Goal: Task Accomplishment & Management: Manage account settings

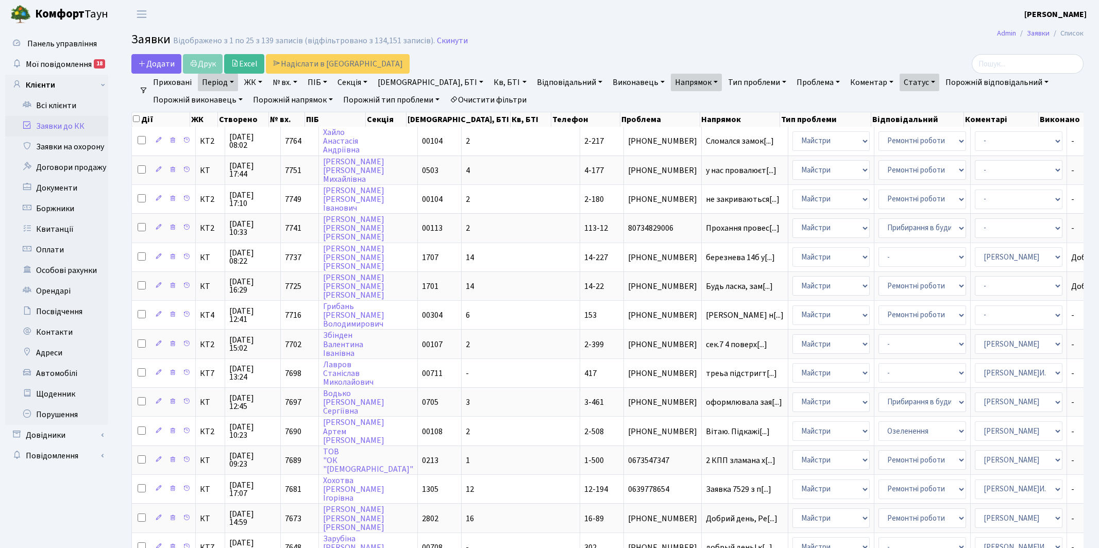
select select "25"
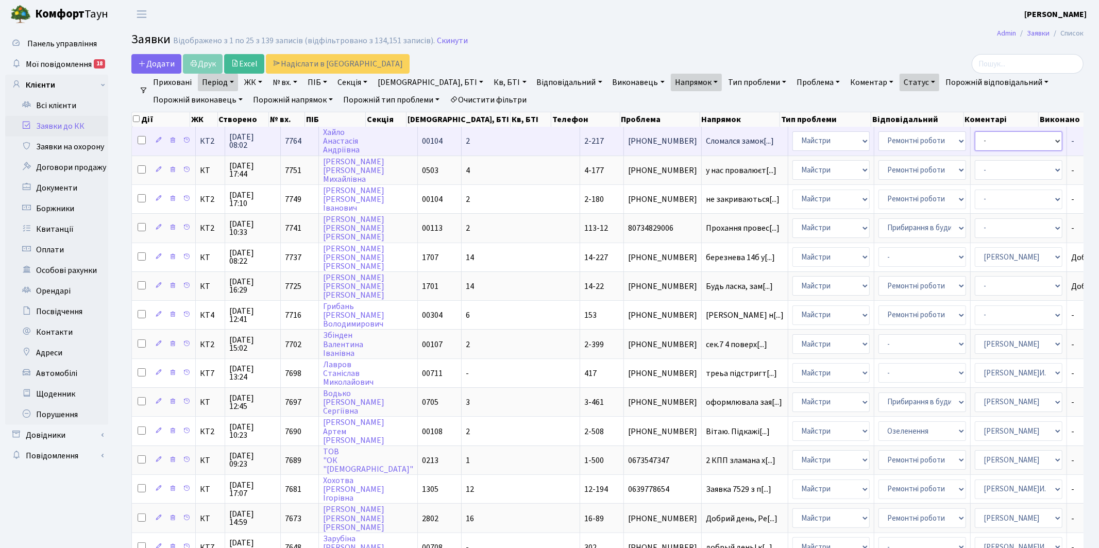
click at [975, 141] on select "- Адміністратор ЖК КТ Вижул В. В. Гордієнко Н.В. Дядюшкін Д.Ю. Кипчук Т. А. Кла…" at bounding box center [1019, 141] width 88 height 20
select select "25"
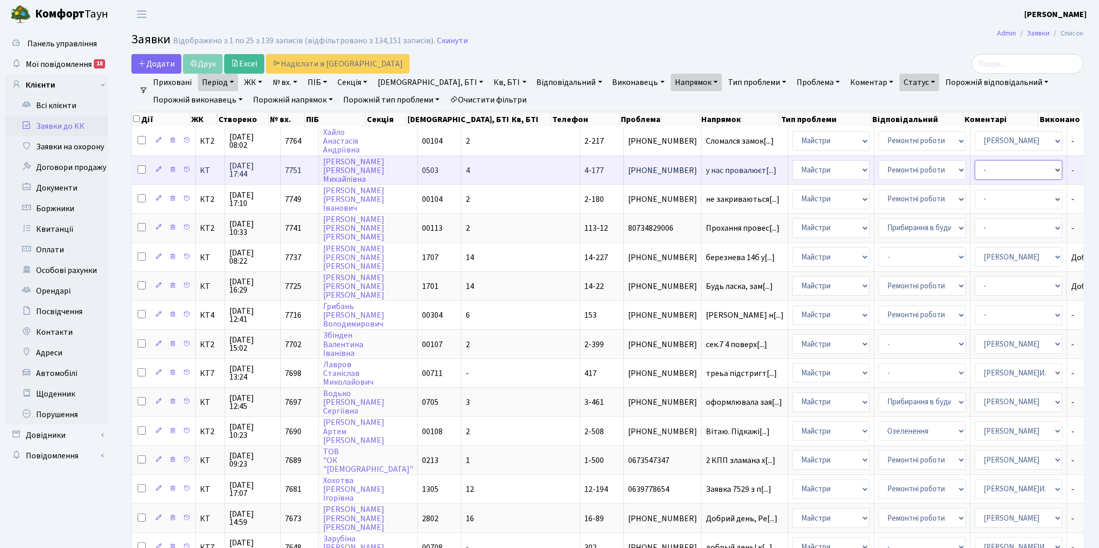
click at [975, 167] on select "- Адміністратор ЖК КТ Вижул В. В. Гордієнко Н.В. Дядюшкін Д.Ю. Кипчук Т. А. Кла…" at bounding box center [1019, 170] width 88 height 20
select select "25"
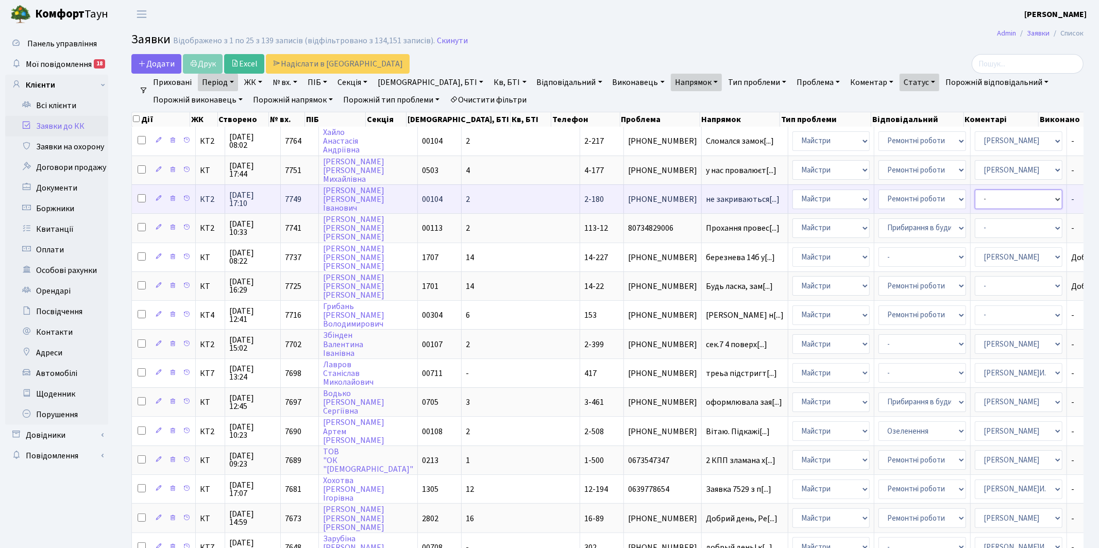
click at [975, 197] on select "- Адміністратор ЖК КТ Вижул В. В. Гордієнко Н.В. Дядюшкін Д.Ю. Кипчук Т. А. Кла…" at bounding box center [1019, 200] width 88 height 20
click at [975, 199] on select "- Адміністратор ЖК КТ Вижул В. В. Гордієнко Н.В. Дядюшкін Д.Ю. Кипчук Т. А. Кла…" at bounding box center [1019, 200] width 88 height 20
select select "42"
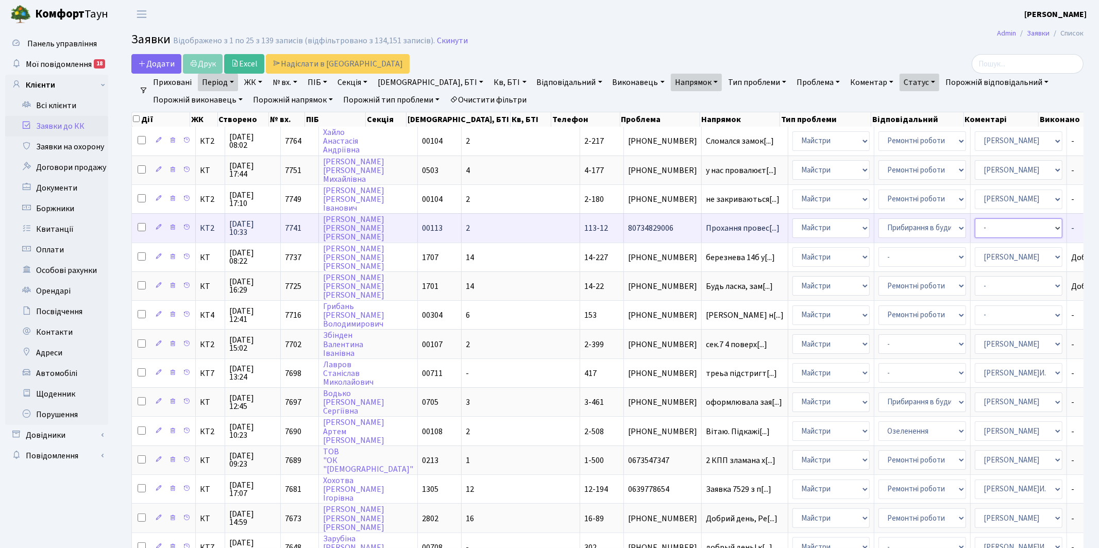
click at [975, 225] on select "- Адміністратор ЖК КТ Вижул В. В. Гордієнко Н.В. Дядюшкін Д.Ю. Кипчук Т. А. Кла…" at bounding box center [1019, 228] width 88 height 20
select select "18"
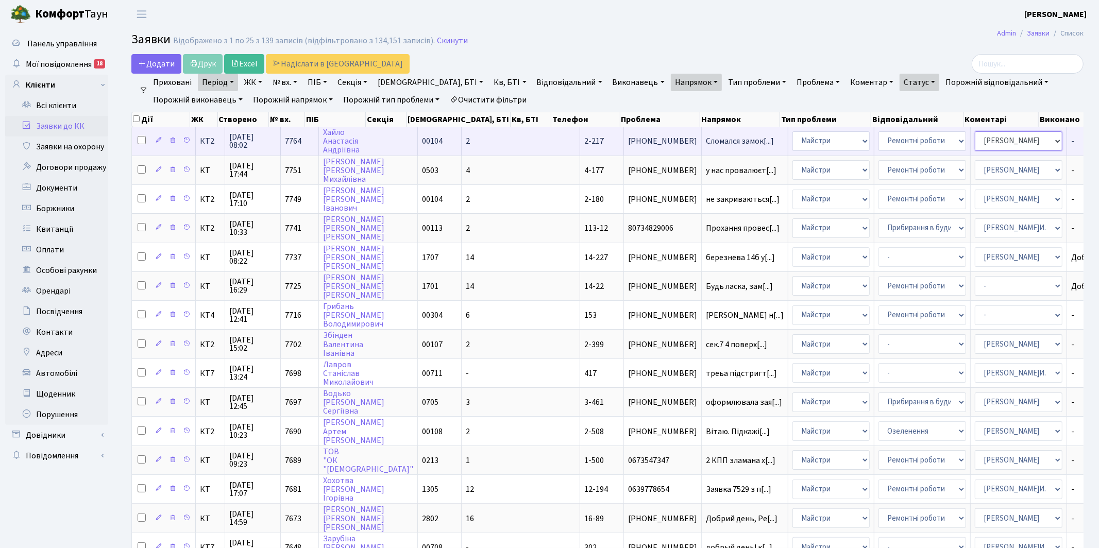
click at [975, 139] on select "- Адміністратор ЖК КТ Вижул В. В. Гордієнко Н.В. Дядюшкін Д.Ю. Кипчук Т. А. Кла…" at bounding box center [1019, 141] width 88 height 20
select select "42"
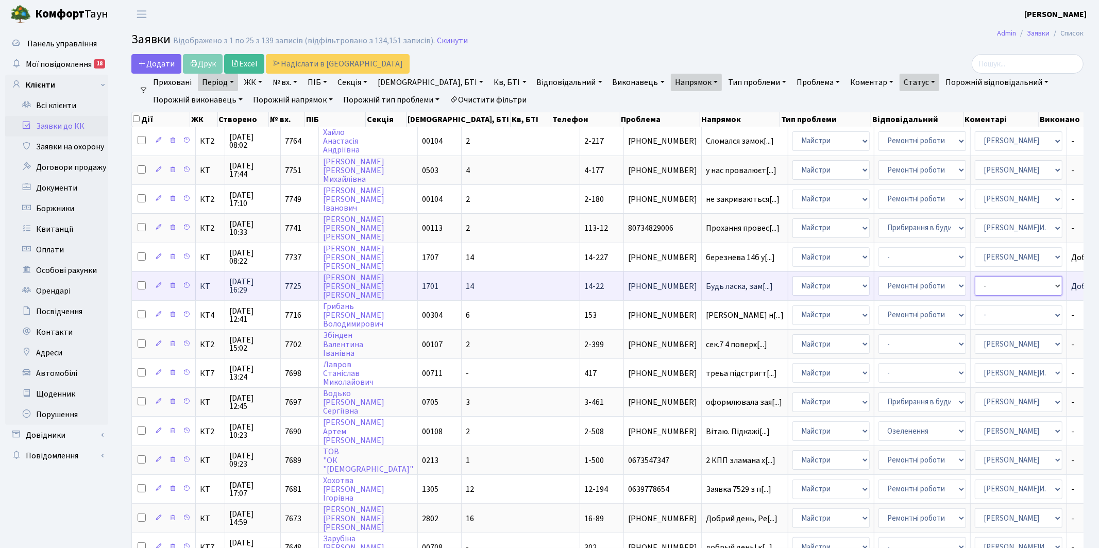
click at [975, 279] on select "- Адміністратор ЖК КТ Вижул В. В. Гордієнко Н.В. Дядюшкін Д.Ю. Кипчук Т. А. Кла…" at bounding box center [1019, 286] width 88 height 20
select select "11"
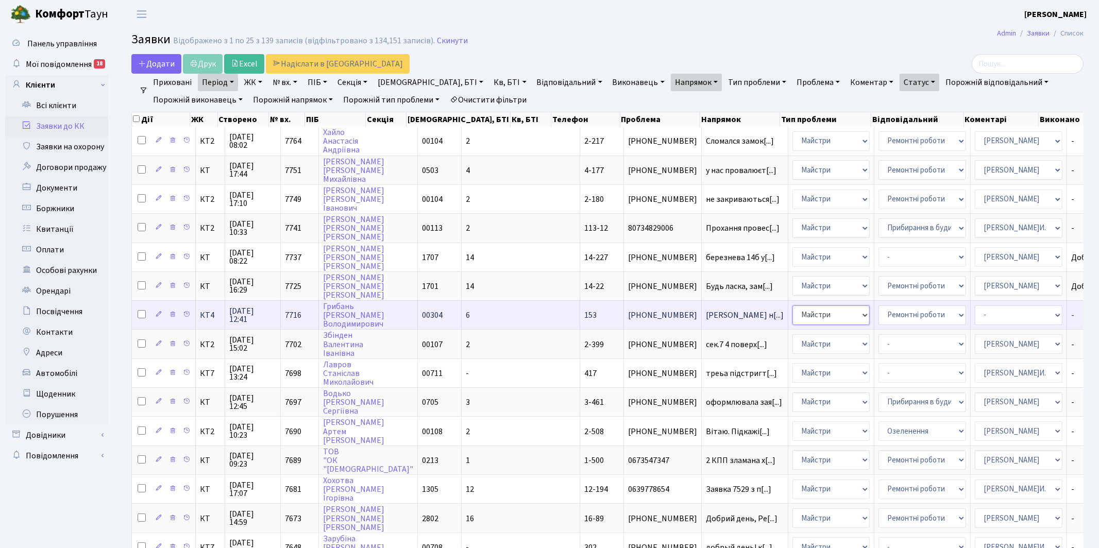
click at [792, 307] on select "- Адміністрація Домофон, СКД Ліфт Майстри Сантехніка Економічний відділ Електри…" at bounding box center [830, 316] width 77 height 20
select select "3"
click at [975, 306] on select "- Адміністратор ЖК КТ Вижул В. В. Гордієнко Н.В. Дядюшкін Д.Ю. Кипчук Т. А. Кла…" at bounding box center [1019, 316] width 88 height 20
select select "22"
click at [878, 308] on select "- Виклик майстра Заміна ламп, світильників Монтаж/демонтаж електролічильника Оп…" at bounding box center [922, 316] width 88 height 20
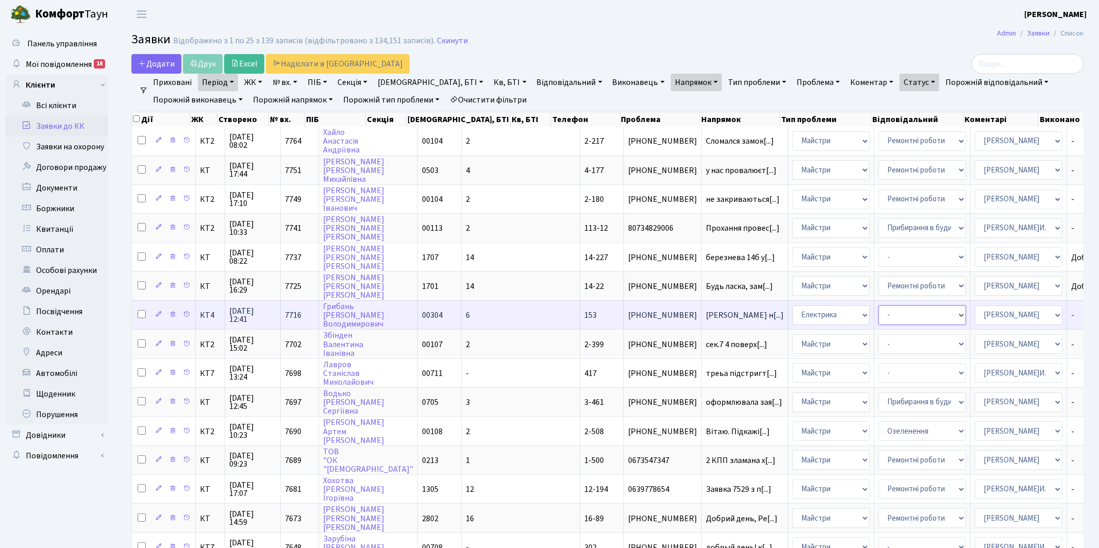
select select "40"
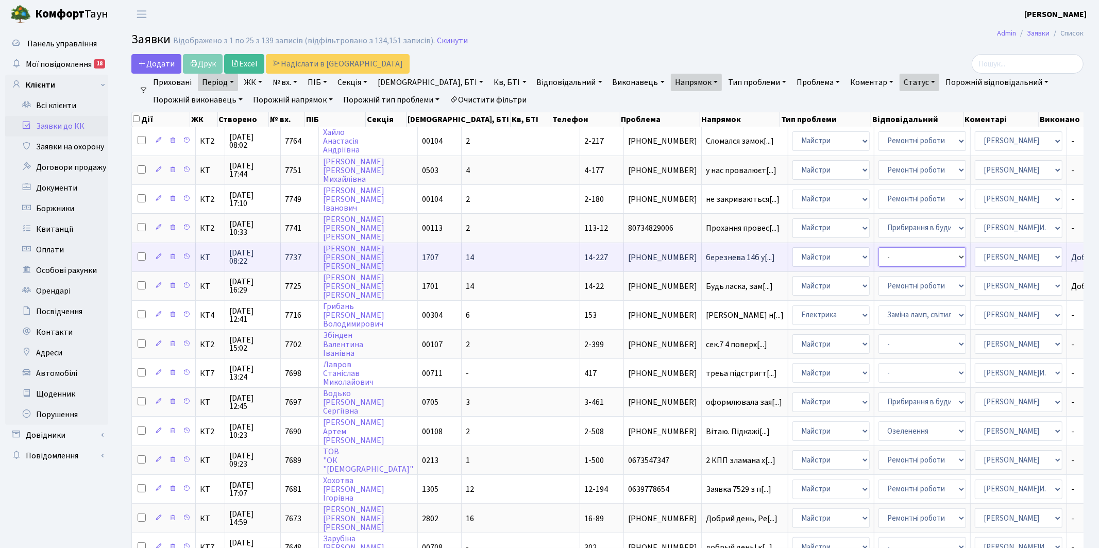
click at [878, 253] on select "- Замовлення плану комунікацій Дитячі майданчики Озеленення Прибирання в будинк…" at bounding box center [922, 257] width 88 height 20
select select "58"
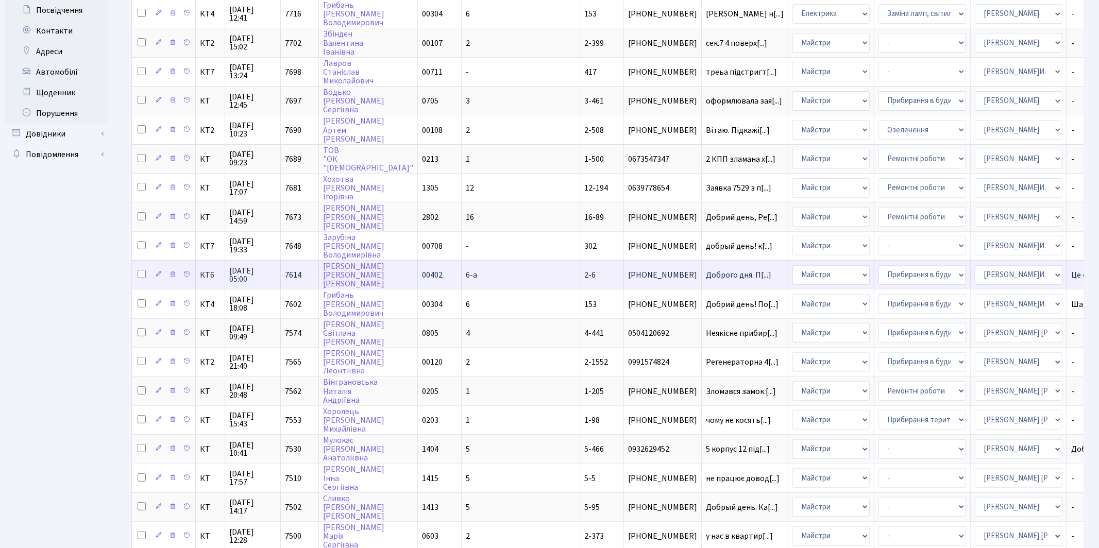
scroll to position [345, 0]
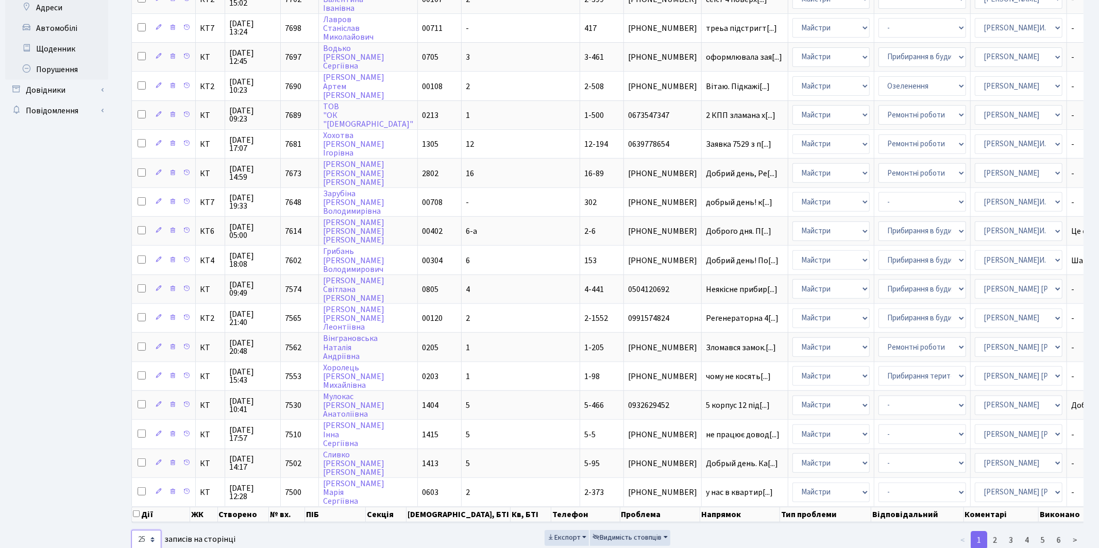
click at [154, 530] on select "10 25 50 100 250 500 1,000" at bounding box center [146, 540] width 30 height 20
select select "250"
click at [131, 530] on select "10 25 50 100 250 500 1,000" at bounding box center [146, 540] width 30 height 20
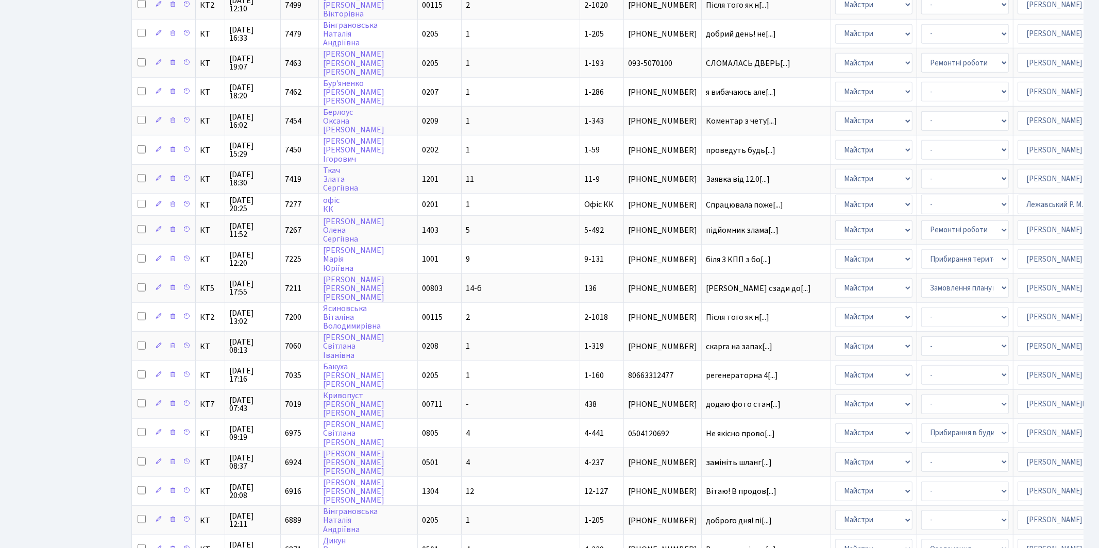
scroll to position [782, 0]
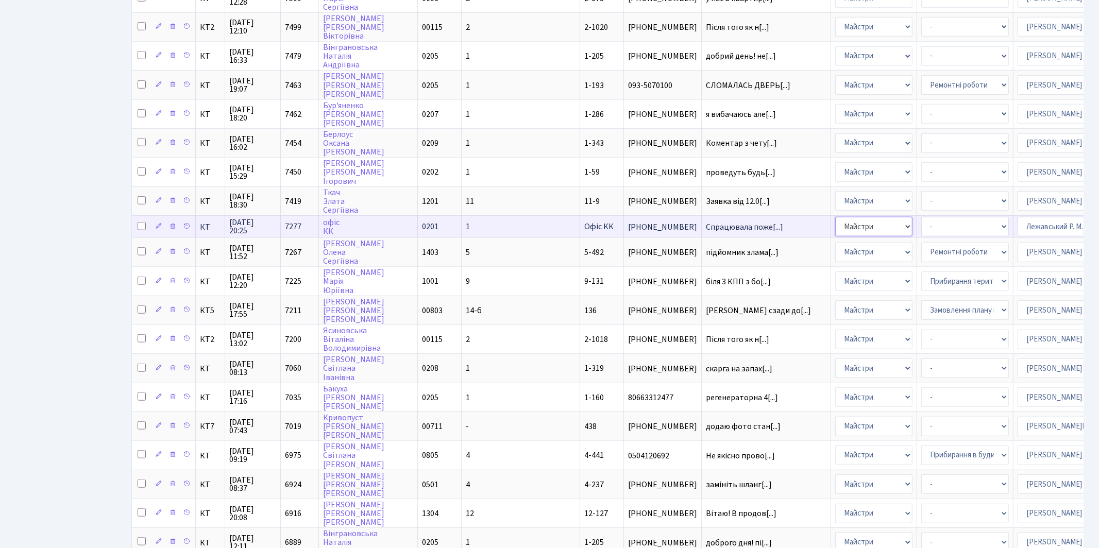
click at [835, 217] on select "- Адміністрація Домофон, СКД Ліфт Майстри Сантехніка Економічний відділ Електри…" at bounding box center [873, 227] width 77 height 20
select select "5"
click at [921, 217] on select "- Відеонагляд Забудовник Замовлення плану комунікацій Замовлення технічних умов…" at bounding box center [965, 227] width 88 height 20
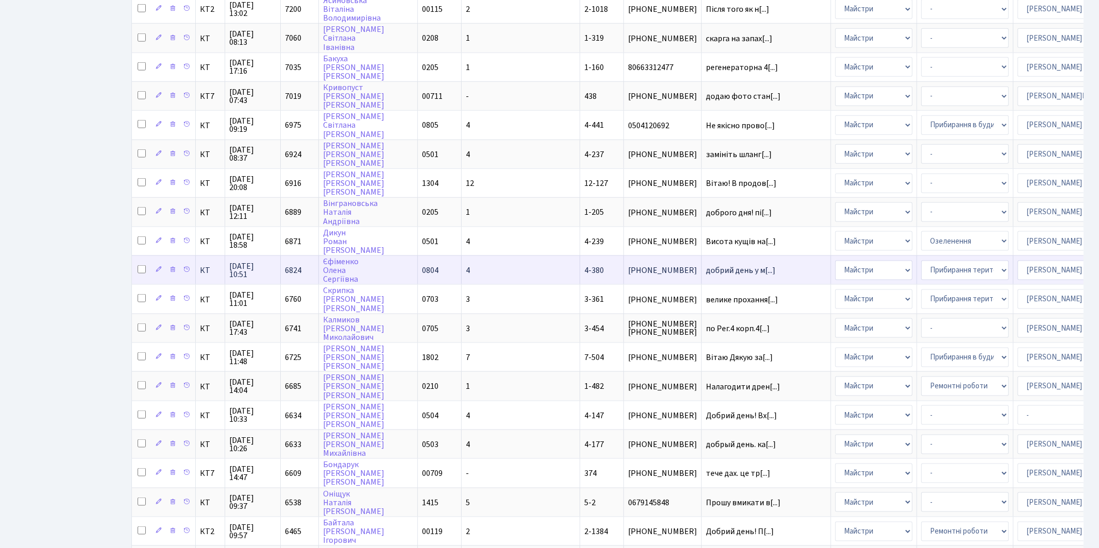
scroll to position [1122, 0]
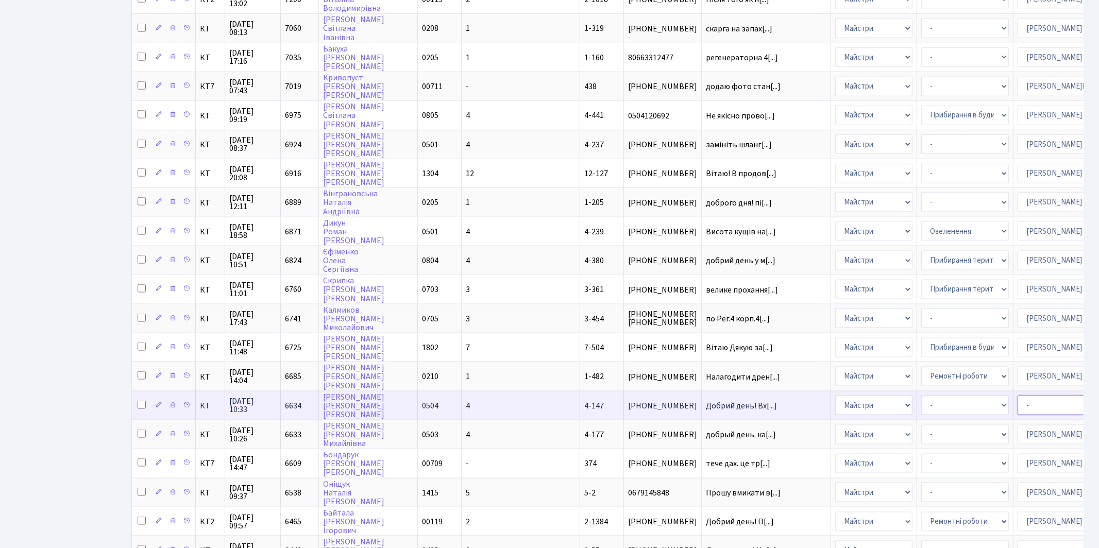
click at [1017, 396] on select "- Адміністратор ЖК КТ Вижул В. В. Гордієнко Н.В. Дядюшкін Д.Ю. Кипчук Т. А. Кла…" at bounding box center [1061, 406] width 88 height 20
select select "26"
click at [921, 396] on select "- Замовлення плану комунікацій Дитячі майданчики Озеленення Прибирання в будинк…" at bounding box center [965, 406] width 88 height 20
select select "62"
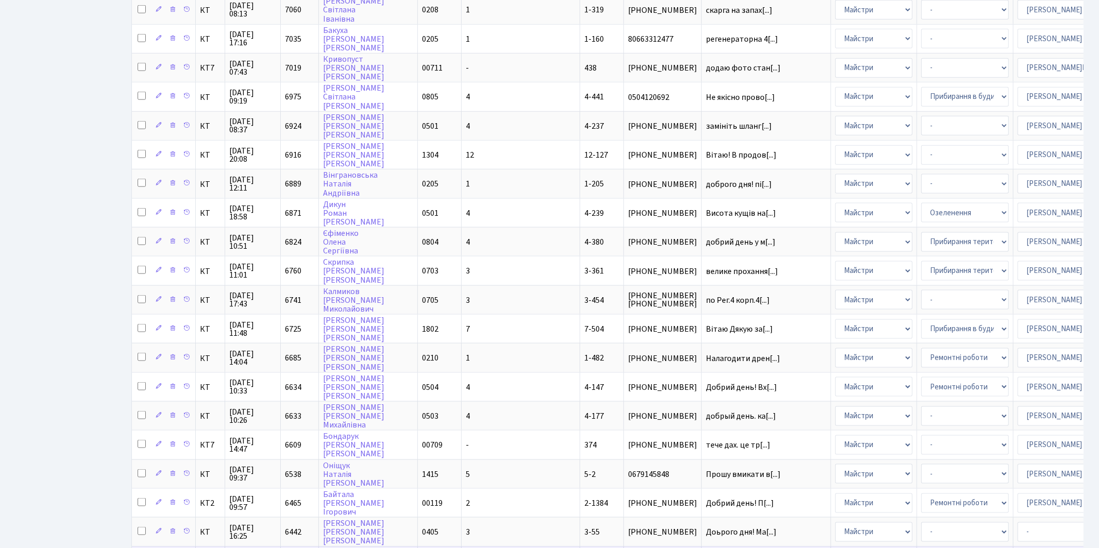
scroll to position [1145, 0]
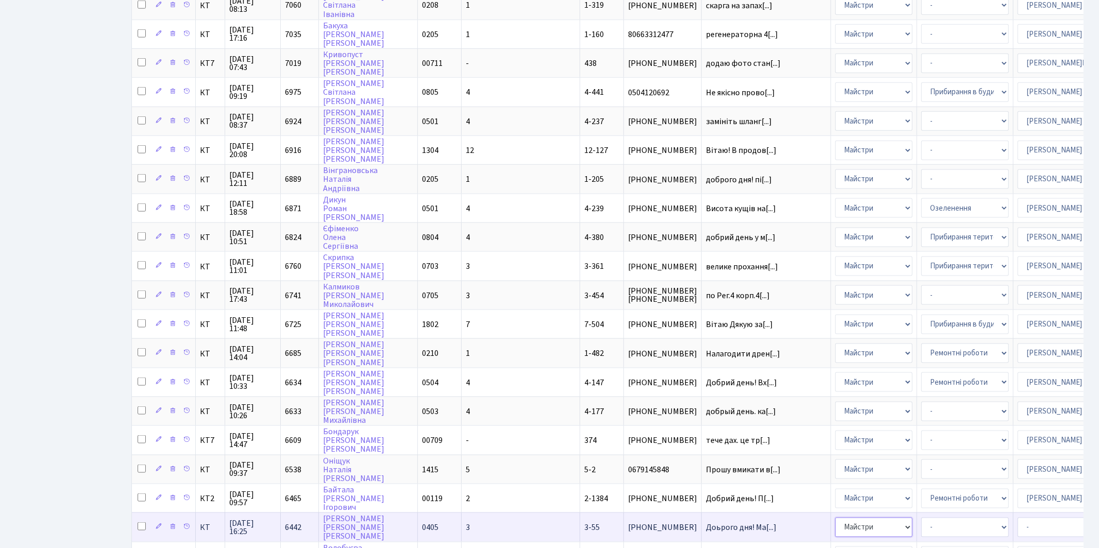
click at [835, 518] on select "- Адміністрація Домофон, СКД Ліфт Майстри Сантехніка Економічний відділ Електри…" at bounding box center [873, 528] width 77 height 20
select select "2"
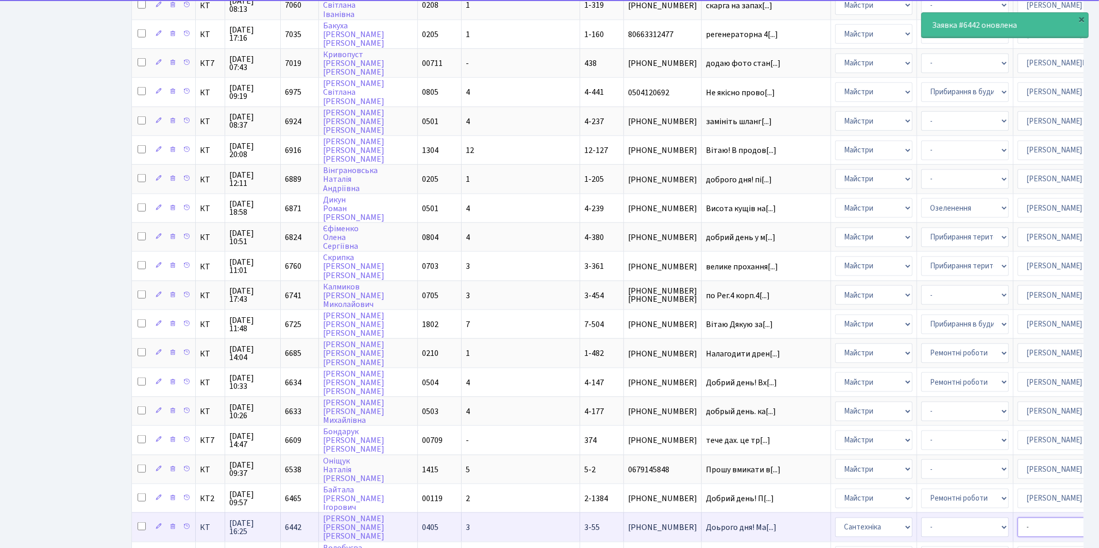
click at [1017, 518] on select "- Адміністратор ЖК КТ Вижул В. В. Гордієнко Н.В. Дядюшкін Д.Ю. Кипчук Т. А. Кла…" at bounding box center [1061, 528] width 88 height 20
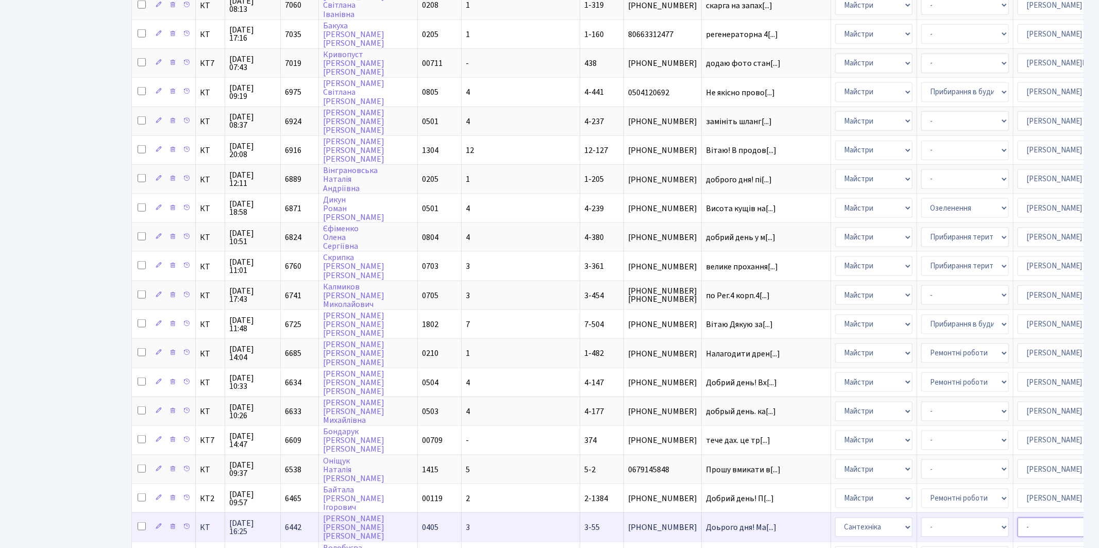
select select "67"
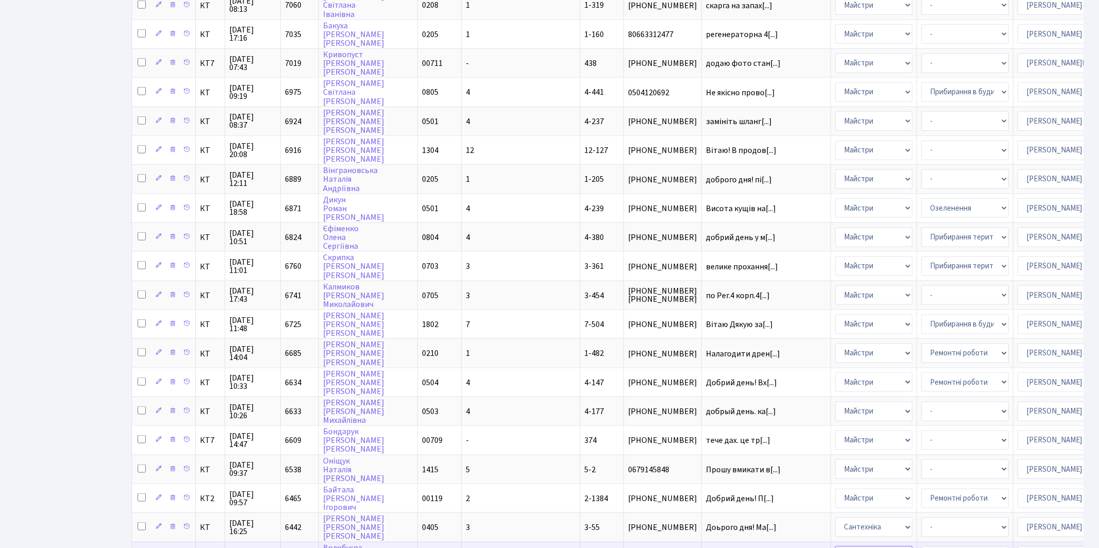
click at [835, 547] on select "- Адміністрація Домофон, СКД Ліфт Майстри Сантехніка Економічний відділ Електри…" at bounding box center [873, 557] width 77 height 20
select select "2"
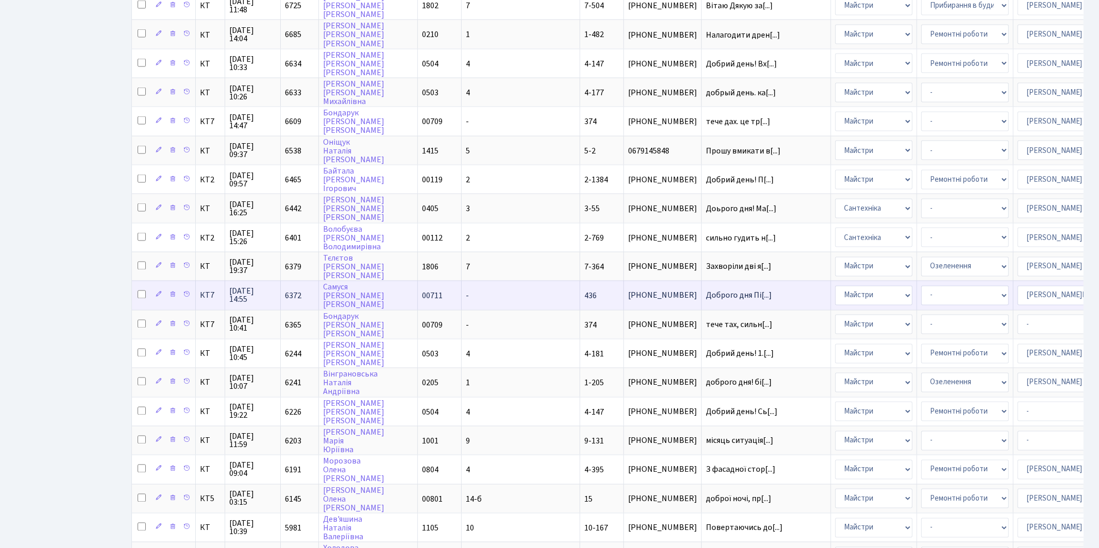
scroll to position [1466, 0]
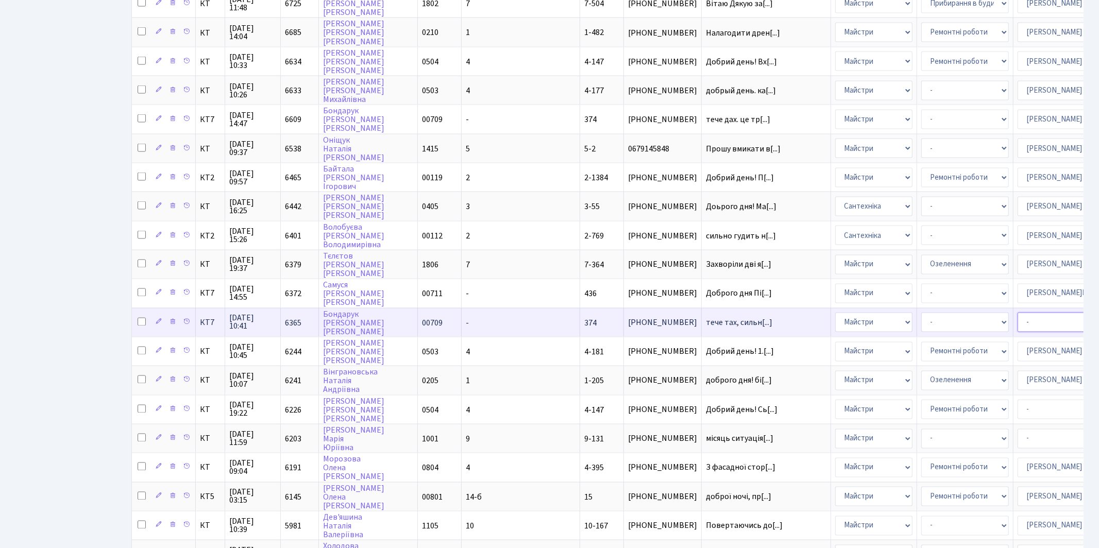
click at [1017, 313] on select "- Адміністратор ЖК КТ Вижул В. В. Гордієнко Н.В. Дядюшкін Д.Ю. Кипчук Т. А. Кла…" at bounding box center [1061, 323] width 88 height 20
select select "67"
click at [835, 313] on select "- Адміністрація Домофон, СКД Ліфт Майстри Сантехніка Економічний відділ Електри…" at bounding box center [873, 323] width 77 height 20
select select "2"
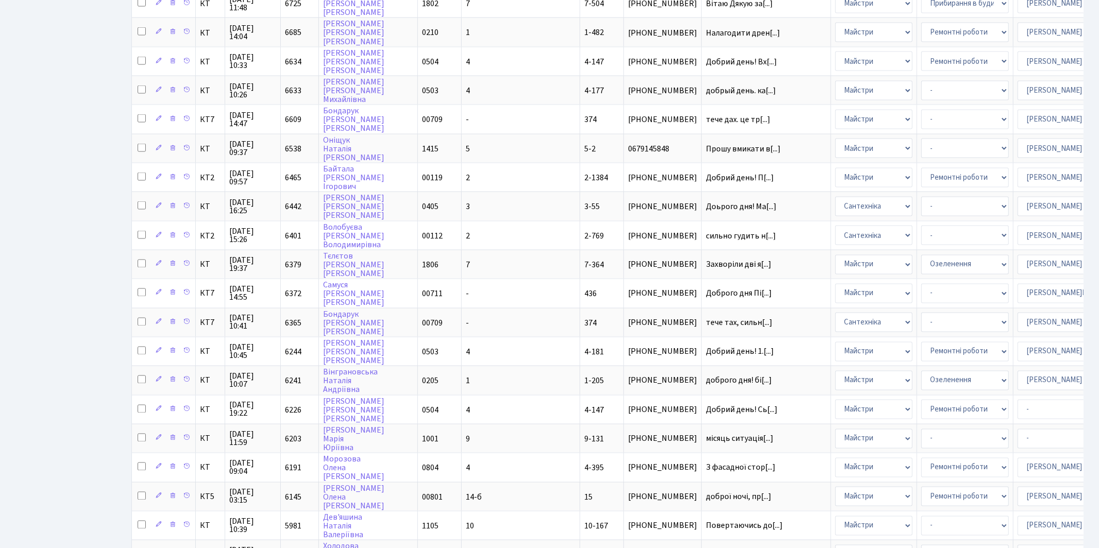
scroll to position [1473, 0]
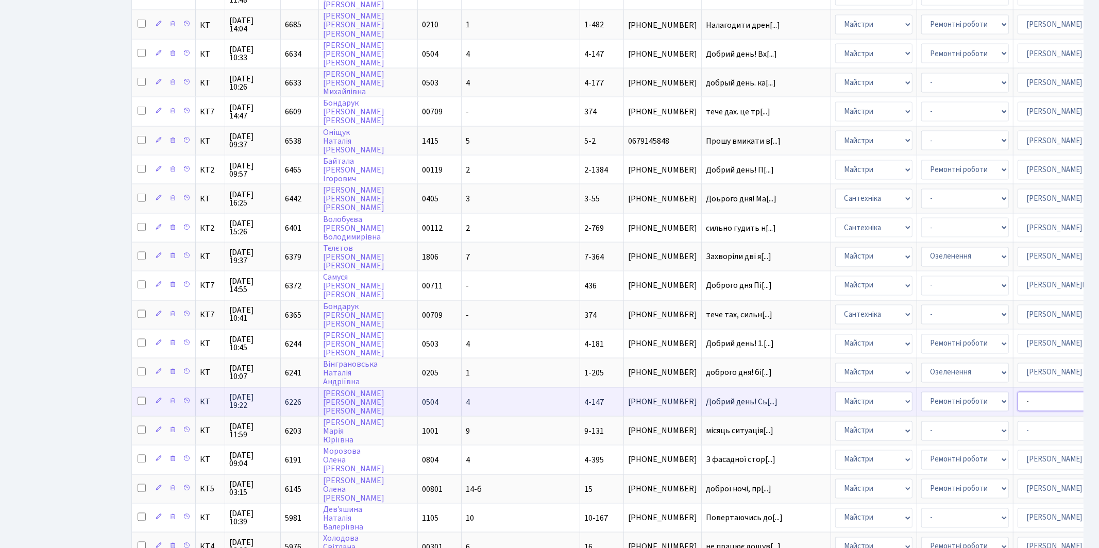
click at [1017, 392] on select "- Адміністратор ЖК КТ Вижул В. В. Гордієнко Н.В. Дядюшкін Д.Ю. Кипчук Т. А. Кла…" at bounding box center [1061, 402] width 88 height 20
select select "25"
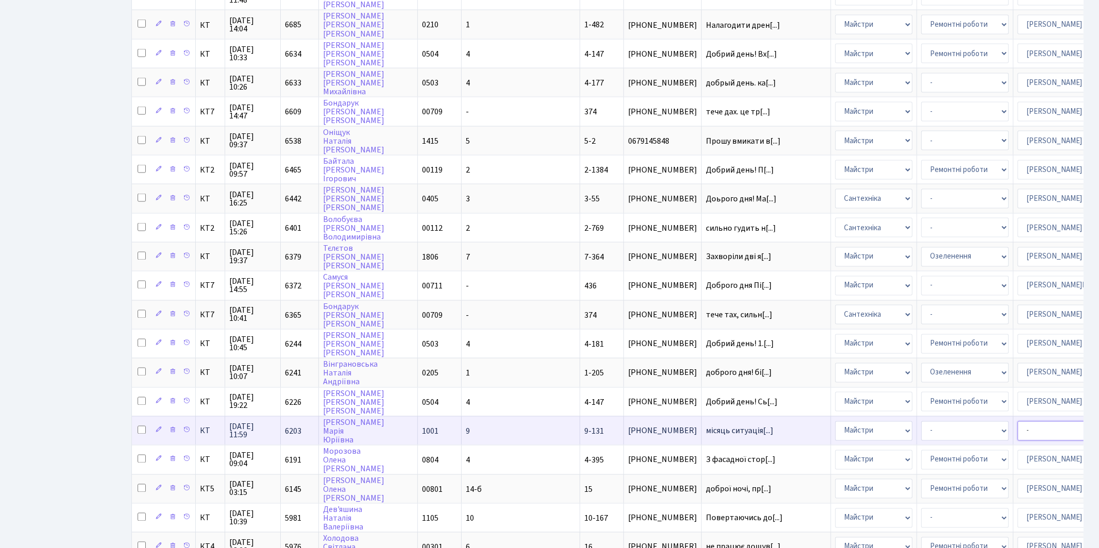
click at [1017, 421] on select "- Адміністратор ЖК КТ Вижул В. В. Гордієнко Н.В. Дядюшкін Д.Ю. Кипчук Т. А. Кла…" at bounding box center [1061, 431] width 88 height 20
select select "42"
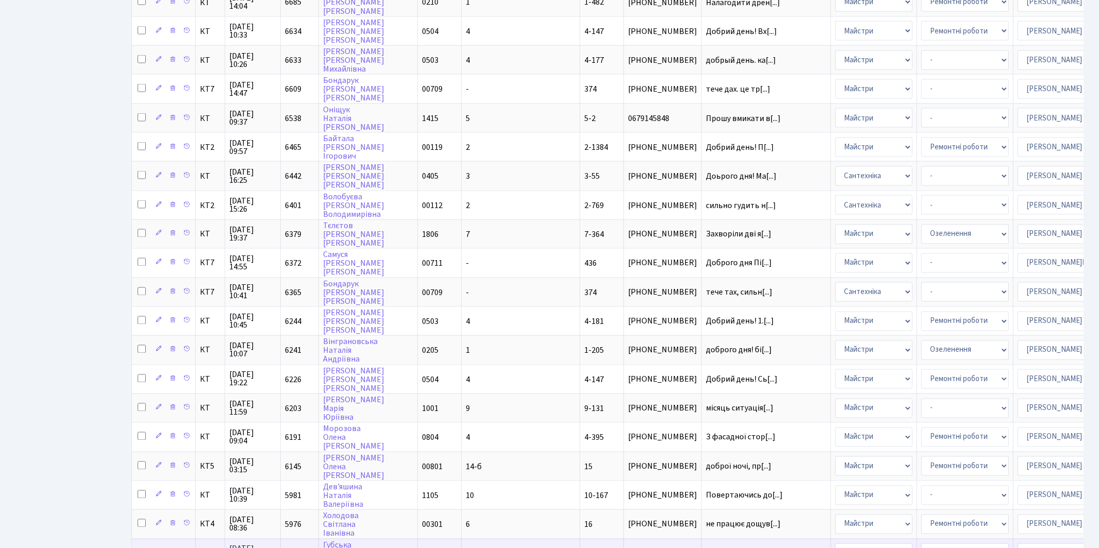
scroll to position [1511, 0]
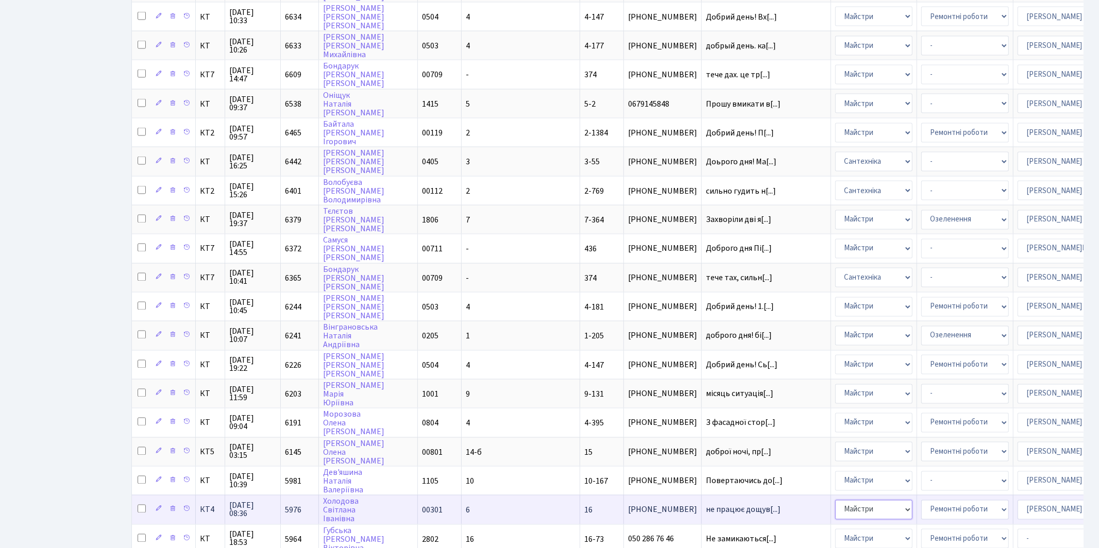
click at [835, 500] on select "- Адміністрація Домофон, СКД Ліфт Майстри Сантехніка Економічний відділ Електри…" at bounding box center [873, 510] width 77 height 20
select select "2"
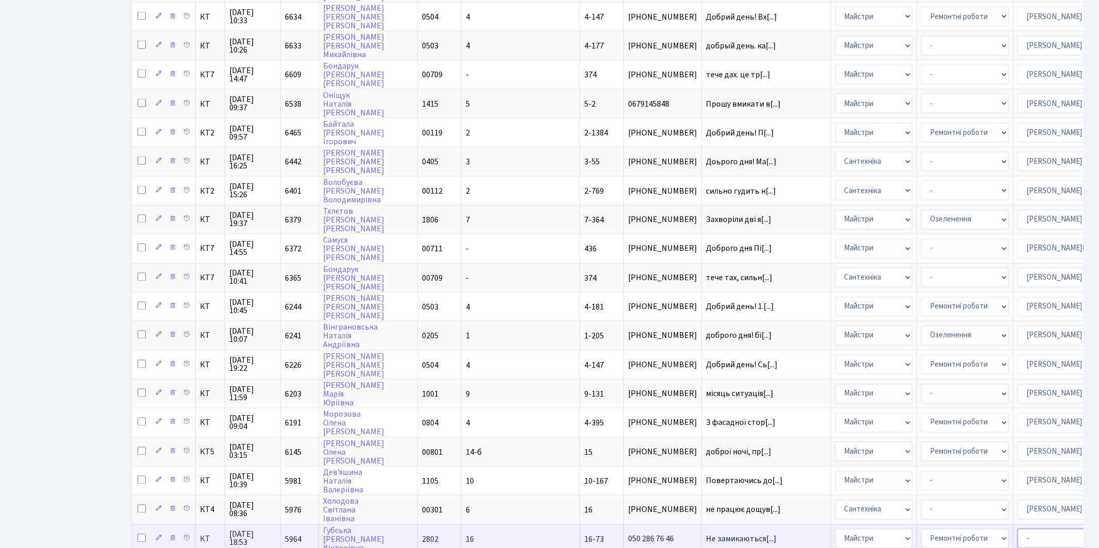
click at [1017, 529] on select "- Адміністратор ЖК КТ Вижул В. В. Гордієнко Н.В. Дядюшкін Д.Ю. Кипчук Т. А. Кла…" at bounding box center [1061, 539] width 88 height 20
select select "26"
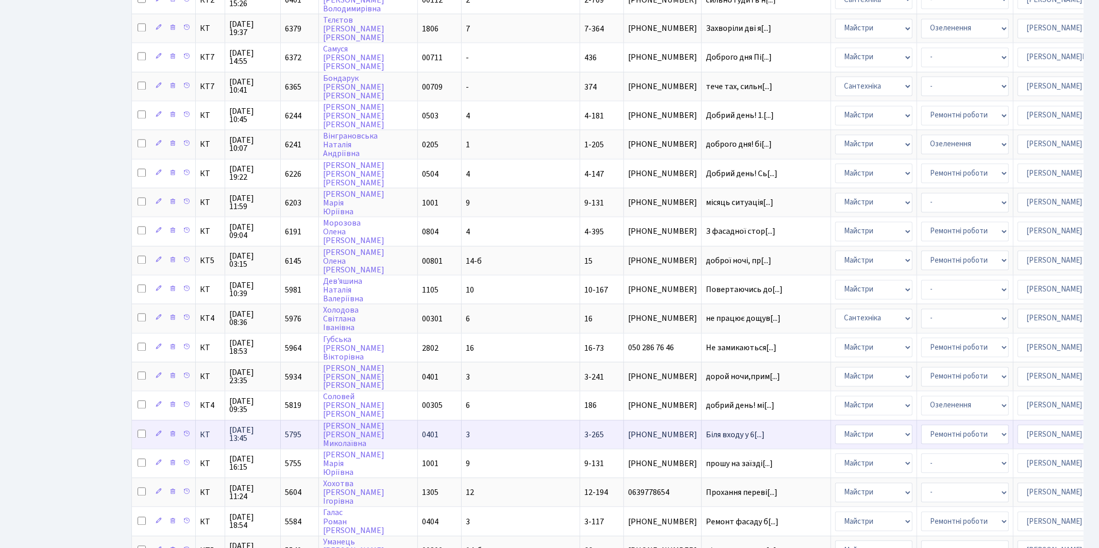
scroll to position [1708, 0]
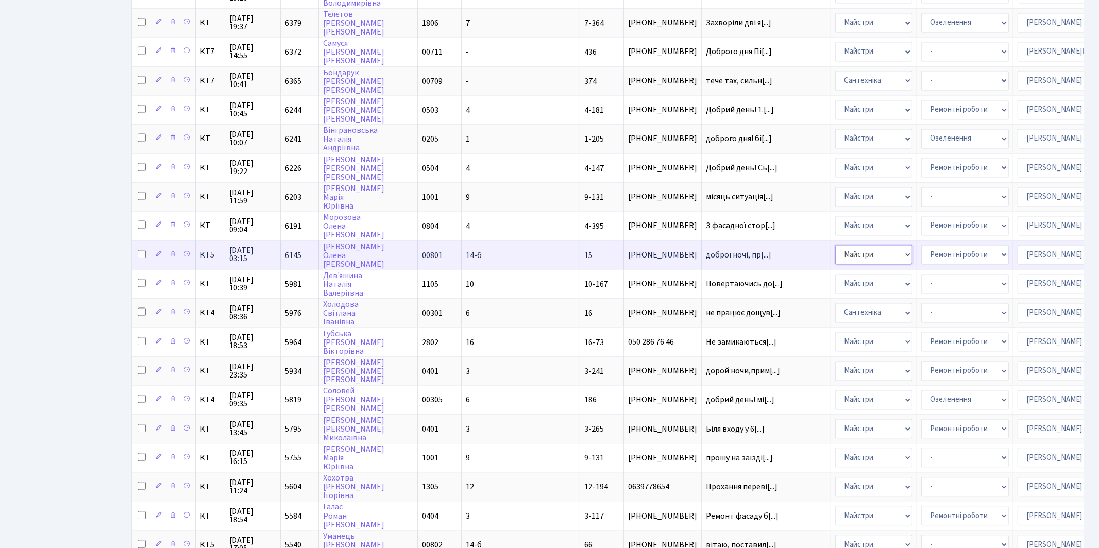
click at [835, 245] on select "- Адміністрація Домофон, СКД Ліфт Майстри Сантехніка Економічний відділ Електри…" at bounding box center [873, 255] width 77 height 20
select select "2"
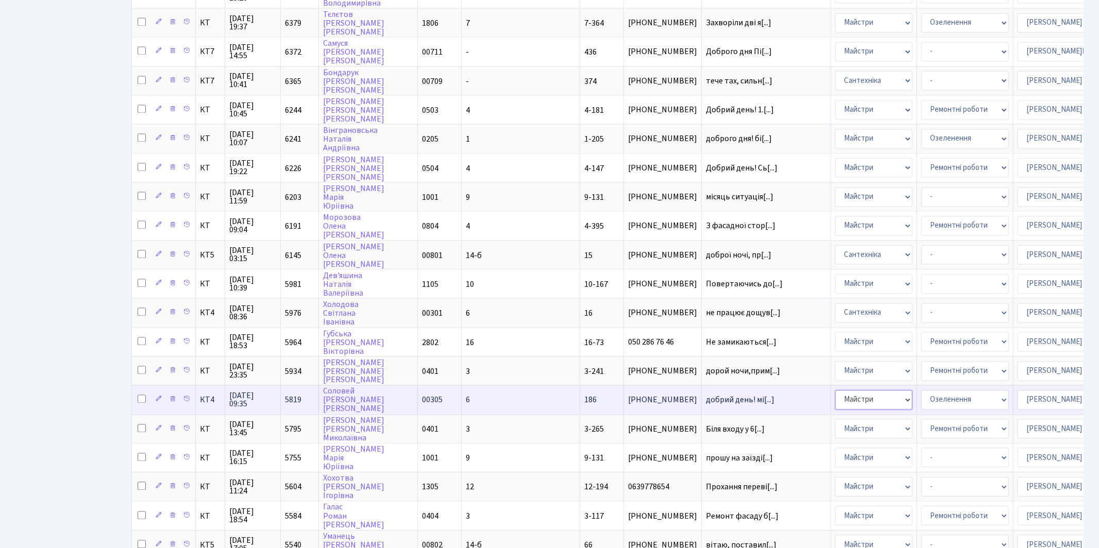
click at [835, 390] on select "- Адміністрація Домофон, СКД Ліфт Майстри Сантехніка Економічний відділ Електри…" at bounding box center [873, 400] width 77 height 20
select select "2"
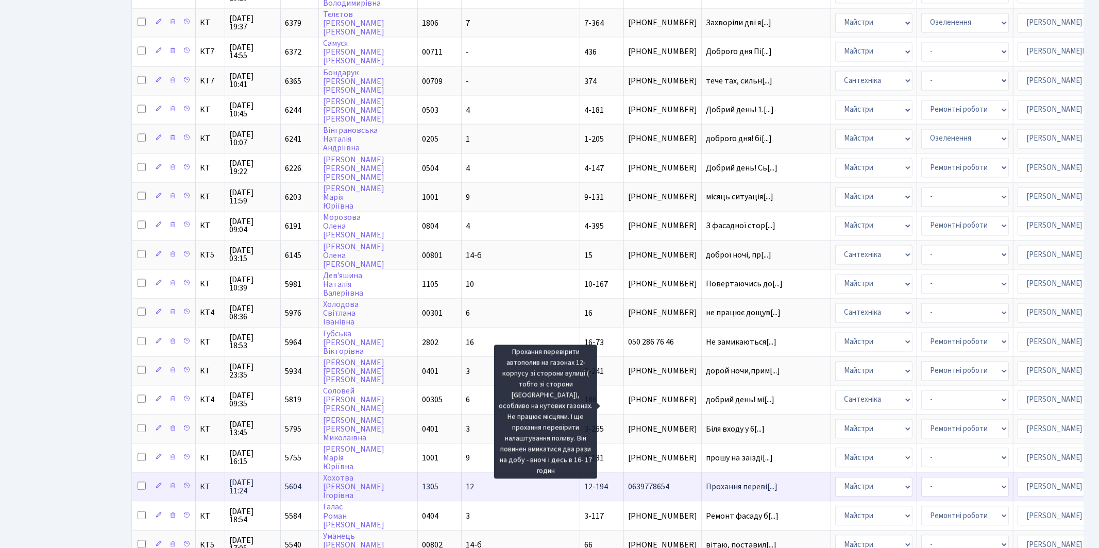
click at [706, 481] on span "Прохання переві[...]" at bounding box center [742, 486] width 72 height 11
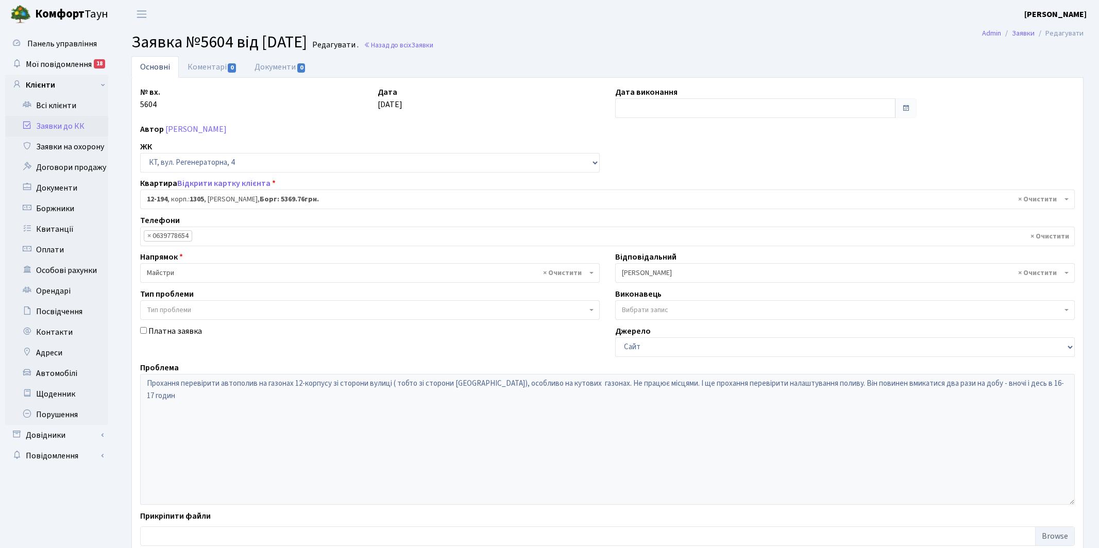
select select "7301"
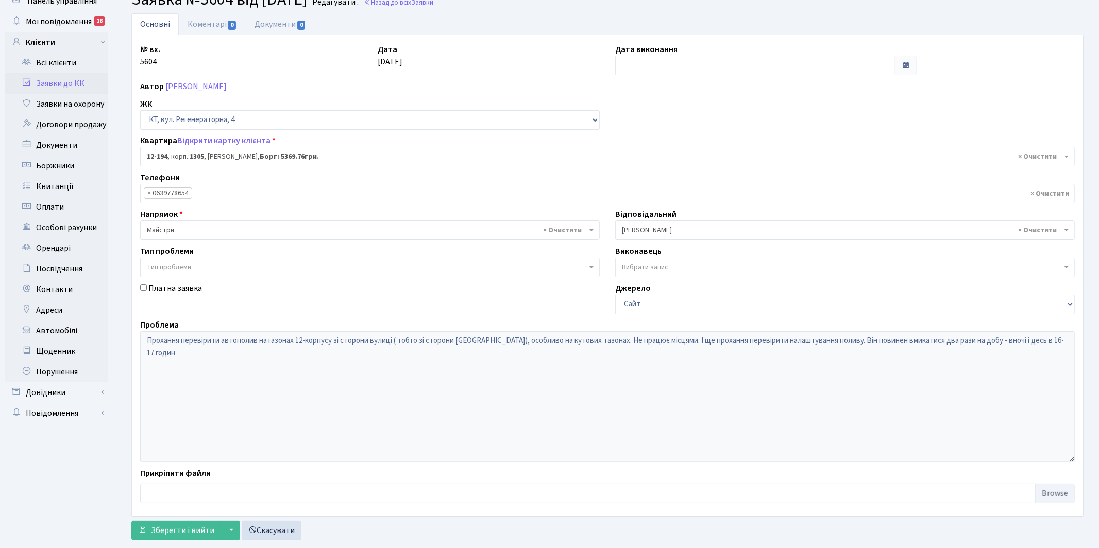
scroll to position [66, 0]
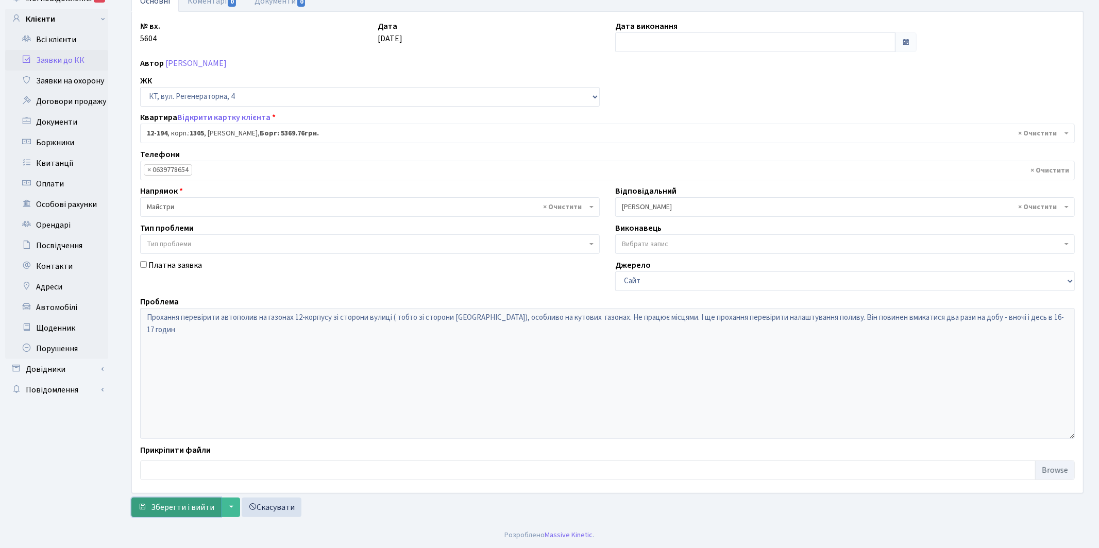
click at [190, 512] on span "Зберегти і вийти" at bounding box center [182, 507] width 63 height 11
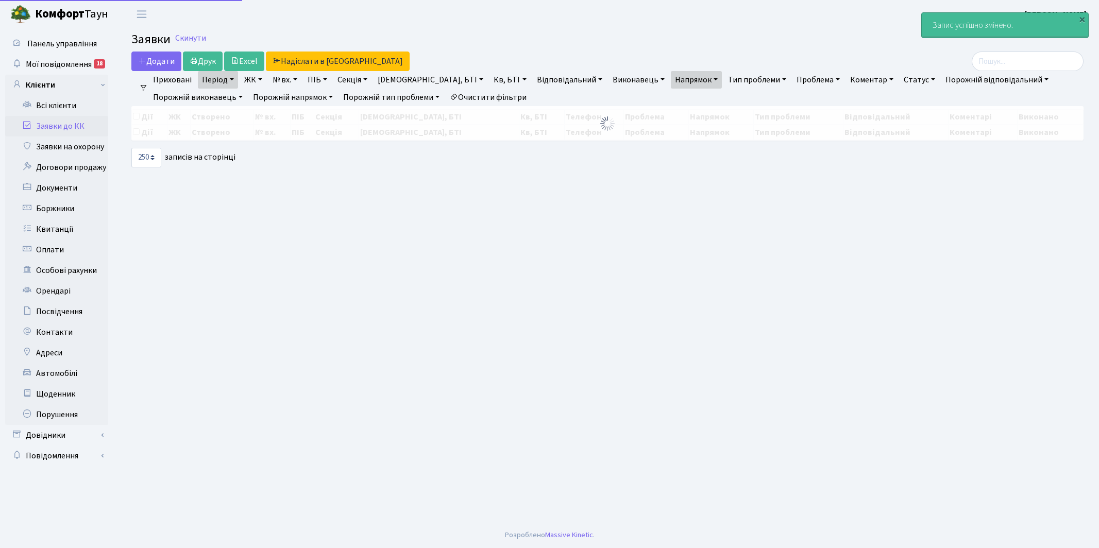
select select "250"
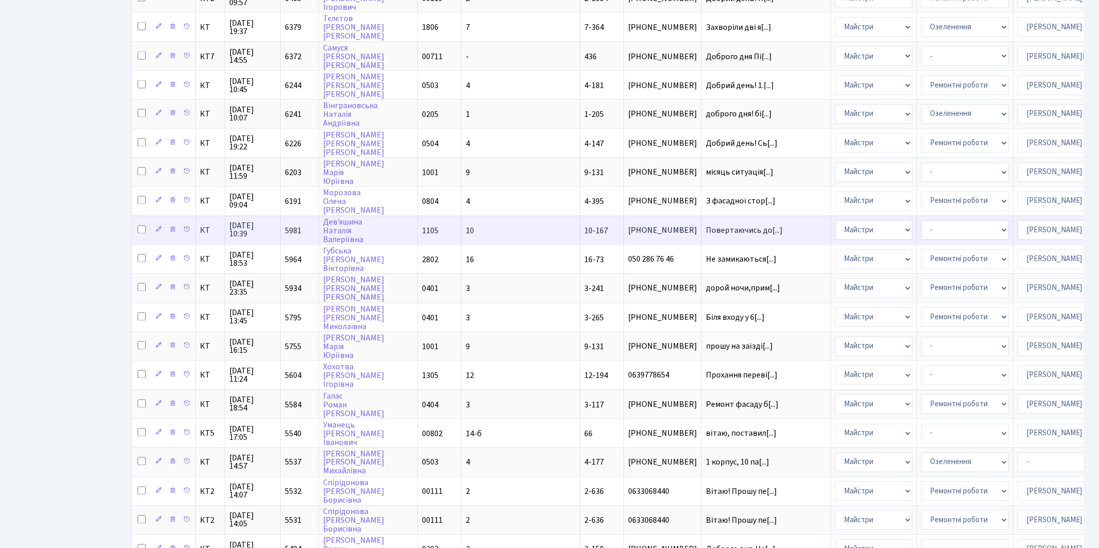
scroll to position [1635, 0]
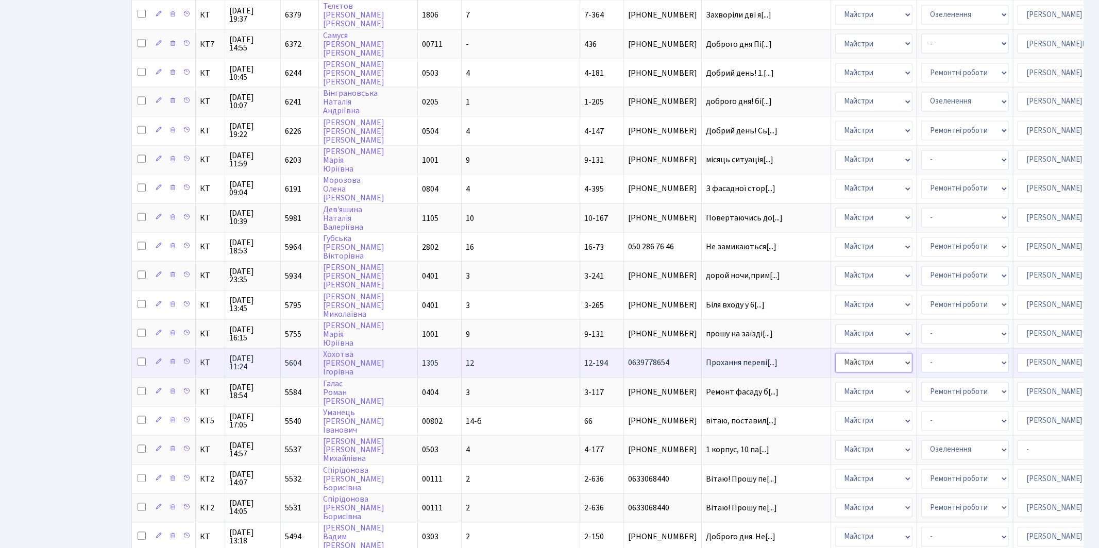
click at [835, 353] on select "- Адміністрація Домофон, СКД Ліфт Майстри Сантехніка Економічний відділ Електри…" at bounding box center [873, 363] width 77 height 20
select select "2"
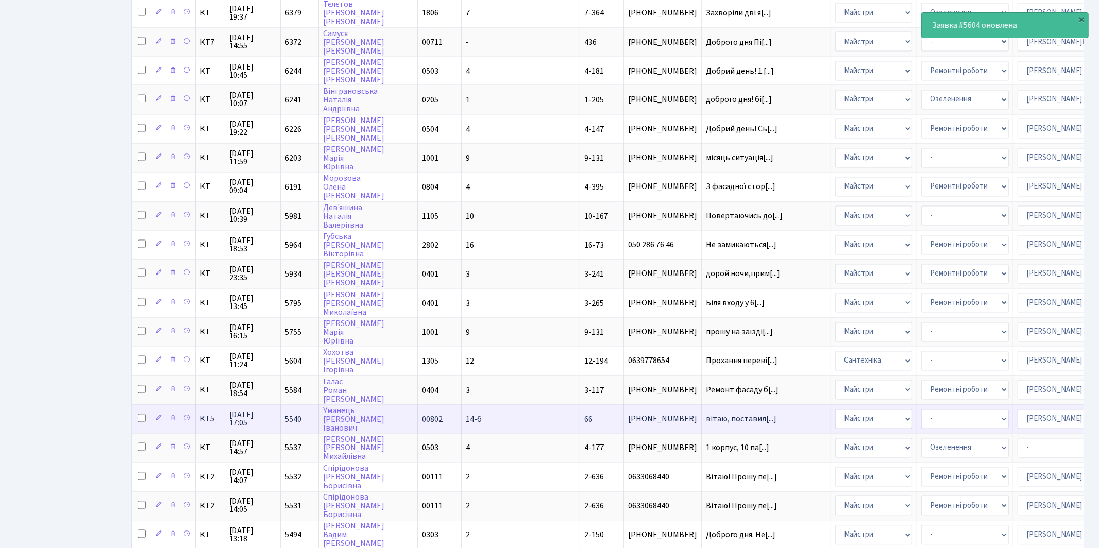
scroll to position [1639, 0]
click at [835, 408] on select "- Адміністрація Домофон, СКД Ліфт Майстри Сантехніка Економічний відділ Електри…" at bounding box center [873, 418] width 77 height 20
select select "2"
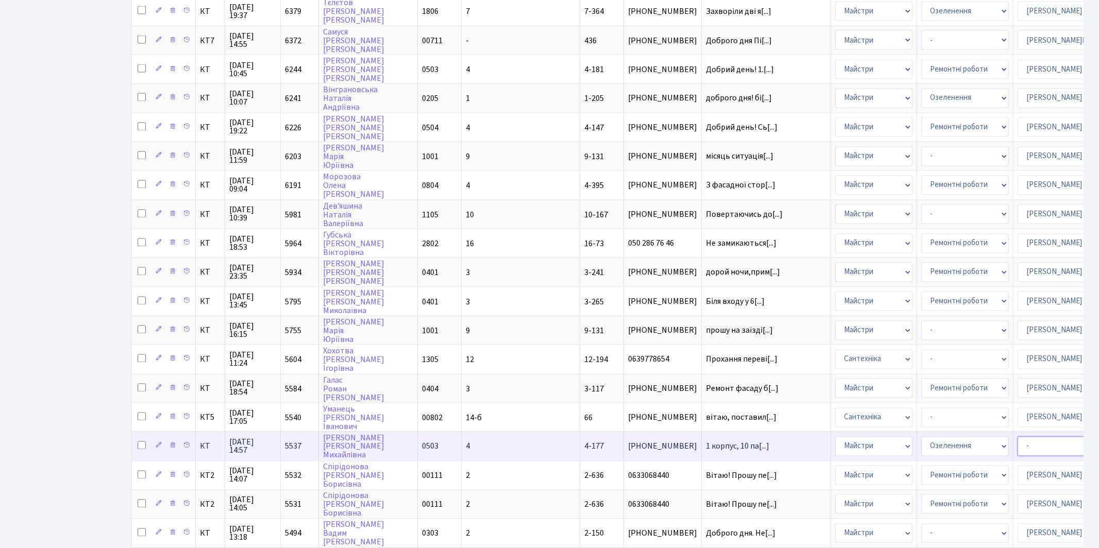
click at [1017, 437] on select "- Адміністратор ЖК КТ Вижул В. В. Гордієнко Н.В. Дядюшкін Д.Ю. Кипчук Т. А. Кла…" at bounding box center [1061, 447] width 88 height 20
select select "25"
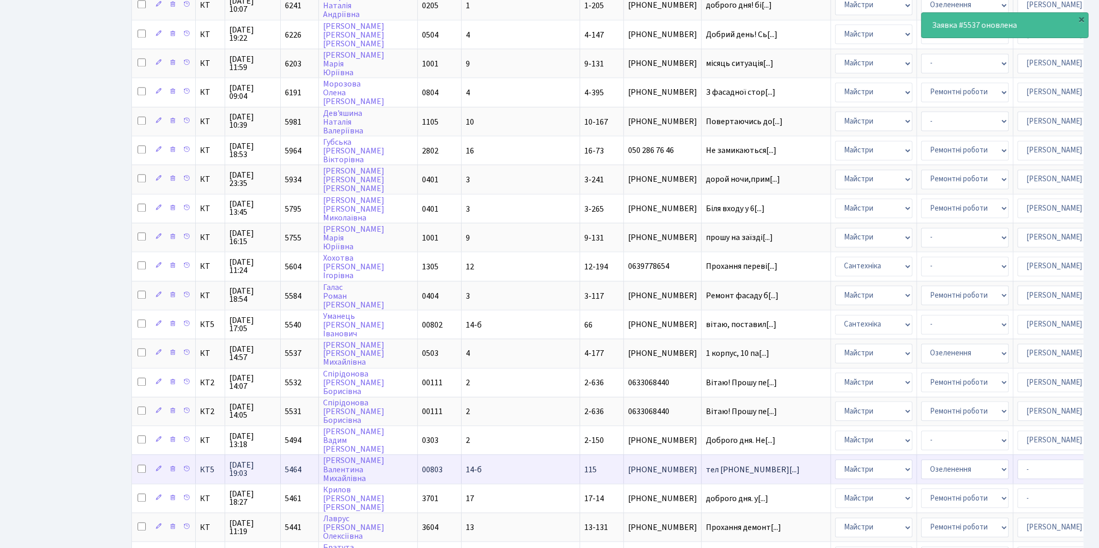
scroll to position [1734, 0]
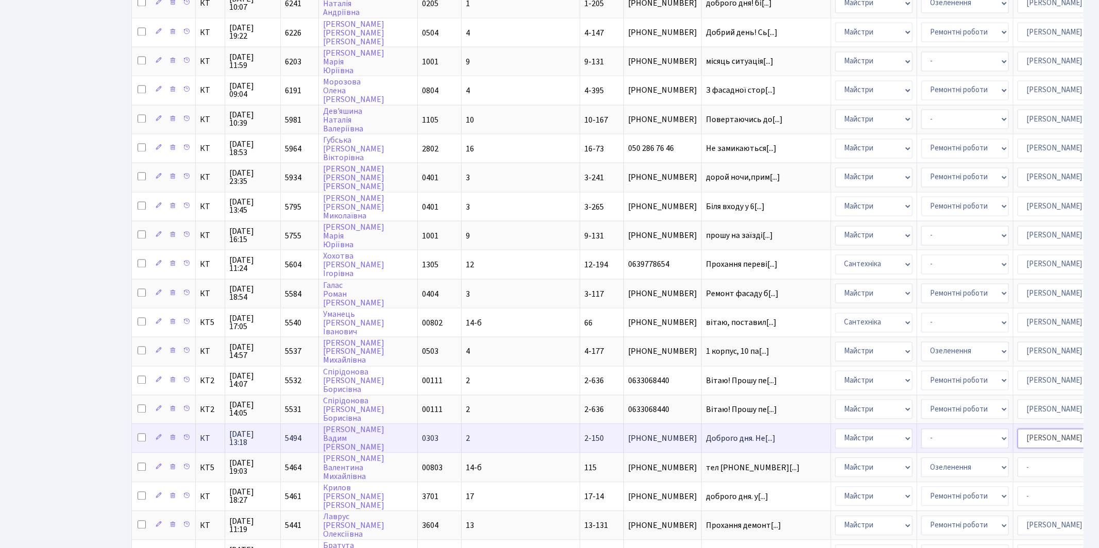
click at [1017, 429] on select "- Адміністратор ЖК КТ Вижул В. В. Гордієнко Н.В. Дядюшкін Д.Ю. Кипчук Т. А. Кла…" at bounding box center [1061, 439] width 88 height 20
select select "25"
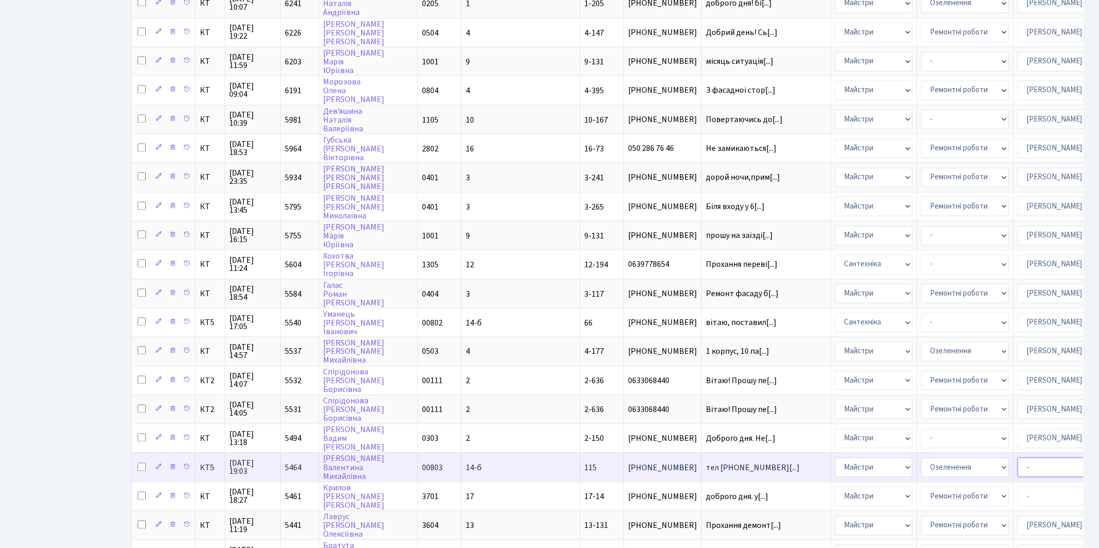
click at [1017, 457] on select "- Адміністратор ЖК КТ Вижул В. В. Гордієнко Н.В. Дядюшкін Д.Ю. Кипчук Т. А. Кла…" at bounding box center [1061, 467] width 88 height 20
select select "25"
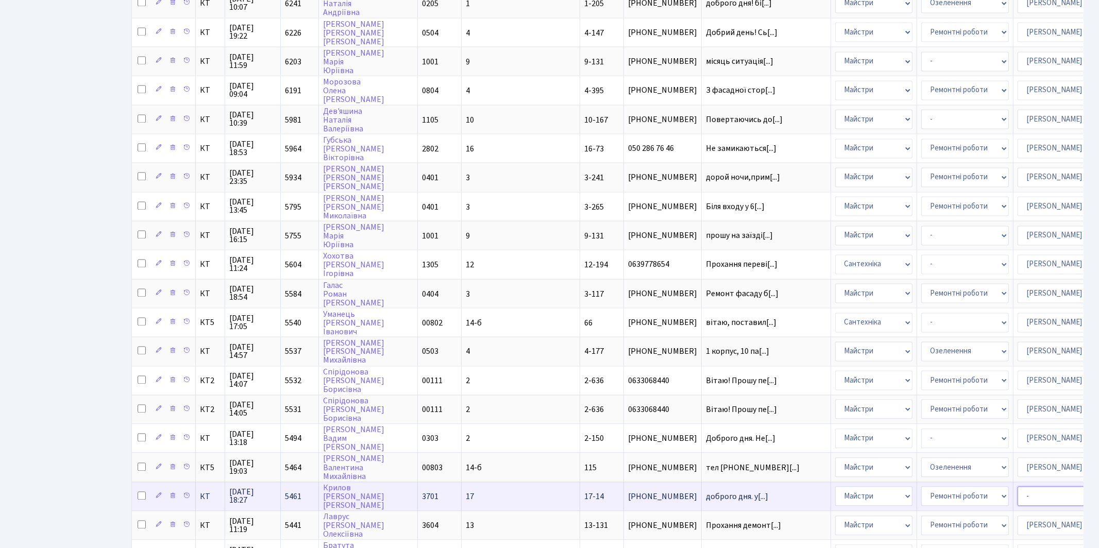
click at [1017, 486] on select "- Адміністратор ЖК КТ Вижул В. В. Гордієнко Н.В. Дядюшкін Д.Ю. Кипчук Т. А. Кла…" at bounding box center [1061, 496] width 88 height 20
select select "42"
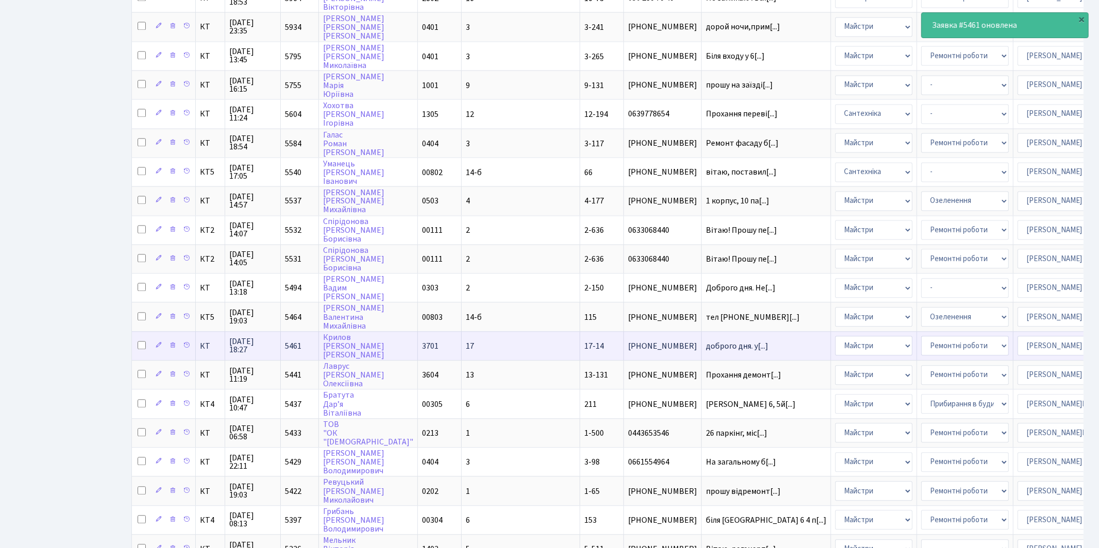
scroll to position [1886, 0]
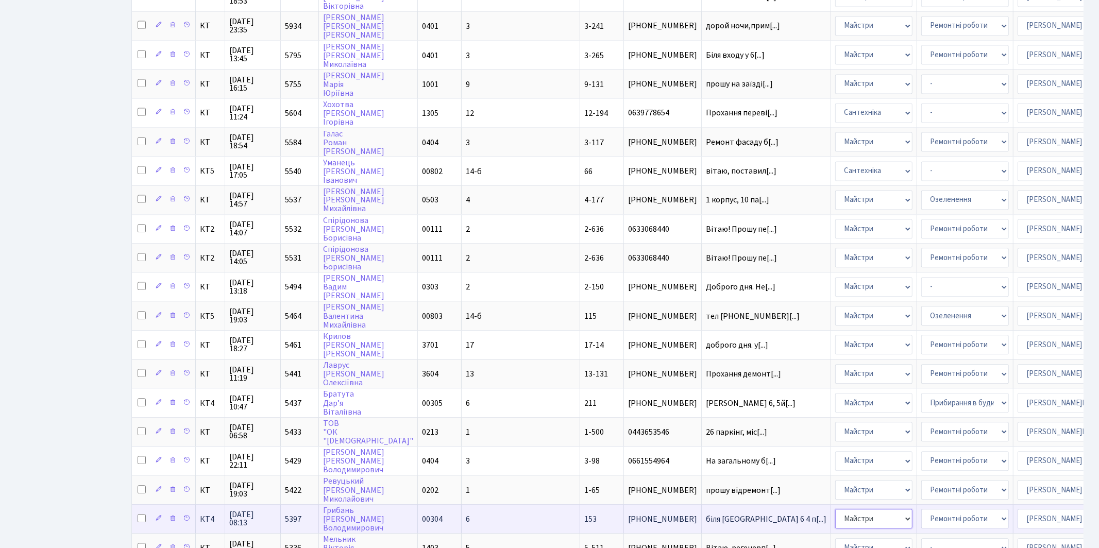
click at [835, 509] on select "- Адміністрація Домофон, СКД Ліфт Майстри Сантехніка Економічний відділ Електри…" at bounding box center [873, 519] width 77 height 20
select select "2"
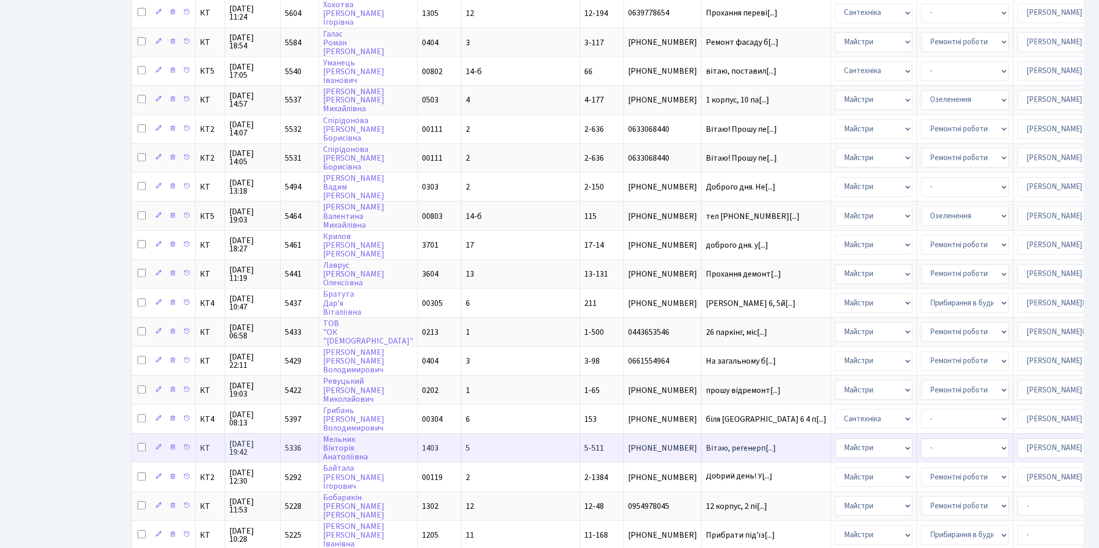
scroll to position [1996, 0]
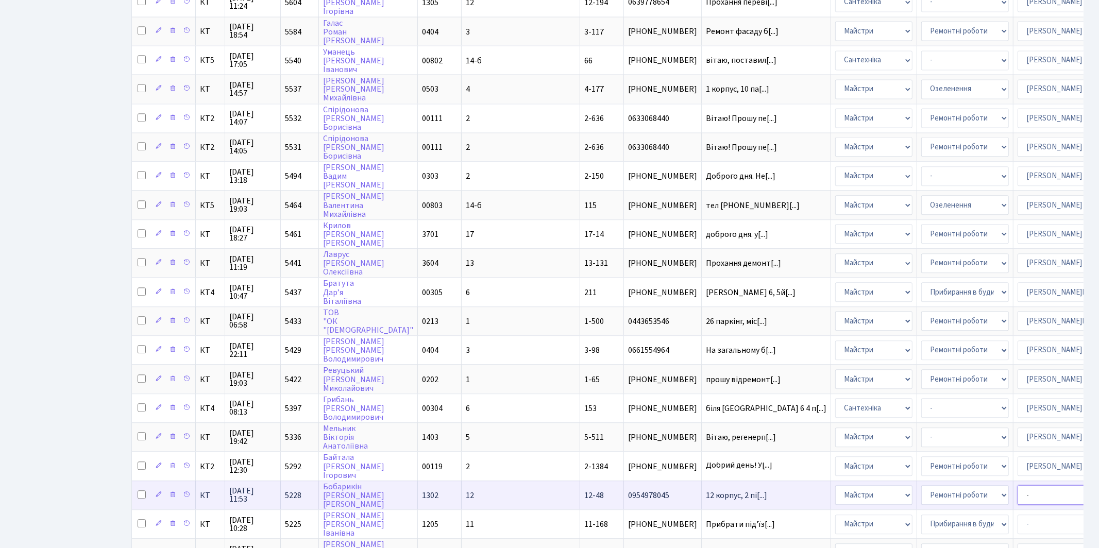
click at [1017, 485] on select "- Адміністратор ЖК КТ Вижул В. В. Гордієнко Н.В. Дядюшкін Д.Ю. Кипчук Т. А. Кла…" at bounding box center [1061, 495] width 88 height 20
select select "18"
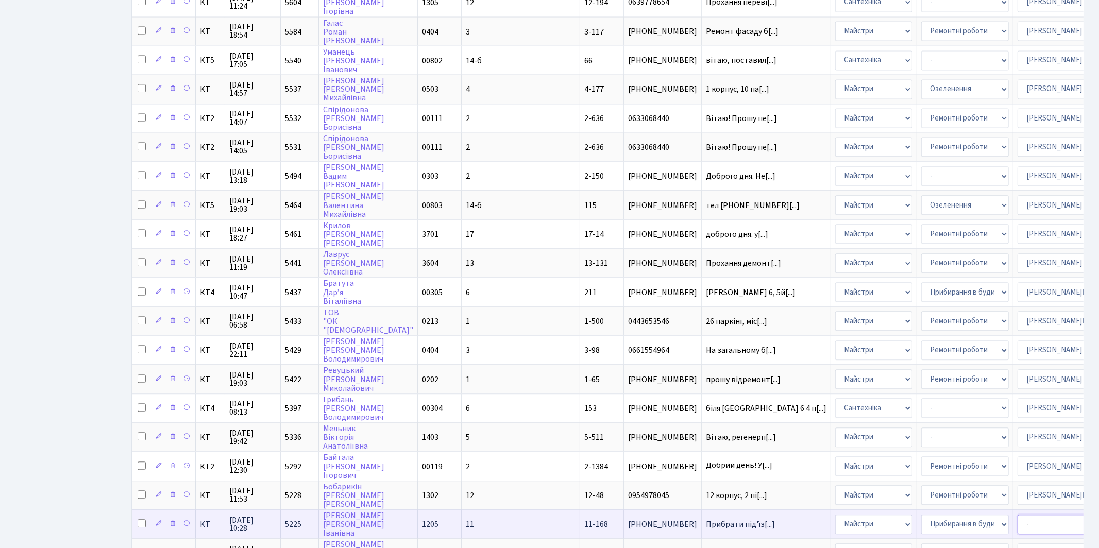
click at [1017, 515] on select "- Адміністратор ЖК КТ Вижул В. В. Гордієнко Н.В. Дядюшкін Д.Ю. Кипчук Т. А. Кла…" at bounding box center [1061, 525] width 88 height 20
select select "42"
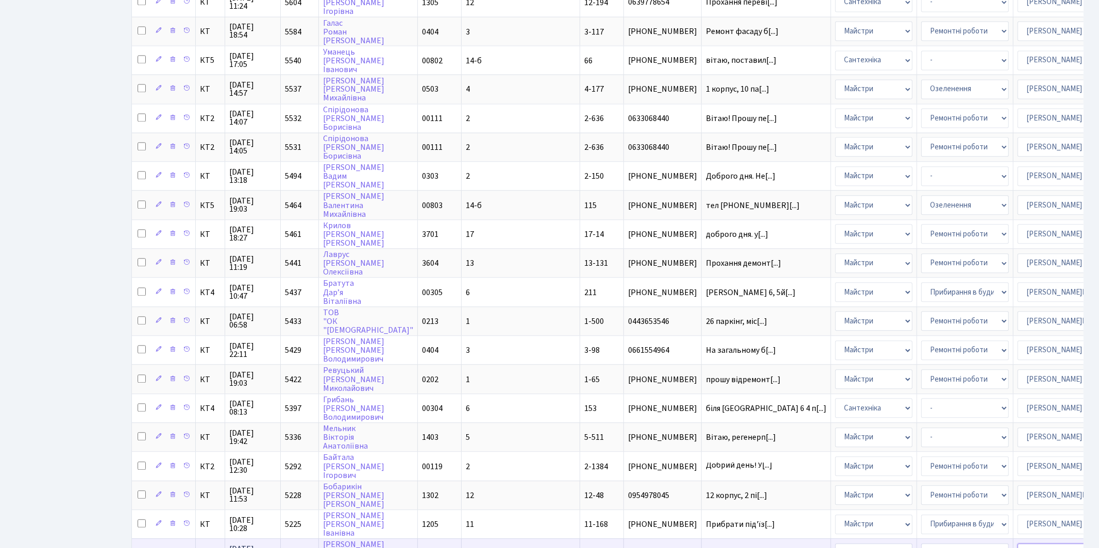
click at [1017, 544] on select "- Адміністратор ЖК КТ Вижул В. В. Гордієнко Н.В. Дядюшкін Д.Ю. Кипчук Т. А. Кла…" at bounding box center [1061, 554] width 88 height 20
select select "25"
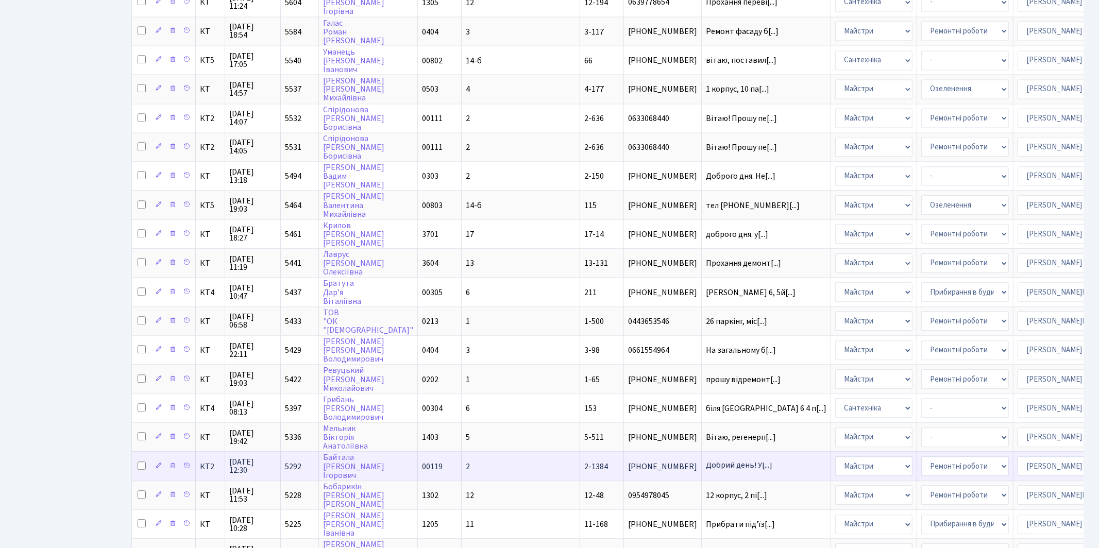
scroll to position [2097, 0]
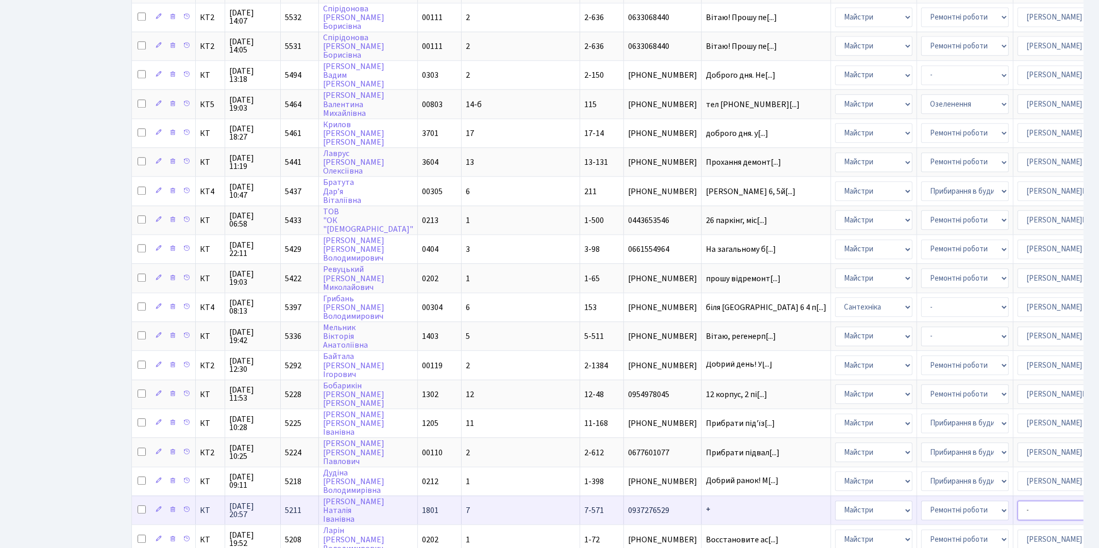
click at [1017, 501] on select "- Адміністратор ЖК КТ Вижул В. В. Гордієнко Н.В. Дядюшкін Д.Ю. Кипчук Т. А. Кла…" at bounding box center [1061, 511] width 88 height 20
select select "25"
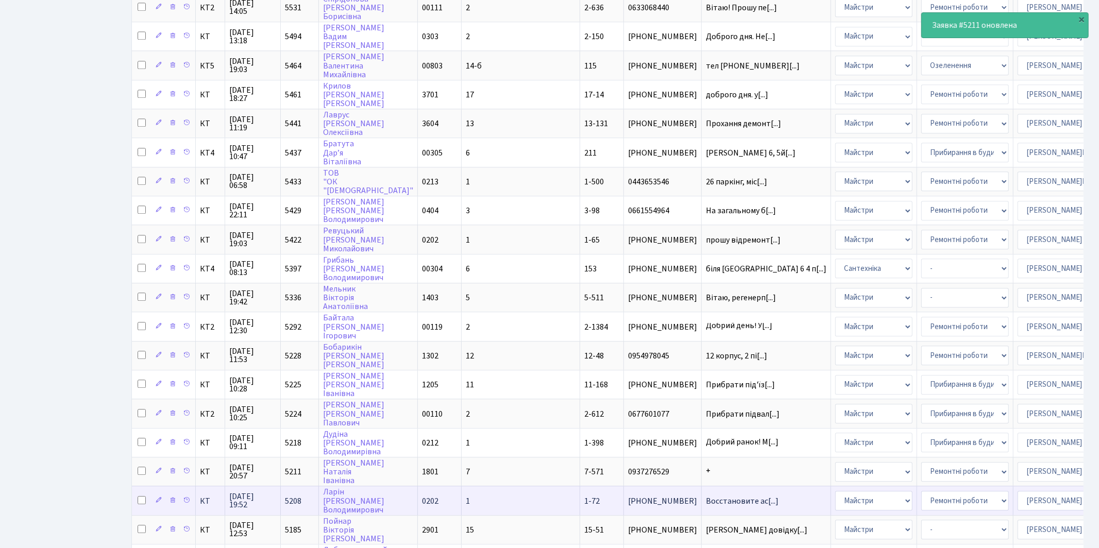
scroll to position [2137, 0]
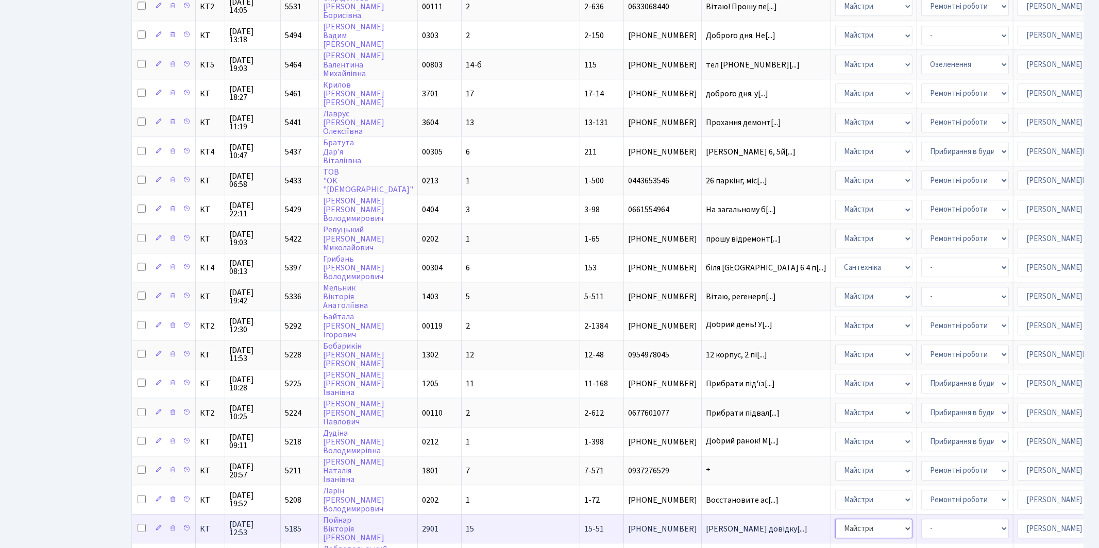
click at [835, 519] on select "- Адміністрація Домофон, СКД Ліфт Майстри Сантехніка Економічний відділ Електри…" at bounding box center [873, 529] width 77 height 20
select select "5"
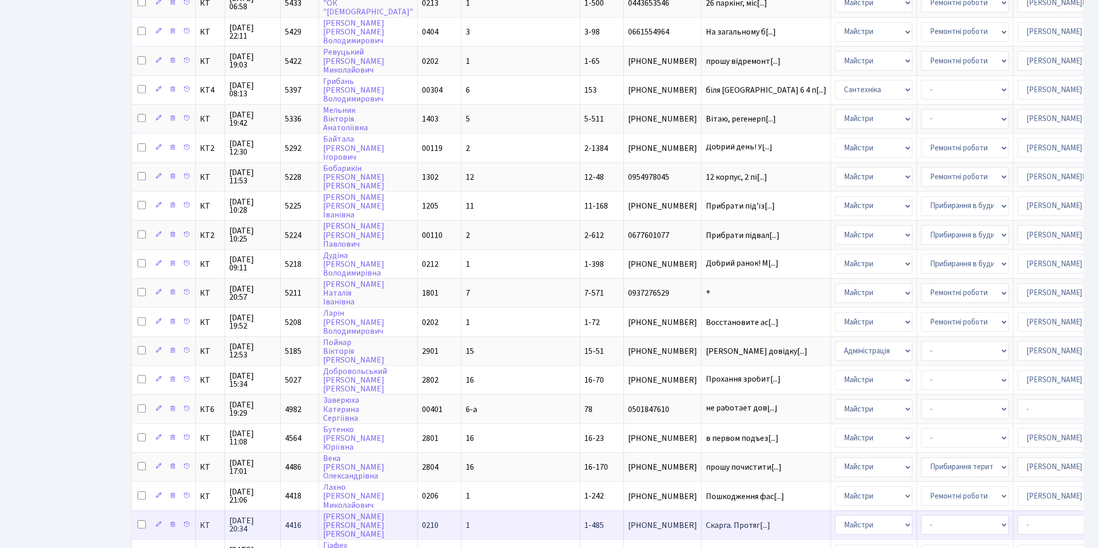
scroll to position [2319, 0]
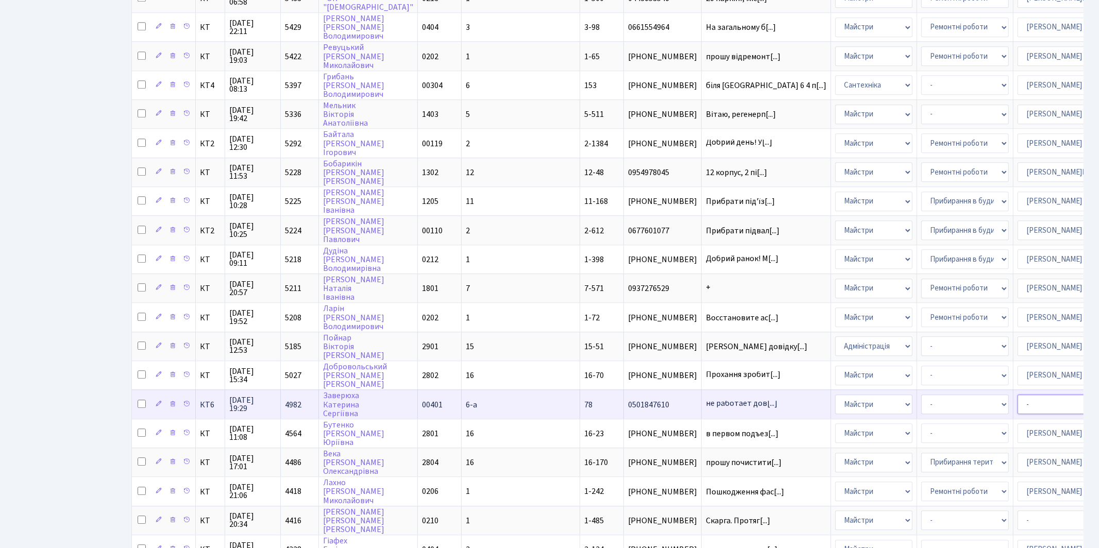
click at [1017, 395] on select "- Адміністратор ЖК КТ Вижул В. В. Гордієнко Н.В. Дядюшкін Д.Ю. Кипчук Т. А. Кла…" at bounding box center [1061, 405] width 88 height 20
select select "26"
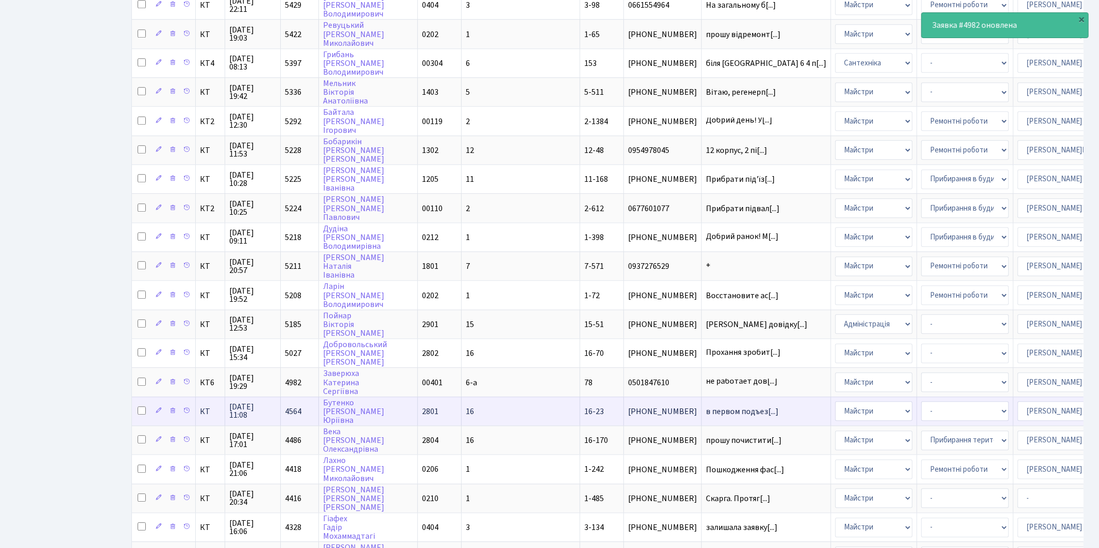
scroll to position [2340, 0]
click at [835, 402] on select "- Адміністрація Домофон, СКД Ліфт Майстри Сантехніка Економічний відділ Електри…" at bounding box center [873, 412] width 77 height 20
select select "4"
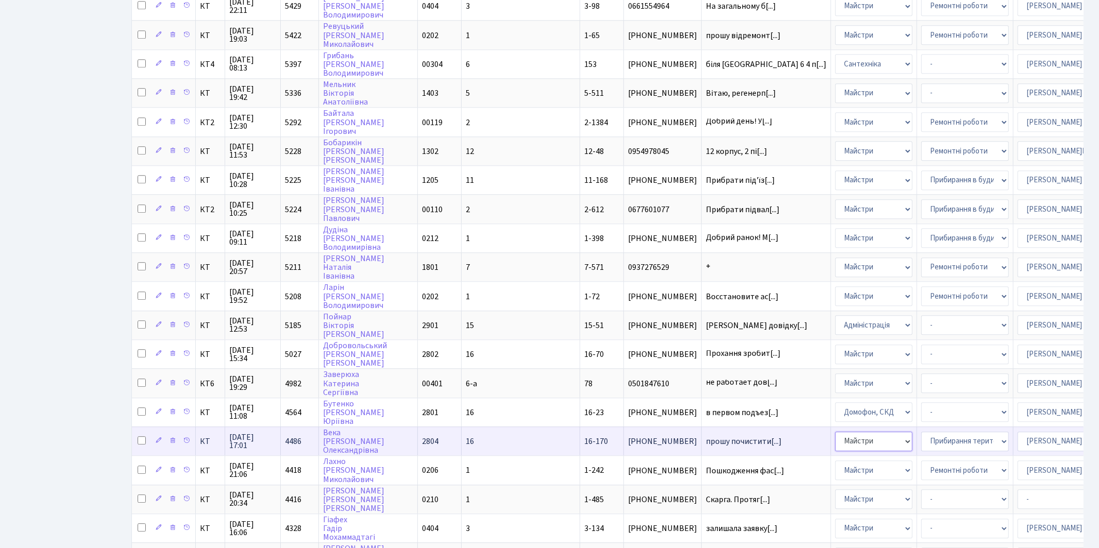
click at [835, 432] on select "- Адміністрація Домофон, СКД Ліфт Майстри Сантехніка Економічний відділ Електри…" at bounding box center [873, 442] width 77 height 20
select select "2"
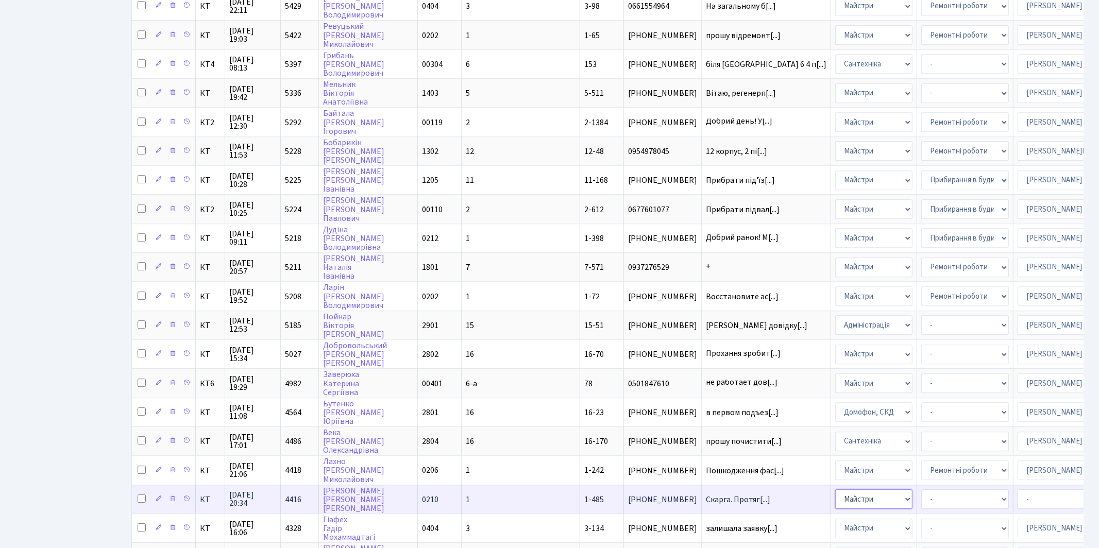
click at [835, 489] on select "- Адміністрація Домофон, СКД Ліфт Майстри Сантехніка Економічний відділ Електри…" at bounding box center [873, 499] width 77 height 20
select select "2"
click at [1017, 489] on select "- Адміністратор ЖК КТ Вижул В. В. Гордієнко Н.В. Дядюшкін Д.Ю. Кипчук Т. А. Кла…" at bounding box center [1061, 499] width 88 height 20
select select "67"
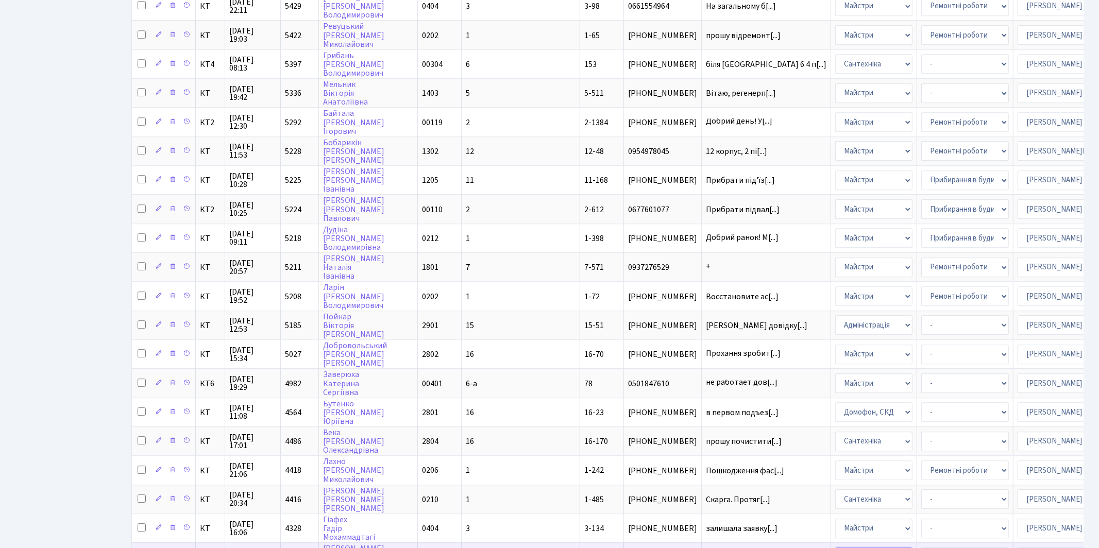
click at [835, 548] on select "- Адміністрація Домофон, СКД Ліфт Майстри Сантехніка Економічний відділ Електри…" at bounding box center [873, 558] width 77 height 20
select select "5"
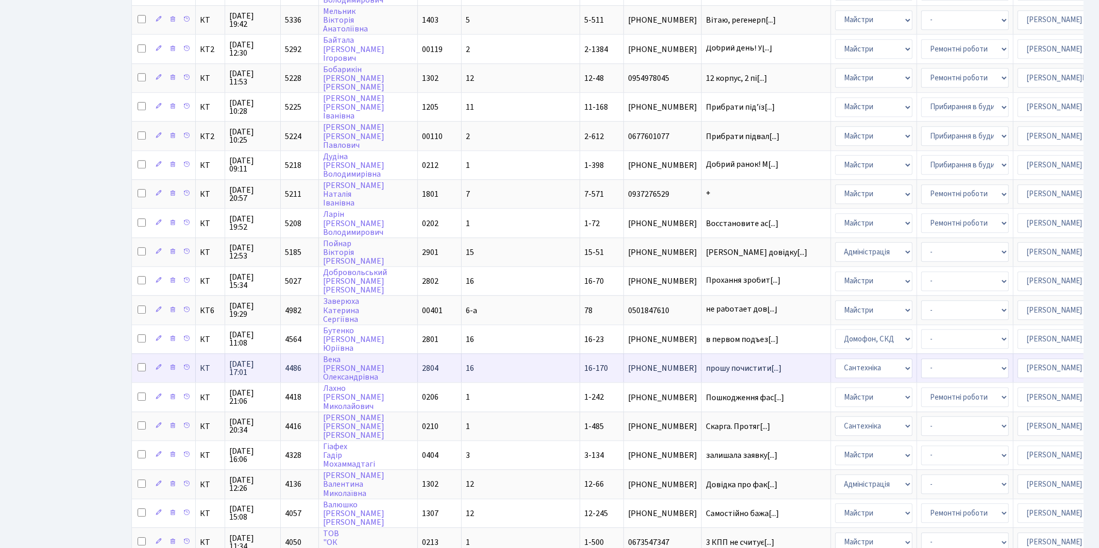
scroll to position [2435, 0]
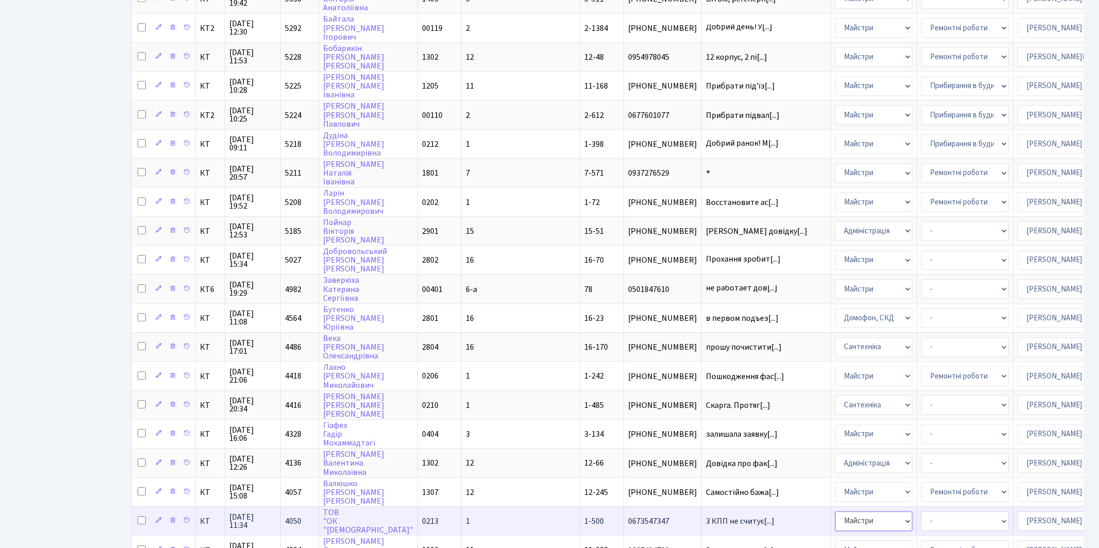
click at [835, 512] on select "- Адміністрація Домофон, СКД Ліфт Майстри Сантехніка Економічний відділ Електри…" at bounding box center [873, 522] width 77 height 20
select select "4"
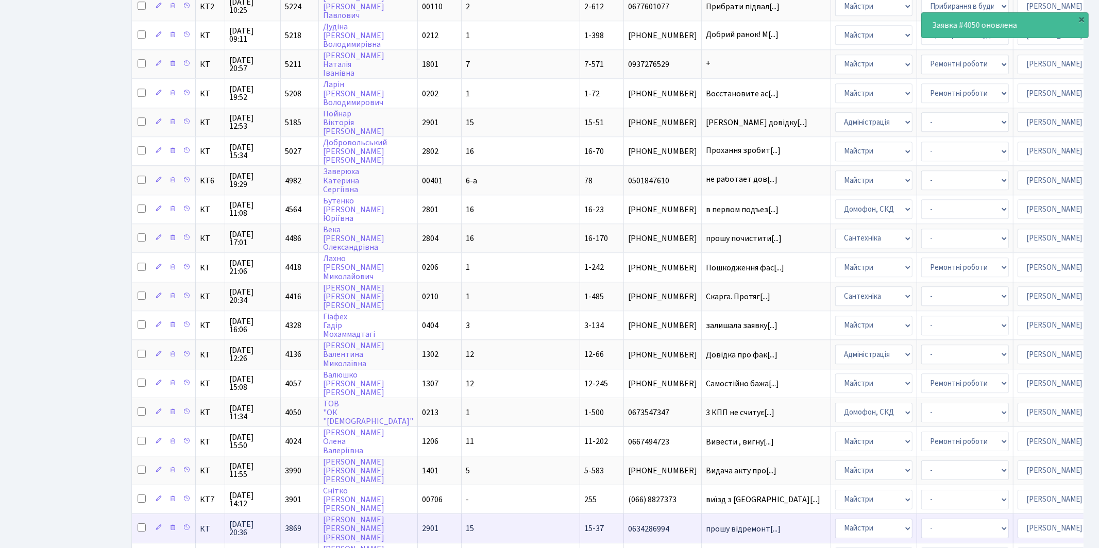
scroll to position [2557, 0]
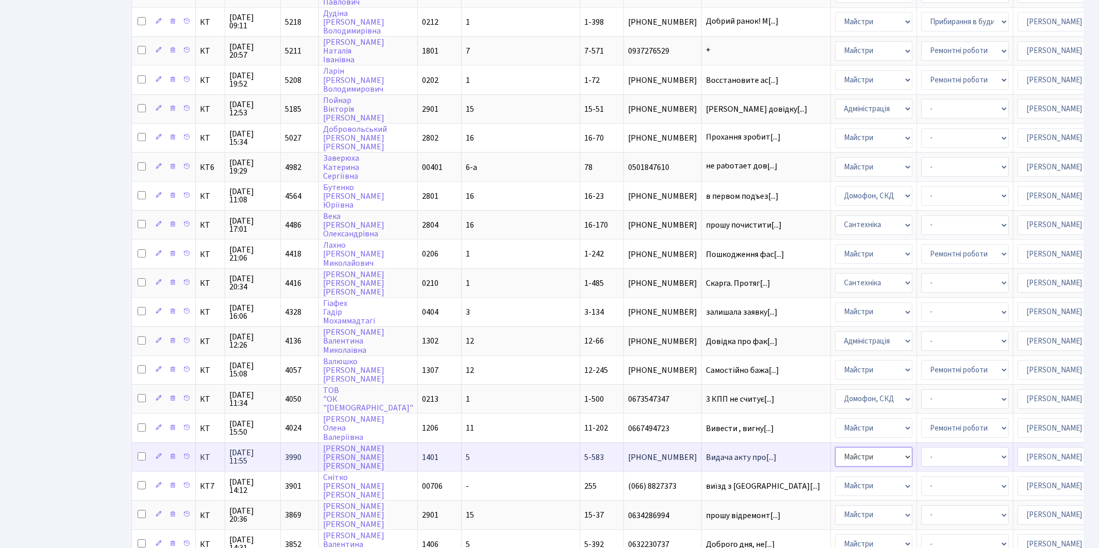
click at [835, 447] on select "- Адміністрація Домофон, СКД Ліфт Майстри Сантехніка Економічний відділ Електри…" at bounding box center [873, 457] width 77 height 20
select select "2"
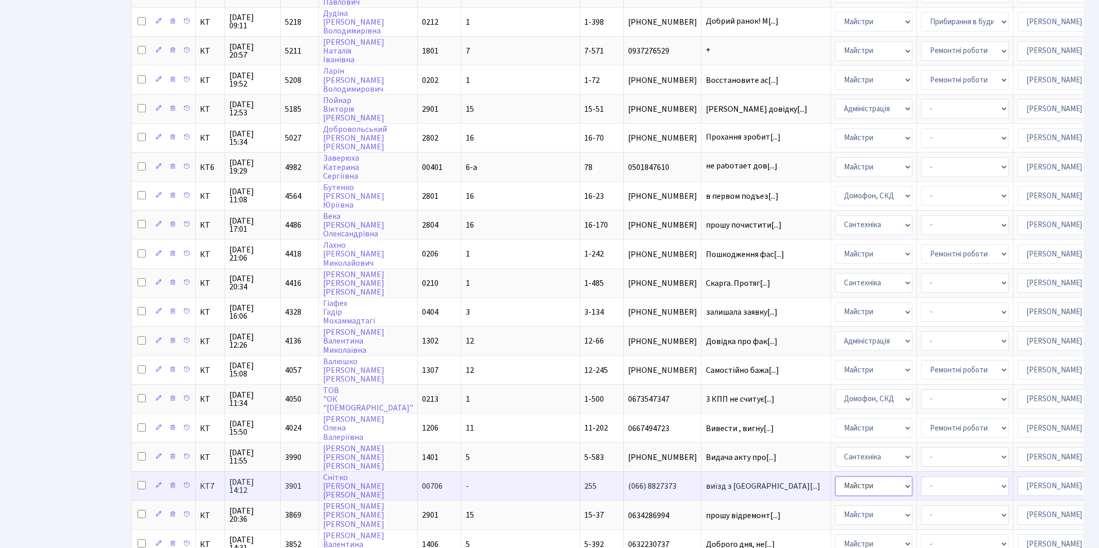
click at [835, 477] on select "- Адміністрація Домофон, СКД Ліфт Майстри Сантехніка Економічний відділ Електри…" at bounding box center [873, 487] width 77 height 20
select select "2"
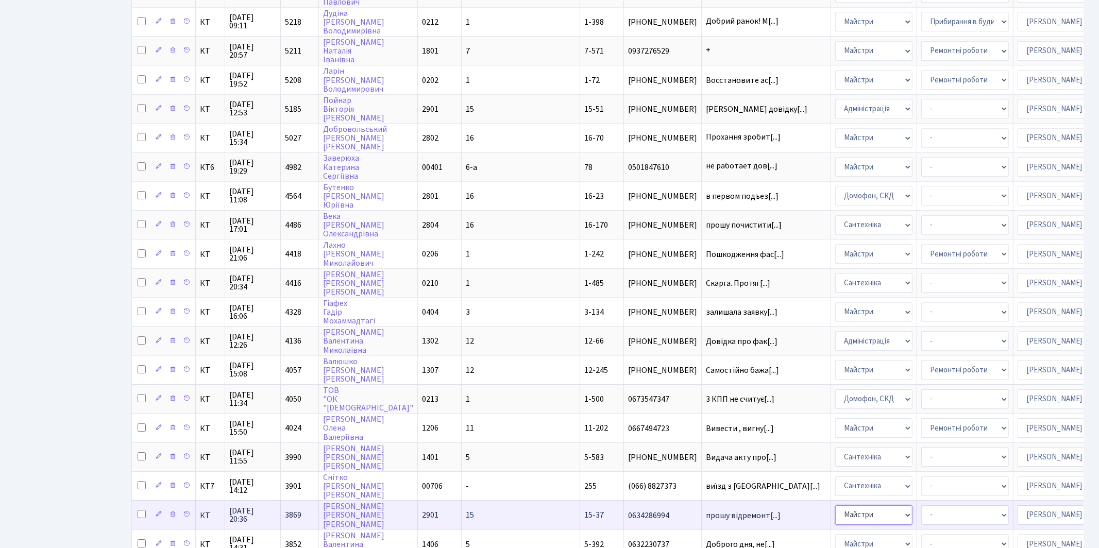
click at [835, 505] on select "- Адміністрація Домофон, СКД Ліфт Майстри Сантехніка Економічний відділ Електри…" at bounding box center [873, 515] width 77 height 20
select select "4"
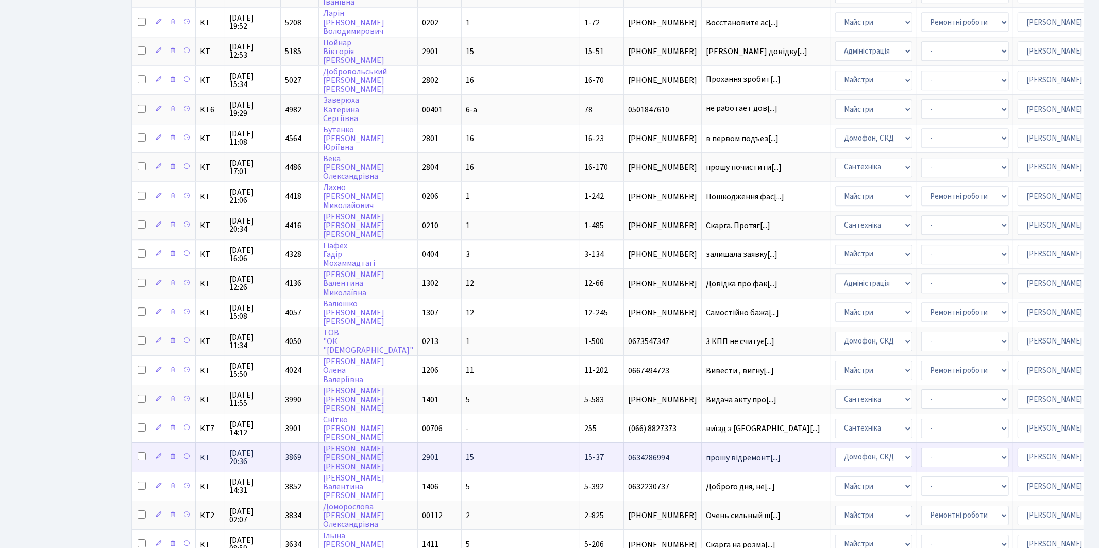
scroll to position [2623, 0]
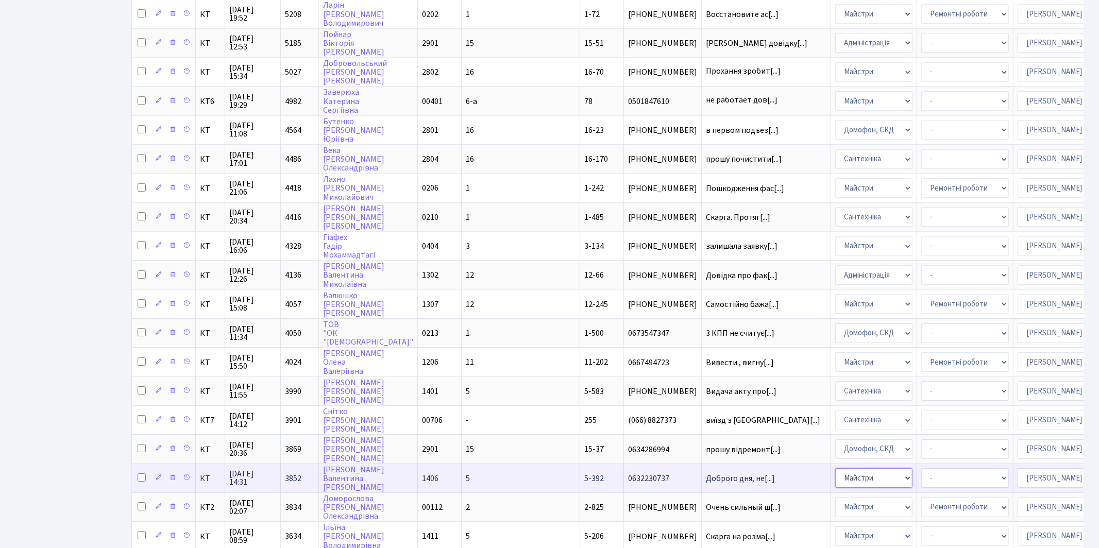
click at [835, 468] on select "- Адміністрація Домофон, СКД Ліфт Майстри Сантехніка Економічний відділ Електри…" at bounding box center [873, 478] width 77 height 20
select select "2"
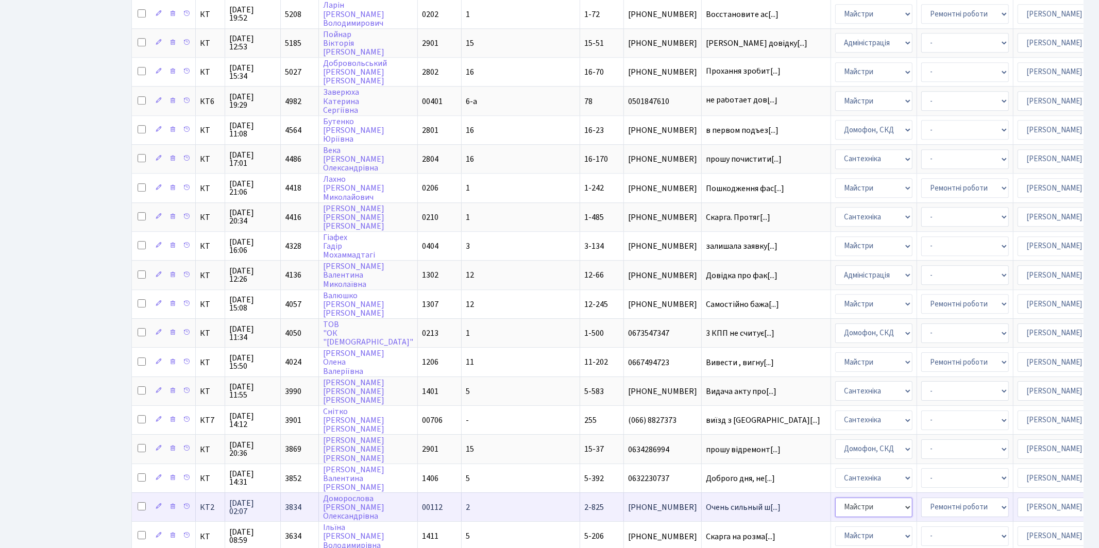
click at [835, 498] on select "- Адміністрація Домофон, СКД Ліфт Майстри Сантехніка Економічний відділ Електри…" at bounding box center [873, 508] width 77 height 20
select select "2"
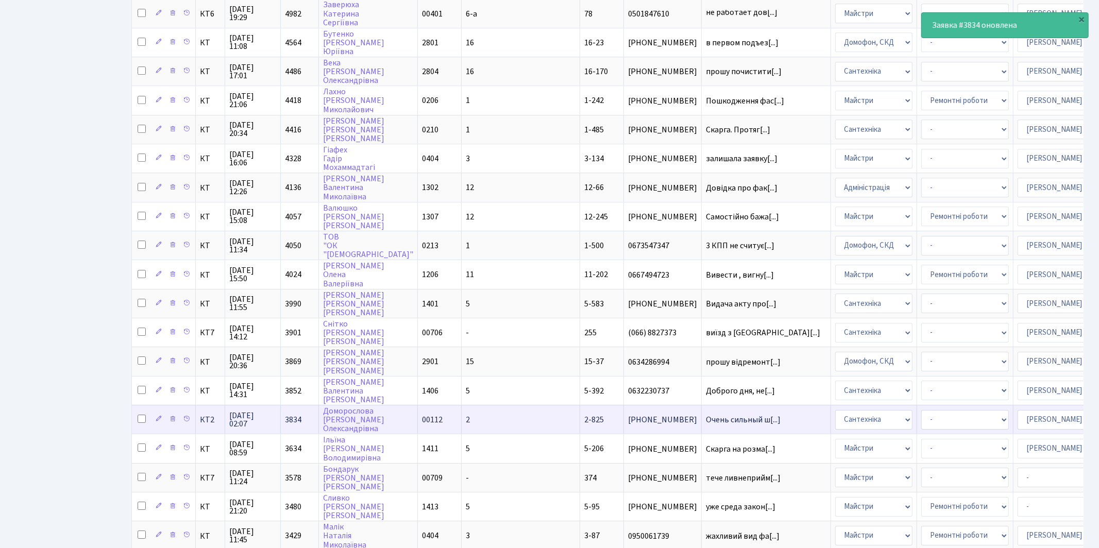
scroll to position [2723, 0]
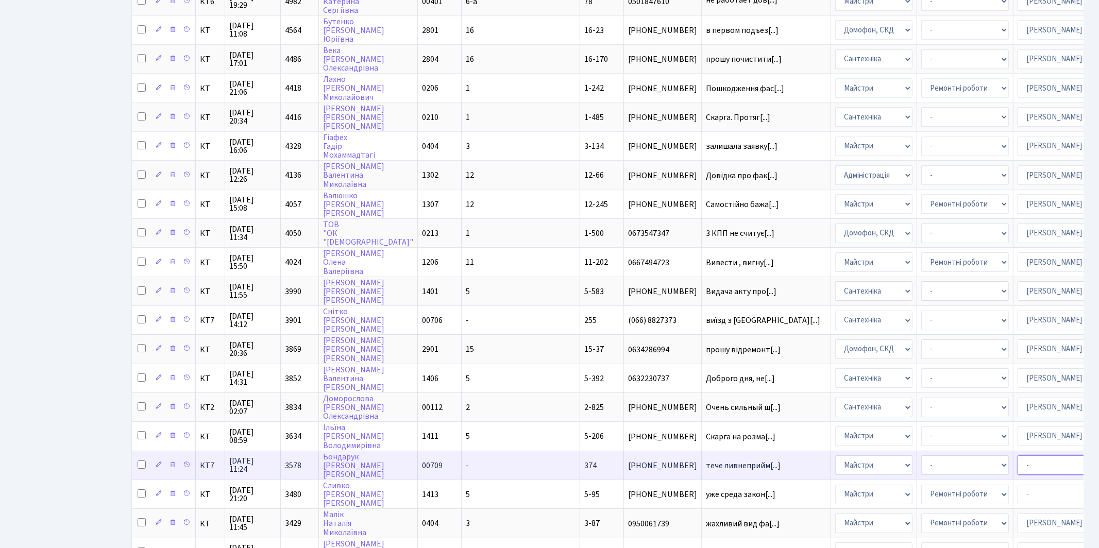
click at [1017, 455] on select "- Адміністратор ЖК КТ Вижул В. В. Гордієнко Н.В. Дядюшкін Д.Ю. Кипчук Т. А. Кла…" at bounding box center [1061, 465] width 88 height 20
select select "67"
click at [835, 455] on select "- Адміністрація Домофон, СКД Ліфт Майстри Сантехніка Економічний відділ Електри…" at bounding box center [873, 465] width 77 height 20
select select "2"
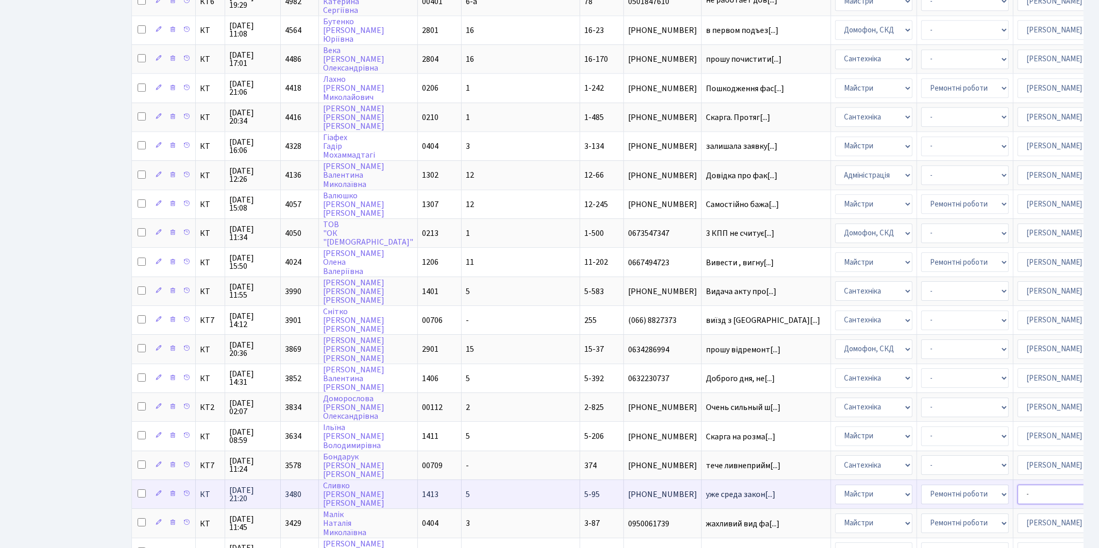
click at [1017, 485] on select "- Адміністратор ЖК КТ Вижул В. В. Гордієнко Н.В. Дядюшкін Д.Ю. Кипчук Т. А. Кла…" at bounding box center [1061, 495] width 88 height 20
select select "26"
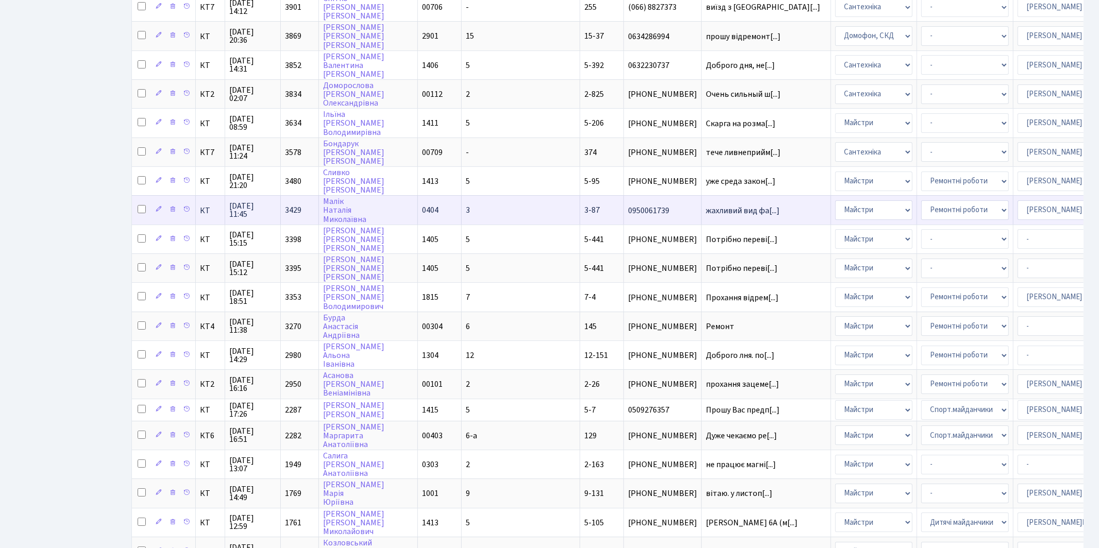
scroll to position [3036, 0]
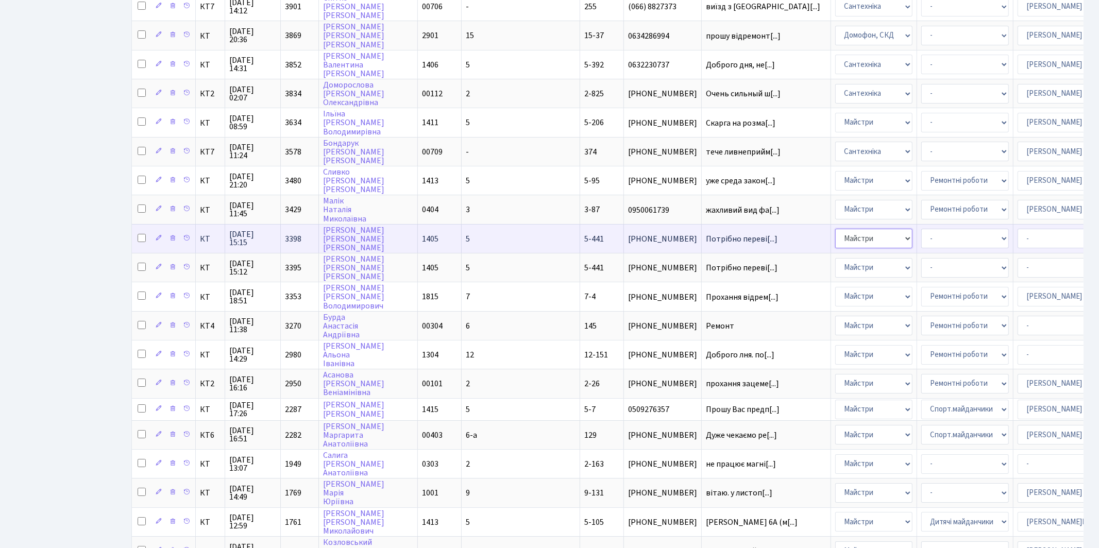
click at [835, 229] on select "- Адміністрація Домофон, СКД Ліфт Майстри Сантехніка Економічний відділ Електри…" at bounding box center [873, 239] width 77 height 20
select select "2"
click at [1017, 229] on select "- Адміністратор ЖК КТ Вижул В. В. Гордієнко Н.В. Дядюшкін Д.Ю. Кипчук Т. А. Кла…" at bounding box center [1061, 239] width 88 height 20
select select "67"
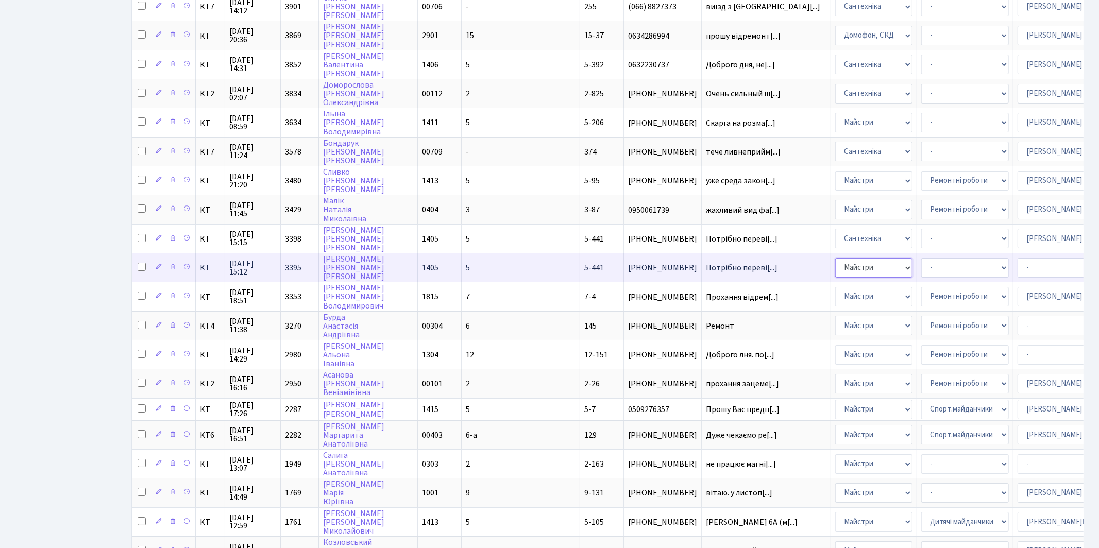
click at [835, 258] on select "- Адміністрація Домофон, СКД Ліфт Майстри Сантехніка Економічний відділ Електри…" at bounding box center [873, 268] width 77 height 20
select select "2"
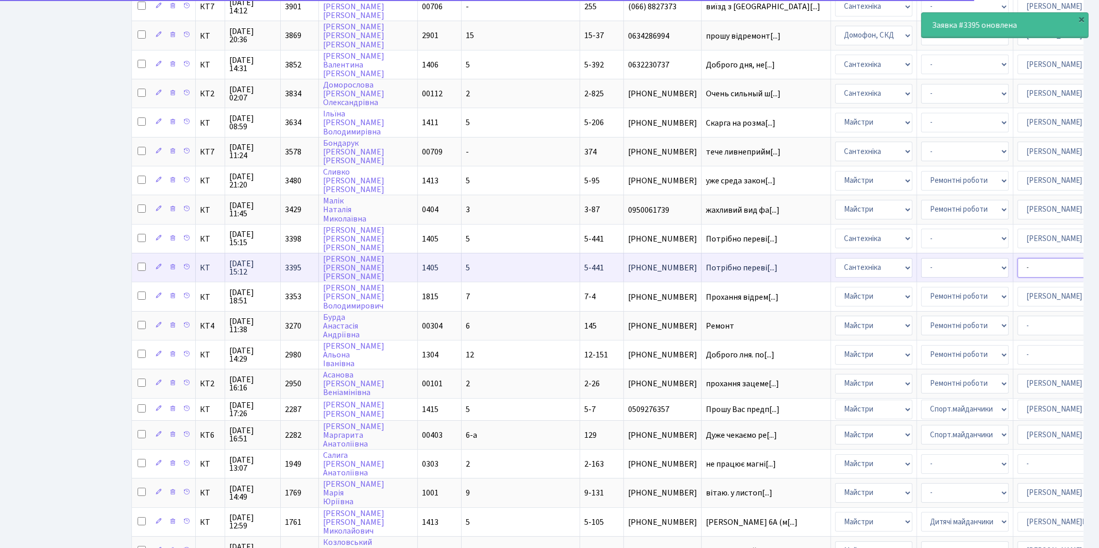
click at [1017, 258] on select "- Адміністратор ЖК КТ Вижул В. В. Гордієнко Н.В. Дядюшкін Д.Ю. Кипчук Т. А. Кла…" at bounding box center [1061, 268] width 88 height 20
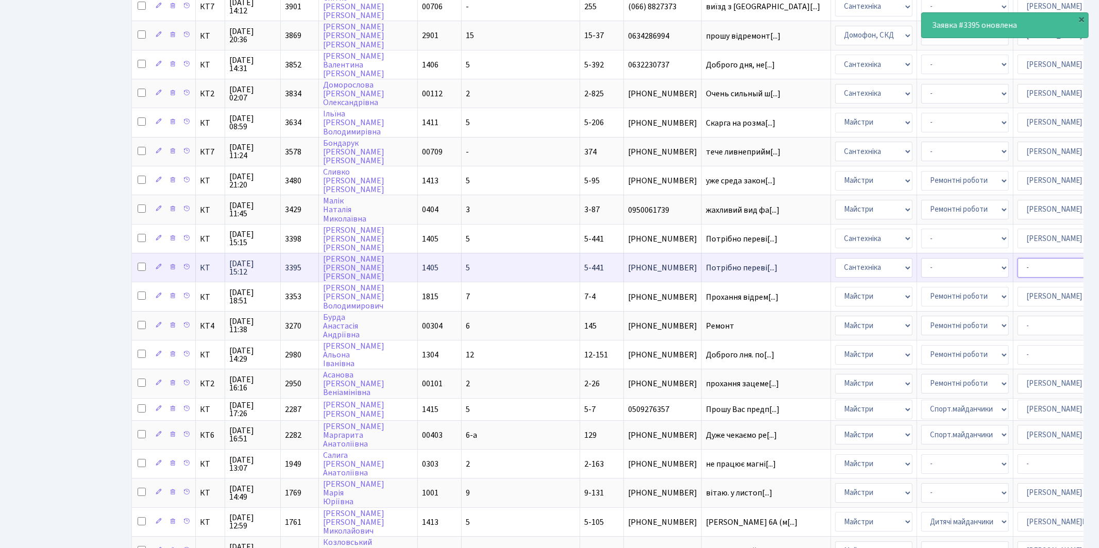
select select "67"
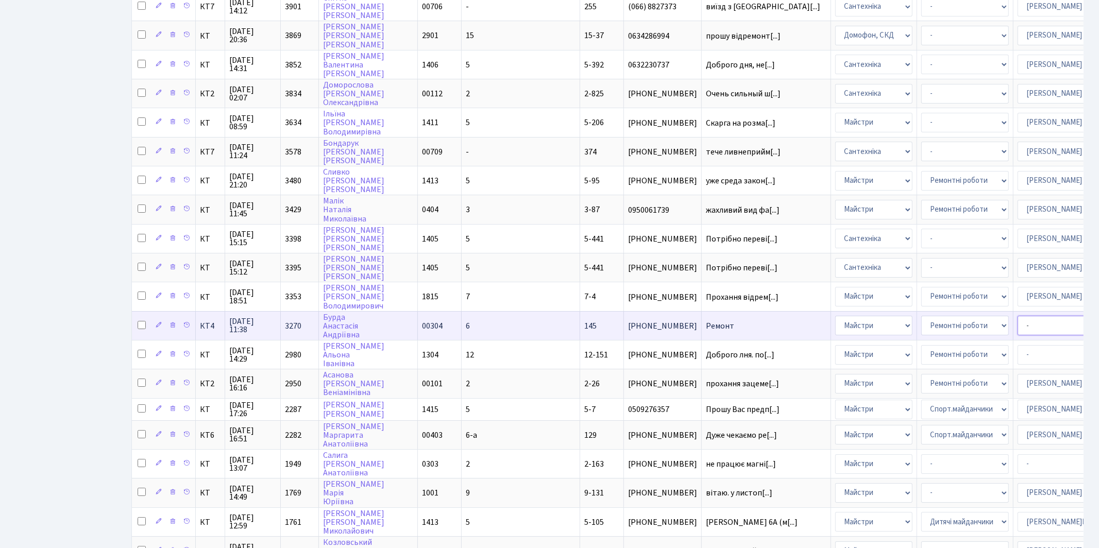
click at [1017, 316] on select "- Адміністратор ЖК КТ Вижул В. В. Гордієнко Н.В. Дядюшкін Д.Ю. Кипчук Т. А. Кла…" at bounding box center [1061, 326] width 88 height 20
select select "25"
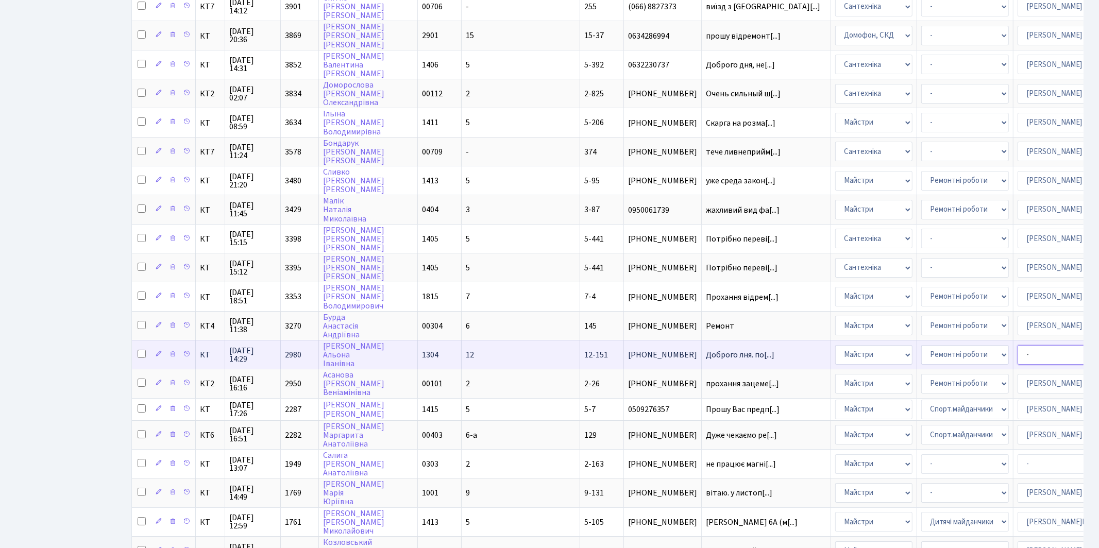
click at [1017, 345] on select "- Адміністратор ЖК КТ Вижул В. В. Гордієнко Н.В. Дядюшкін Д.Ю. Кипчук Т. А. Кла…" at bounding box center [1061, 355] width 88 height 20
select select "25"
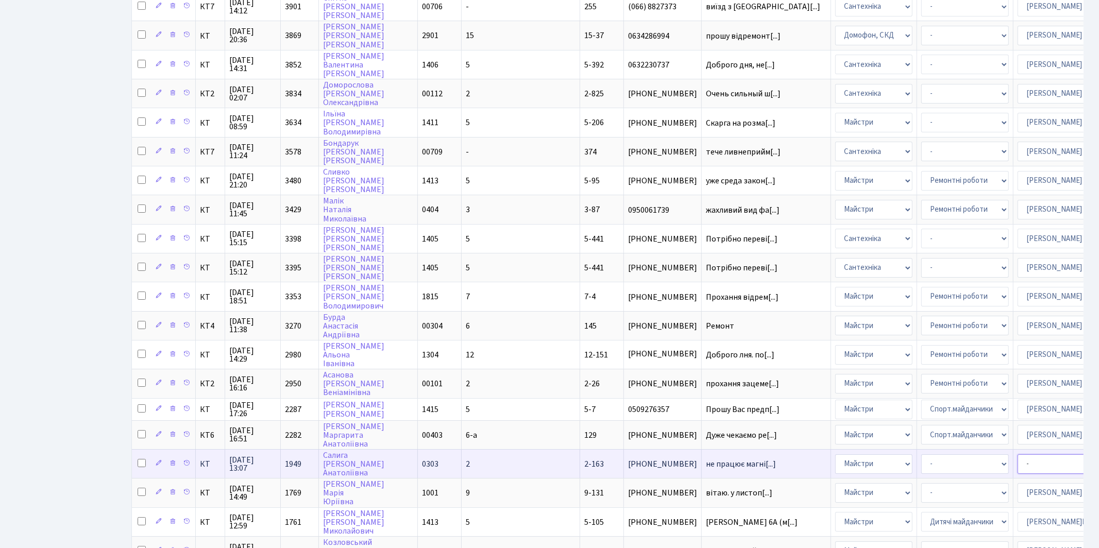
click at [1017, 454] on select "- Адміністратор ЖК КТ Вижул В. В. Гордієнко Н.В. Дядюшкін Д.Ю. Кипчук Т. А. Кла…" at bounding box center [1061, 464] width 88 height 20
select select "25"
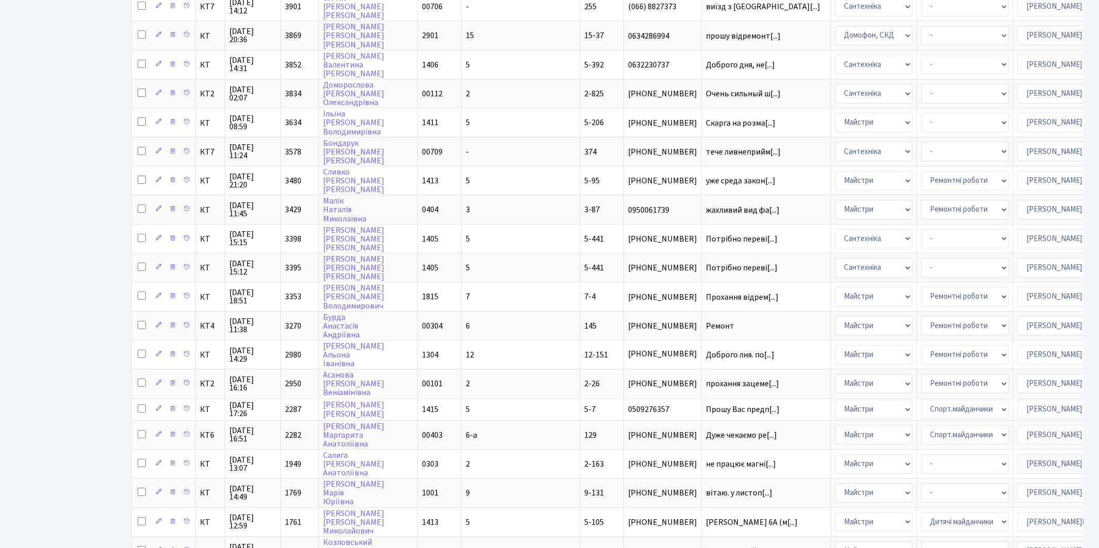
select select "26"
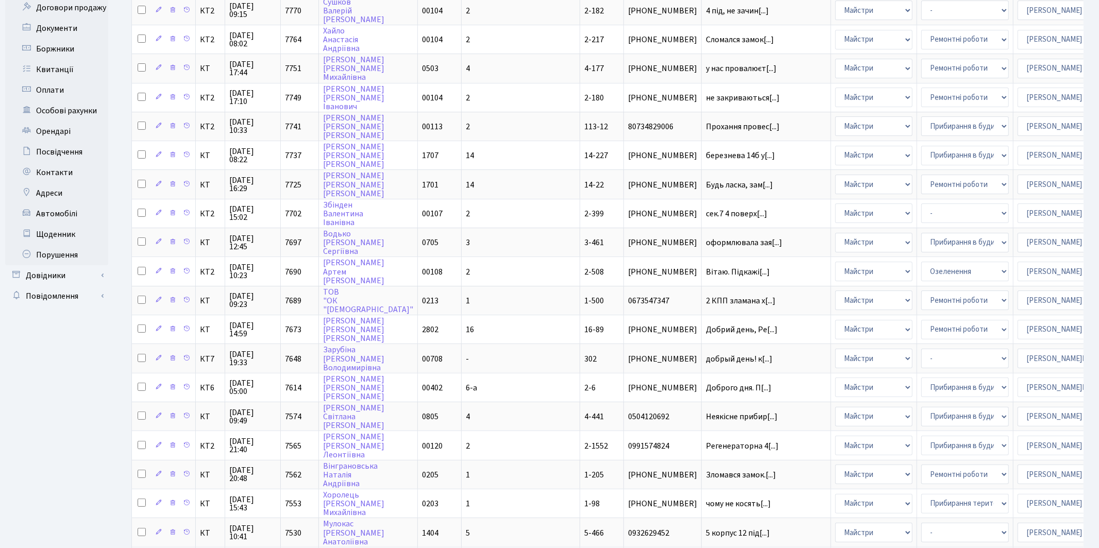
scroll to position [0, 0]
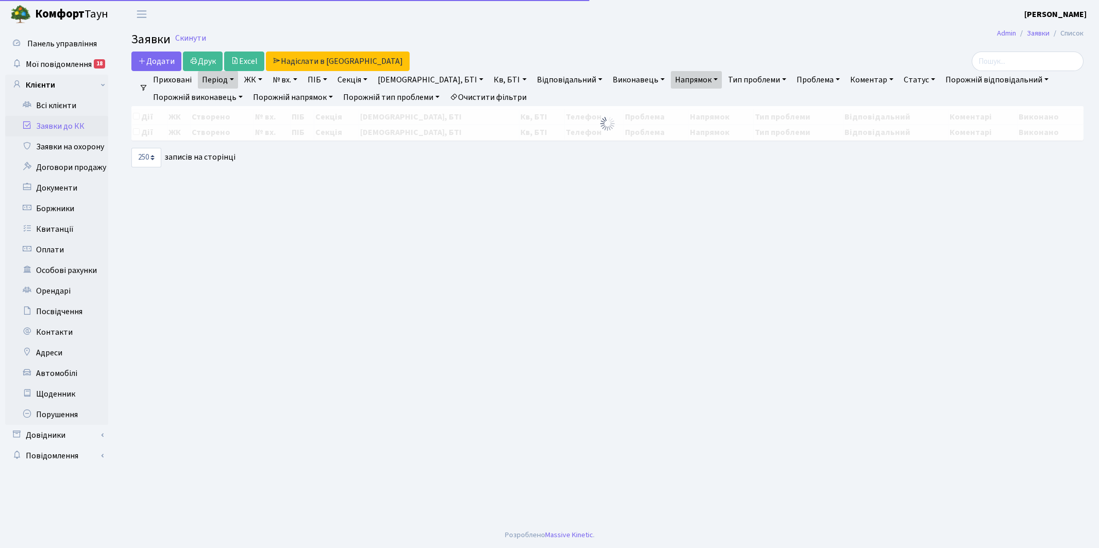
select select "250"
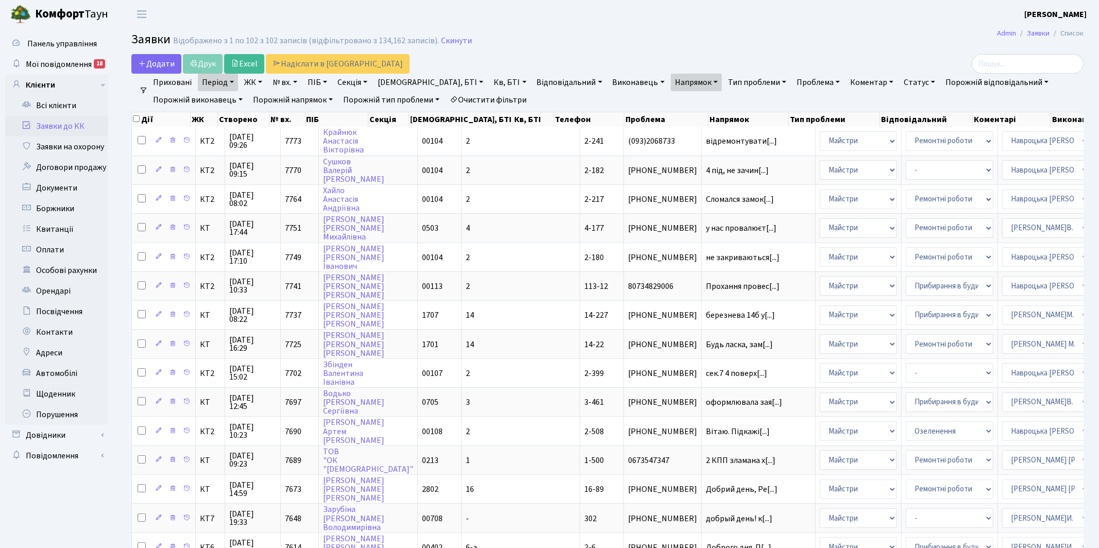
click at [671, 81] on link "Напрямок" at bounding box center [696, 83] width 51 height 18
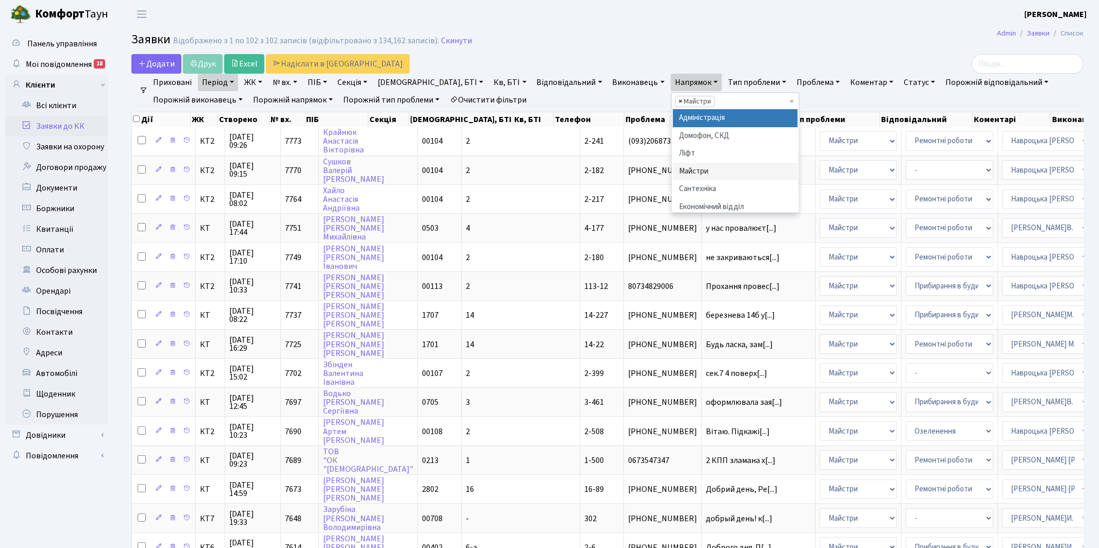
click at [678, 100] on span "×" at bounding box center [680, 101] width 4 height 10
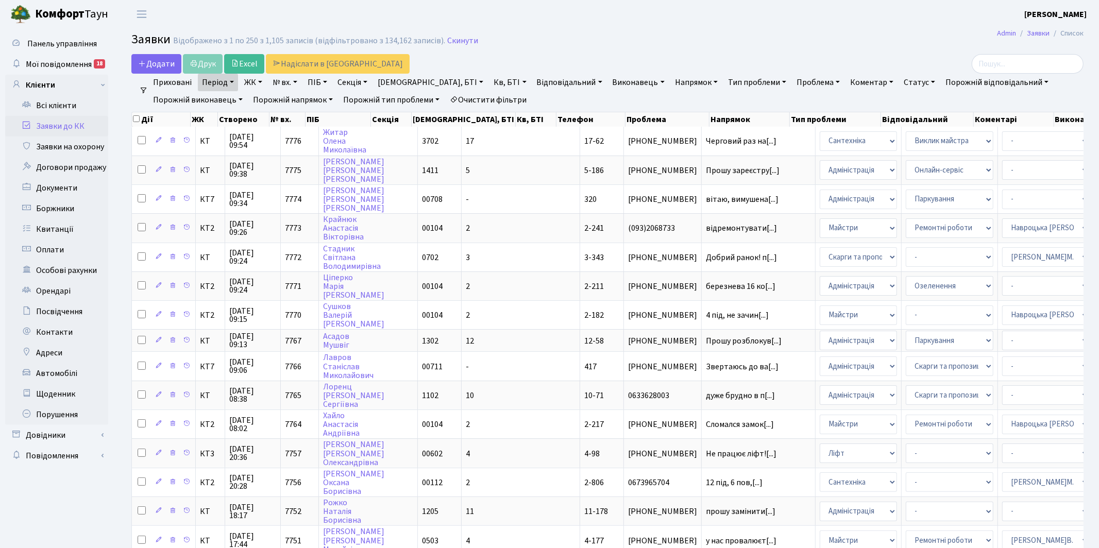
click at [900, 78] on link "Статус" at bounding box center [920, 83] width 40 height 18
click at [900, 141] on link "Не виконано" at bounding box center [940, 145] width 81 height 16
click at [671, 81] on link "Напрямок" at bounding box center [696, 83] width 51 height 18
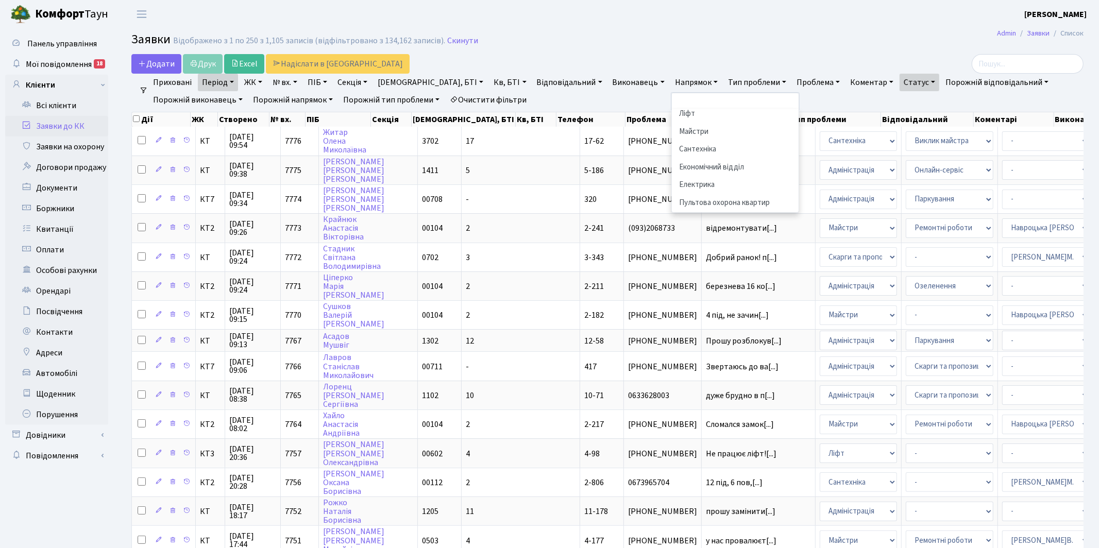
scroll to position [36, 0]
click at [673, 150] on li "Сантехніка" at bounding box center [735, 153] width 125 height 18
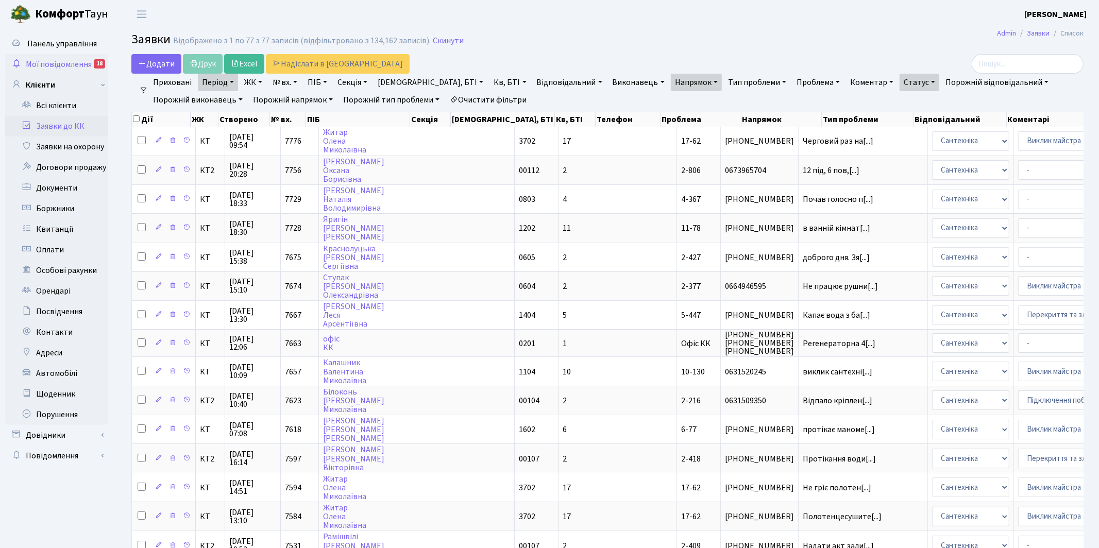
click at [64, 61] on span "Мої повідомлення" at bounding box center [59, 64] width 66 height 11
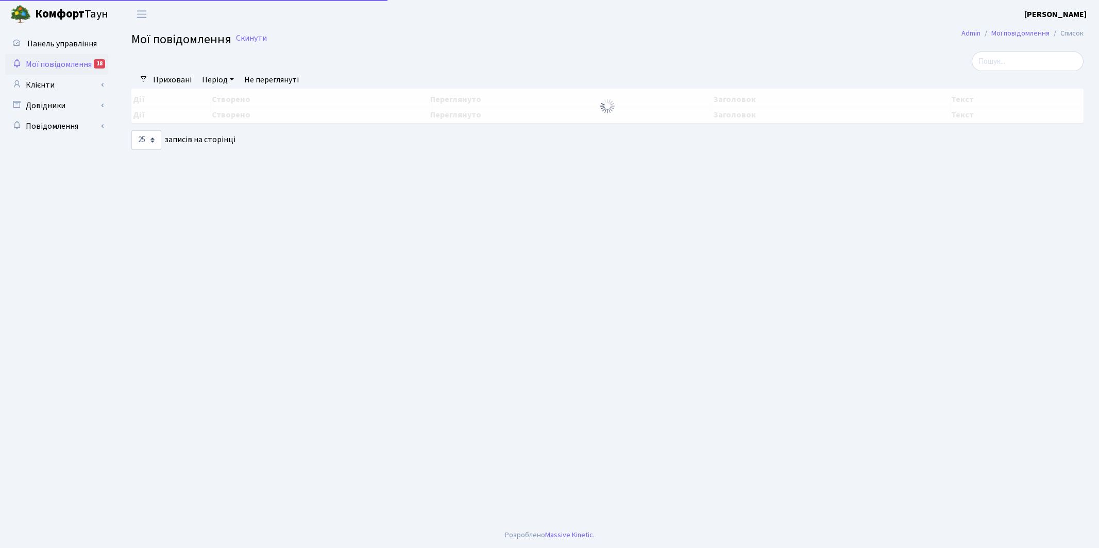
select select "25"
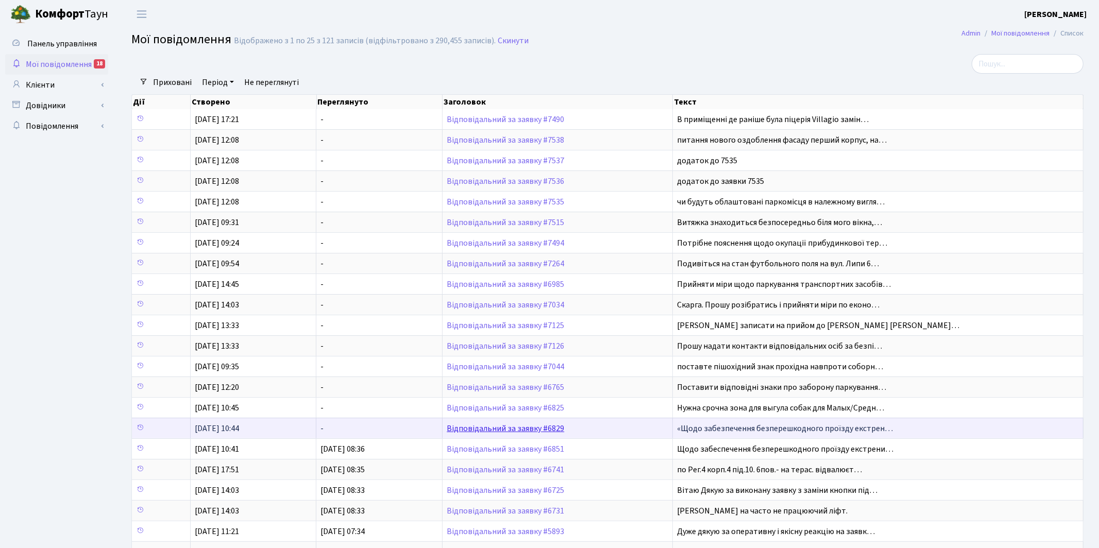
click at [496, 432] on link "Відповідальний за заявку #6829" at bounding box center [505, 428] width 117 height 11
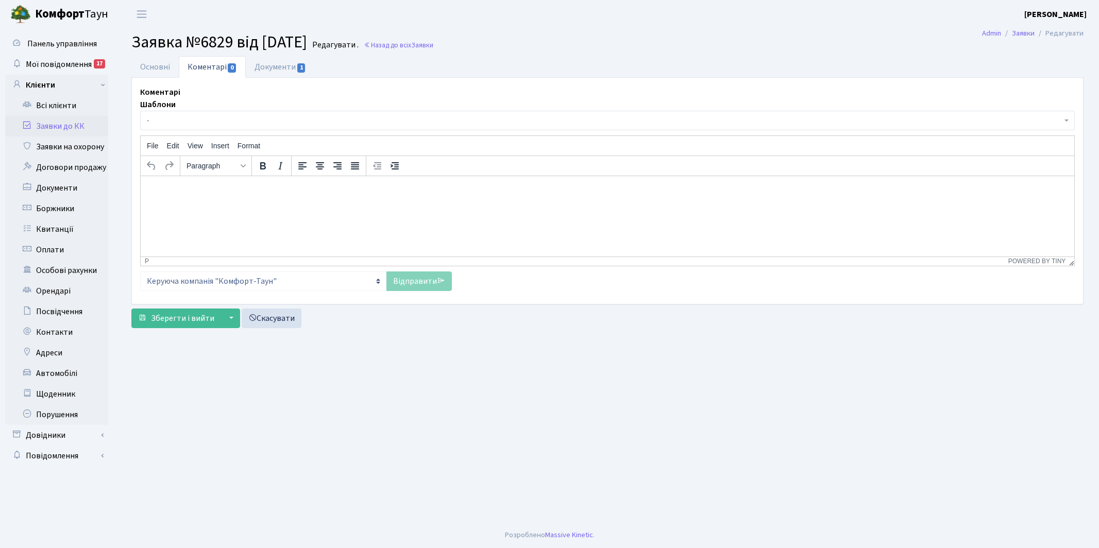
select select "1785"
select select "55"
click at [156, 68] on link "Основні" at bounding box center [154, 66] width 47 height 21
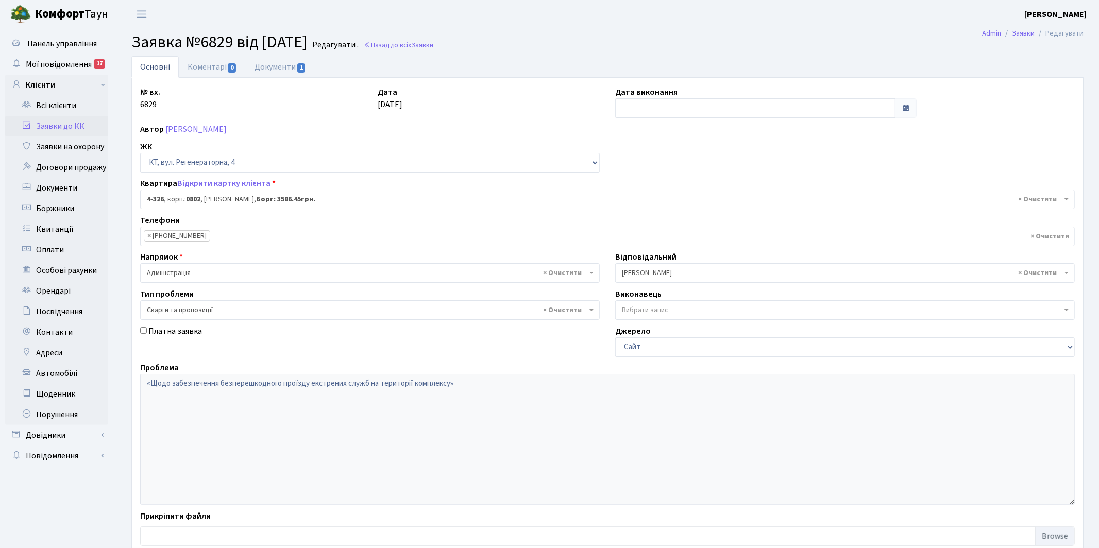
click at [653, 274] on span "× [PERSON_NAME]" at bounding box center [842, 273] width 440 height 10
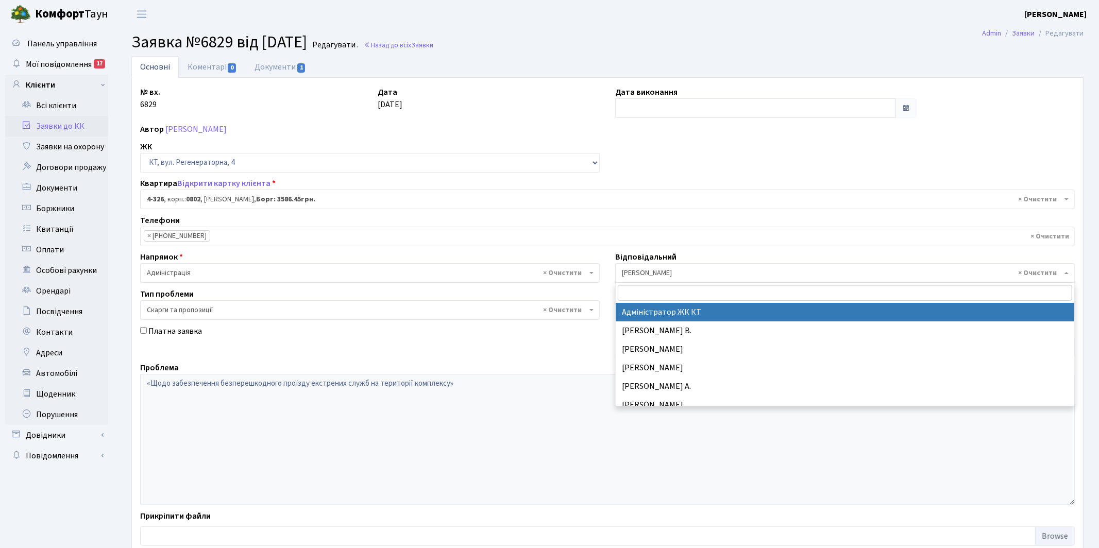
select select "112"
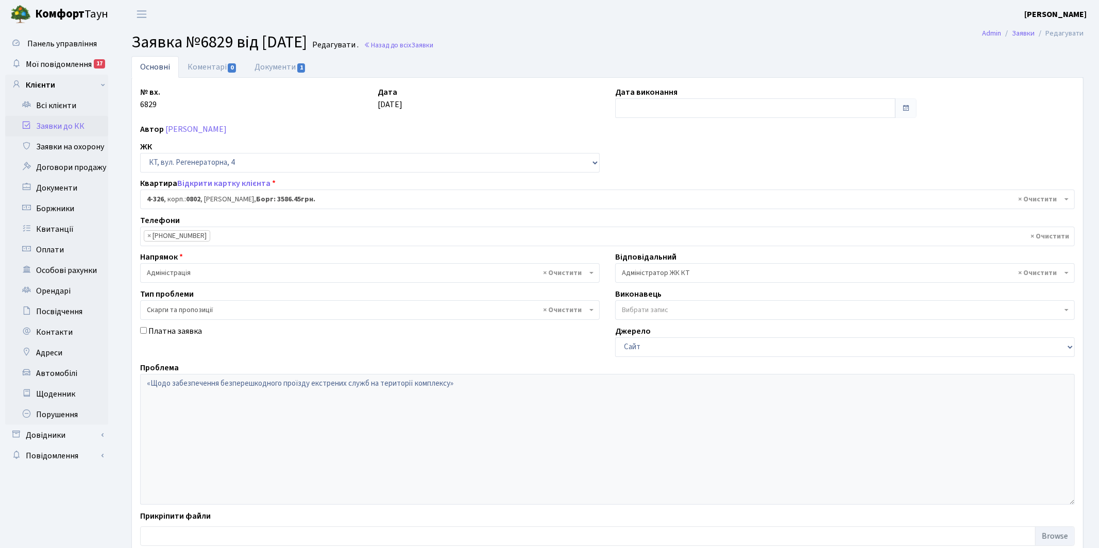
scroll to position [66, 0]
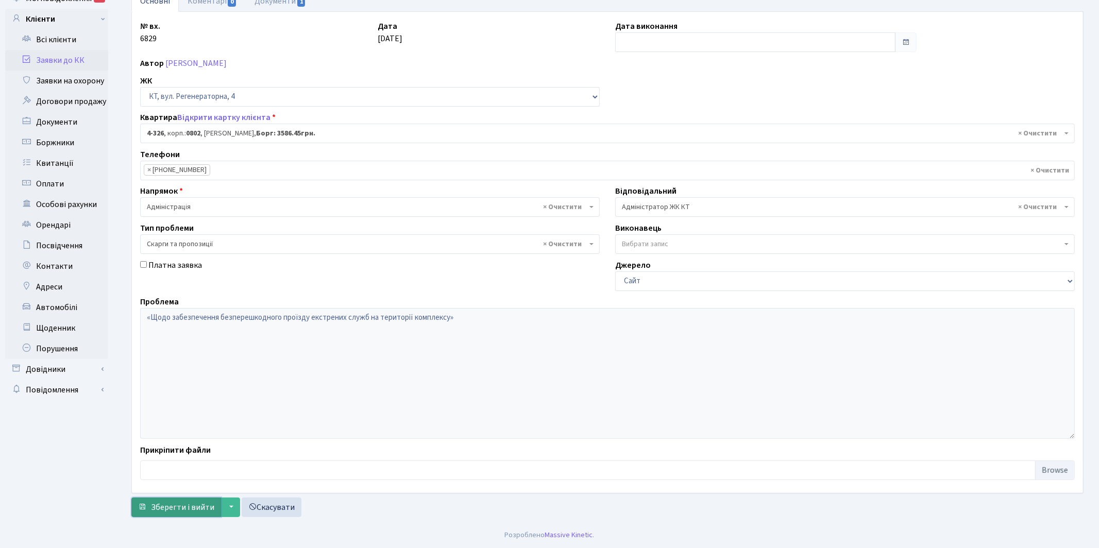
click at [155, 512] on span "Зберегти і вийти" at bounding box center [182, 507] width 63 height 11
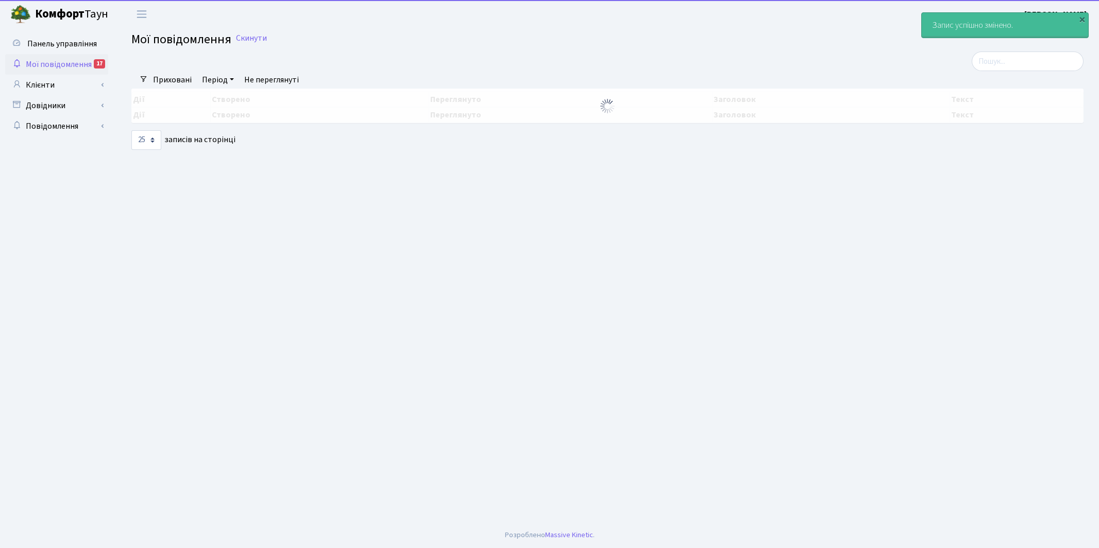
select select "25"
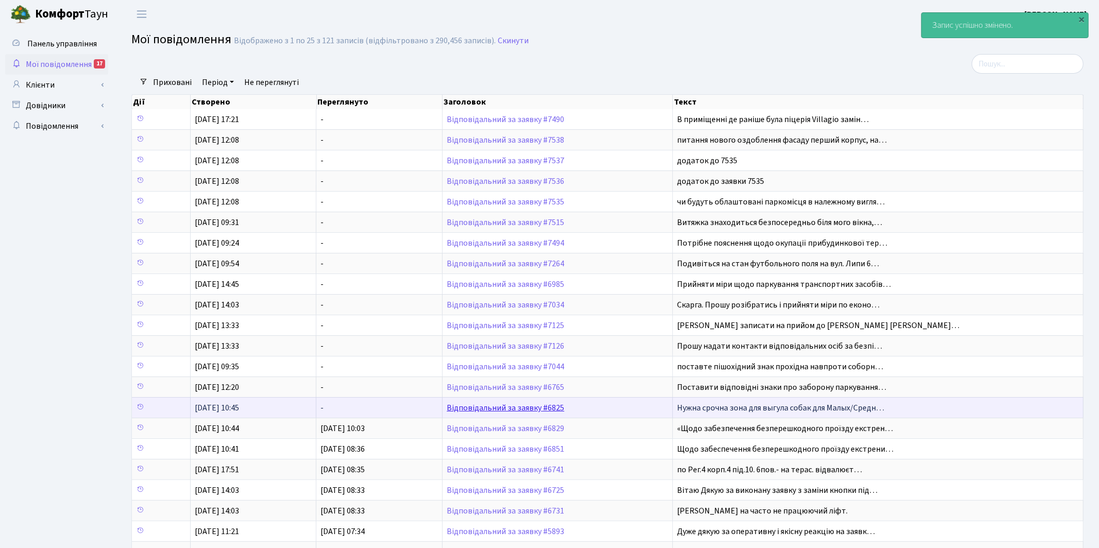
click at [497, 406] on link "Відповідальний за заявку #6825" at bounding box center [505, 407] width 117 height 11
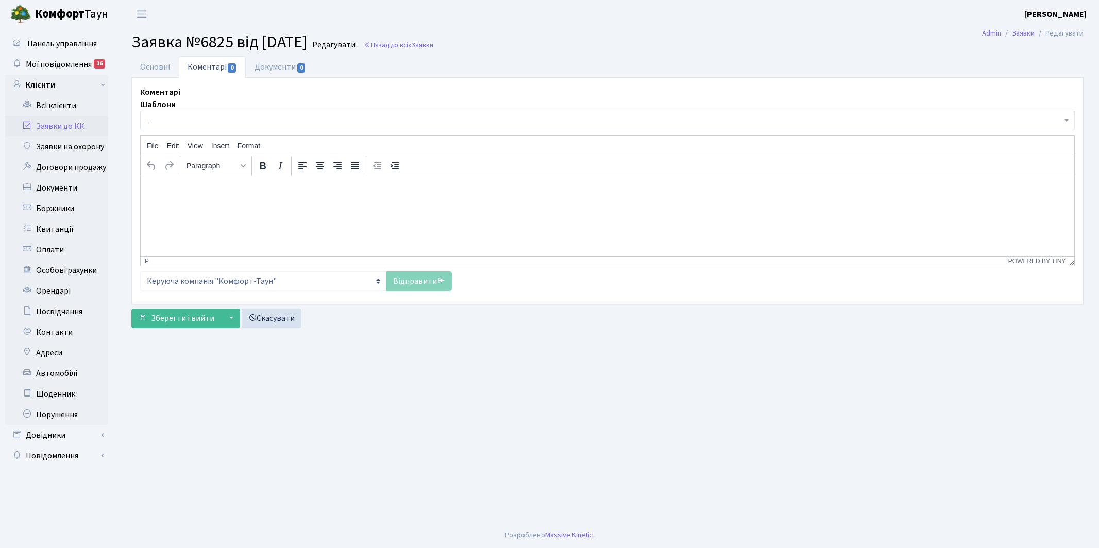
select select "18622"
click at [154, 62] on link "Основні" at bounding box center [154, 66] width 47 height 21
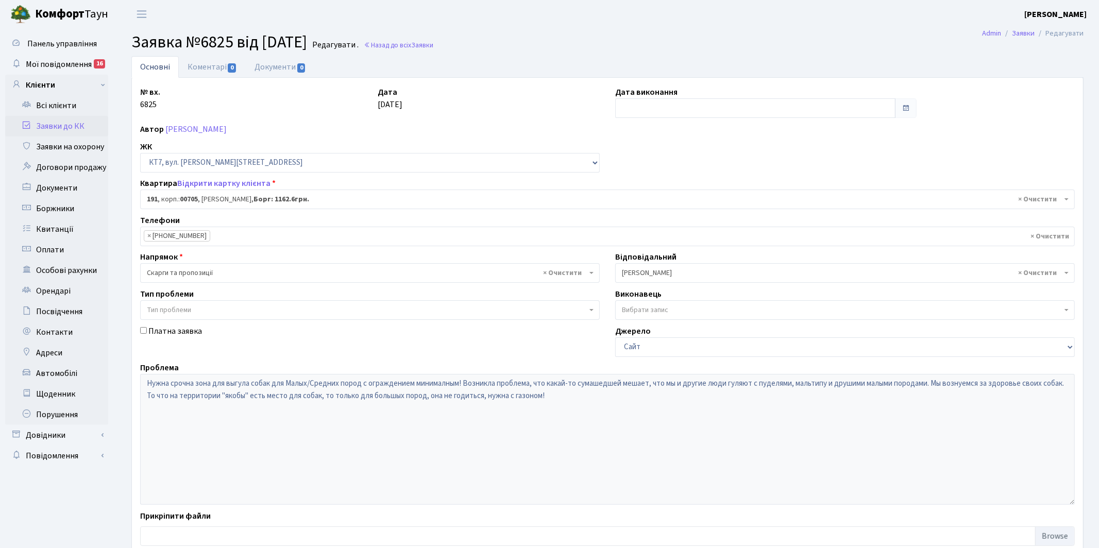
click at [684, 274] on span "× [PERSON_NAME]" at bounding box center [842, 273] width 440 height 10
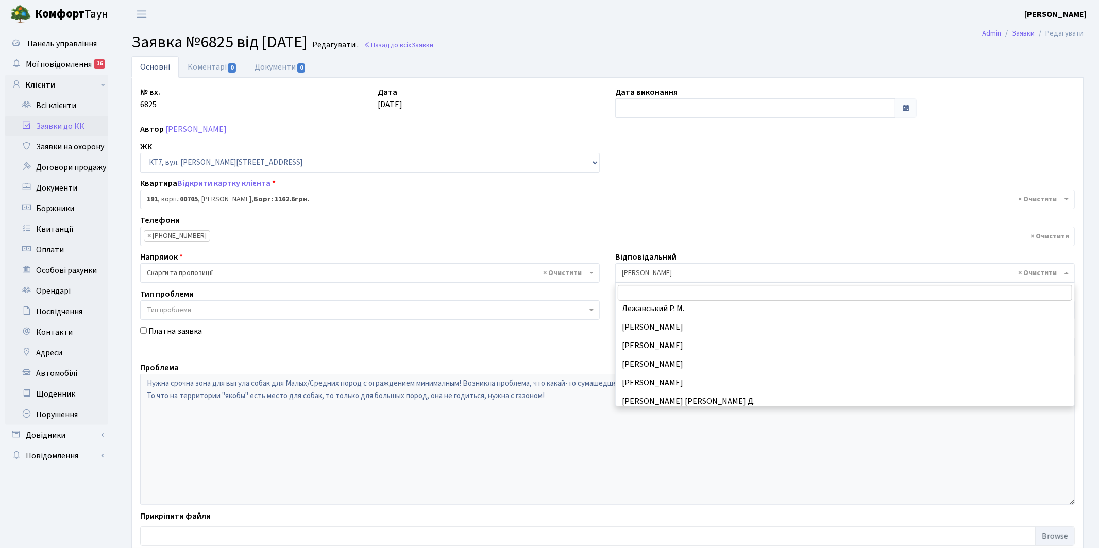
scroll to position [272, 0]
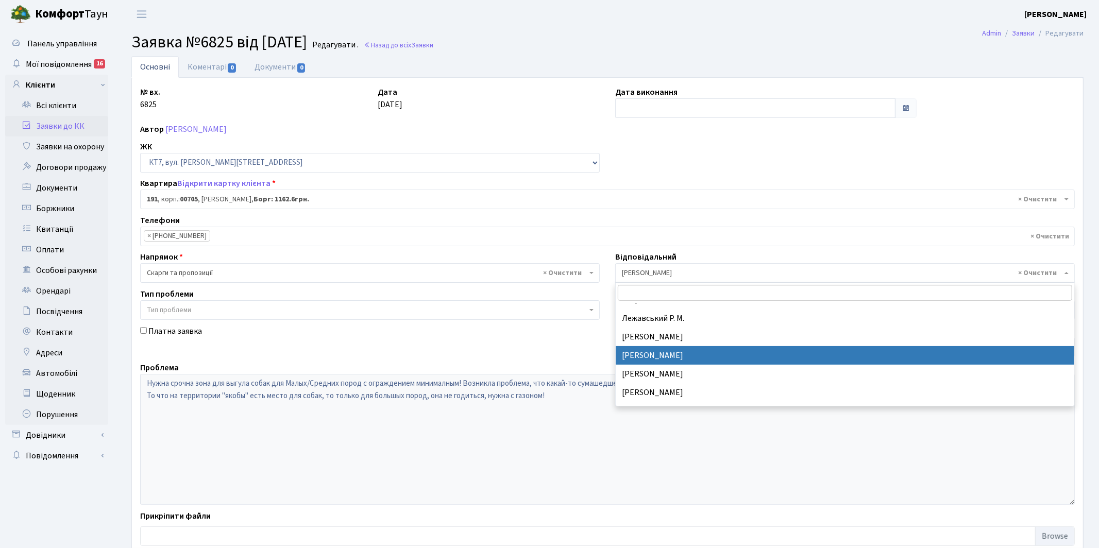
select select "25"
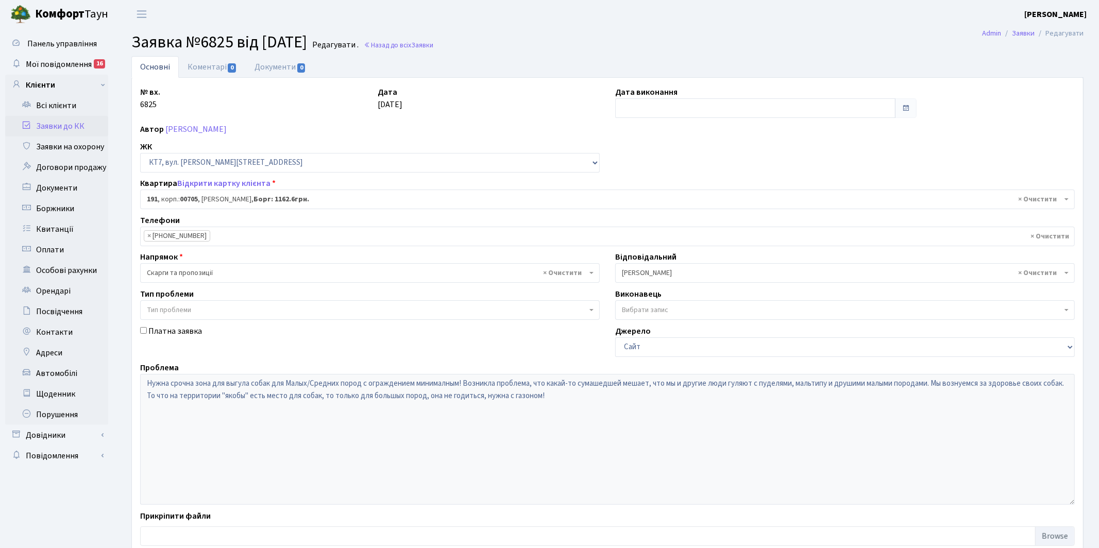
scroll to position [66, 0]
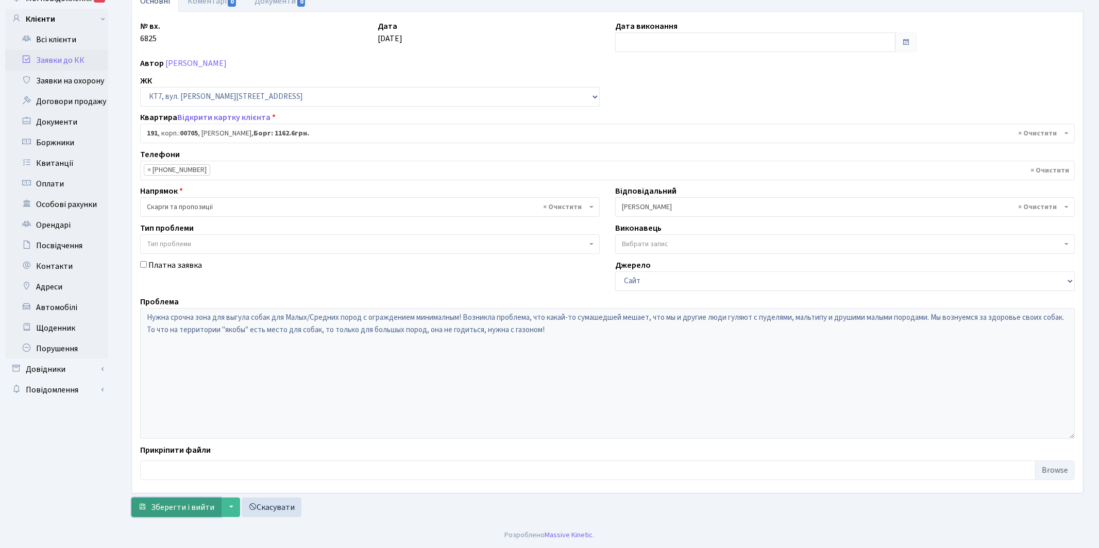
click at [174, 505] on span "Зберегти і вийти" at bounding box center [182, 507] width 63 height 11
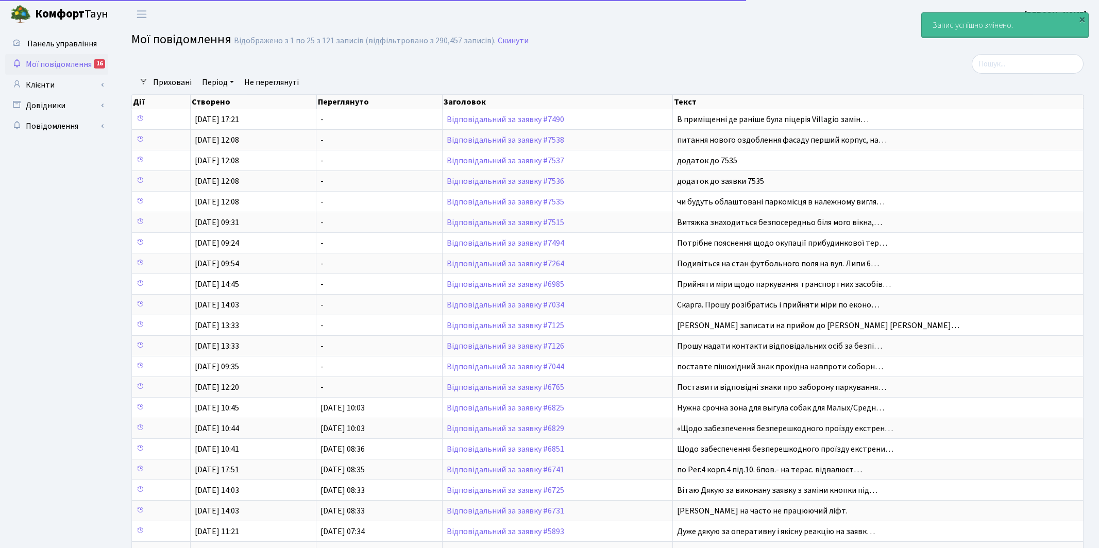
select select "25"
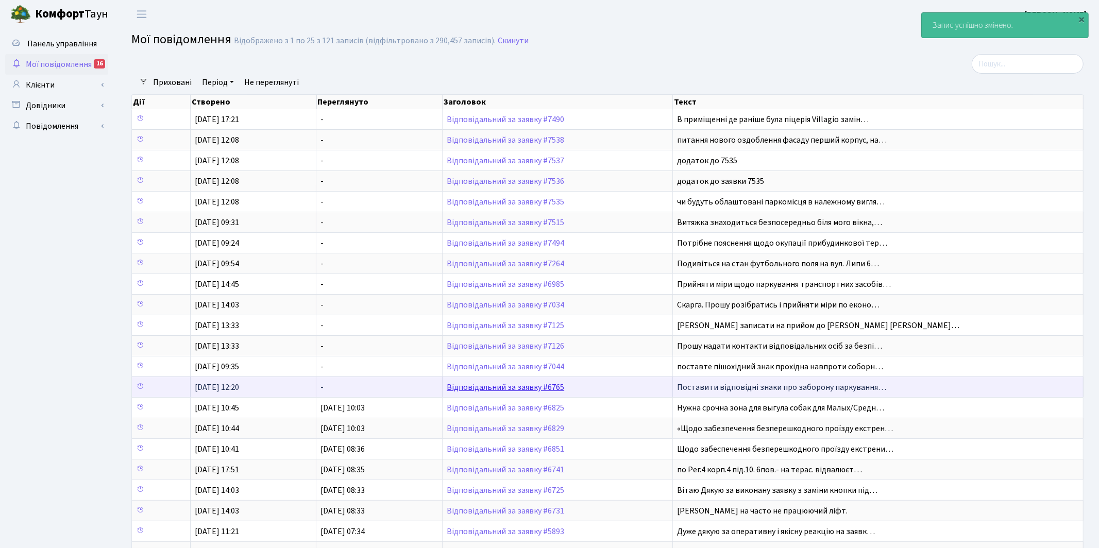
click at [487, 387] on link "Відповідальний за заявку #6765" at bounding box center [505, 387] width 117 height 11
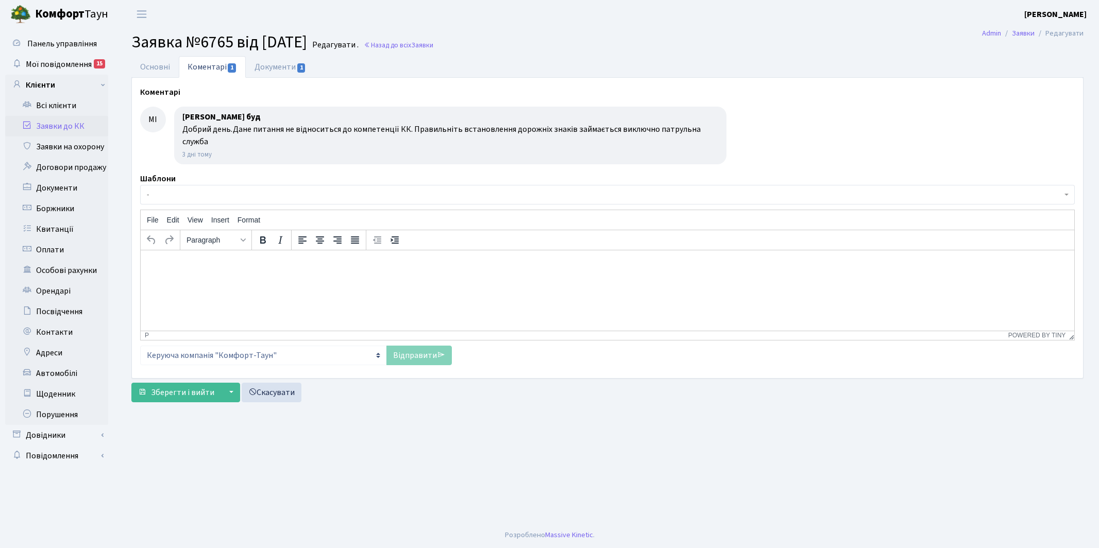
select select "652"
select select "66"
click at [156, 63] on link "Основні" at bounding box center [154, 66] width 47 height 21
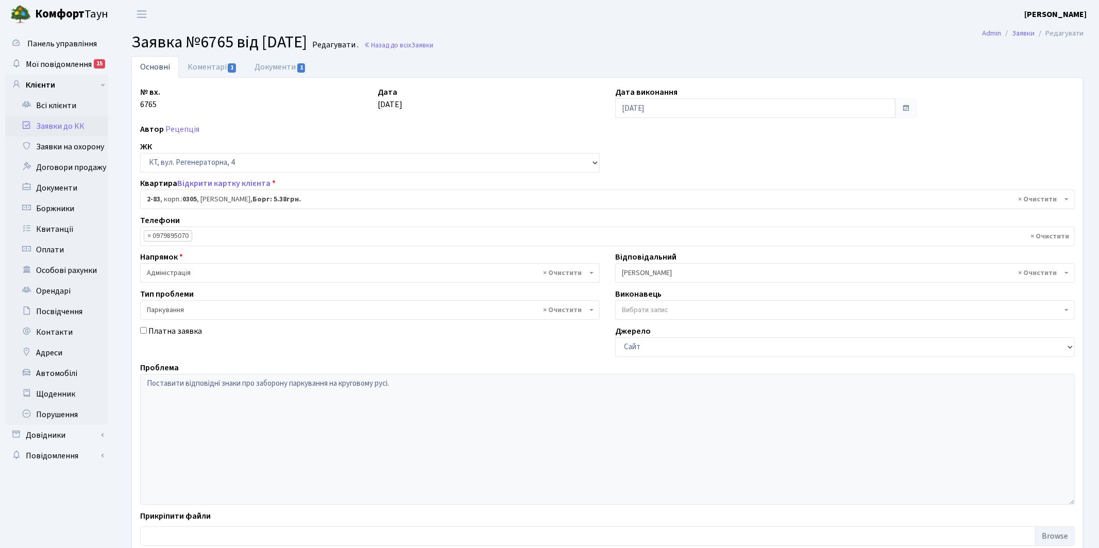
scroll to position [66, 0]
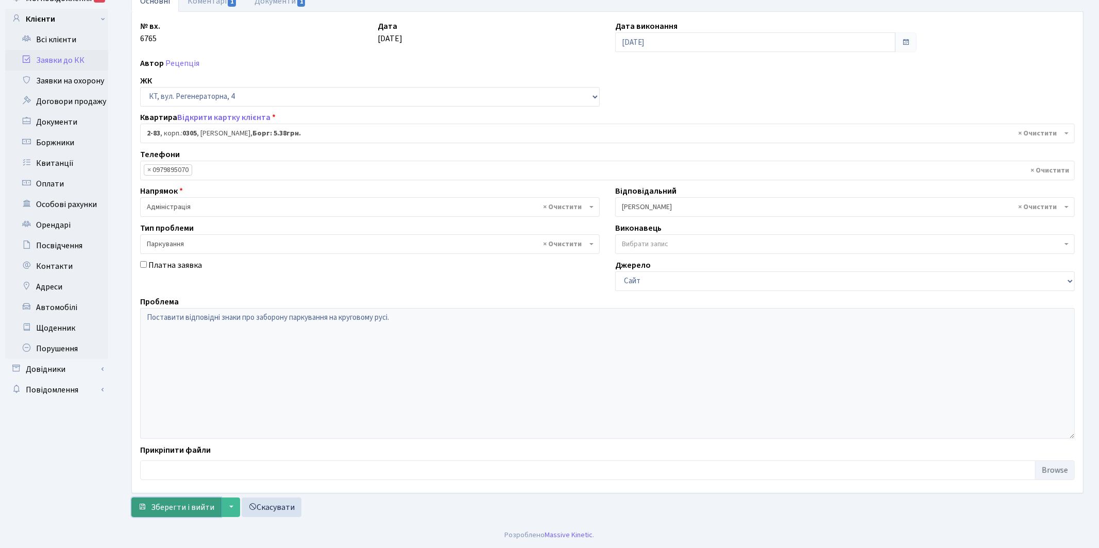
click at [168, 504] on span "Зберегти і вийти" at bounding box center [182, 507] width 63 height 11
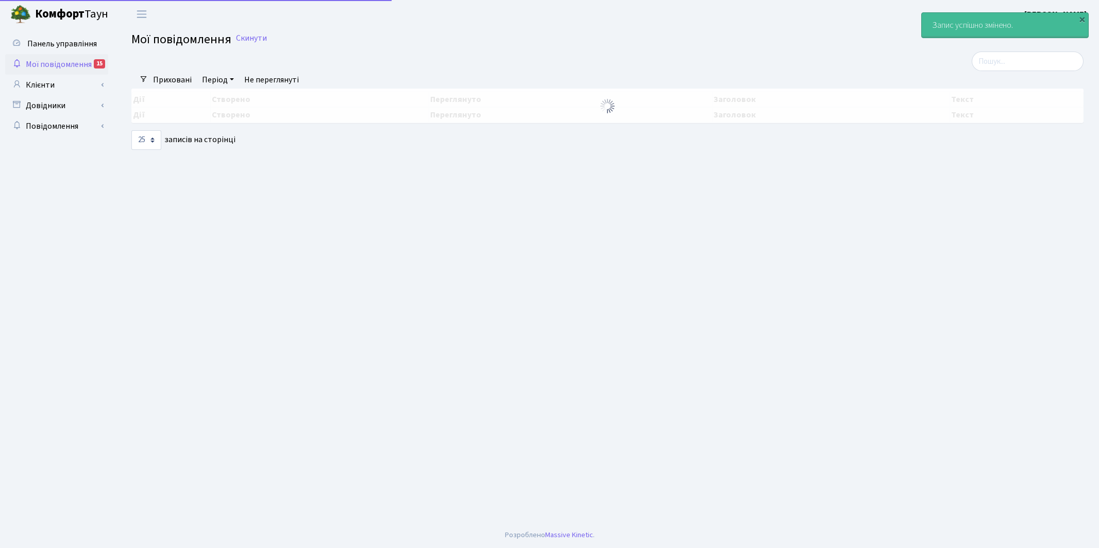
select select "25"
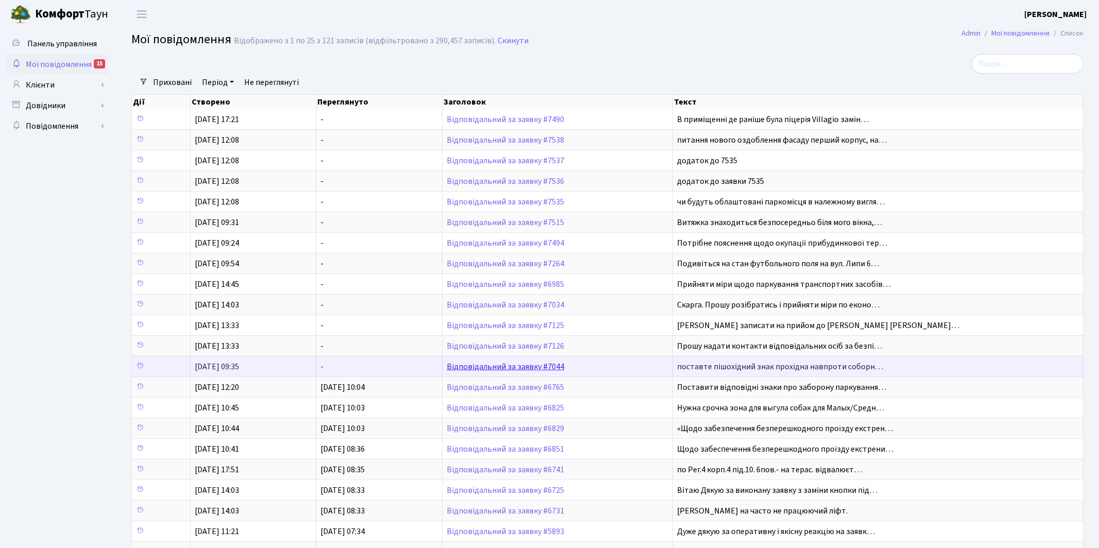
click at [485, 368] on link "Відповідальний за заявку #7044" at bounding box center [505, 366] width 117 height 11
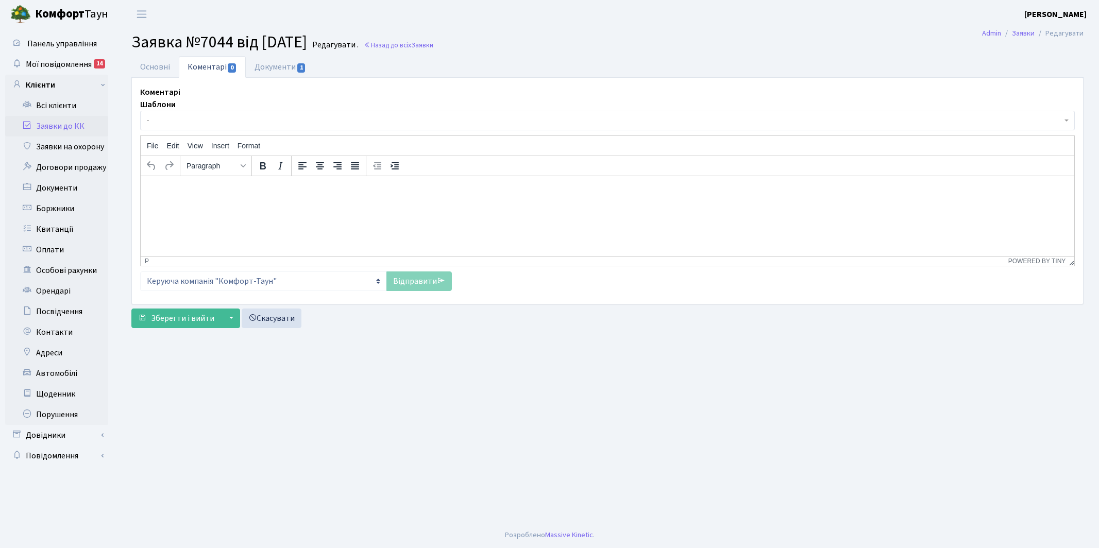
select select "12972"
select select "55"
click at [153, 64] on link "Основні" at bounding box center [154, 66] width 47 height 21
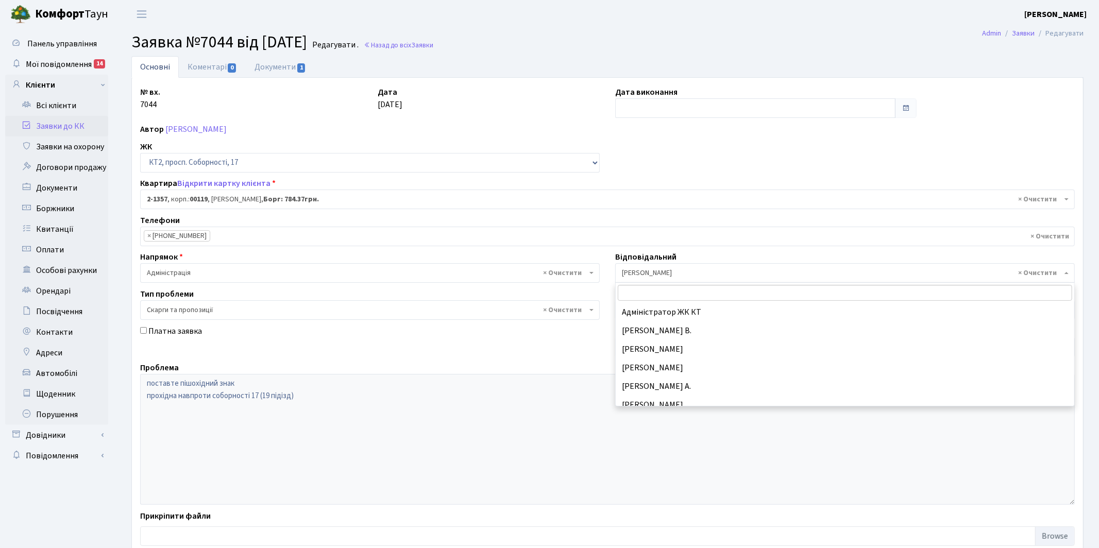
click at [654, 275] on span "× [PERSON_NAME]" at bounding box center [842, 273] width 440 height 10
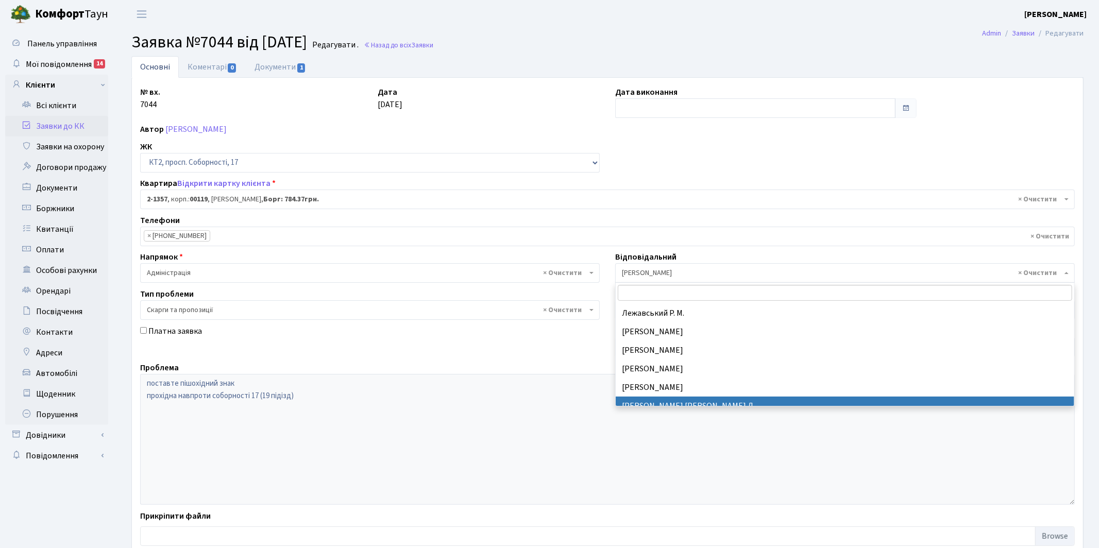
scroll to position [268, 0]
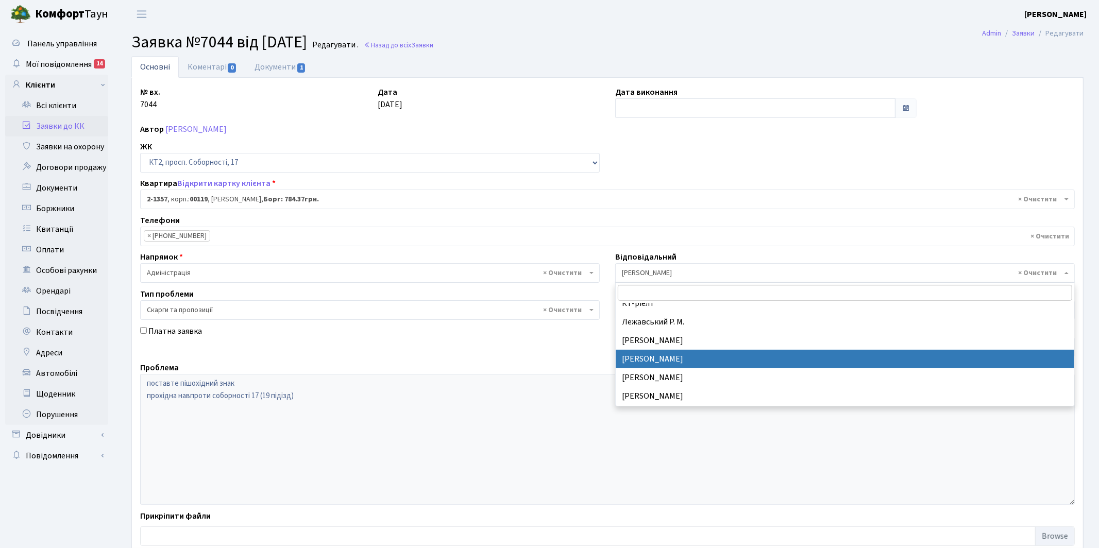
select select "25"
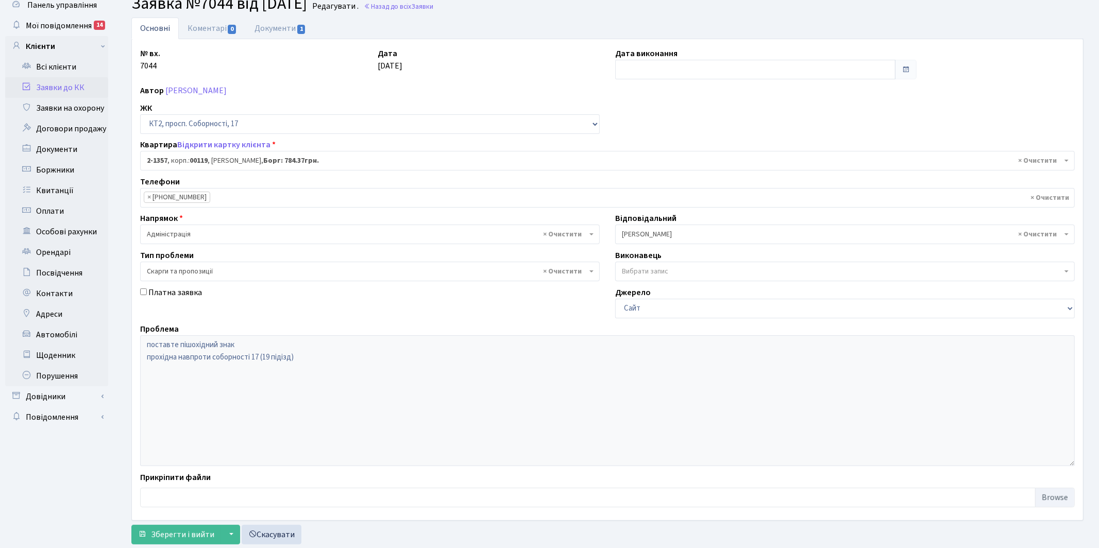
scroll to position [66, 0]
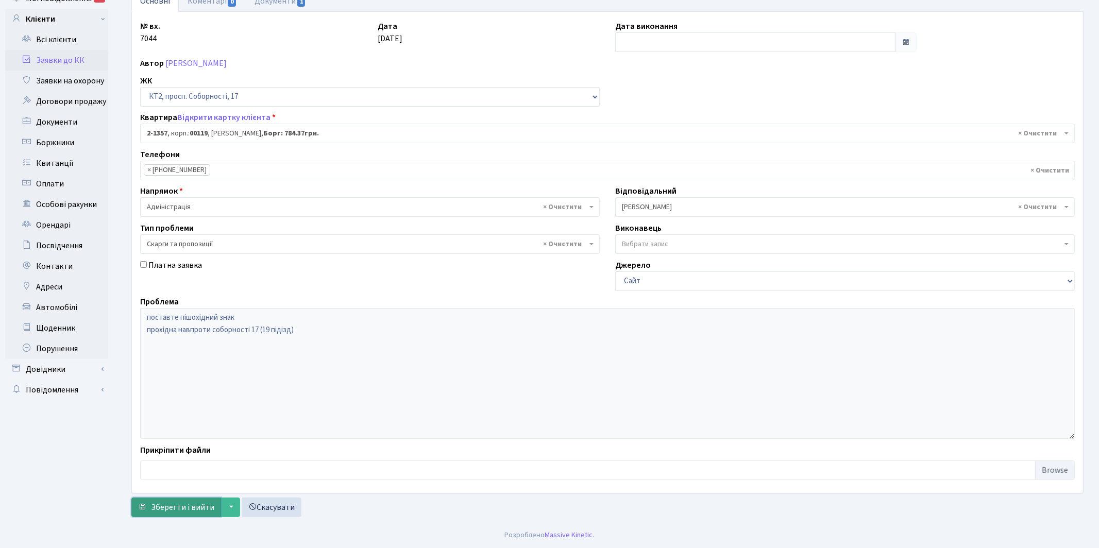
click at [151, 509] on span "Зберегти і вийти" at bounding box center [182, 507] width 63 height 11
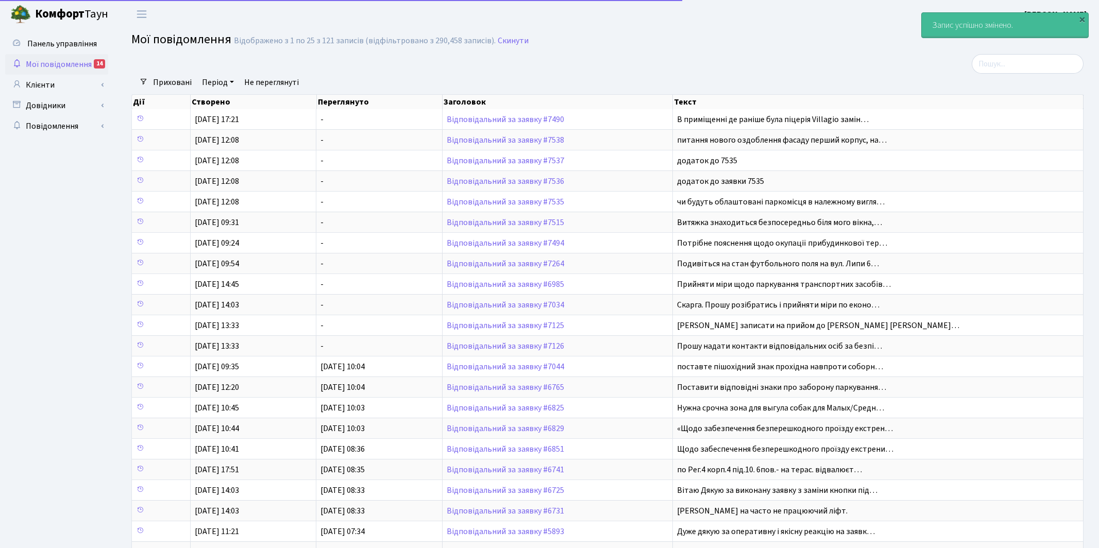
select select "25"
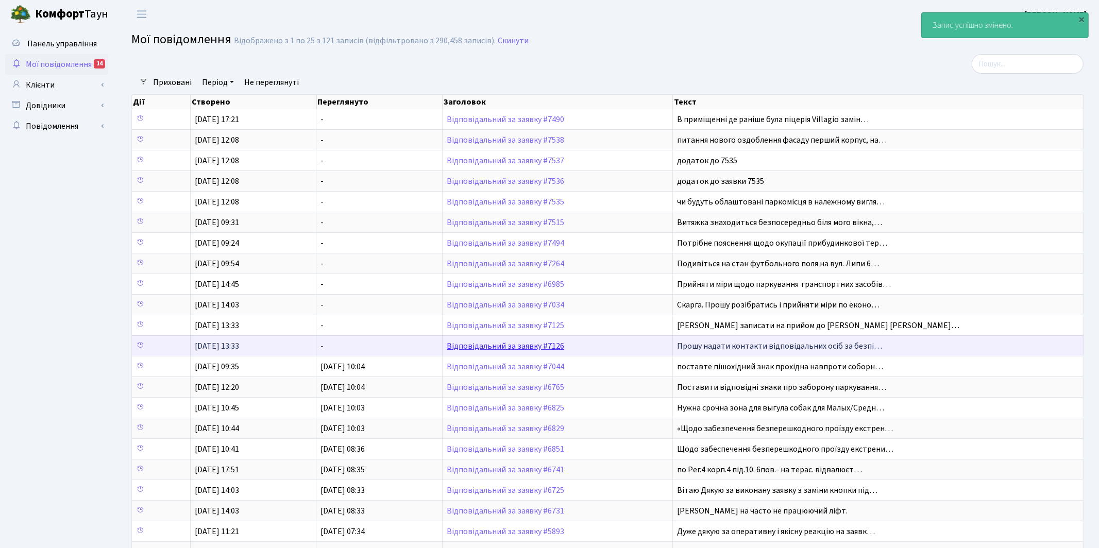
click at [488, 346] on link "Відповідальний за заявку #7126" at bounding box center [505, 346] width 117 height 11
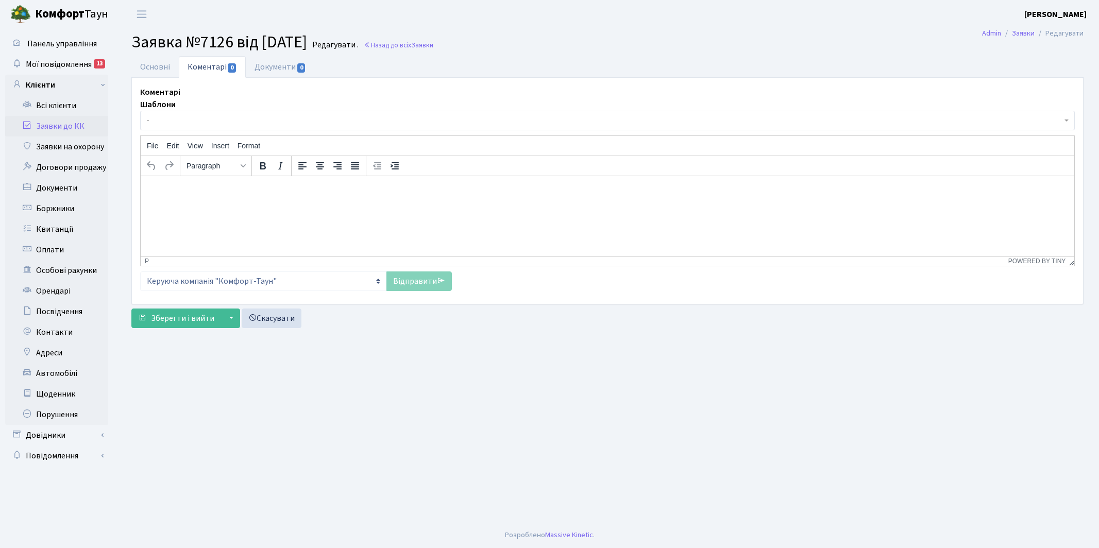
select select "16446"
select select "66"
click at [152, 65] on link "Основні" at bounding box center [154, 66] width 47 height 21
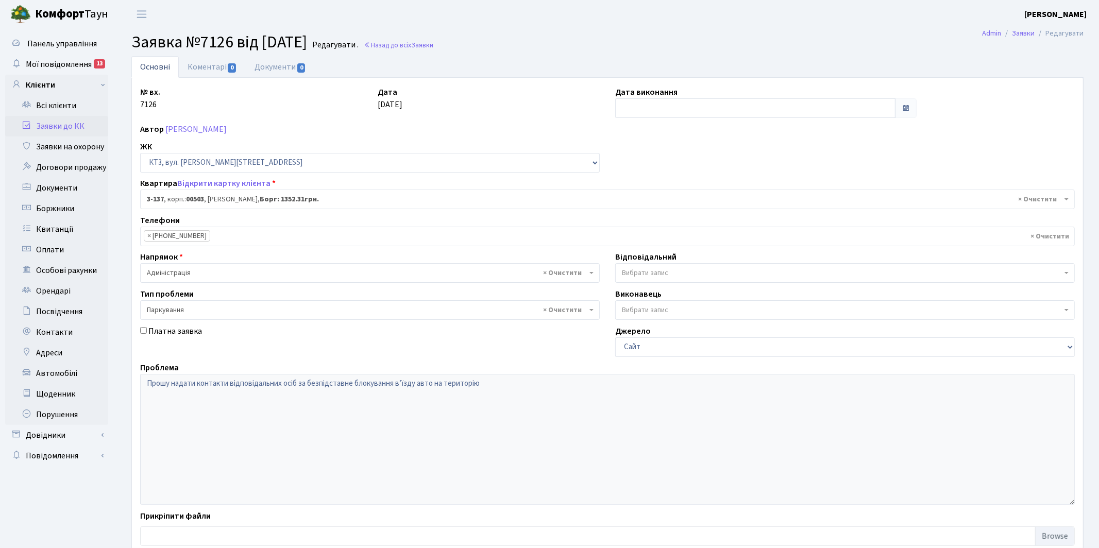
click at [639, 275] on span "Вибрати запис" at bounding box center [645, 273] width 46 height 10
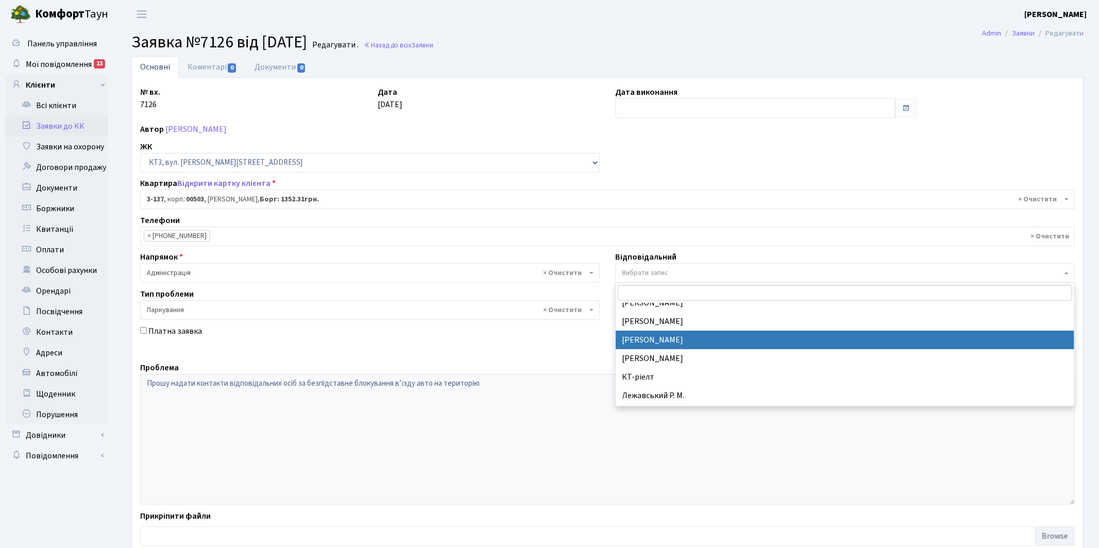
select select "14"
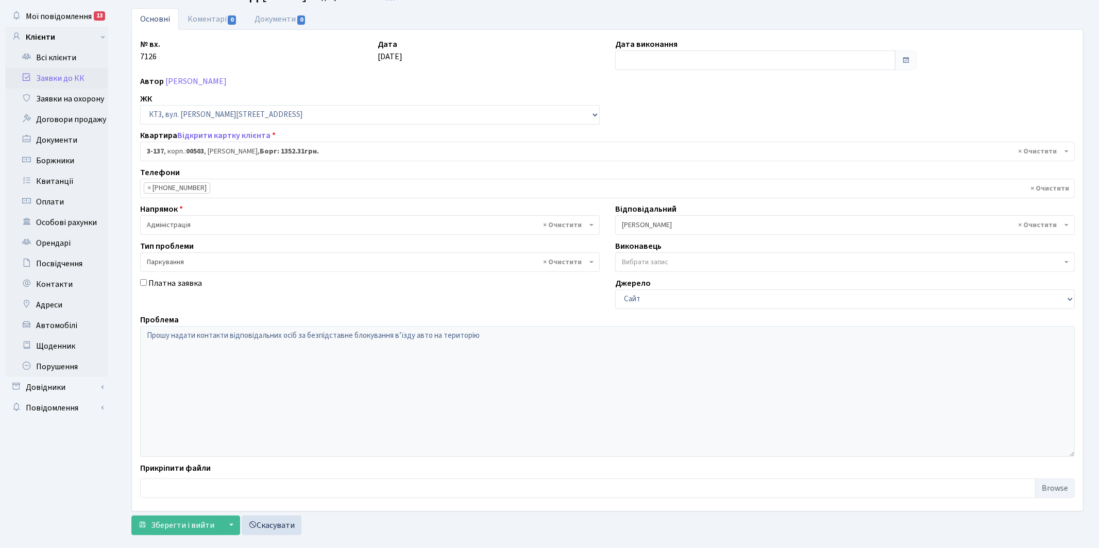
scroll to position [66, 0]
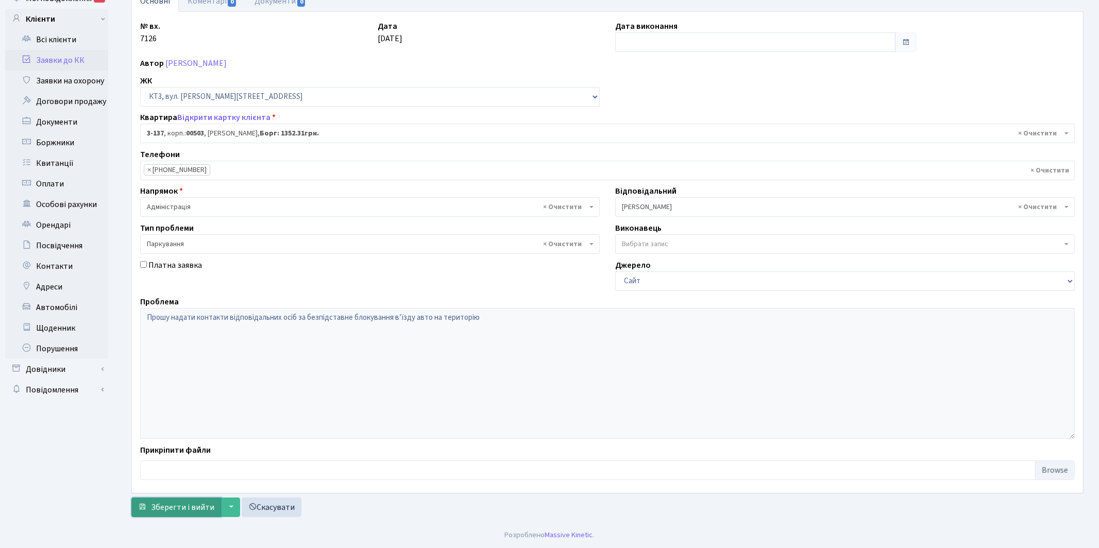
click at [181, 505] on span "Зберегти і вийти" at bounding box center [182, 507] width 63 height 11
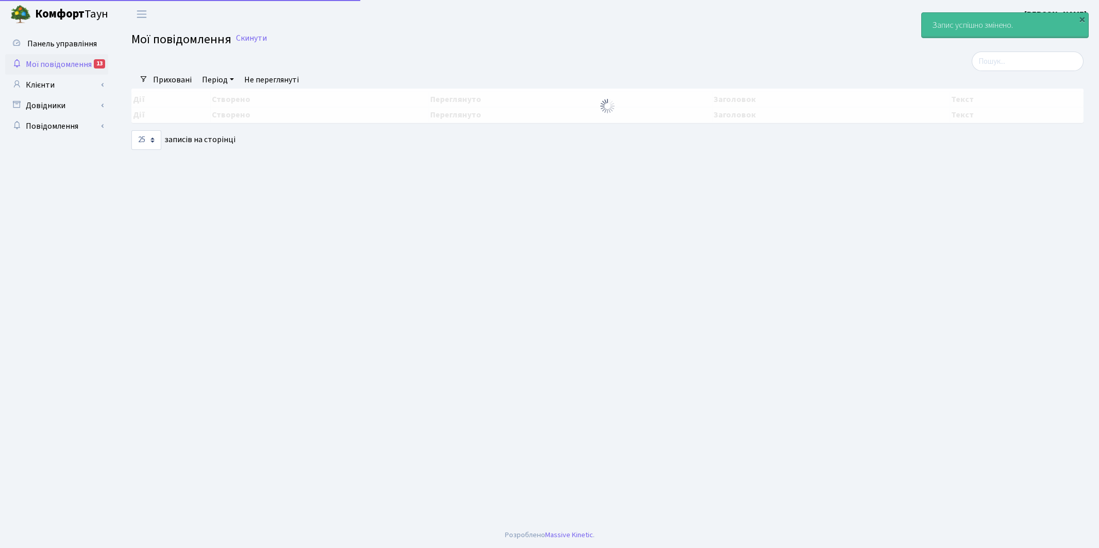
select select "25"
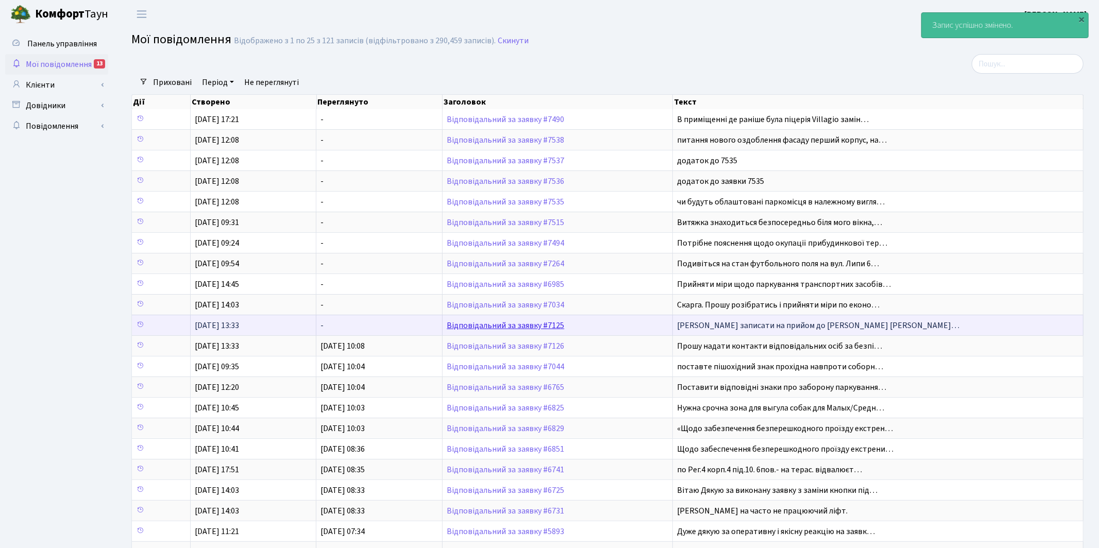
click at [497, 328] on link "Відповідальний за заявку #7125" at bounding box center [505, 325] width 117 height 11
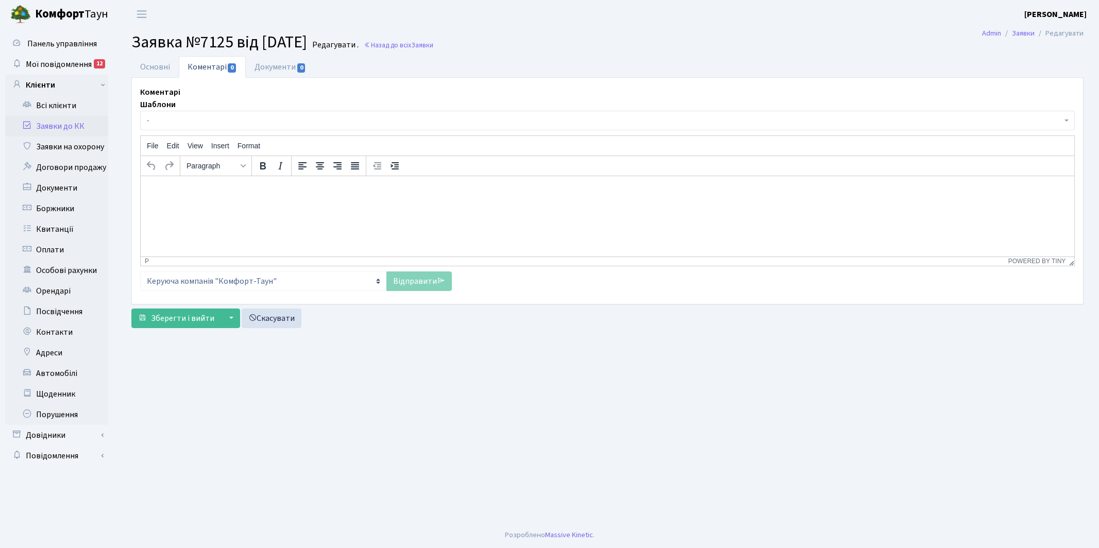
select select "16446"
select select "55"
click at [149, 70] on link "Основні" at bounding box center [154, 66] width 47 height 21
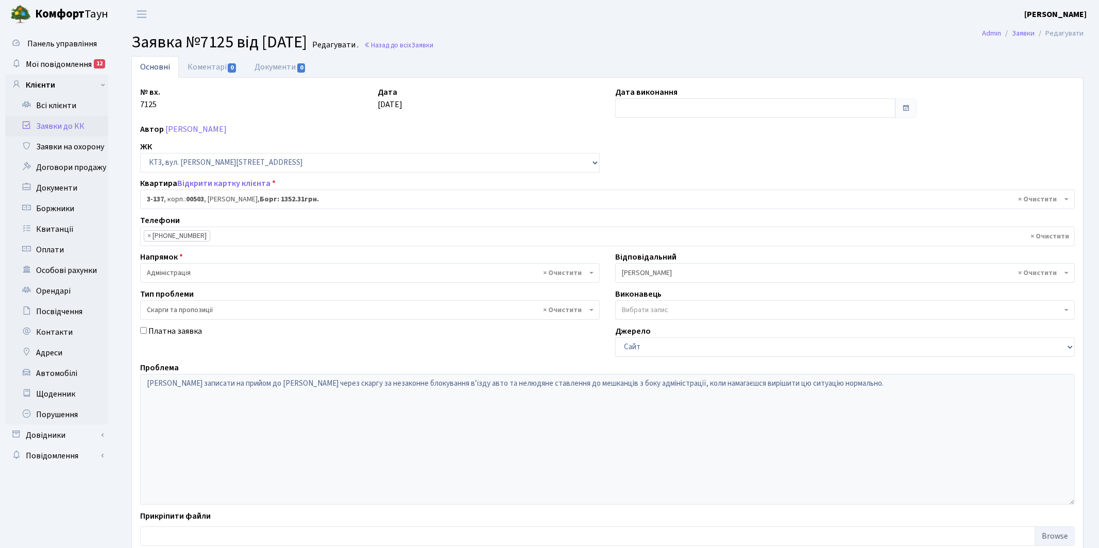
click at [644, 274] on span "× [PERSON_NAME]" at bounding box center [842, 273] width 440 height 10
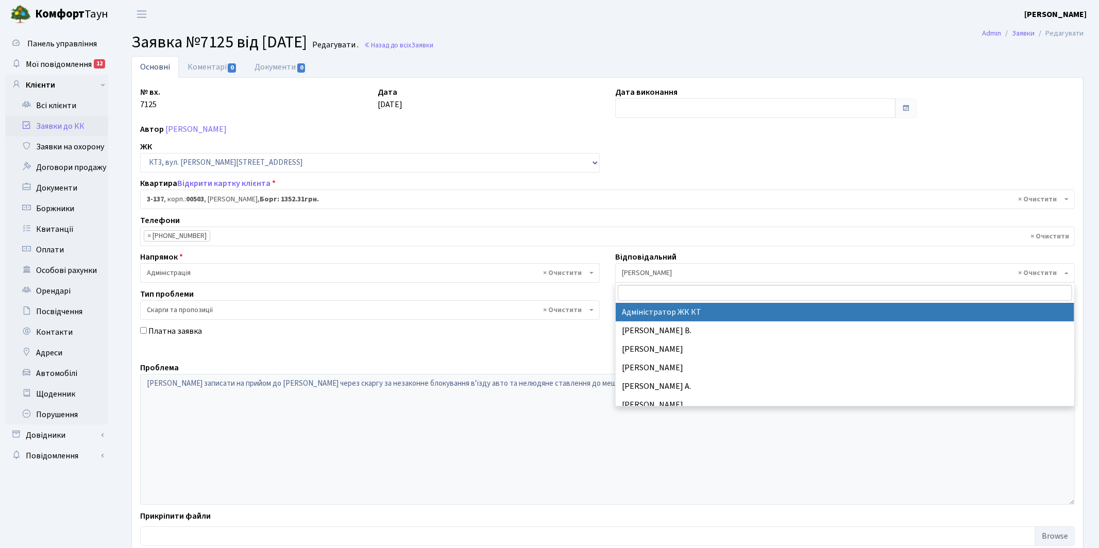
select select "112"
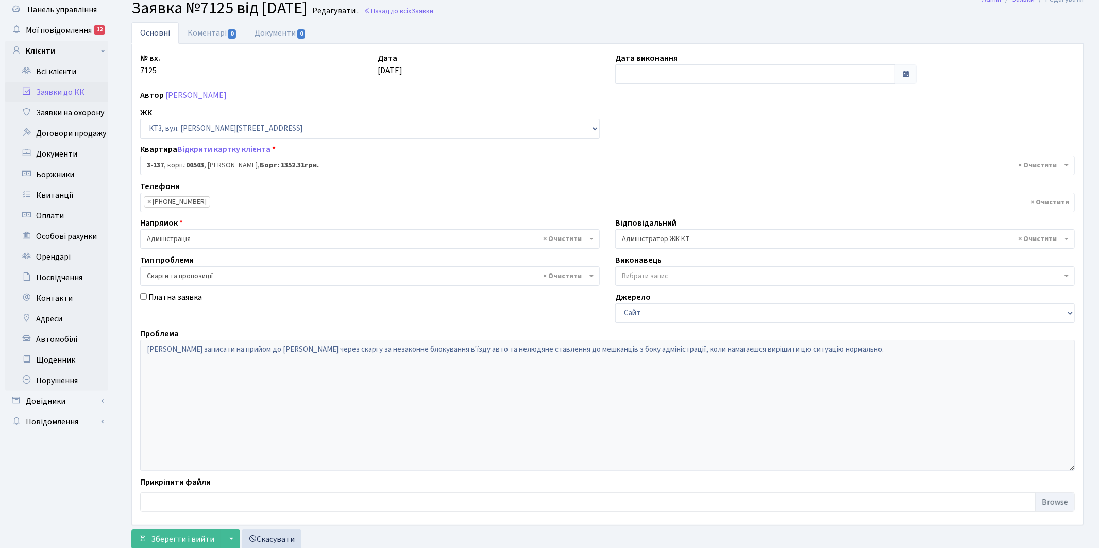
scroll to position [66, 0]
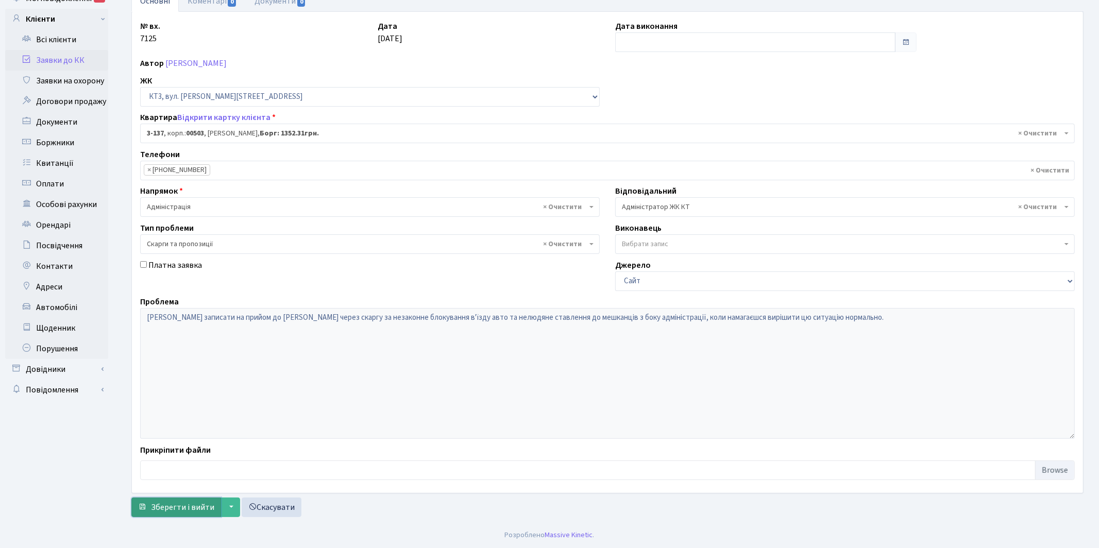
click at [166, 506] on span "Зберегти і вийти" at bounding box center [182, 507] width 63 height 11
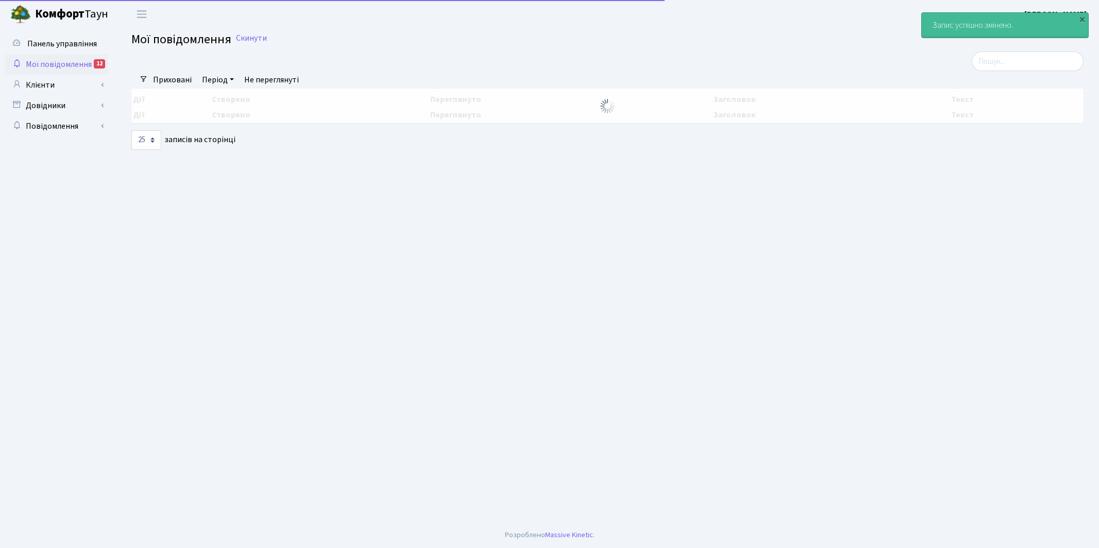
select select "25"
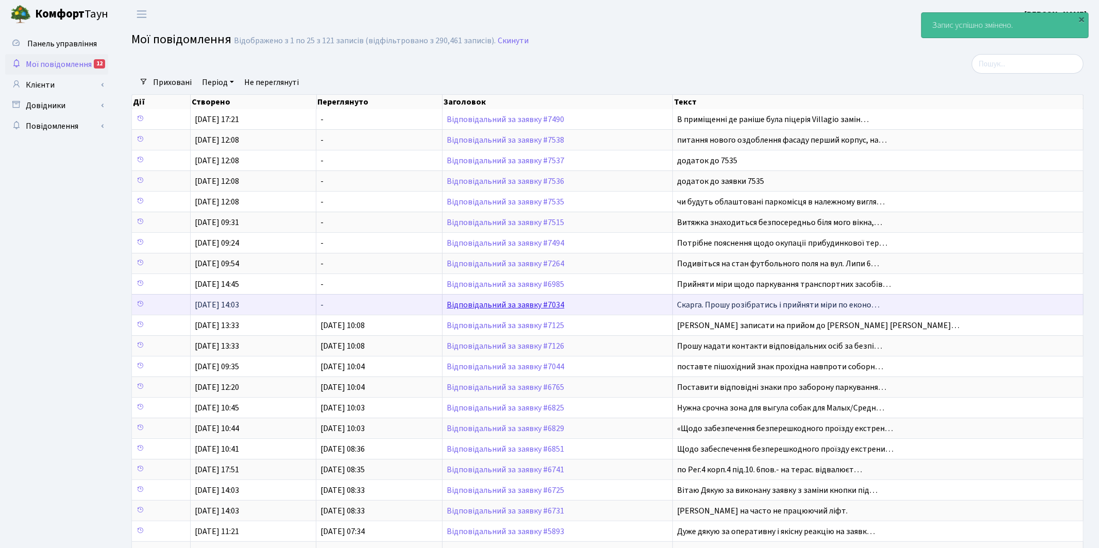
click at [489, 304] on link "Відповідальний за заявку #7034" at bounding box center [505, 304] width 117 height 11
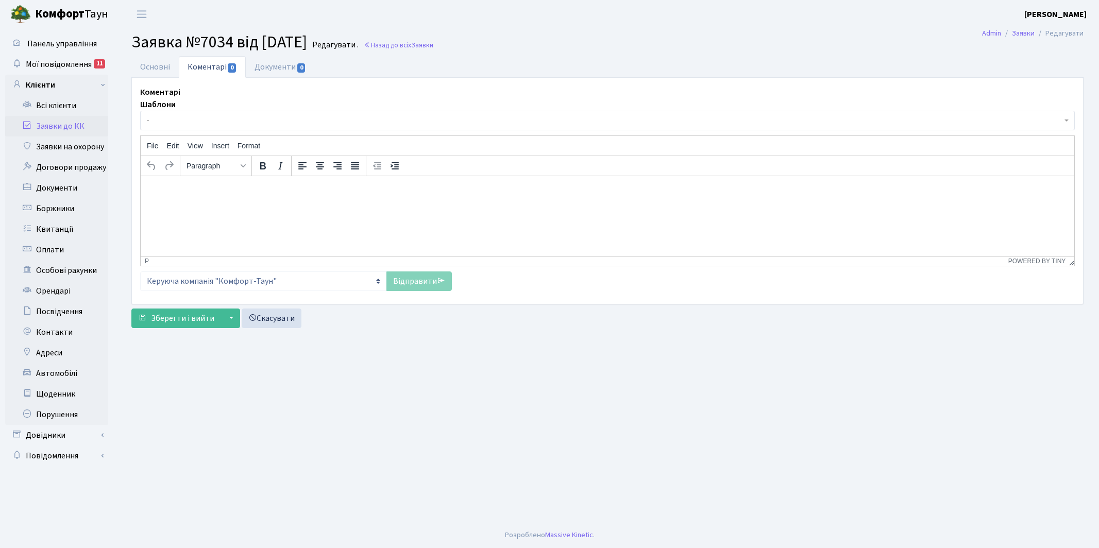
select select "306"
click at [153, 72] on link "Основні" at bounding box center [154, 66] width 47 height 21
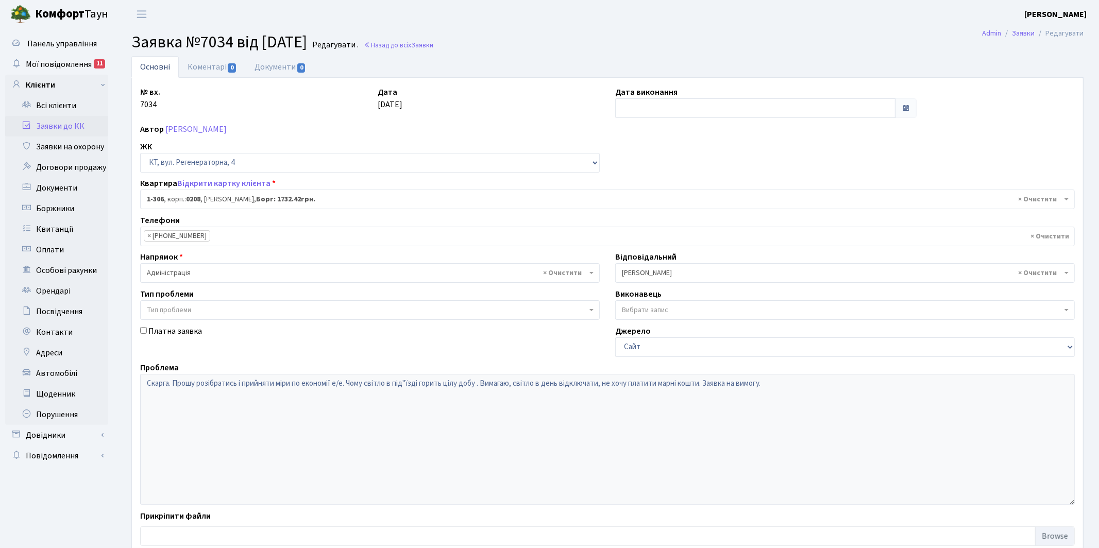
click at [633, 272] on span "× [PERSON_NAME]" at bounding box center [842, 273] width 440 height 10
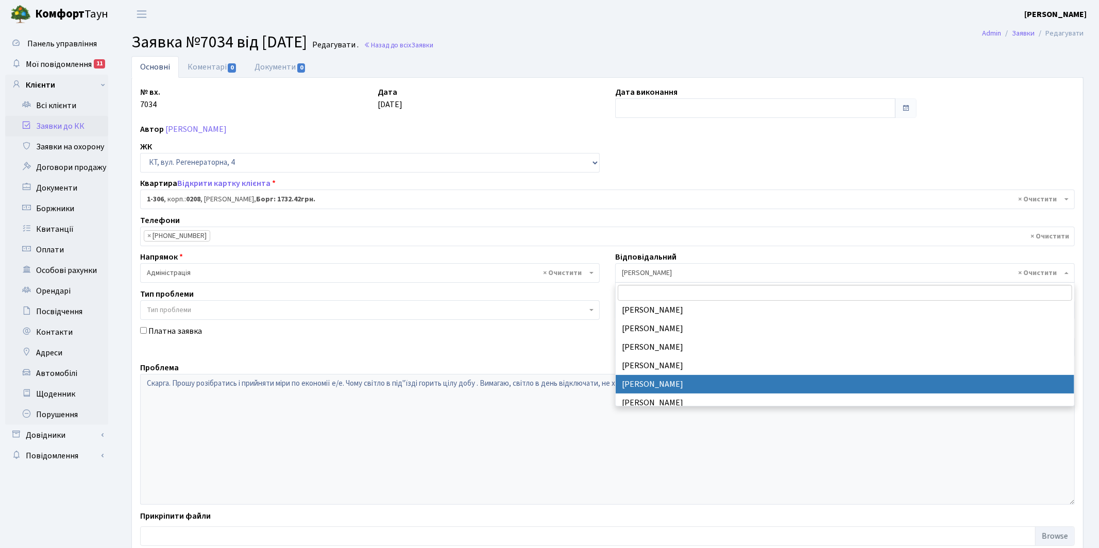
scroll to position [144, 0]
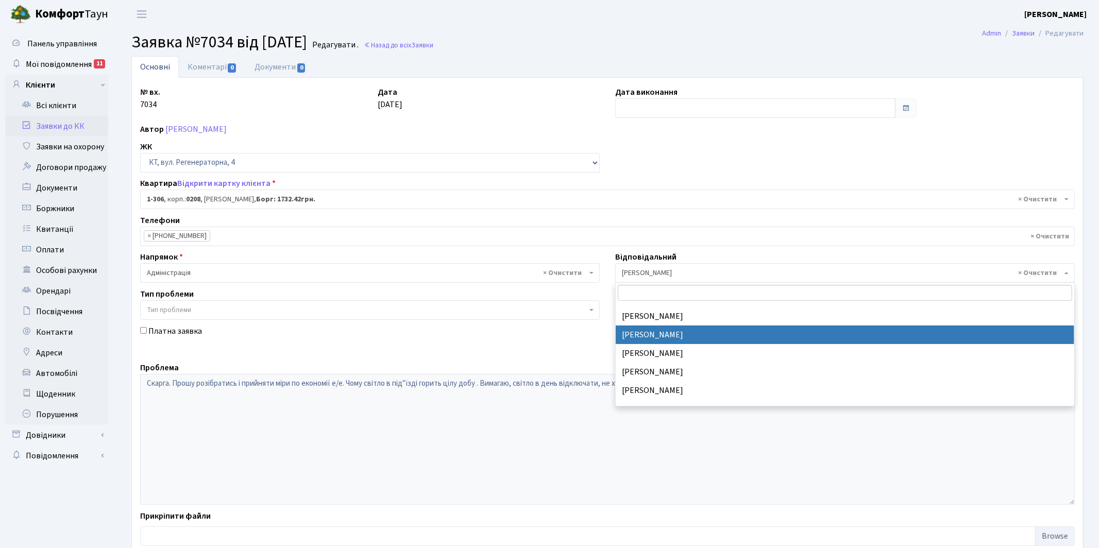
select select "22"
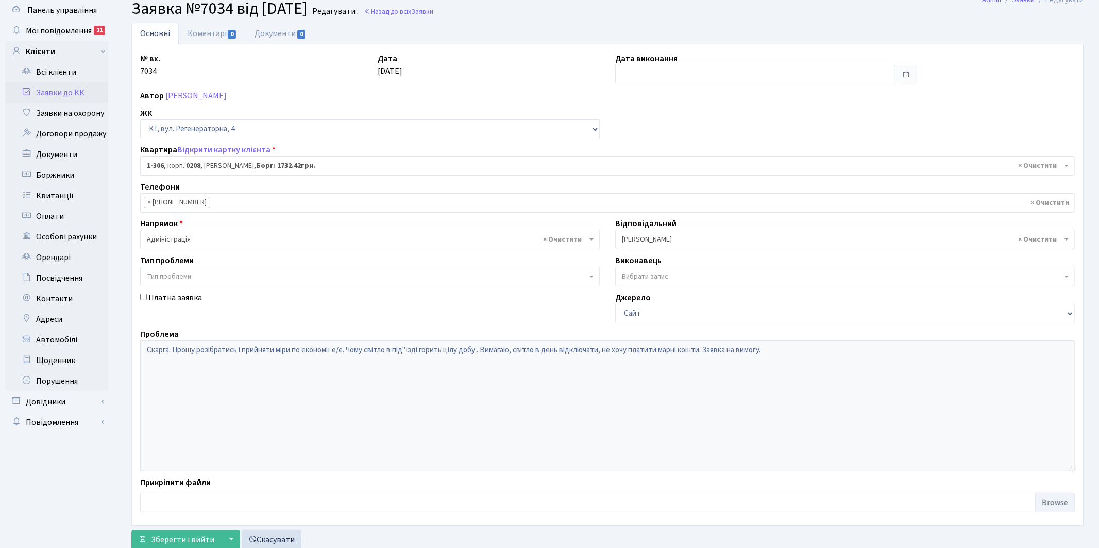
scroll to position [66, 0]
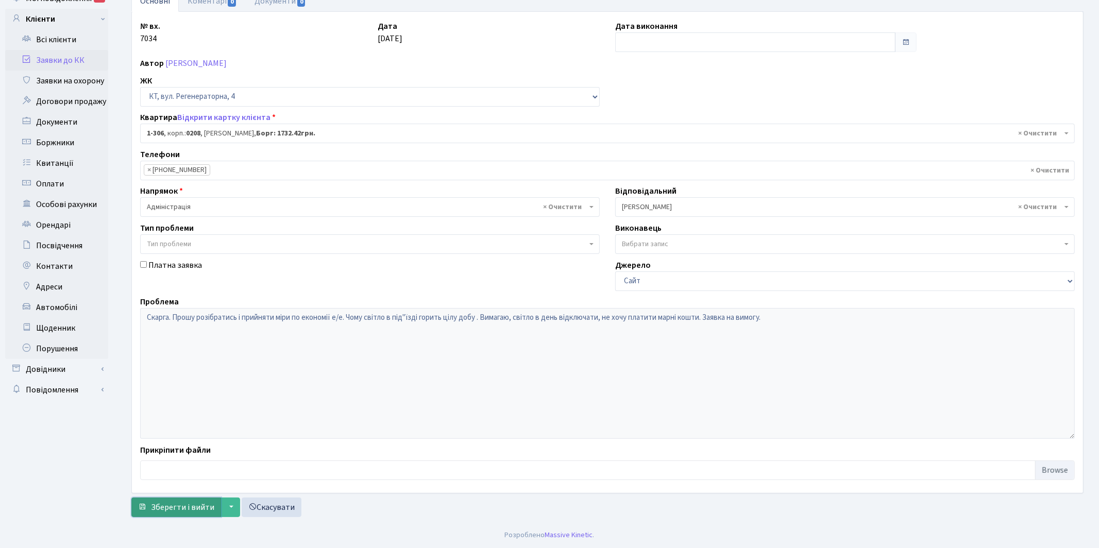
click at [171, 508] on span "Зберегти і вийти" at bounding box center [182, 507] width 63 height 11
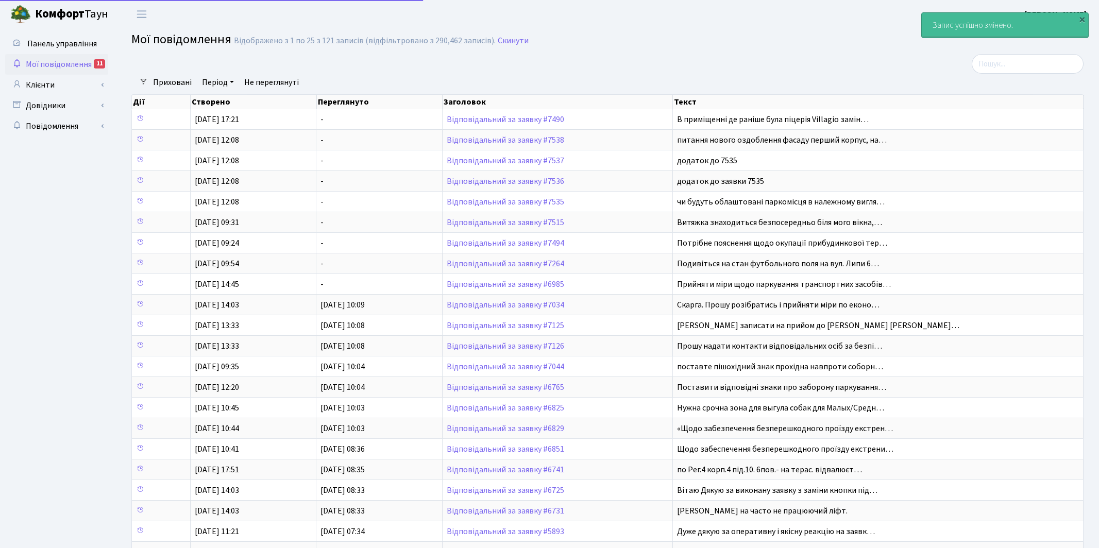
select select "25"
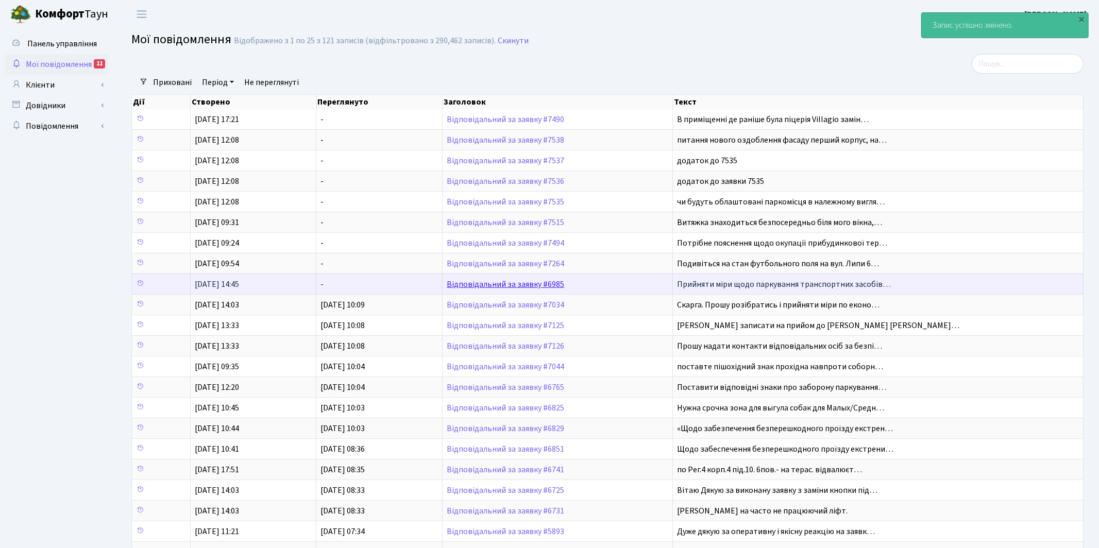
click at [491, 287] on link "Відповідальний за заявку #6985" at bounding box center [505, 284] width 117 height 11
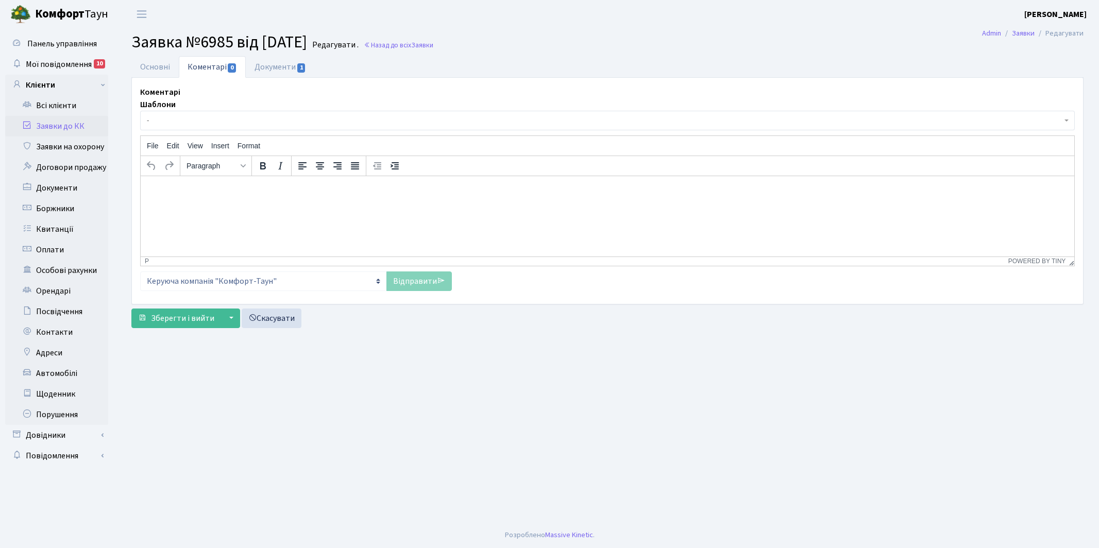
select select "2304"
click at [151, 60] on link "Основні" at bounding box center [154, 66] width 47 height 21
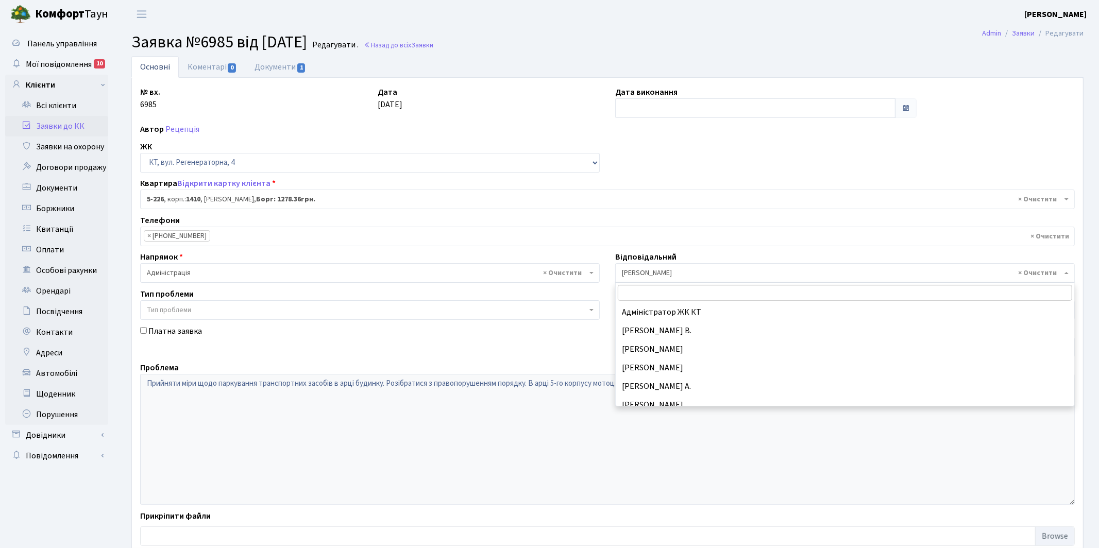
click at [634, 275] on span "× [PERSON_NAME]" at bounding box center [842, 273] width 440 height 10
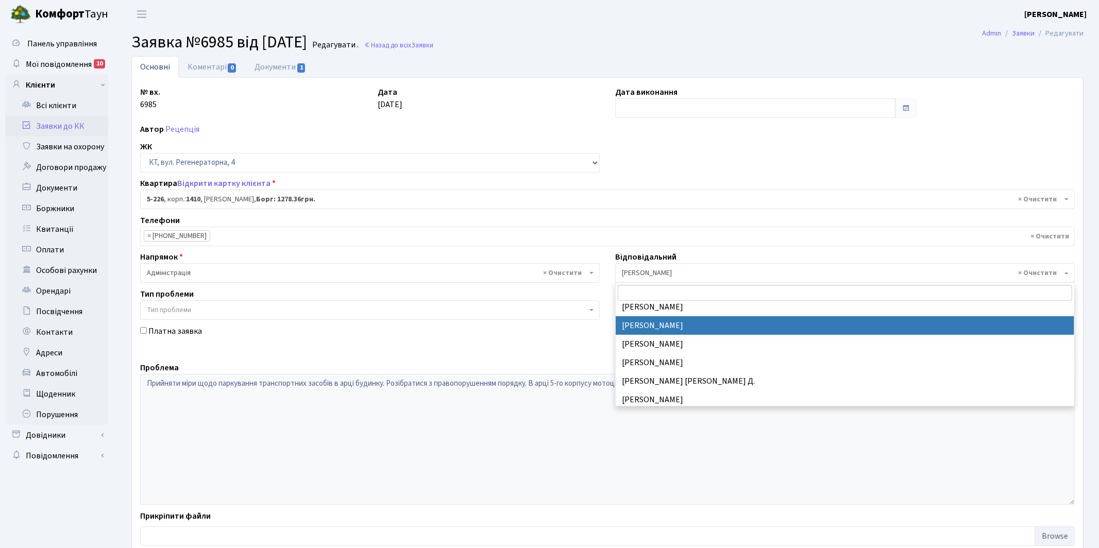
select select "25"
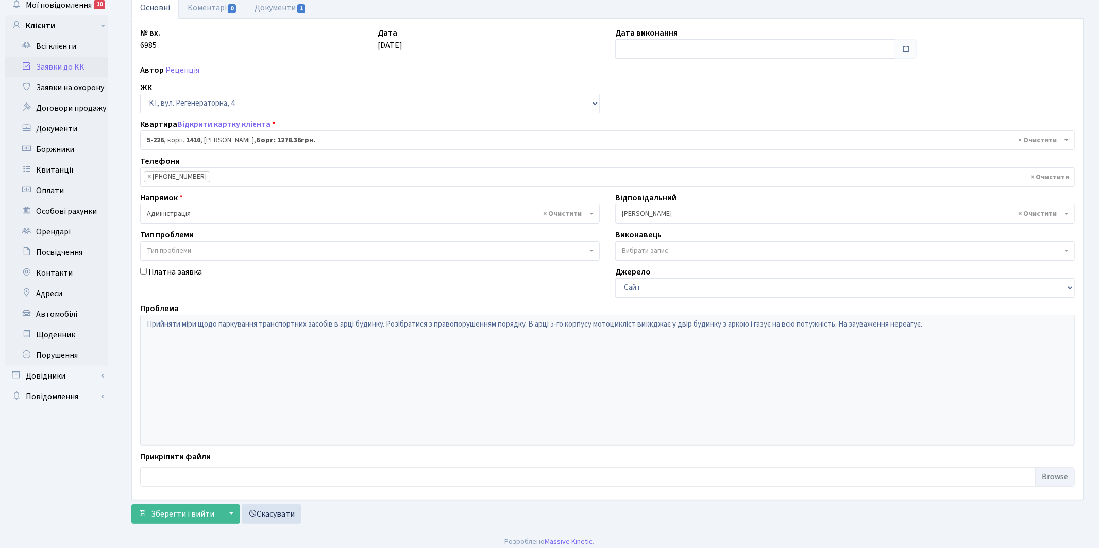
scroll to position [66, 0]
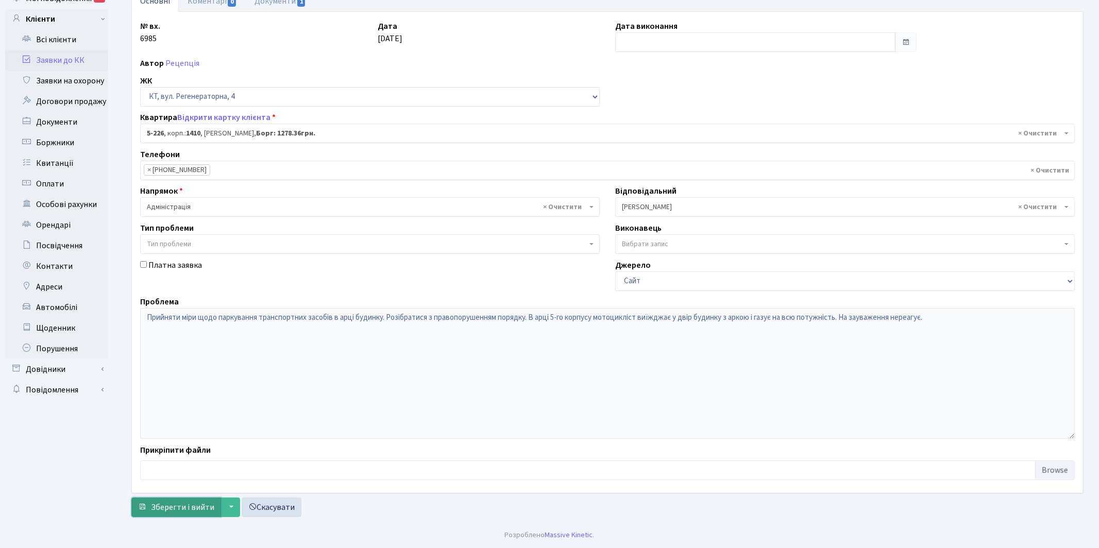
click at [169, 508] on span "Зберегти і вийти" at bounding box center [182, 507] width 63 height 11
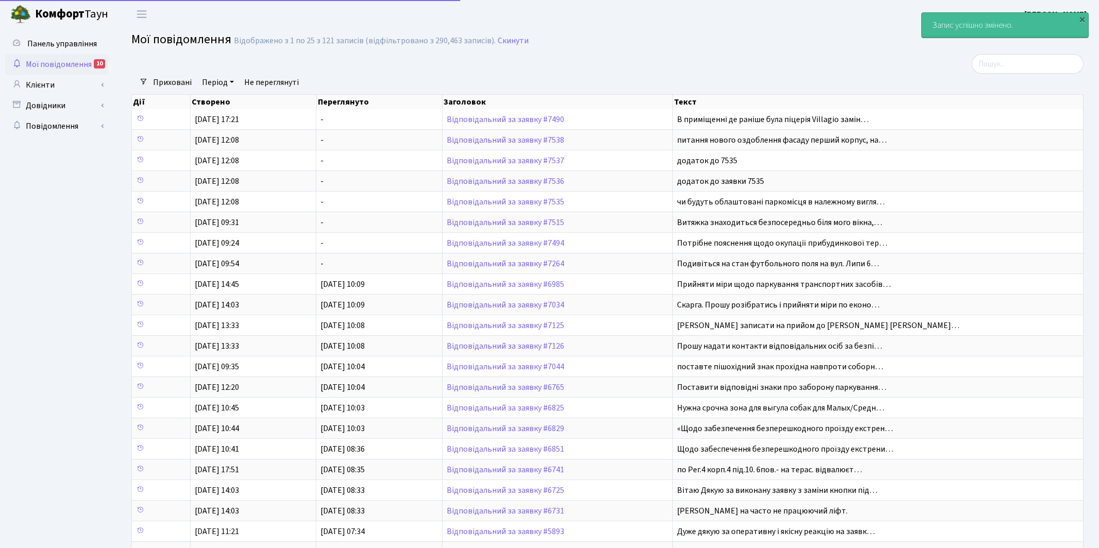
select select "25"
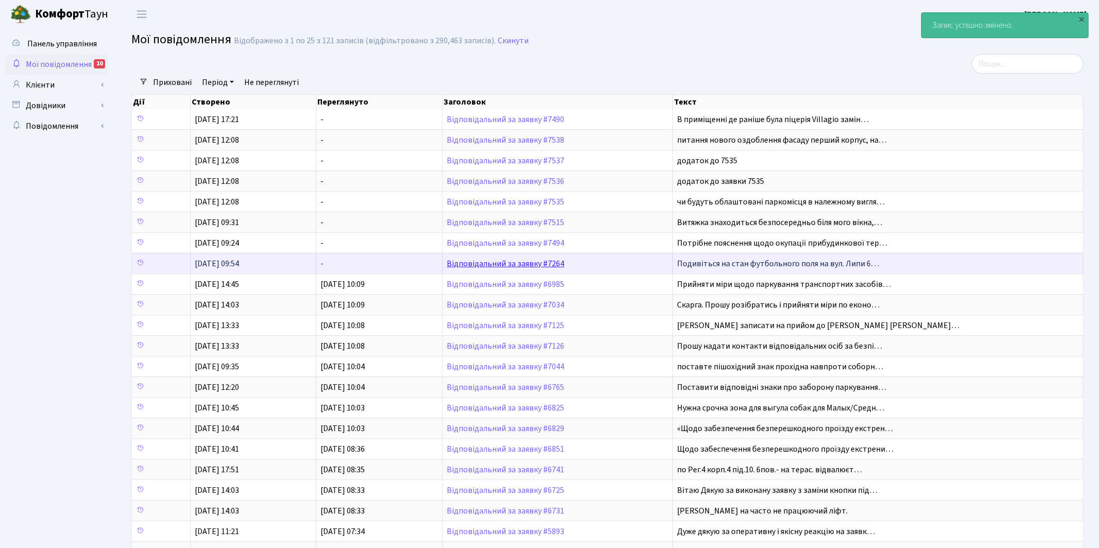
click at [501, 264] on link "Відповідальний за заявку #7264" at bounding box center [505, 263] width 117 height 11
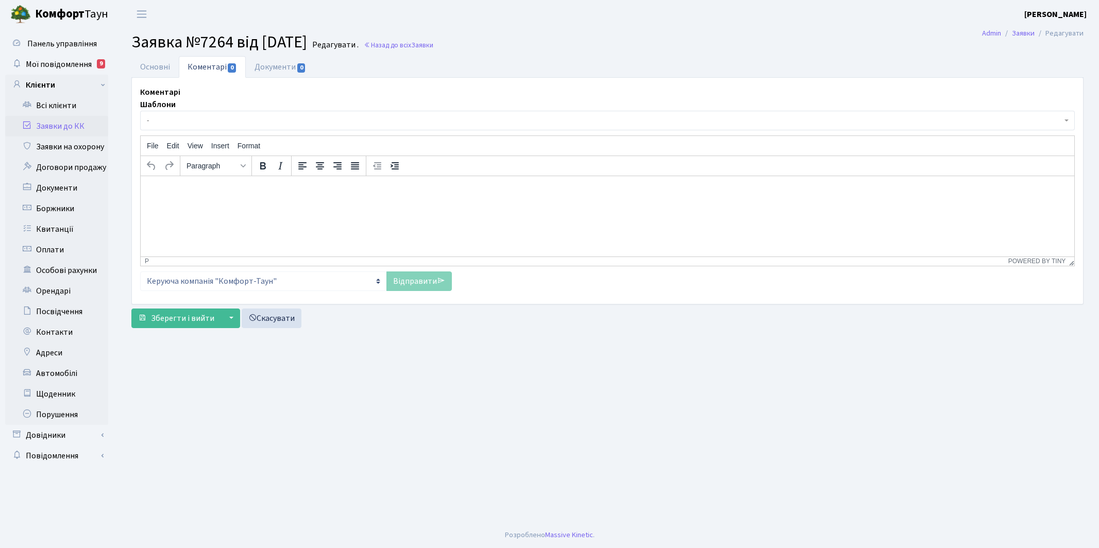
select select "18605"
select select "55"
click at [156, 68] on link "Основні" at bounding box center [154, 66] width 47 height 21
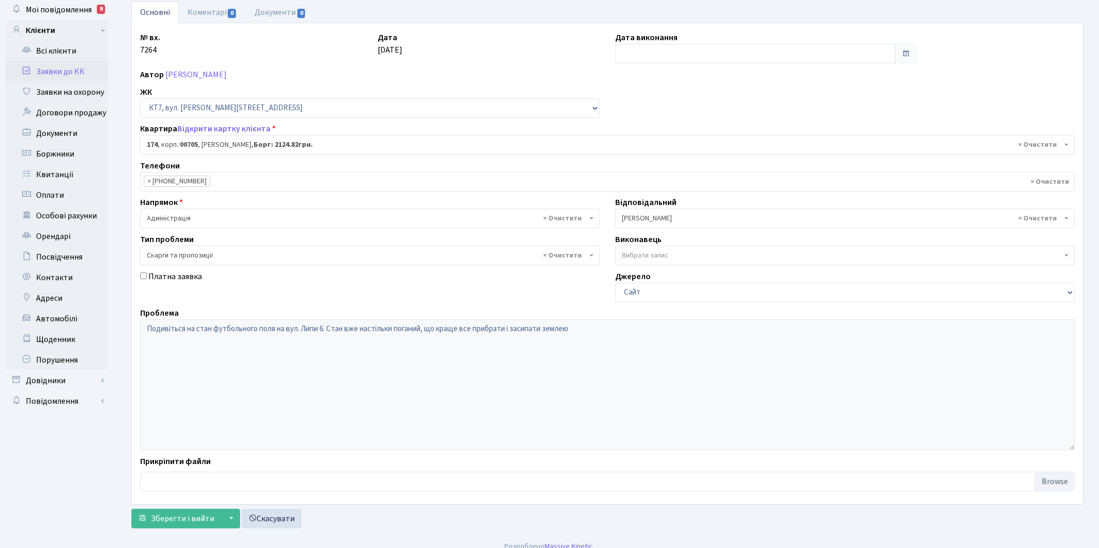
scroll to position [66, 0]
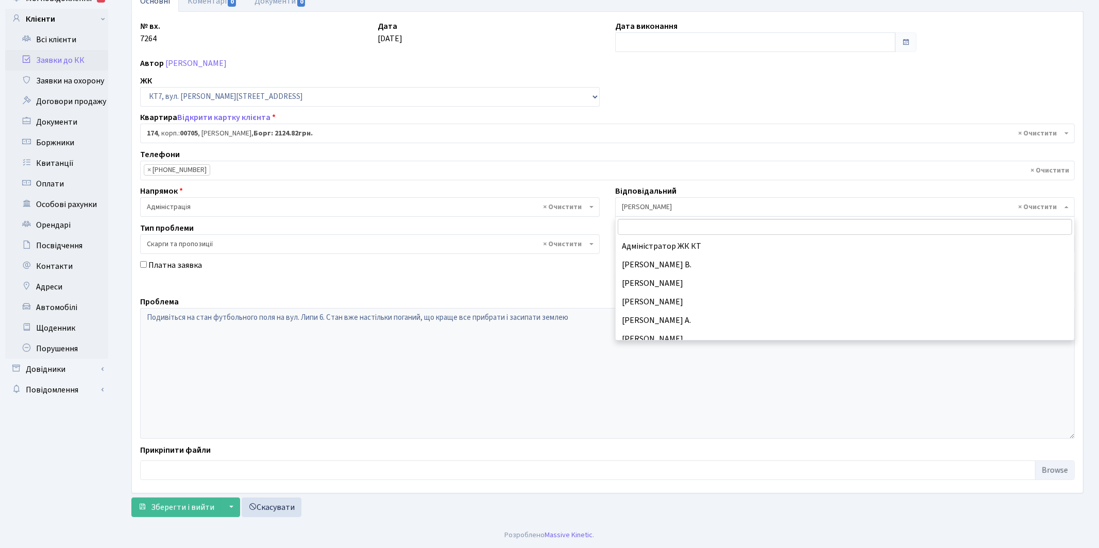
click at [640, 206] on span "× Якін Іван" at bounding box center [842, 207] width 440 height 10
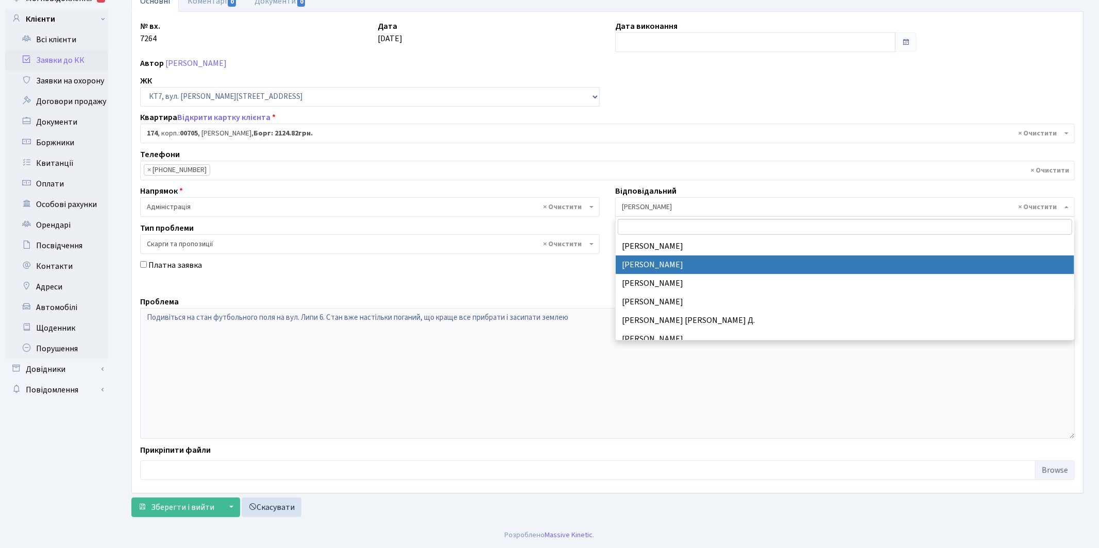
select select "25"
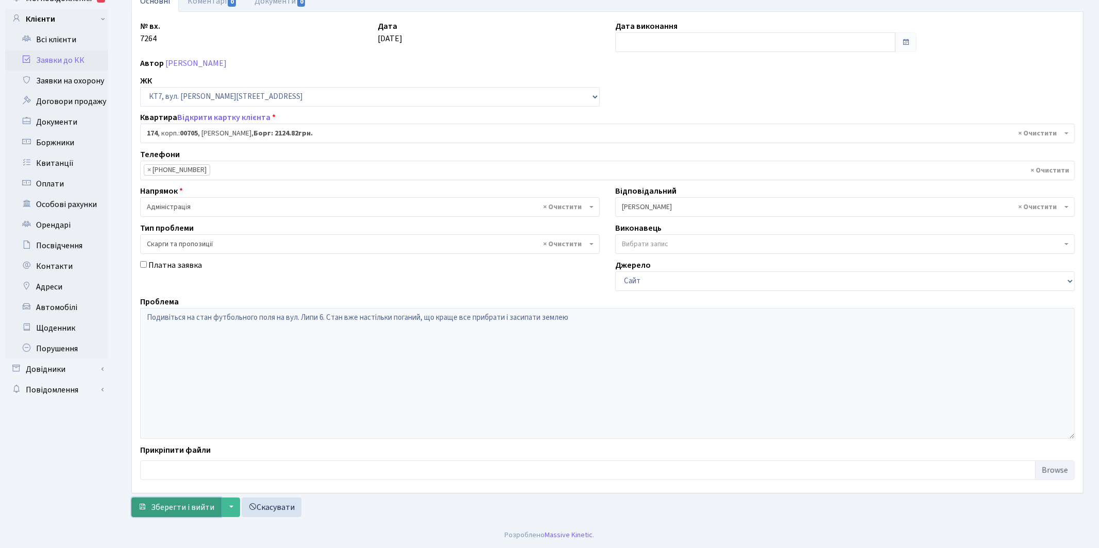
click at [175, 504] on span "Зберегти і вийти" at bounding box center [182, 507] width 63 height 11
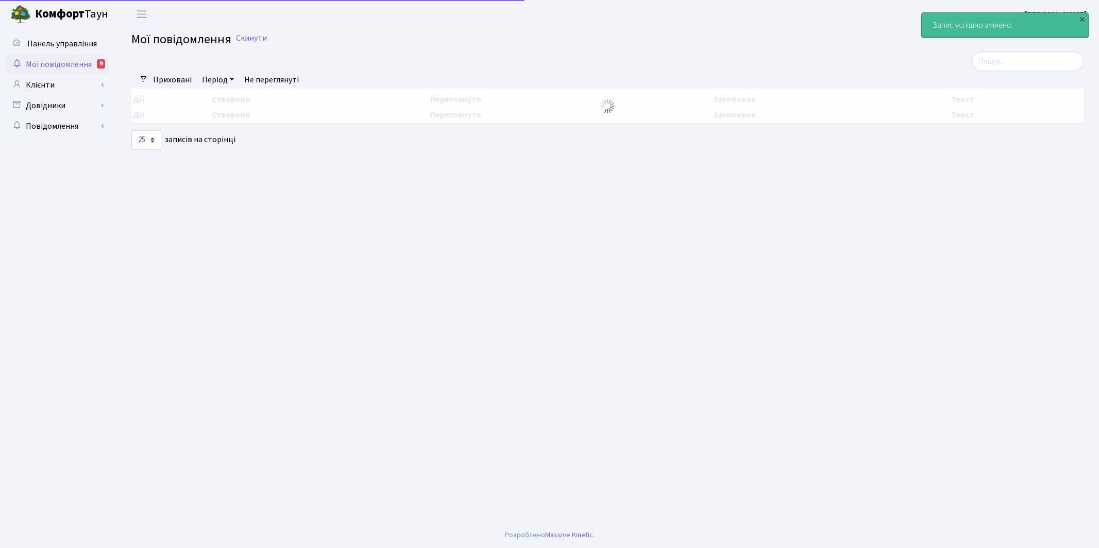
select select "25"
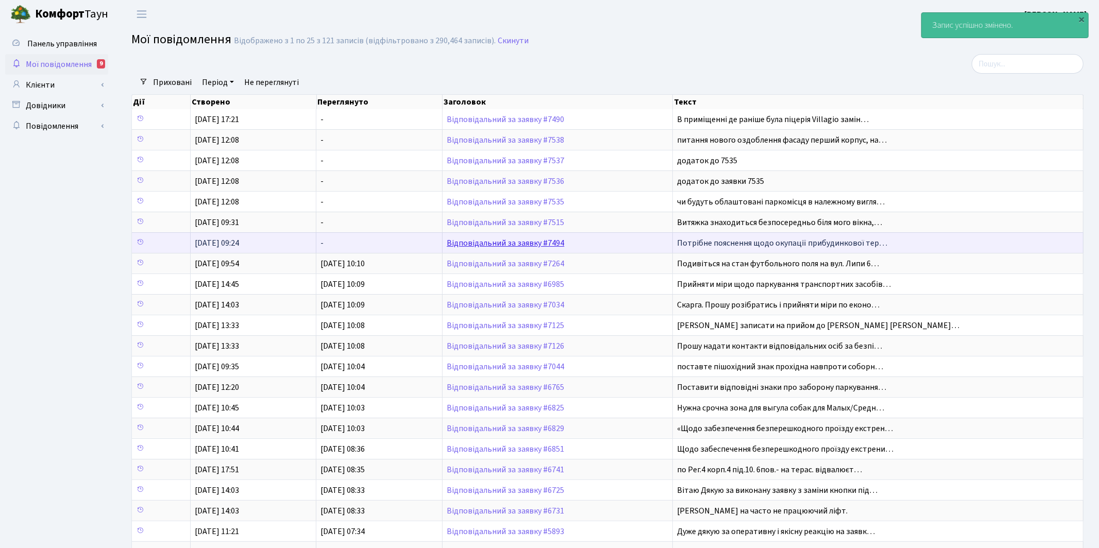
click at [489, 243] on link "Відповідальний за заявку #7494" at bounding box center [505, 242] width 117 height 11
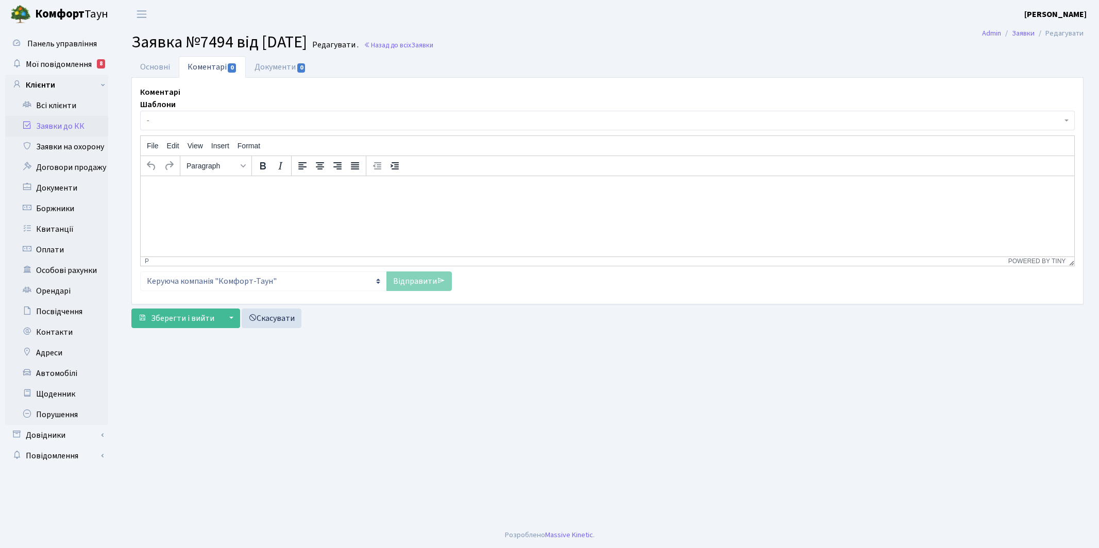
select select "18855"
select select "64"
click at [147, 66] on link "Основні" at bounding box center [154, 66] width 47 height 21
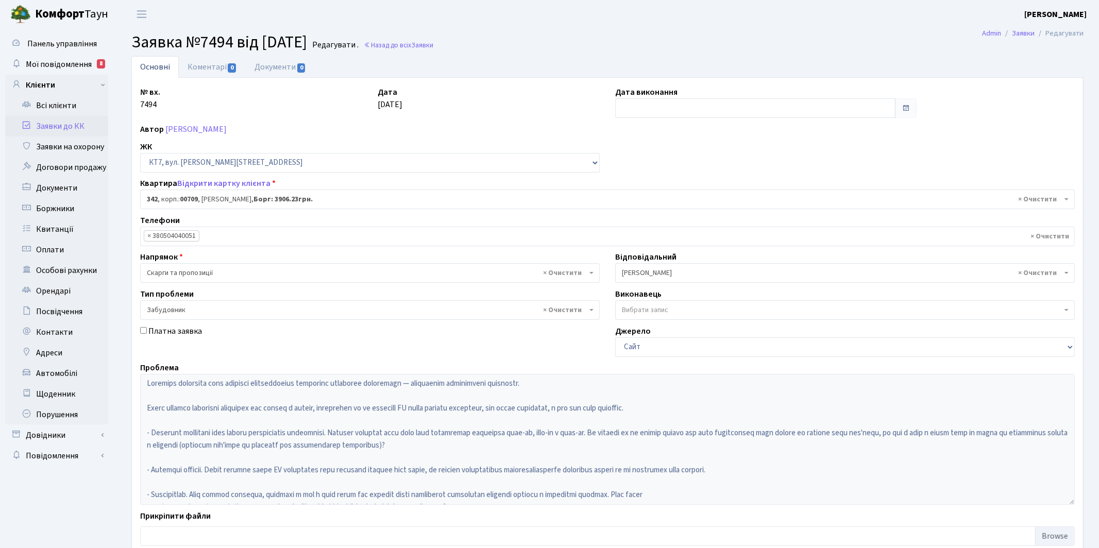
click at [649, 272] on span "× Якін Іван" at bounding box center [842, 273] width 440 height 10
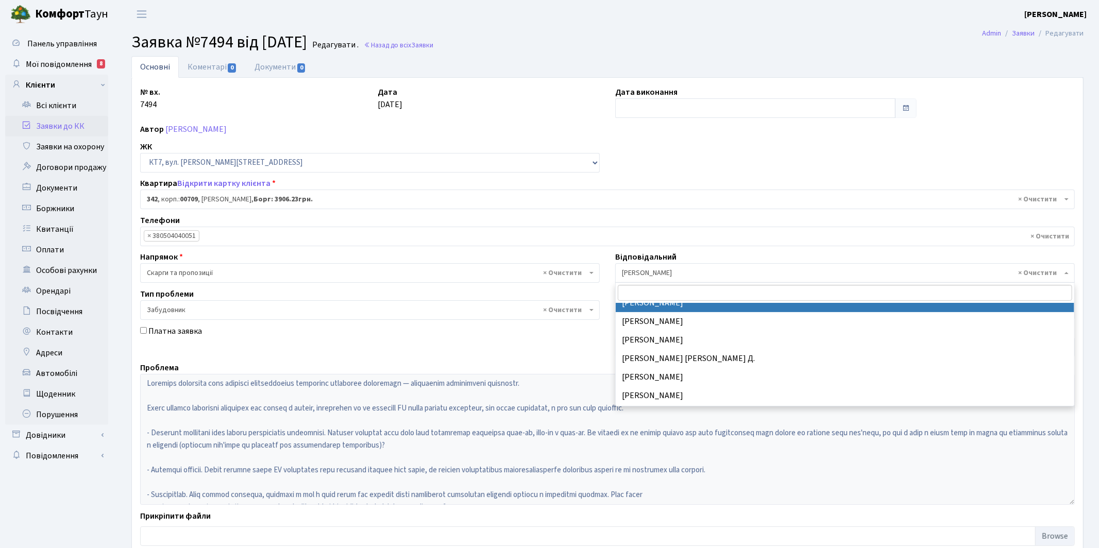
select select "25"
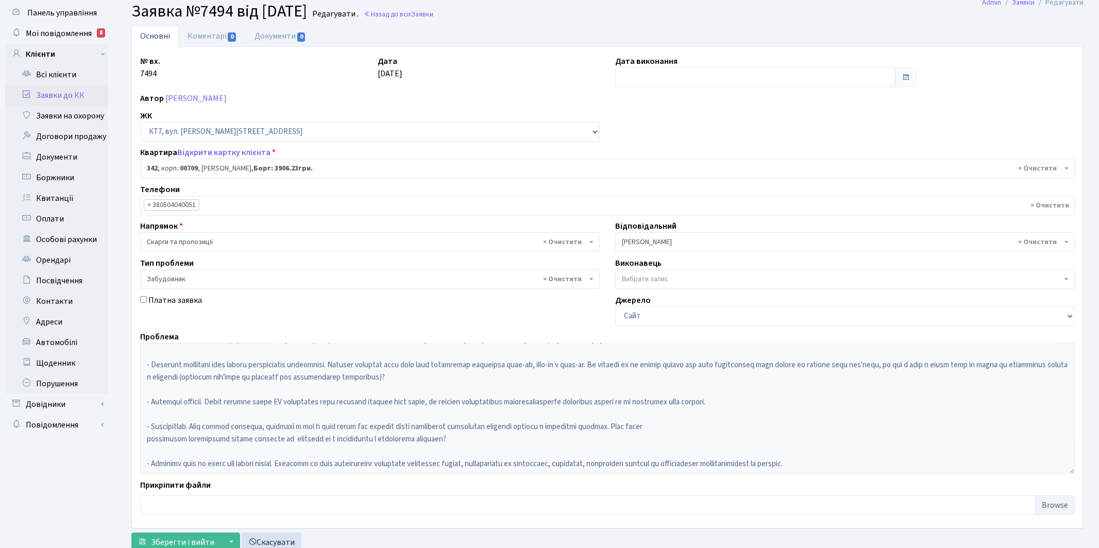
scroll to position [66, 0]
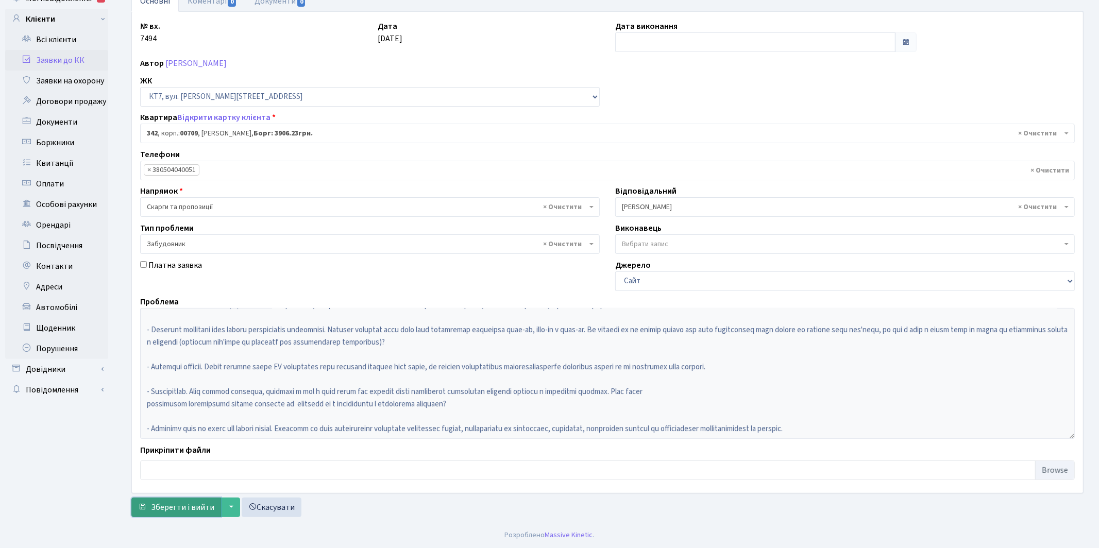
click at [184, 502] on span "Зберегти і вийти" at bounding box center [182, 507] width 63 height 11
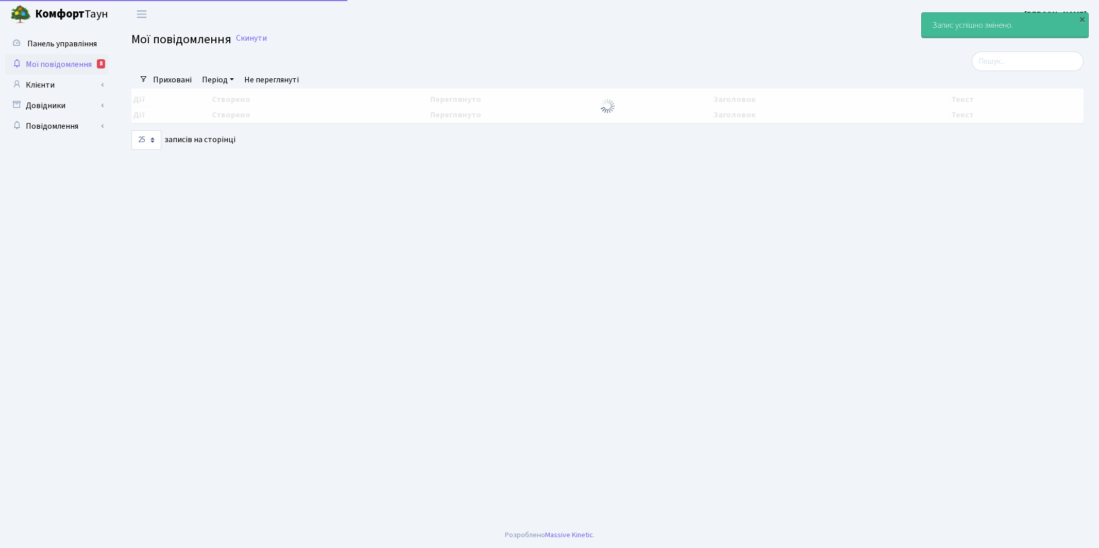
select select "25"
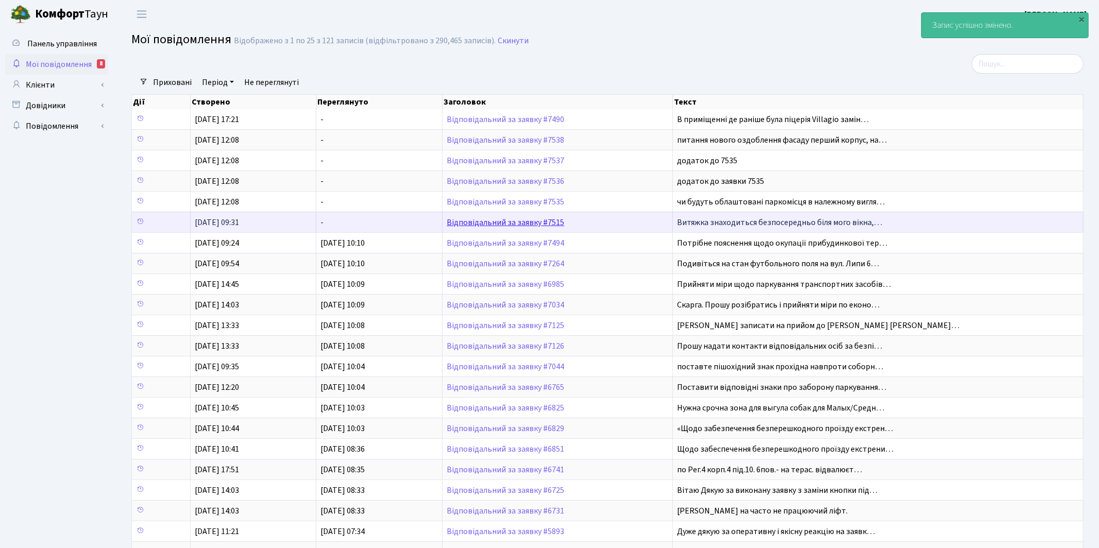
click at [500, 222] on link "Відповідальний за заявку #7515" at bounding box center [505, 222] width 117 height 11
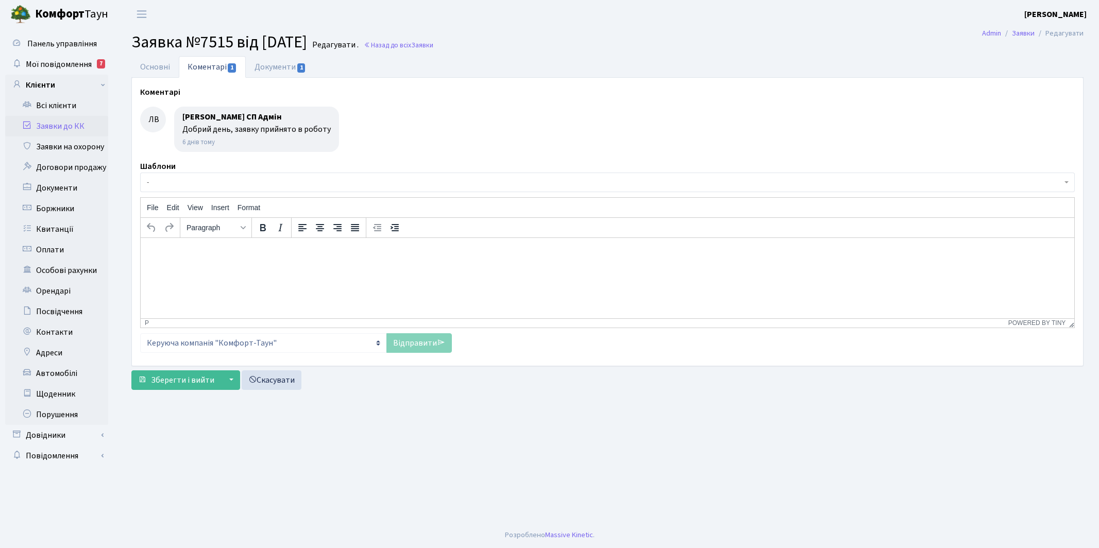
select select "20035"
select select "55"
click at [151, 70] on link "Основні" at bounding box center [154, 66] width 47 height 21
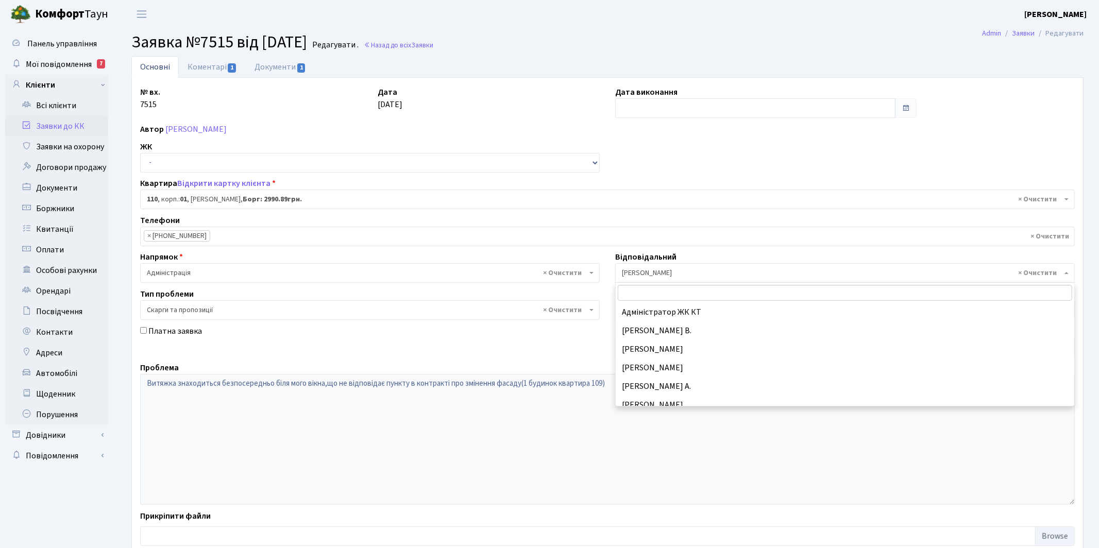
scroll to position [389, 0]
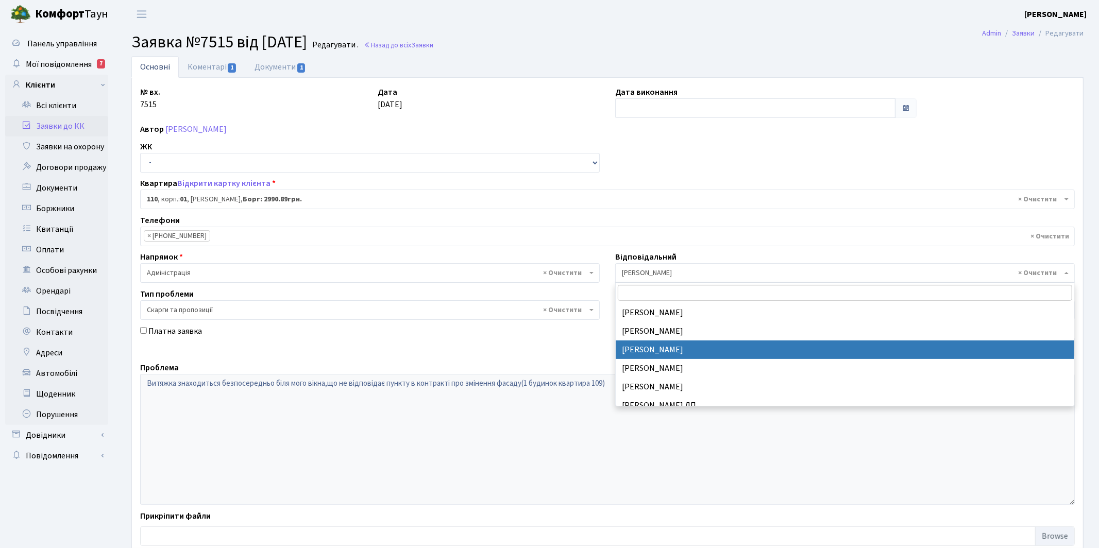
click at [648, 273] on span "× [PERSON_NAME]" at bounding box center [842, 273] width 440 height 10
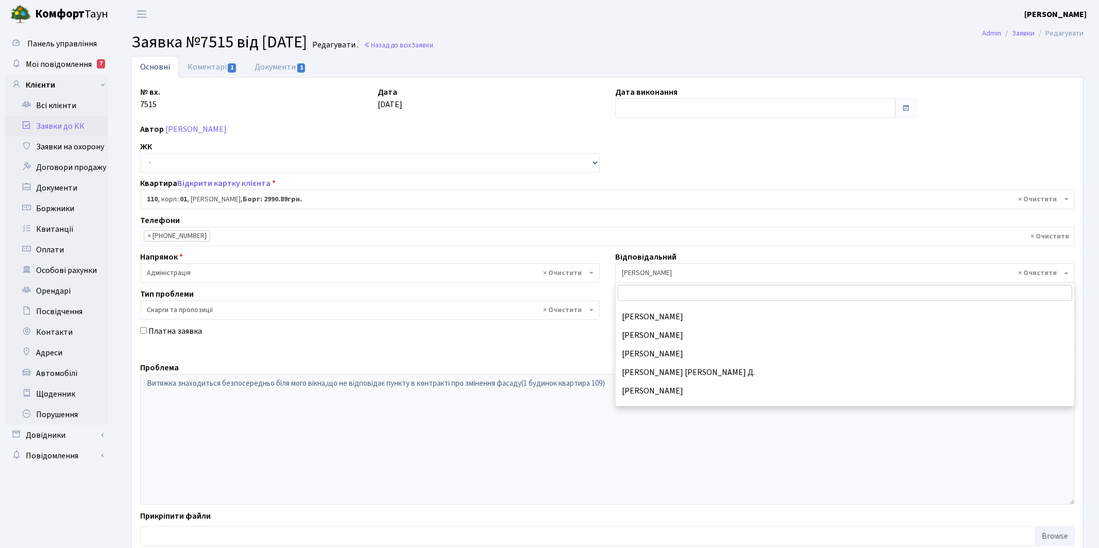
scroll to position [320, 0]
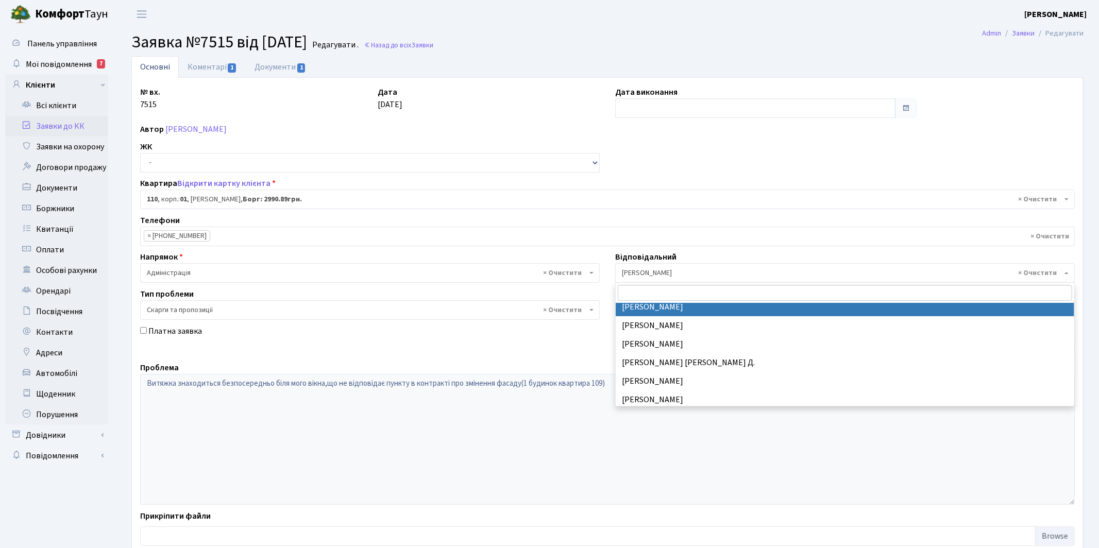
select select "25"
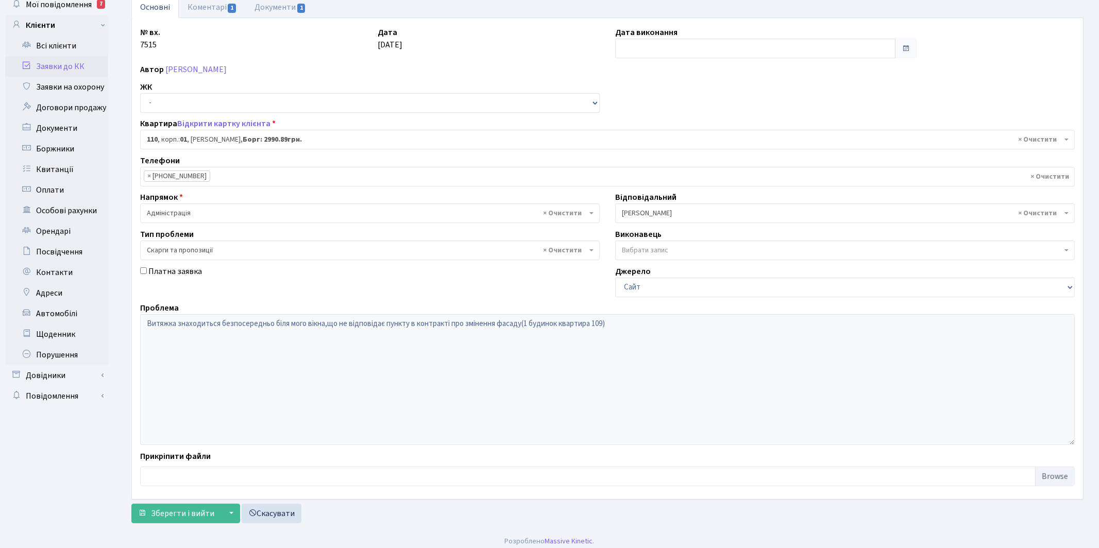
scroll to position [66, 0]
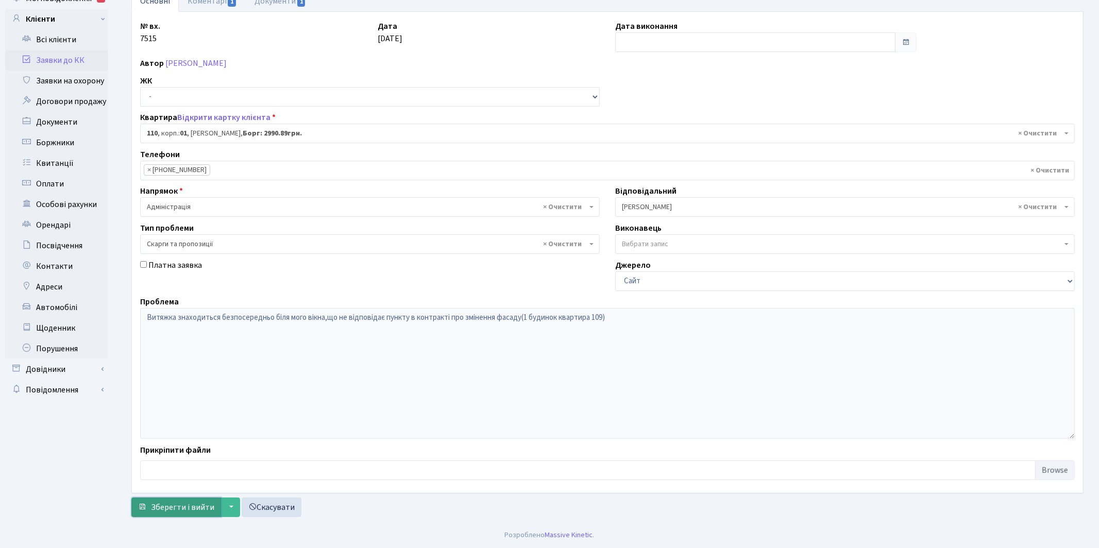
click at [168, 510] on span "Зберегти і вийти" at bounding box center [182, 507] width 63 height 11
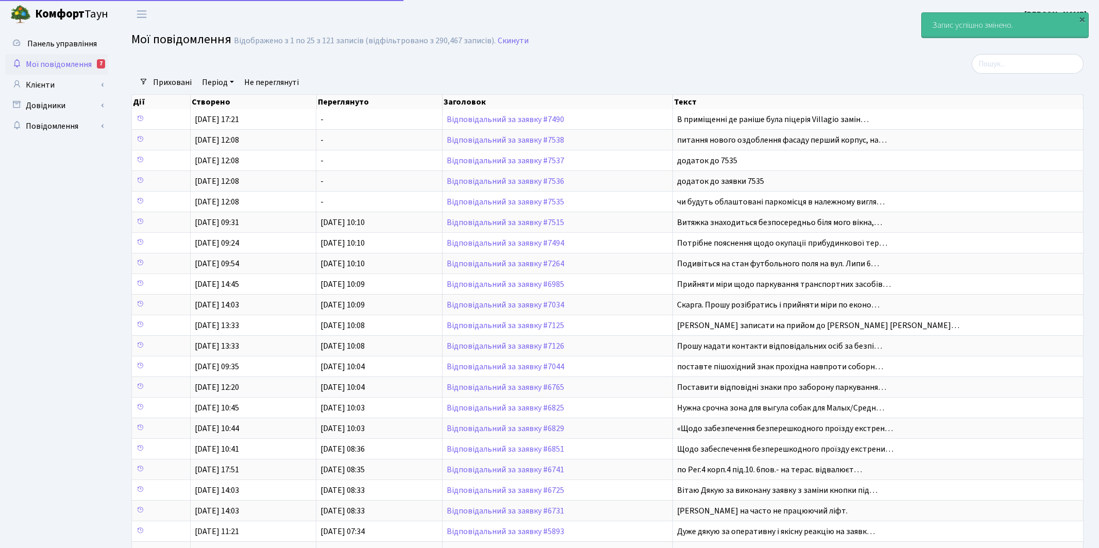
select select "25"
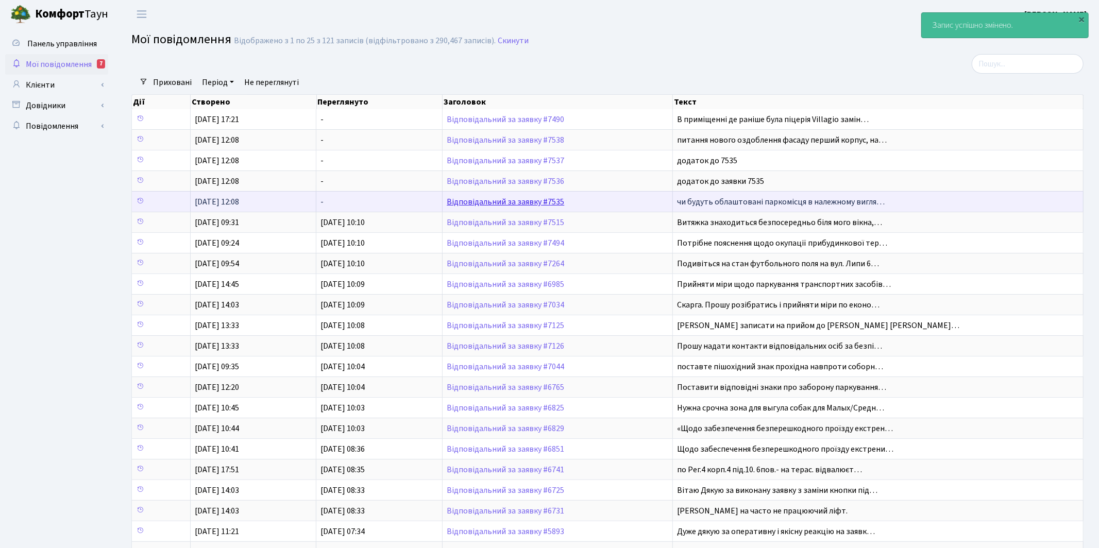
click at [496, 200] on link "Відповідальний за заявку #7535" at bounding box center [505, 201] width 117 height 11
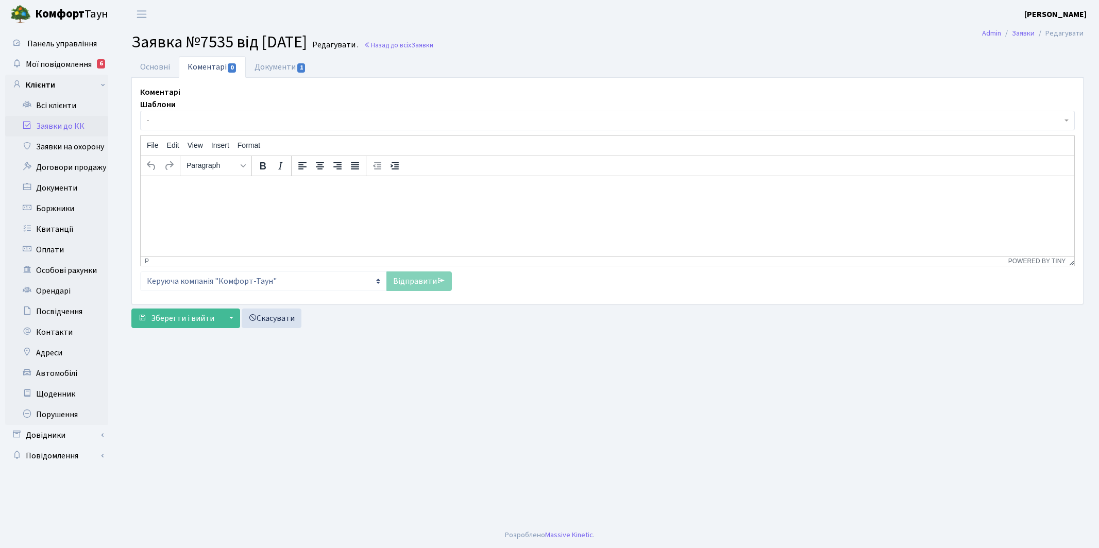
select select "98"
select select "66"
click at [155, 66] on link "Основні" at bounding box center [154, 66] width 47 height 21
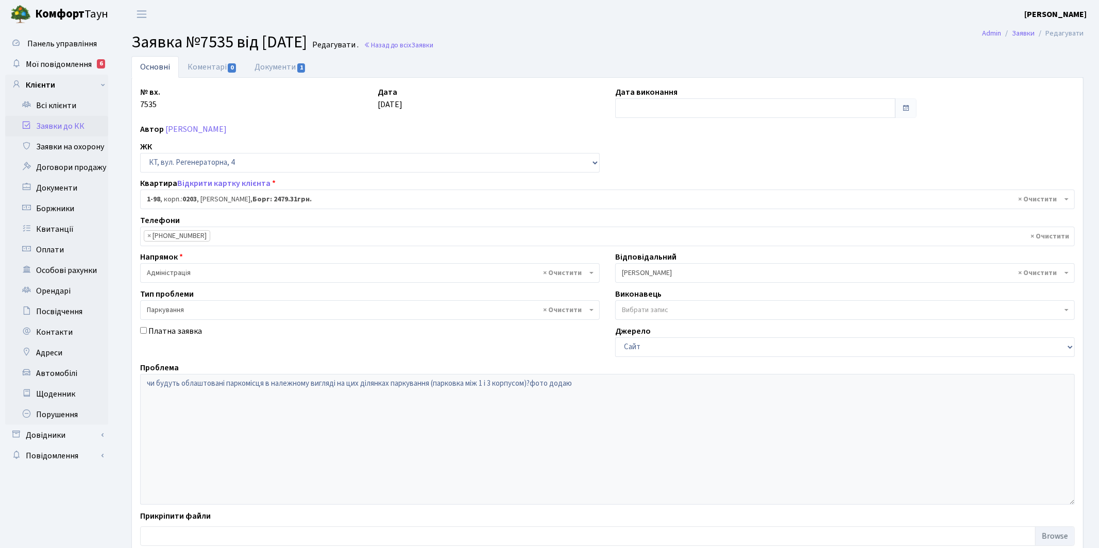
click at [638, 276] on span "× [PERSON_NAME]" at bounding box center [842, 273] width 440 height 10
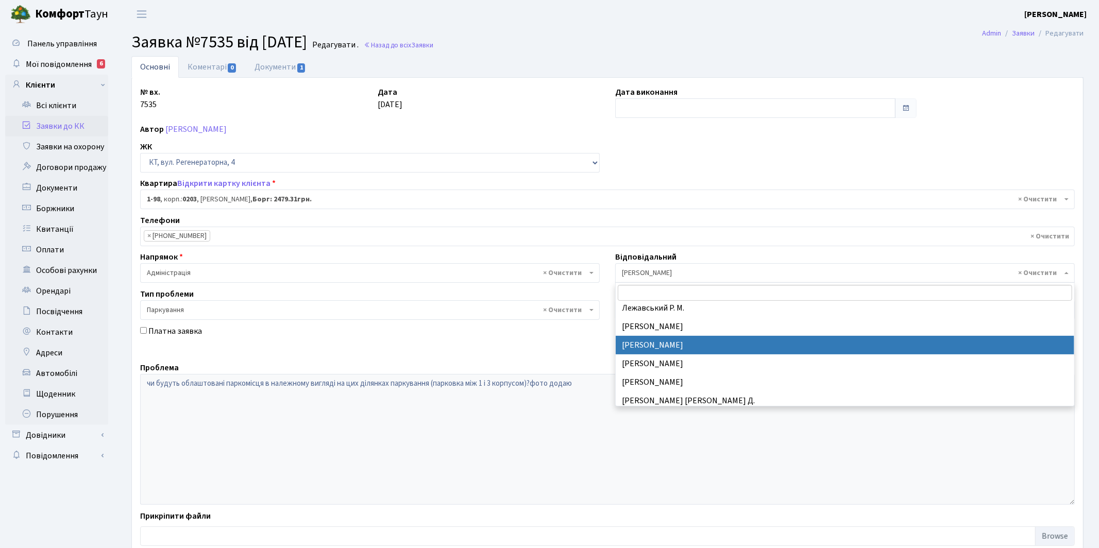
select select "25"
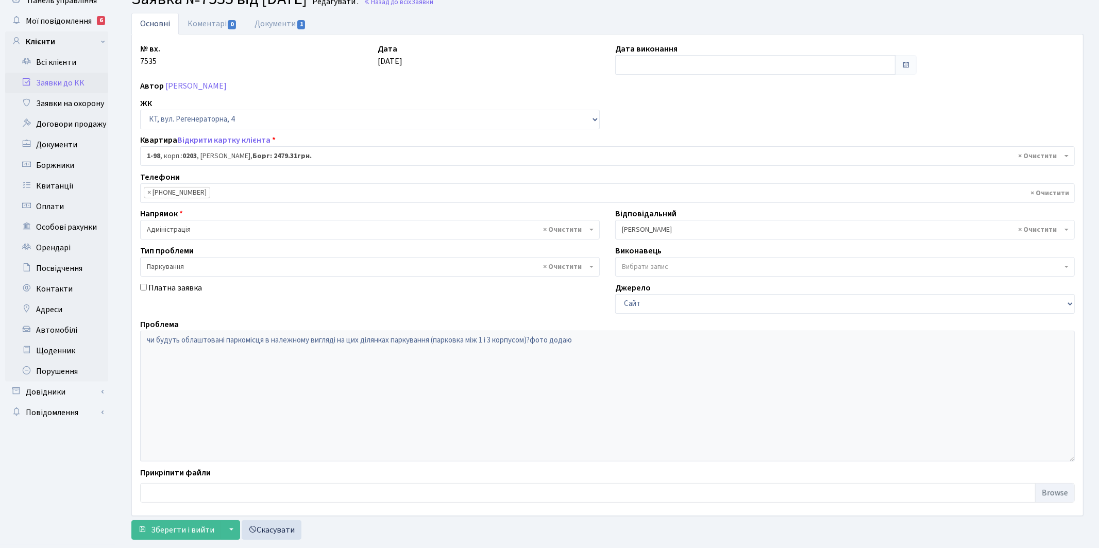
scroll to position [66, 0]
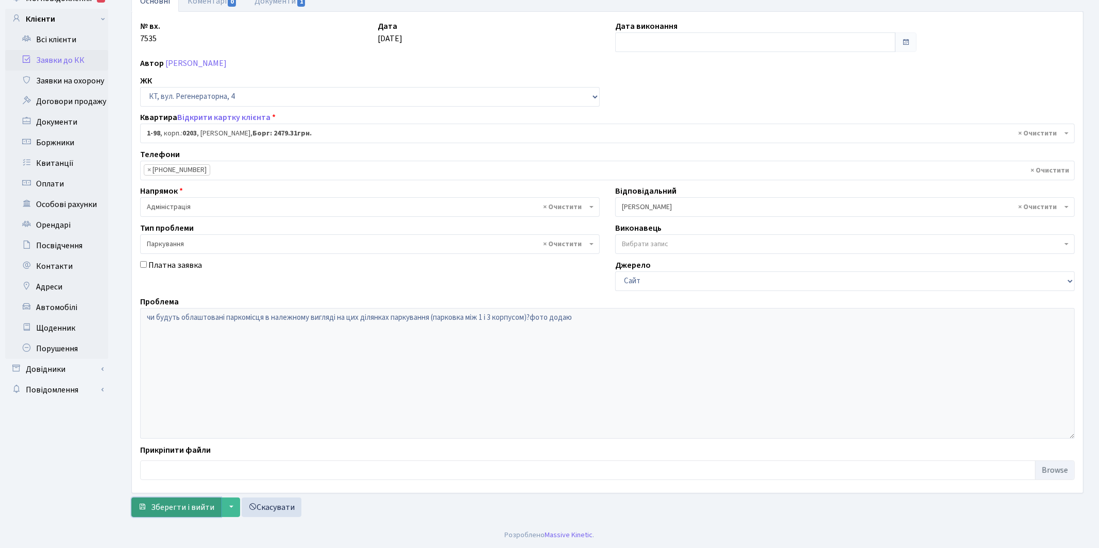
click at [174, 506] on span "Зберегти і вийти" at bounding box center [182, 507] width 63 height 11
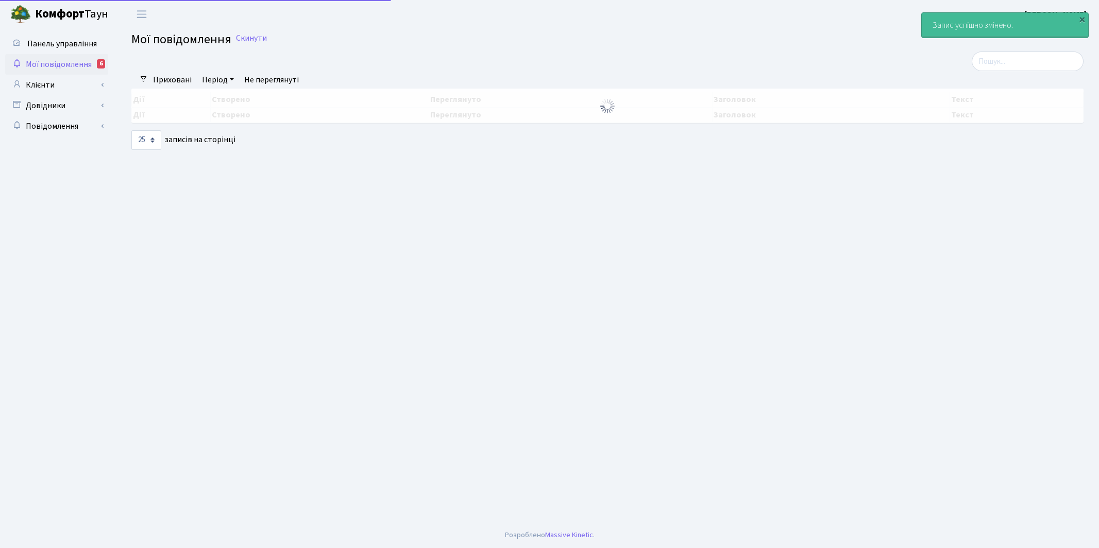
select select "25"
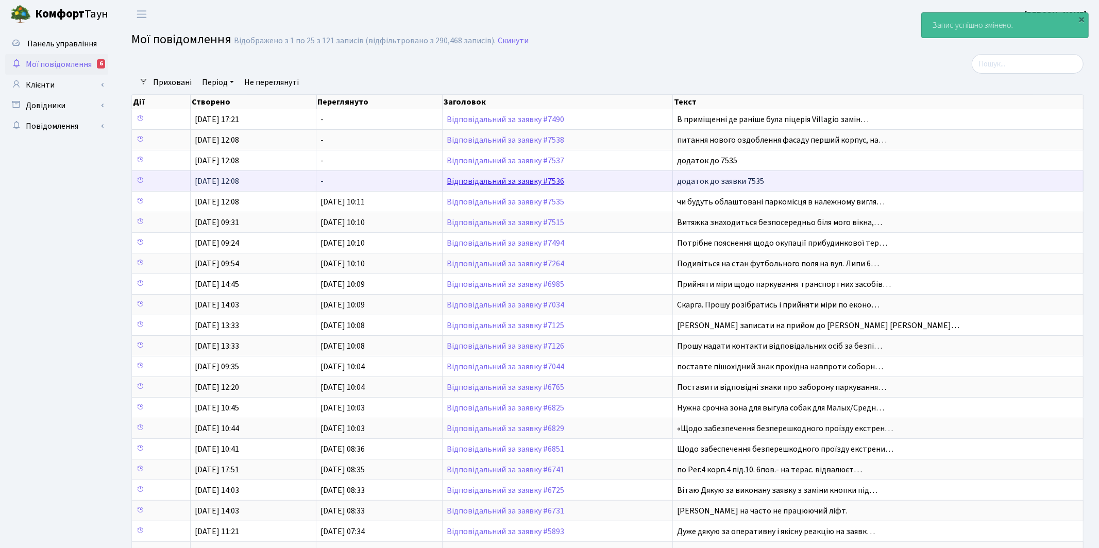
click at [485, 181] on link "Відповідальний за заявку #7536" at bounding box center [505, 181] width 117 height 11
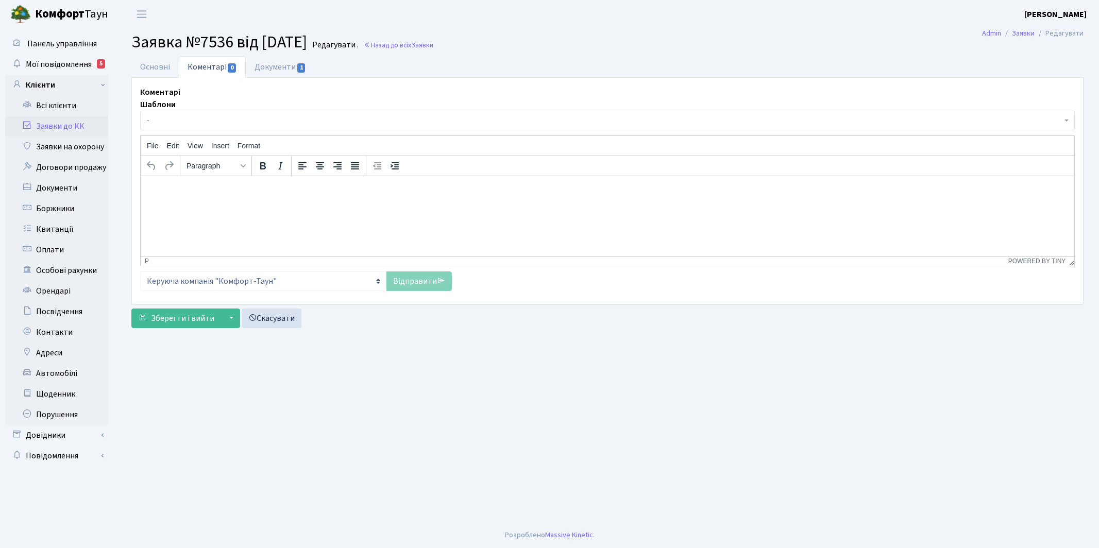
select select "98"
select select "66"
click at [156, 67] on link "Основні" at bounding box center [154, 66] width 47 height 21
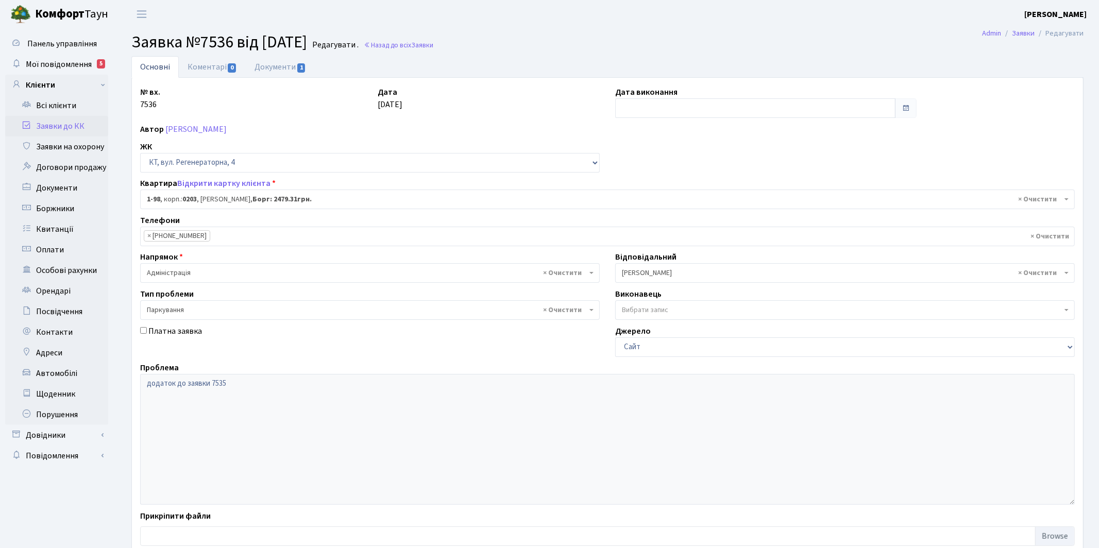
click at [644, 273] on span "× Якін Іван" at bounding box center [842, 273] width 440 height 10
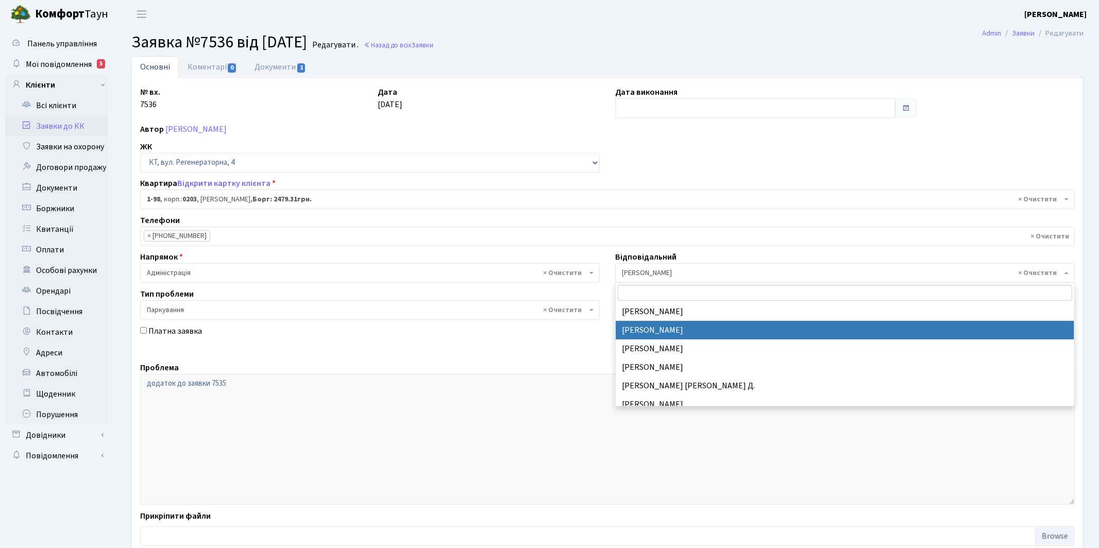
select select "25"
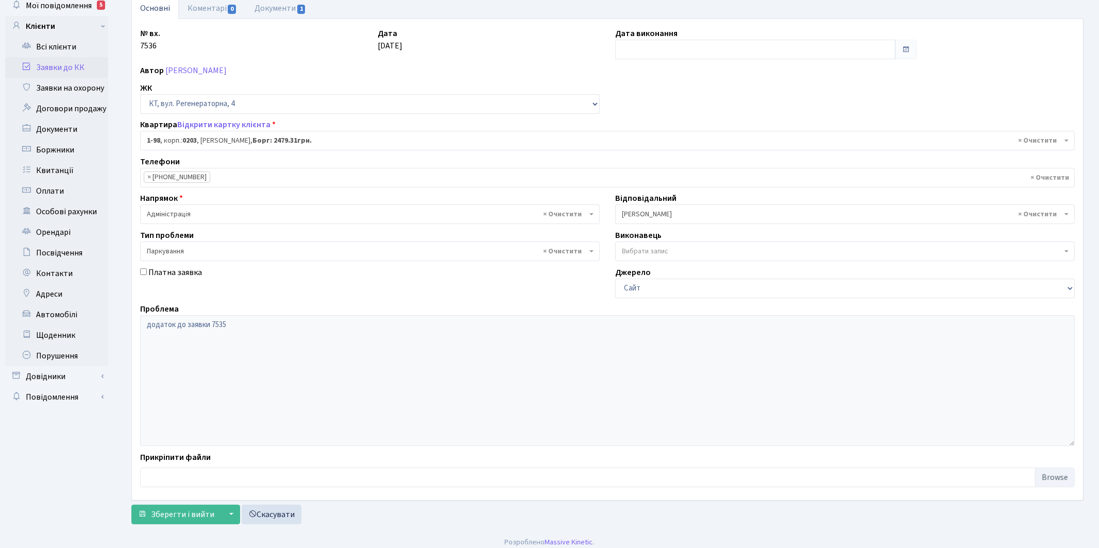
scroll to position [66, 0]
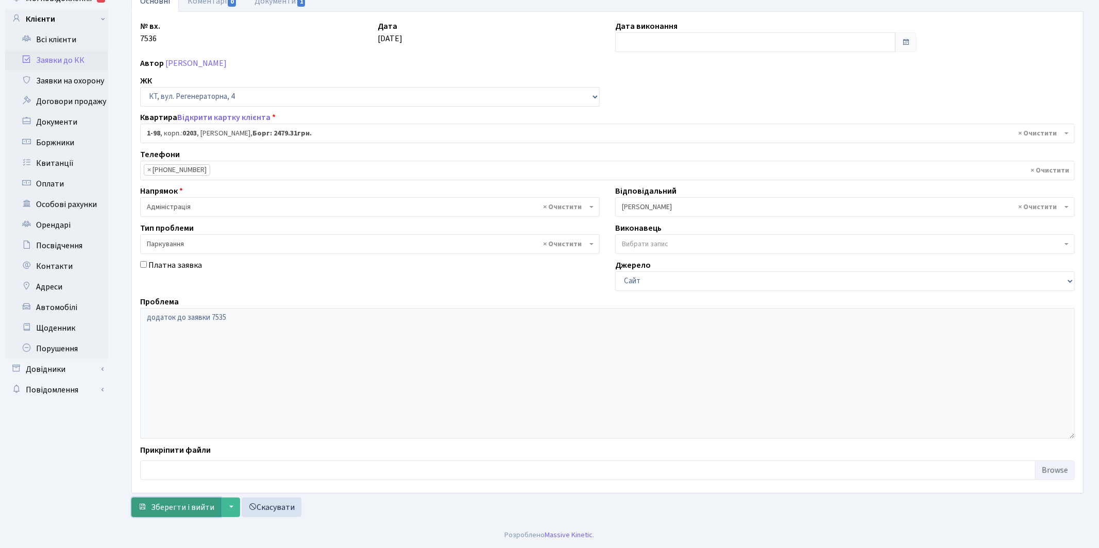
click at [176, 506] on span "Зберегти і вийти" at bounding box center [182, 507] width 63 height 11
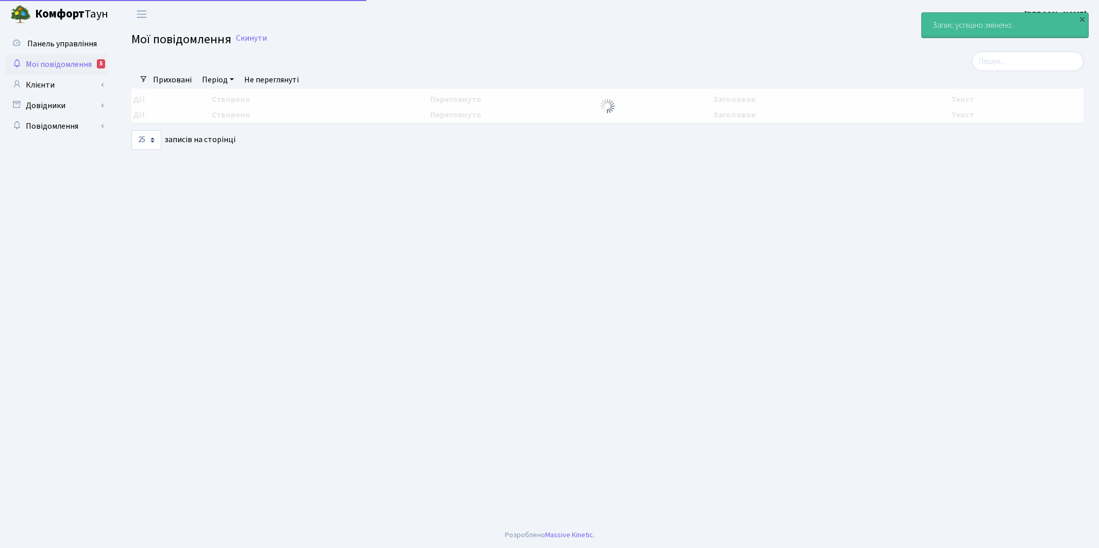
select select "25"
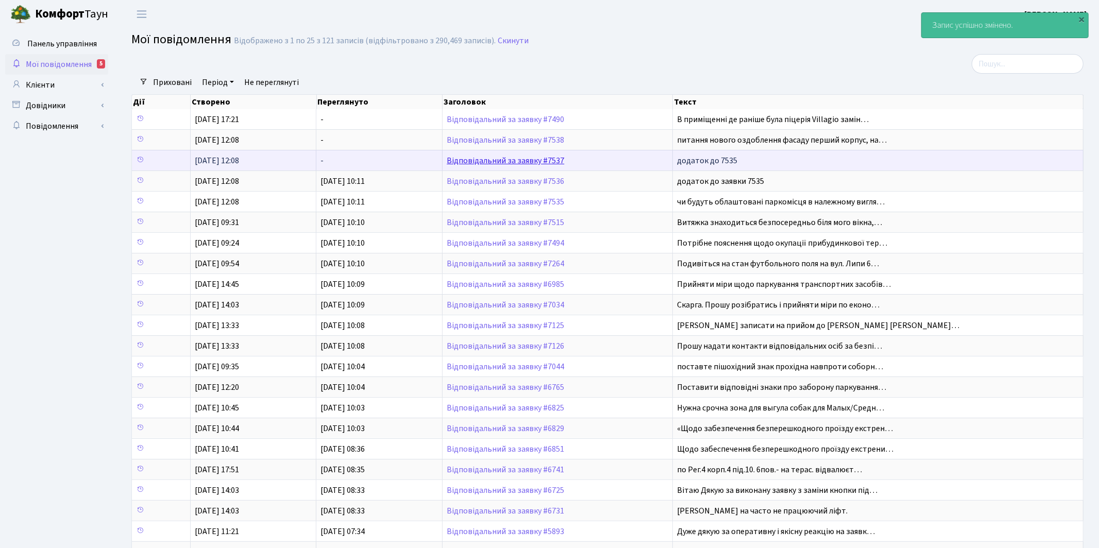
click at [482, 157] on link "Відповідальний за заявку #7537" at bounding box center [505, 160] width 117 height 11
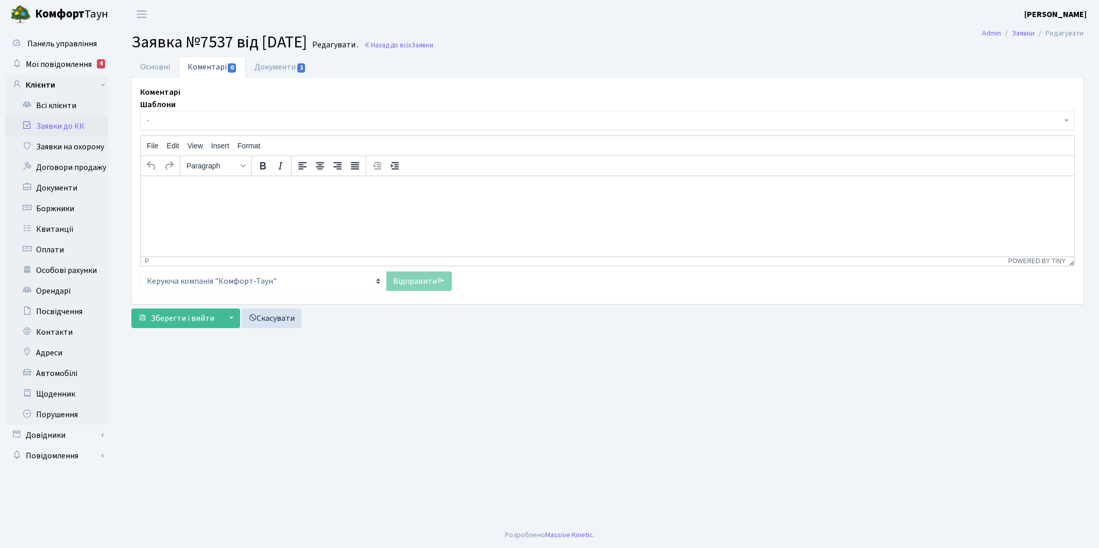
select select "98"
select select "66"
click at [149, 61] on link "Основні" at bounding box center [154, 66] width 47 height 21
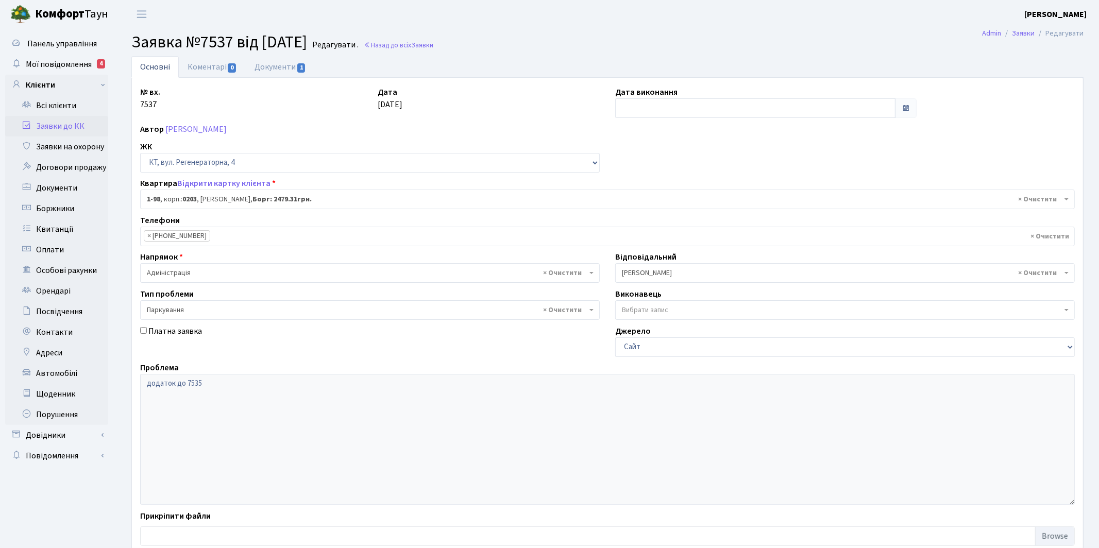
click at [644, 272] on span "× [PERSON_NAME]" at bounding box center [842, 273] width 440 height 10
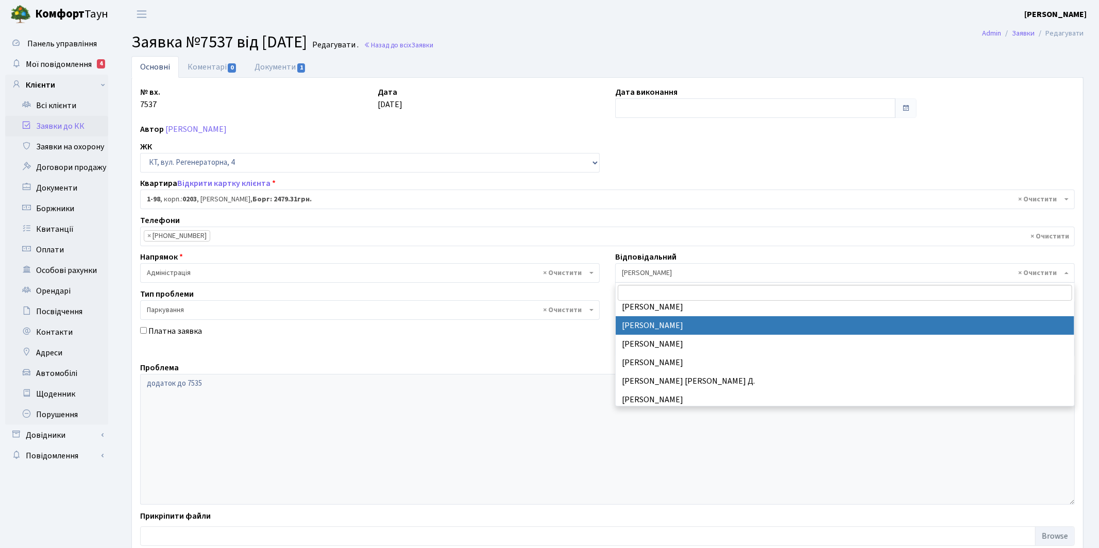
select select "25"
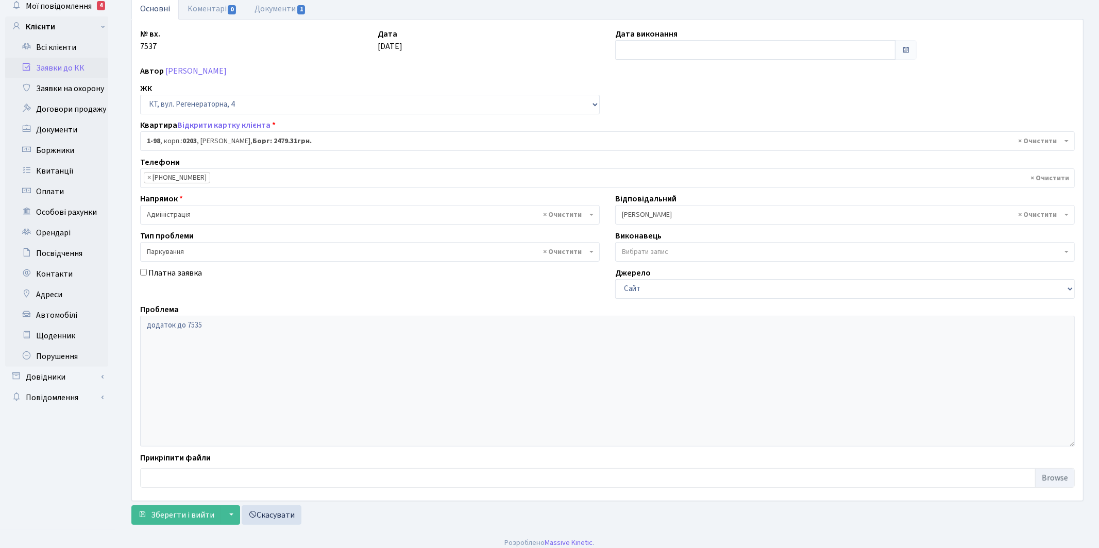
scroll to position [66, 0]
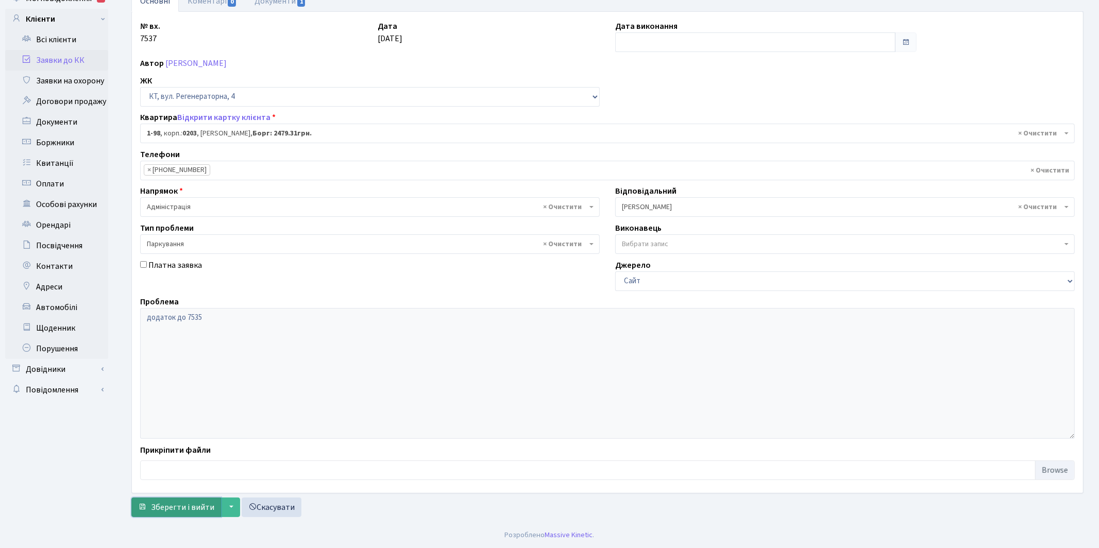
click at [185, 503] on span "Зберегти і вийти" at bounding box center [182, 507] width 63 height 11
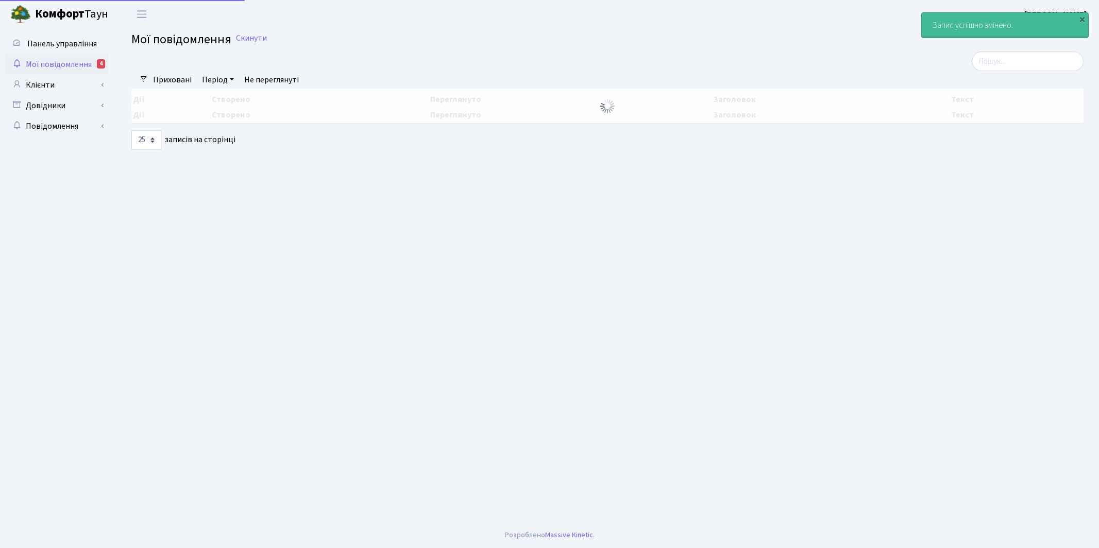
select select "25"
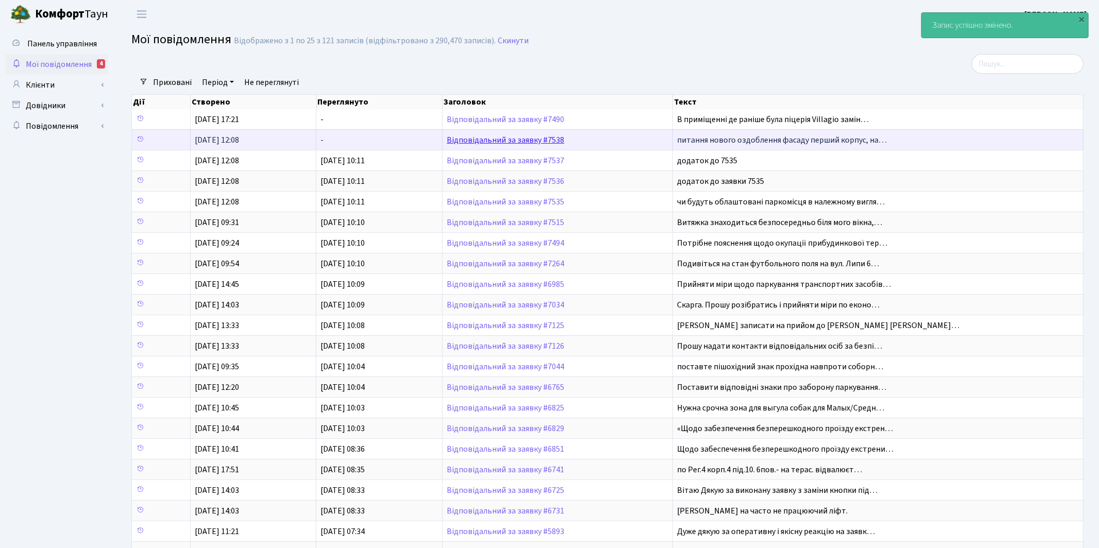
click at [505, 140] on link "Відповідальний за заявку #7538" at bounding box center [505, 139] width 117 height 11
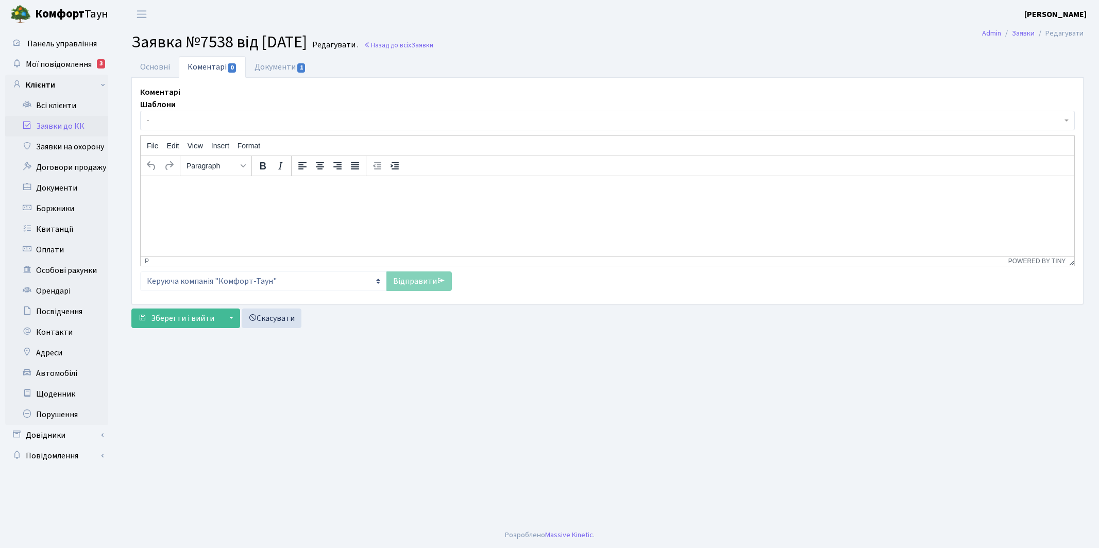
select select "98"
select select "55"
click at [147, 66] on link "Основні" at bounding box center [154, 66] width 47 height 21
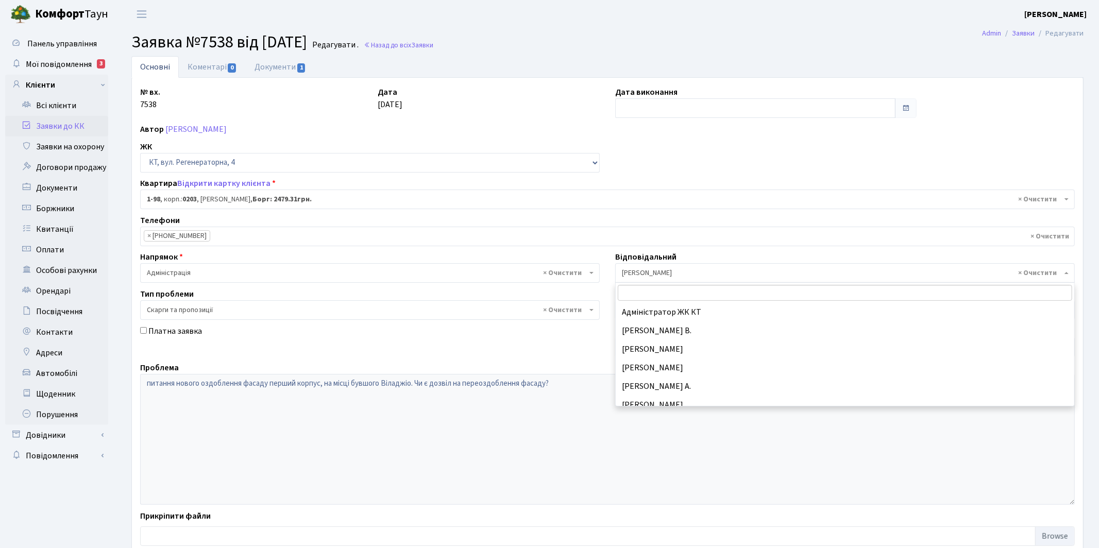
click at [643, 273] on span "× [PERSON_NAME]" at bounding box center [842, 273] width 440 height 10
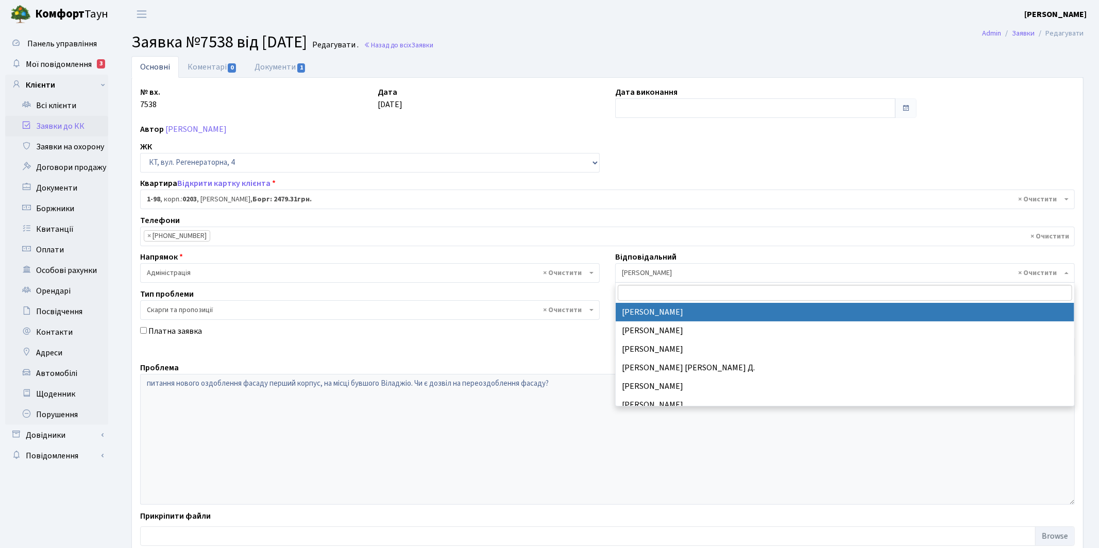
select select "25"
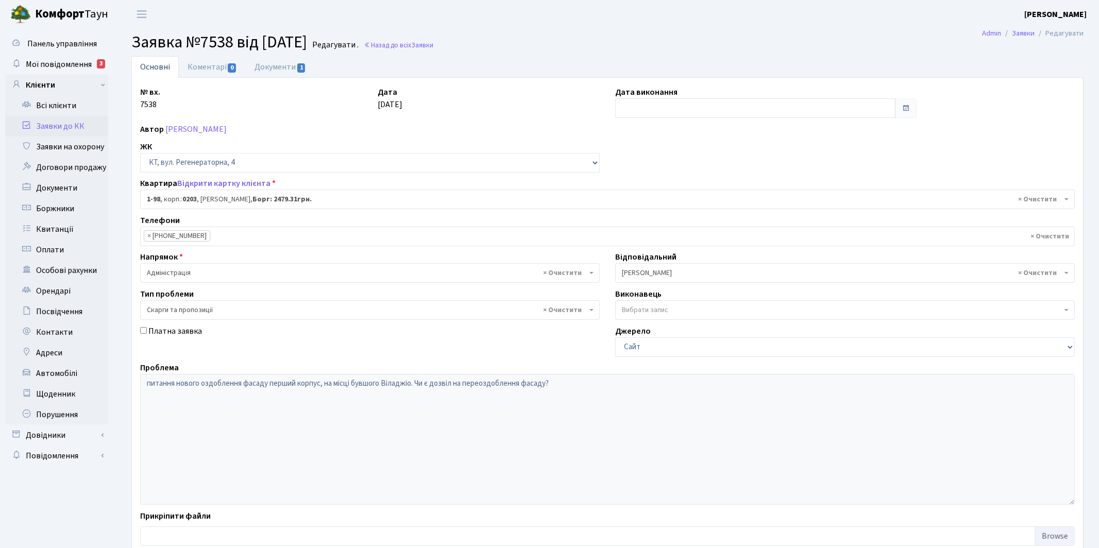
scroll to position [66, 0]
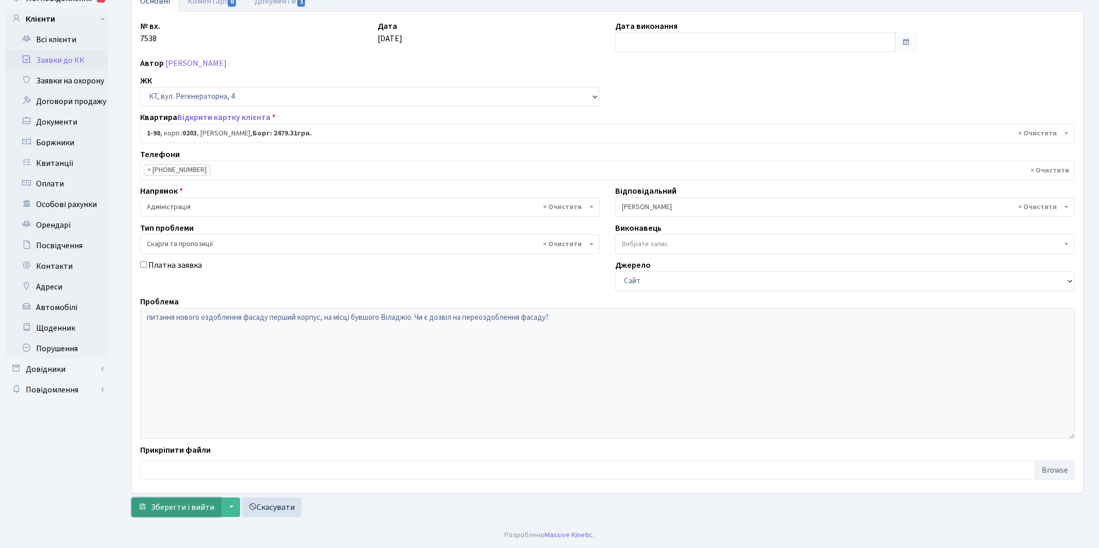
click at [175, 508] on span "Зберегти і вийти" at bounding box center [182, 507] width 63 height 11
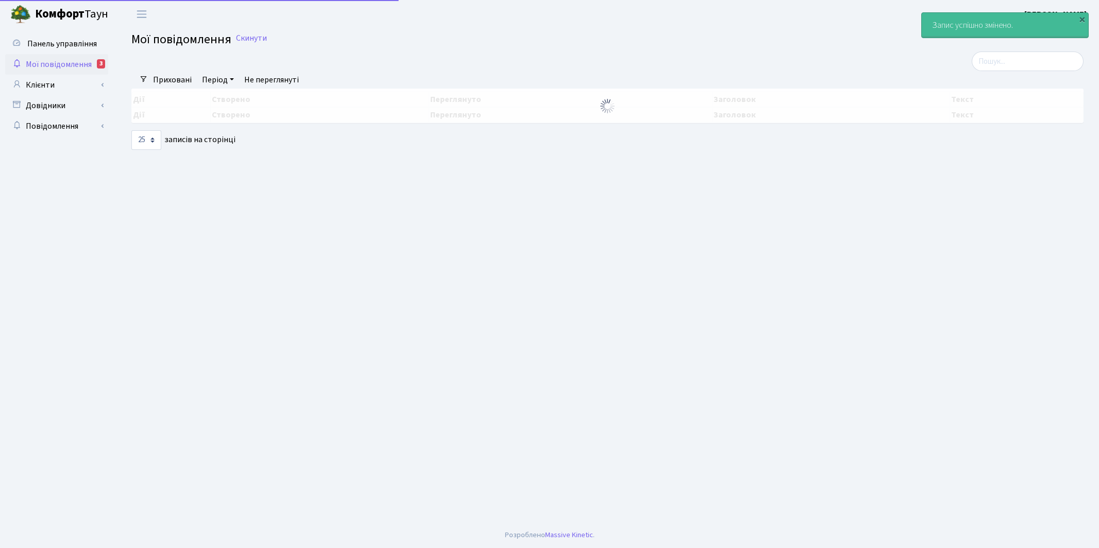
select select "25"
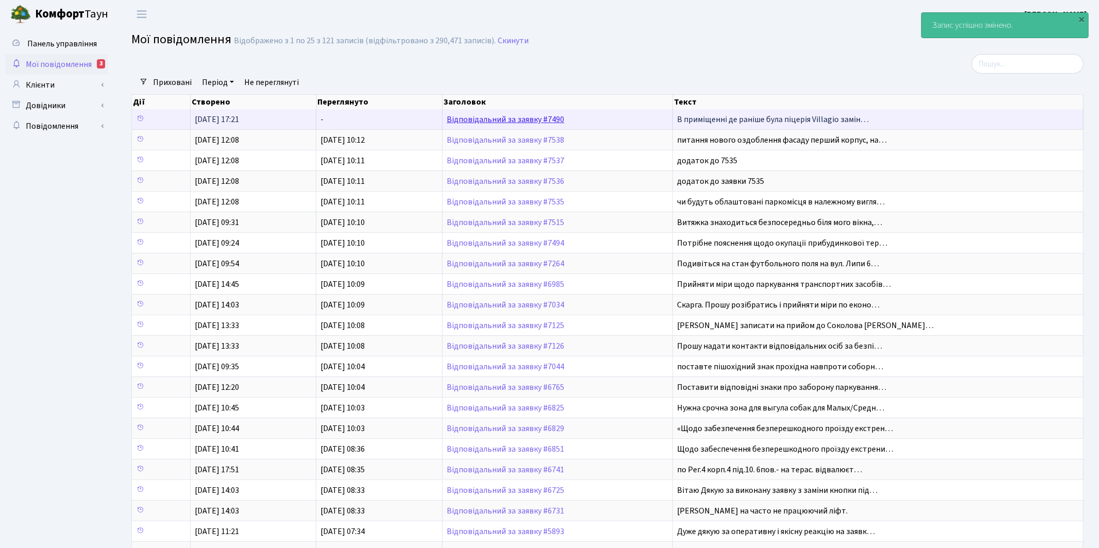
click at [491, 120] on link "Відповідальний за заявку #7490" at bounding box center [505, 119] width 117 height 11
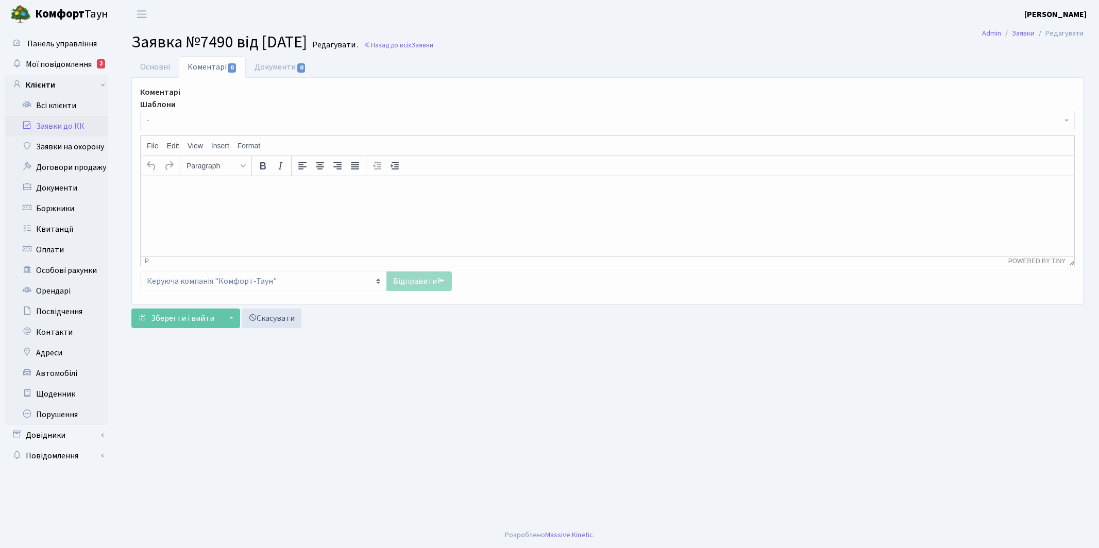
select select "12824"
select select "55"
click at [152, 70] on link "Основні" at bounding box center [154, 66] width 47 height 21
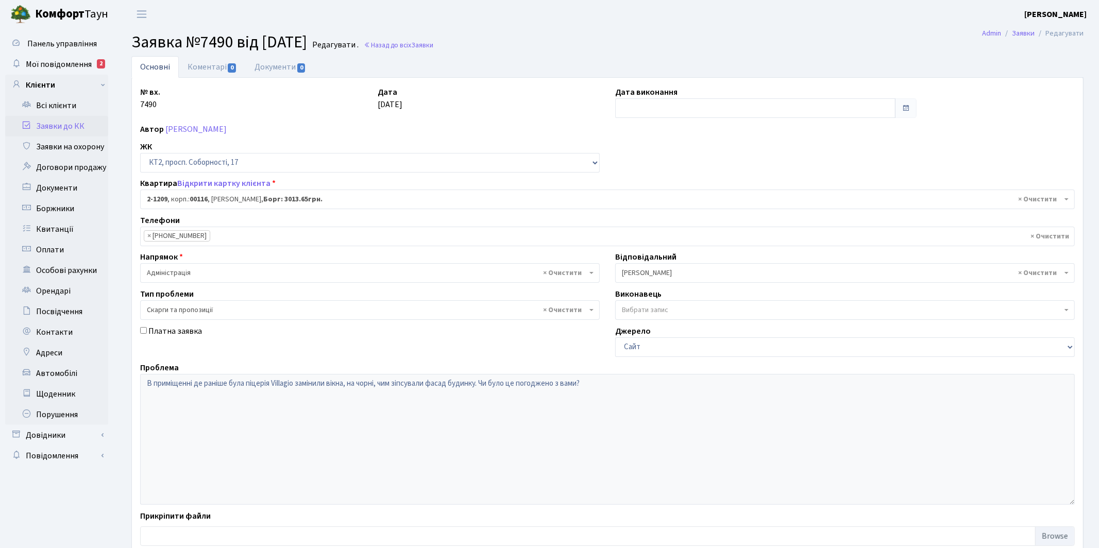
click at [642, 273] on span "× Якін Іван" at bounding box center [842, 273] width 440 height 10
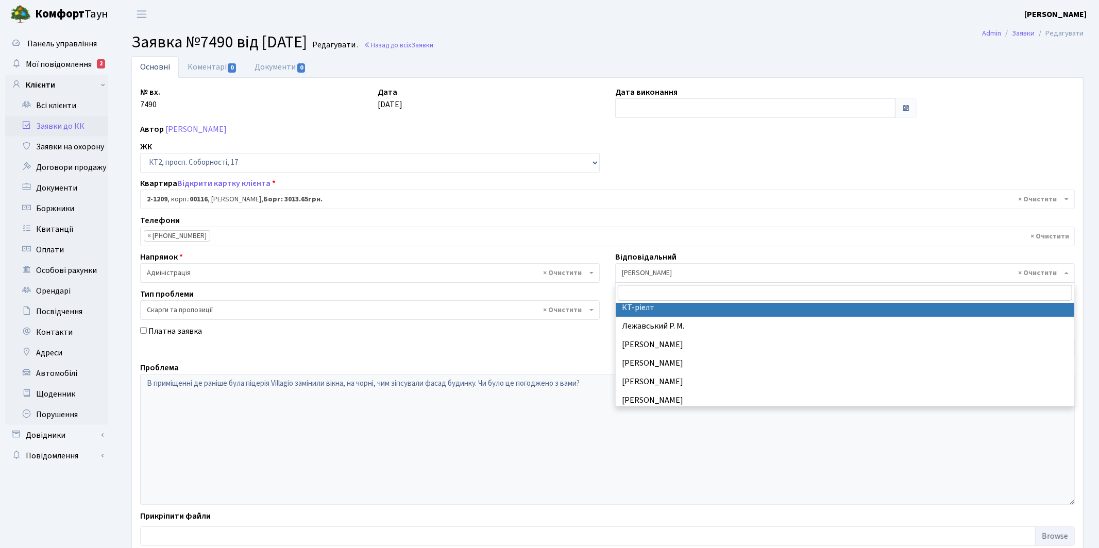
scroll to position [280, 0]
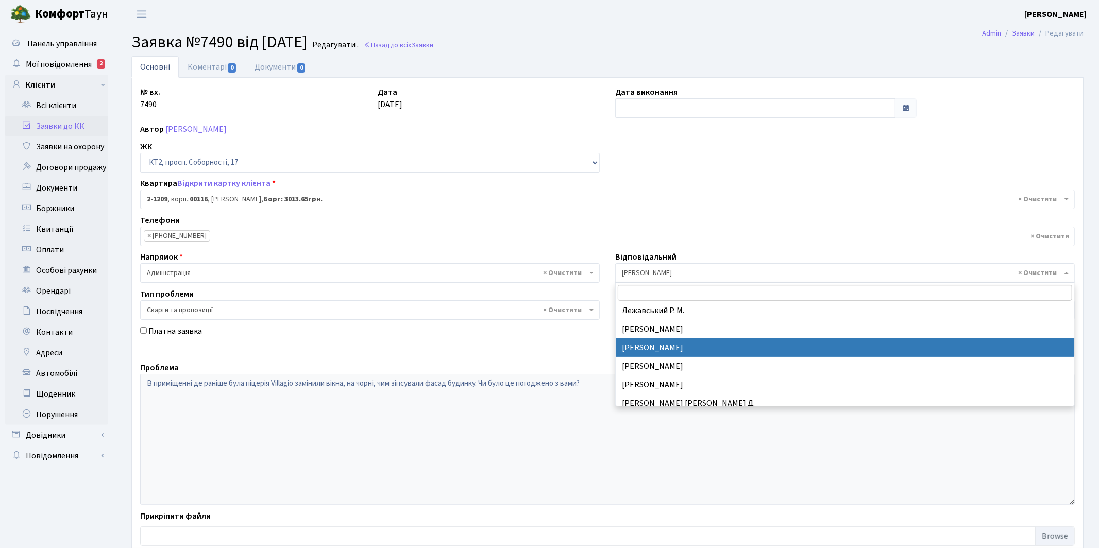
select select "25"
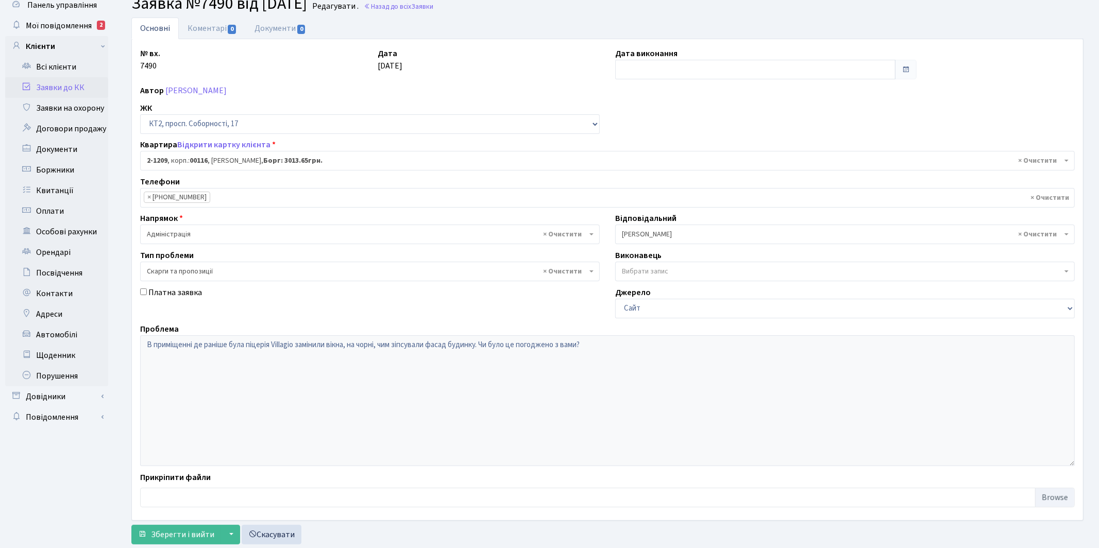
scroll to position [66, 0]
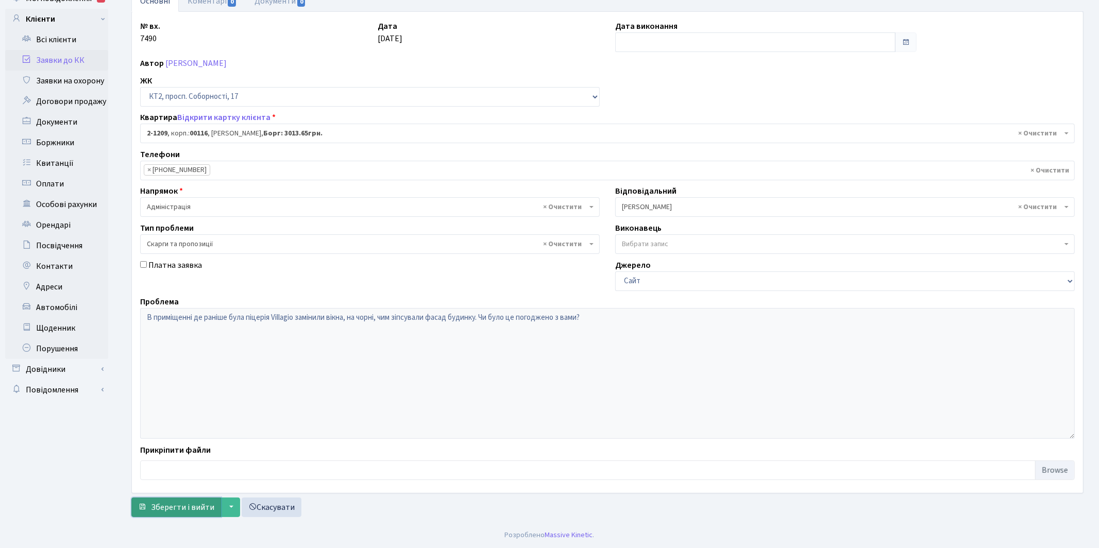
click at [192, 510] on span "Зберегти і вийти" at bounding box center [182, 507] width 63 height 11
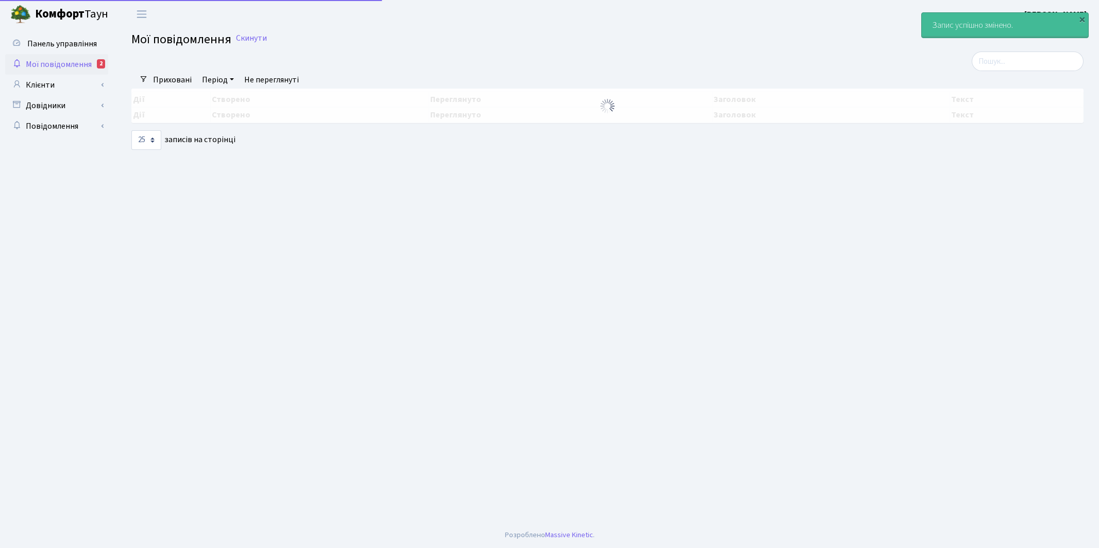
select select "25"
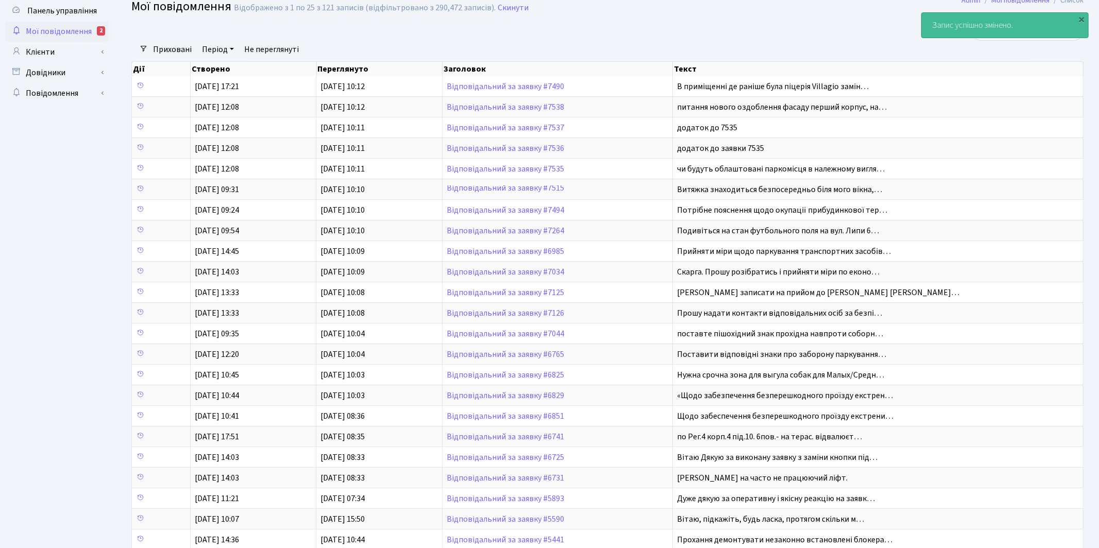
scroll to position [33, 0]
click at [48, 28] on span "Мої повідомлення" at bounding box center [59, 30] width 66 height 11
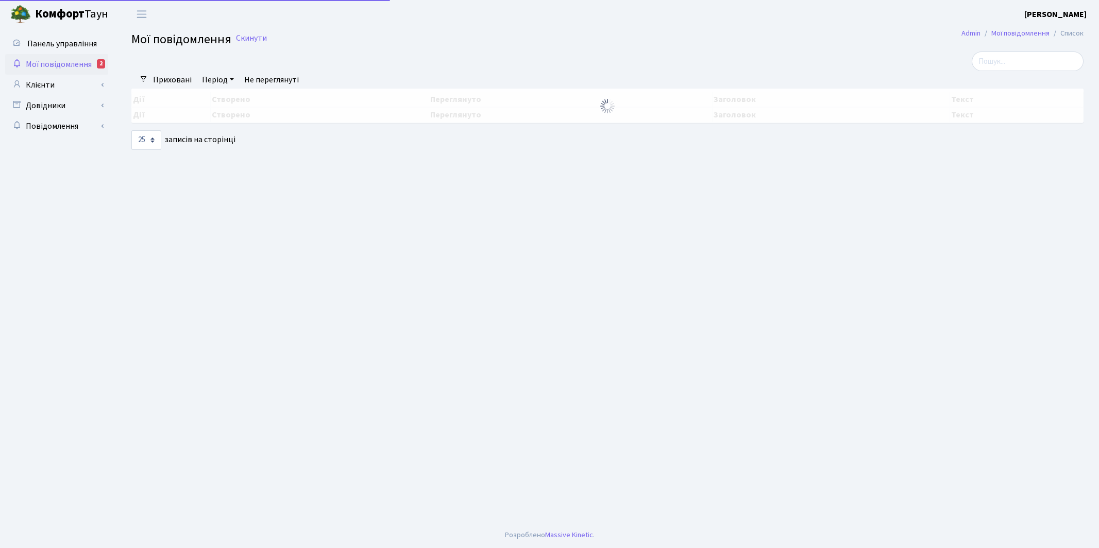
select select "25"
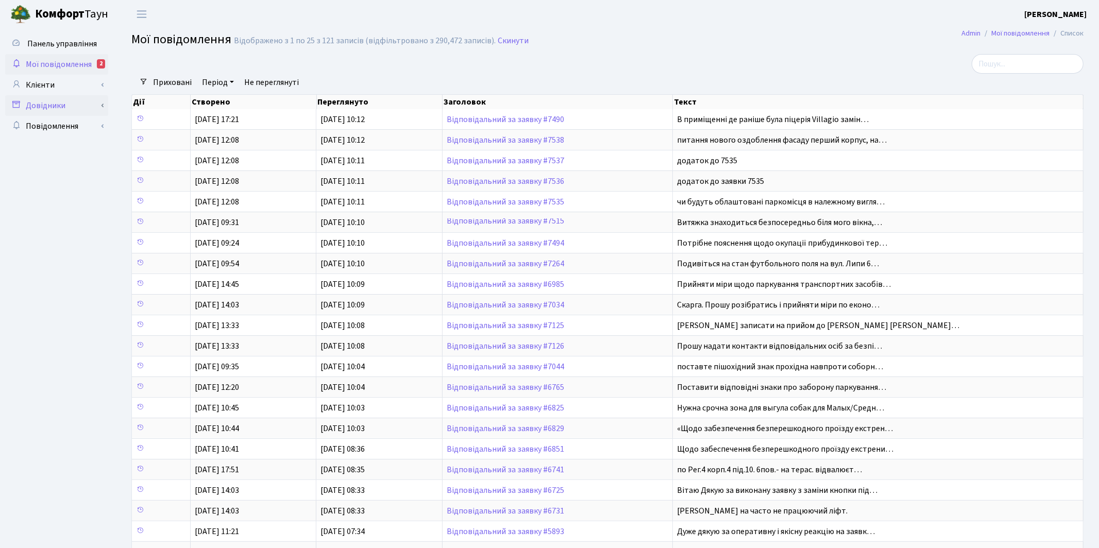
click at [40, 106] on link "Довідники" at bounding box center [56, 105] width 103 height 21
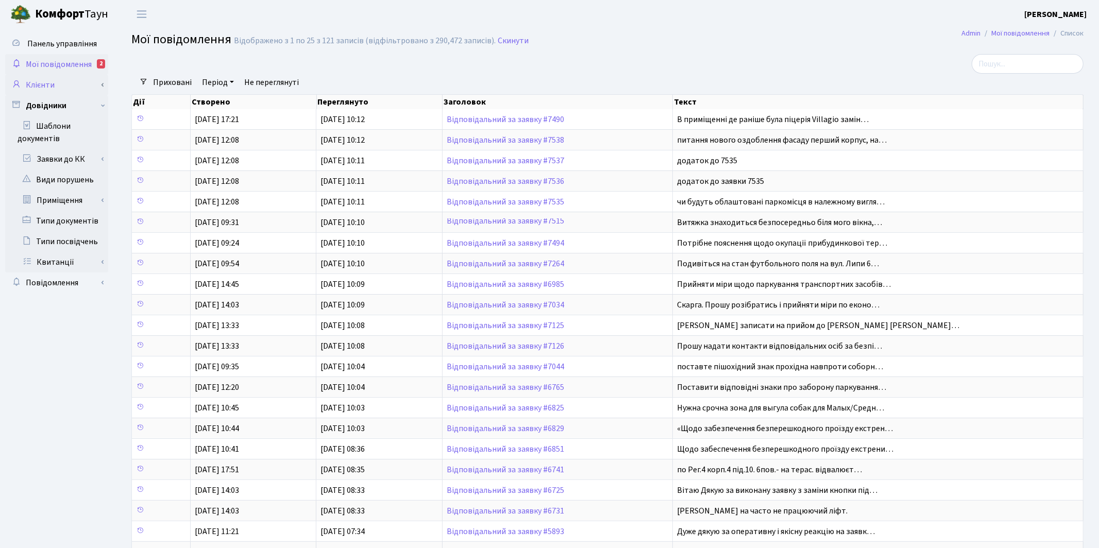
click at [36, 87] on link "Клієнти" at bounding box center [56, 85] width 103 height 21
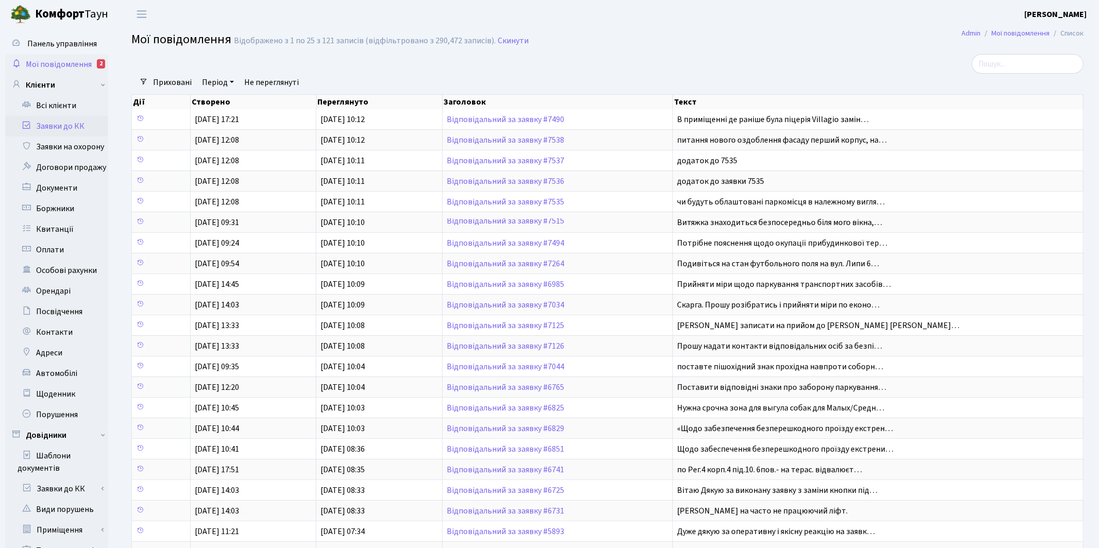
click at [53, 128] on link "Заявки до КК" at bounding box center [56, 126] width 103 height 21
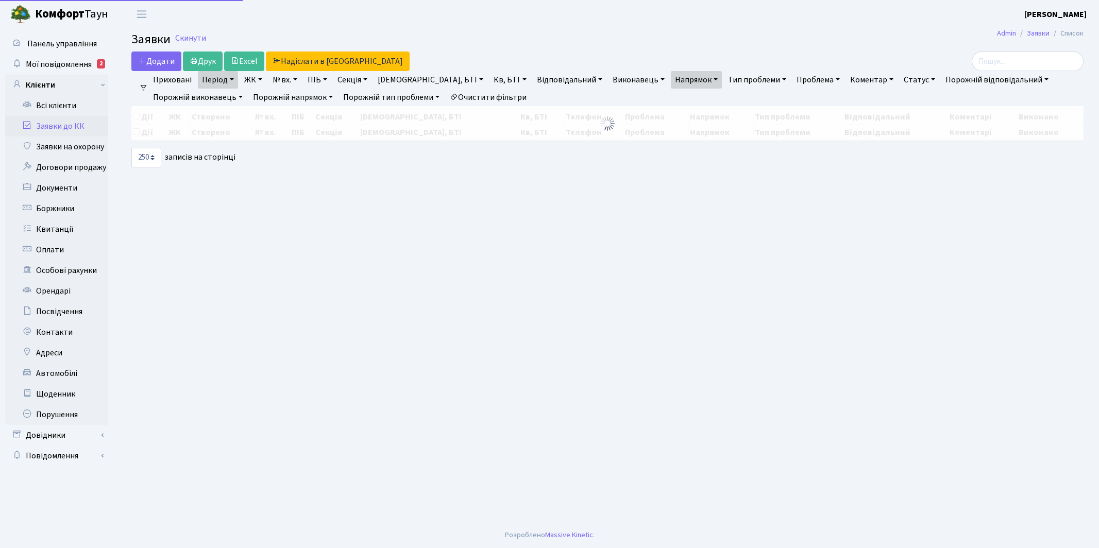
select select "250"
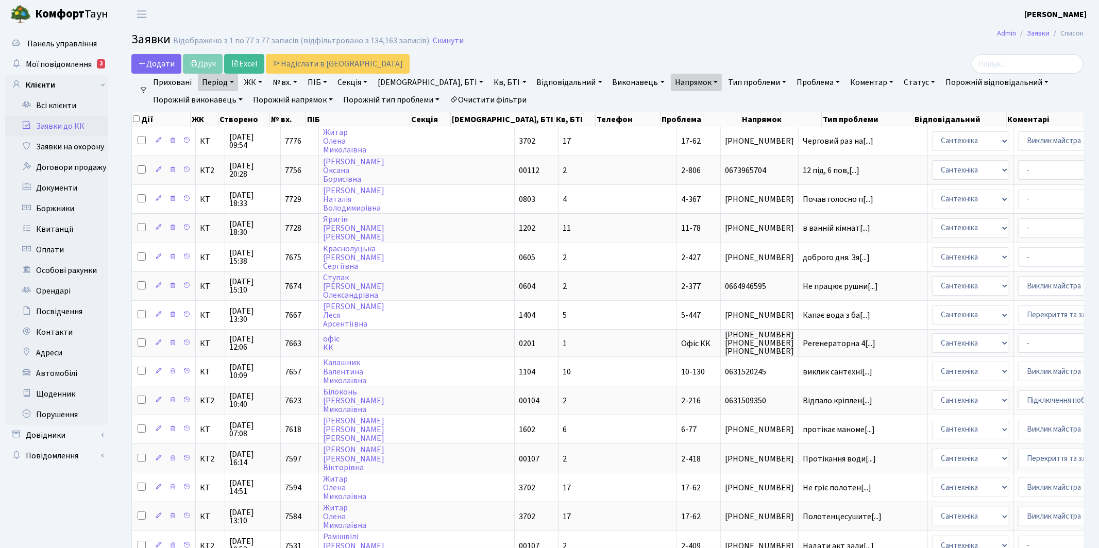
click at [506, 97] on link "Очистити фільтри" at bounding box center [488, 100] width 85 height 18
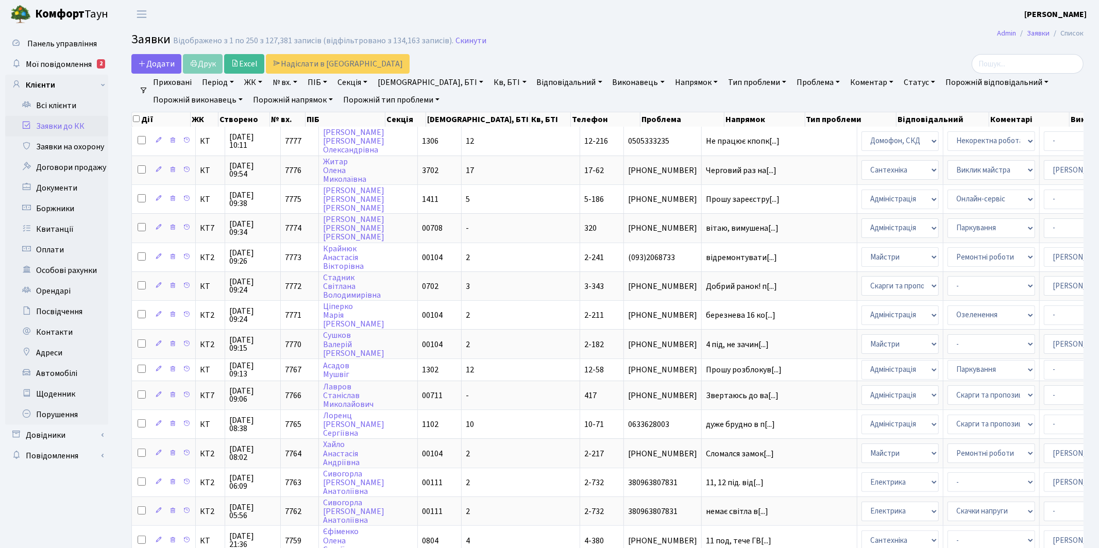
click at [608, 82] on link "Виконавець" at bounding box center [638, 83] width 60 height 18
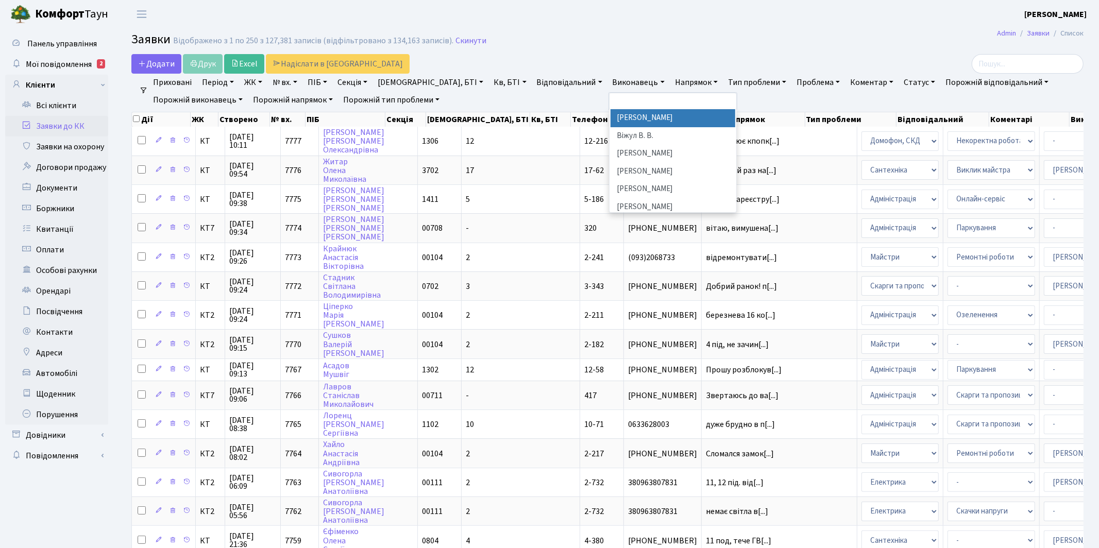
click at [533, 79] on link "Відповідальний" at bounding box center [570, 83] width 74 height 18
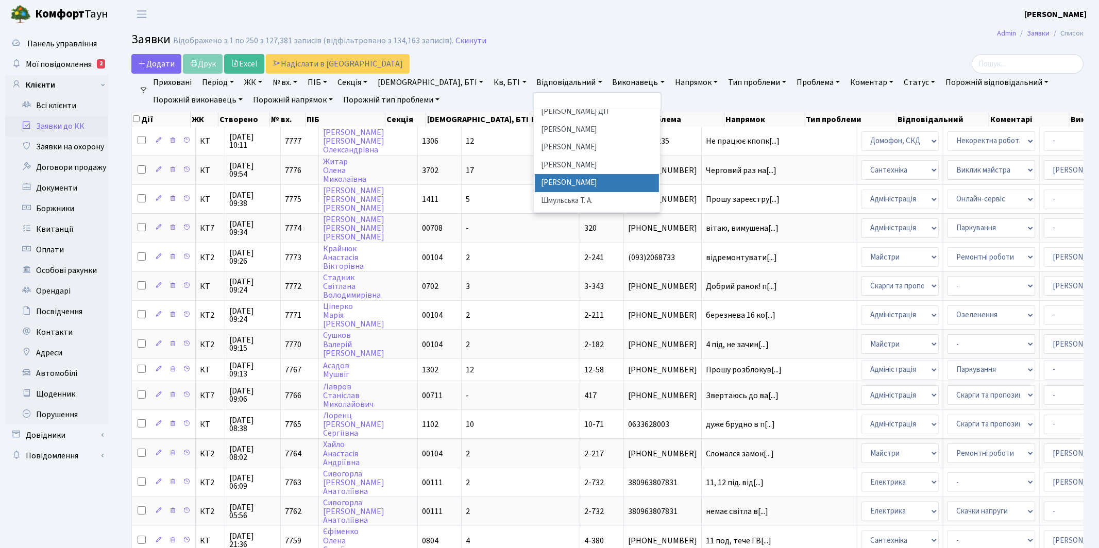
scroll to position [518, 0]
click at [535, 218] on li "[PERSON_NAME]" at bounding box center [597, 227] width 125 height 18
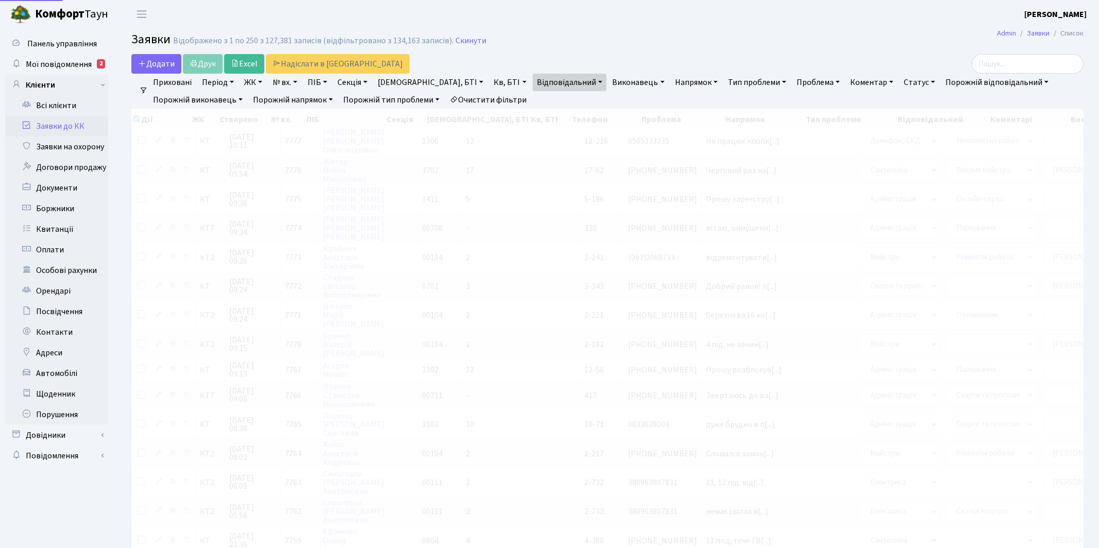
checkbox input "true"
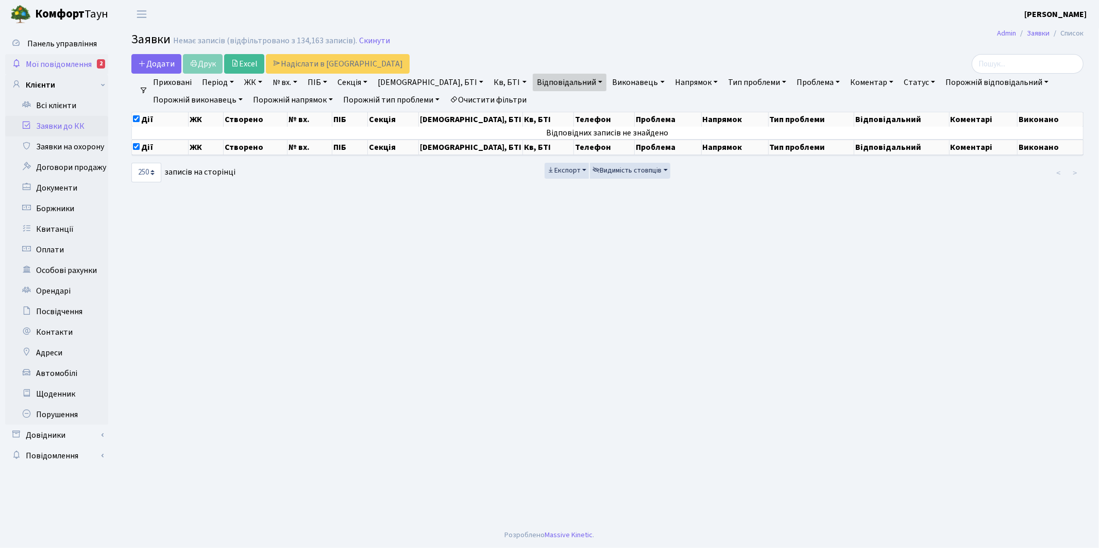
click at [73, 62] on span "Мої повідомлення" at bounding box center [59, 64] width 66 height 11
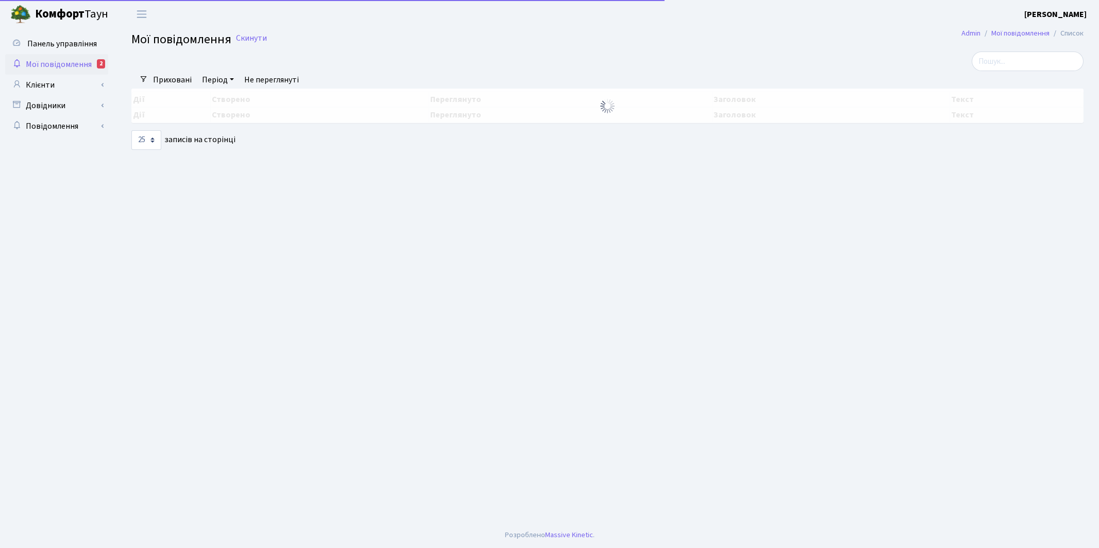
select select "25"
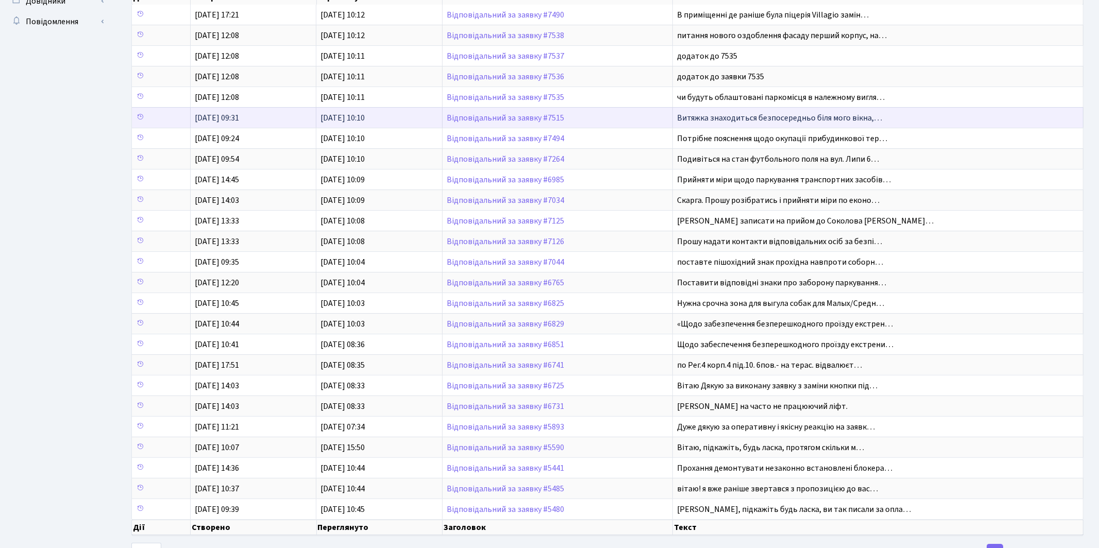
scroll to position [149, 0]
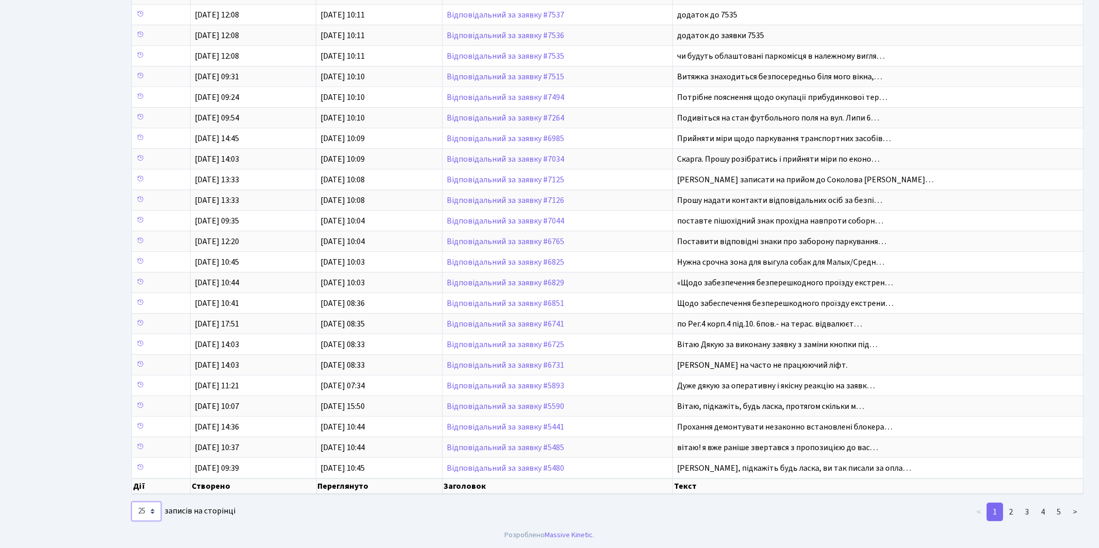
click at [152, 513] on select "10 25 50 100 250 500 1,000" at bounding box center [146, 512] width 30 height 20
select select "1000"
click at [131, 502] on select "10 25 50 100 250 500 1,000" at bounding box center [146, 512] width 30 height 20
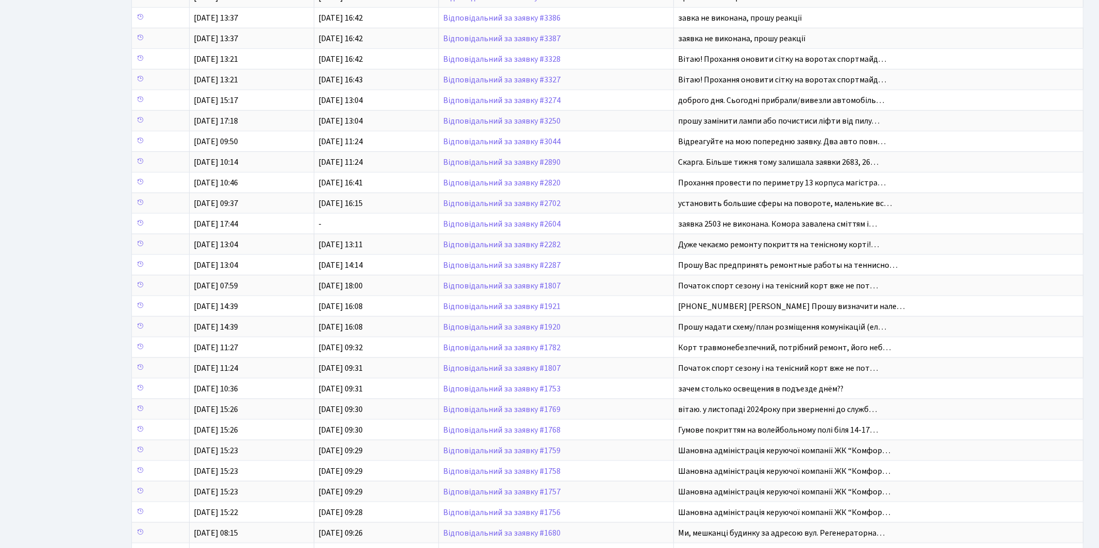
scroll to position [2, 0]
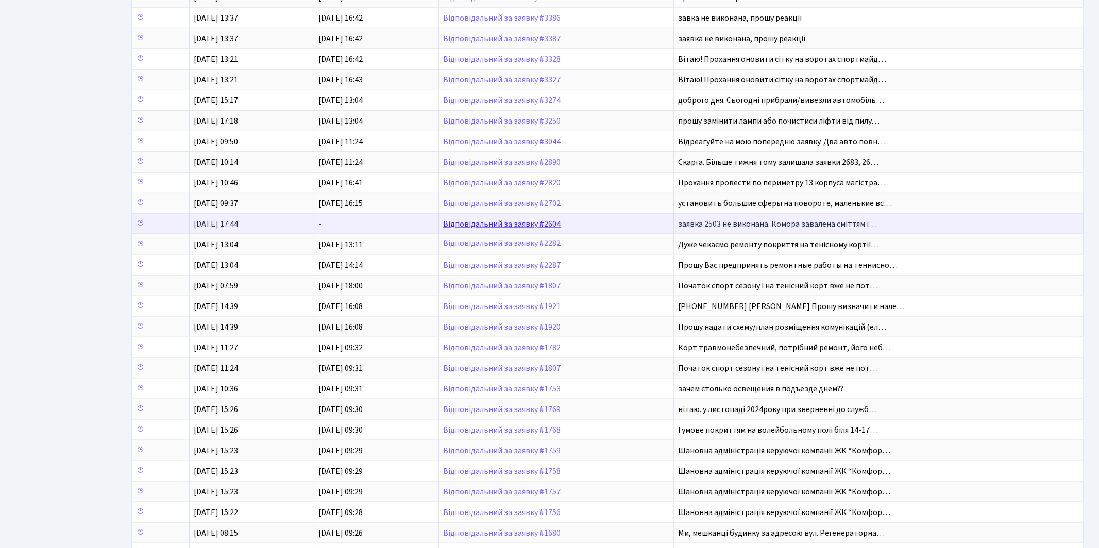
click at [520, 230] on link "Відповідальний за заявку #2604" at bounding box center [501, 223] width 117 height 11
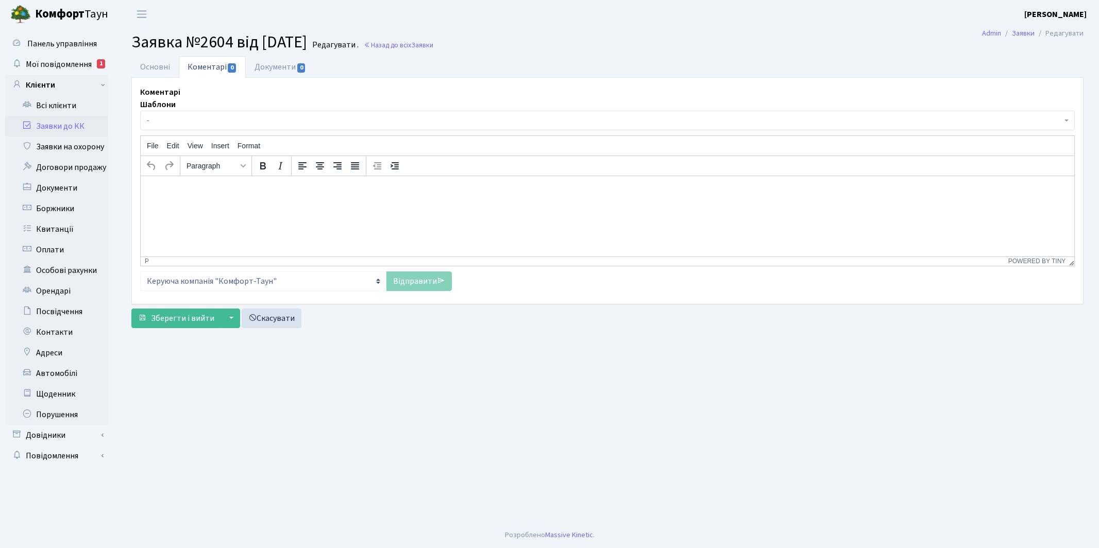
select select "16765"
click at [165, 63] on link "Основні" at bounding box center [154, 66] width 47 height 21
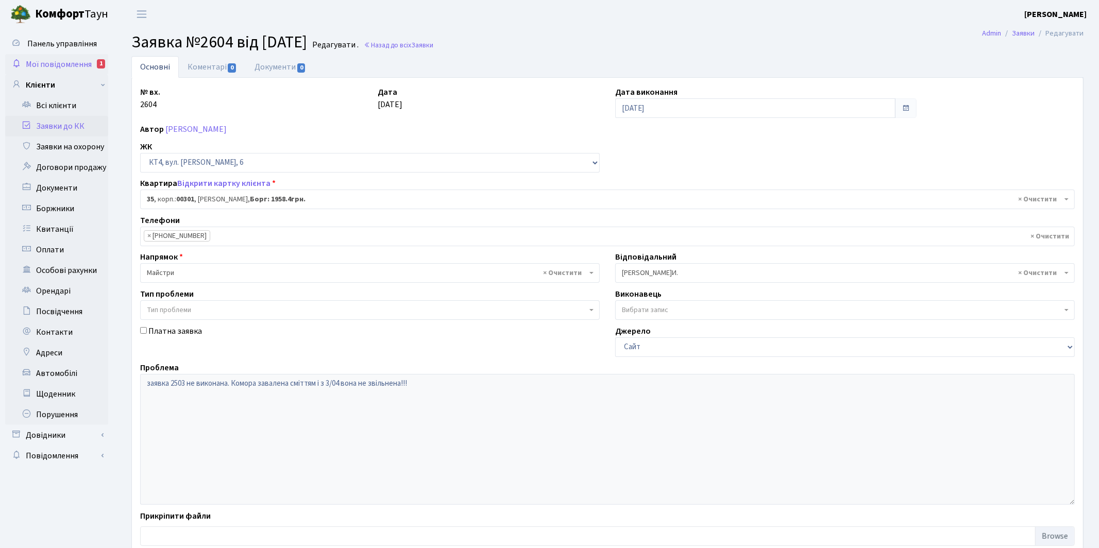
click at [62, 61] on span "Мої повідомлення" at bounding box center [59, 64] width 66 height 11
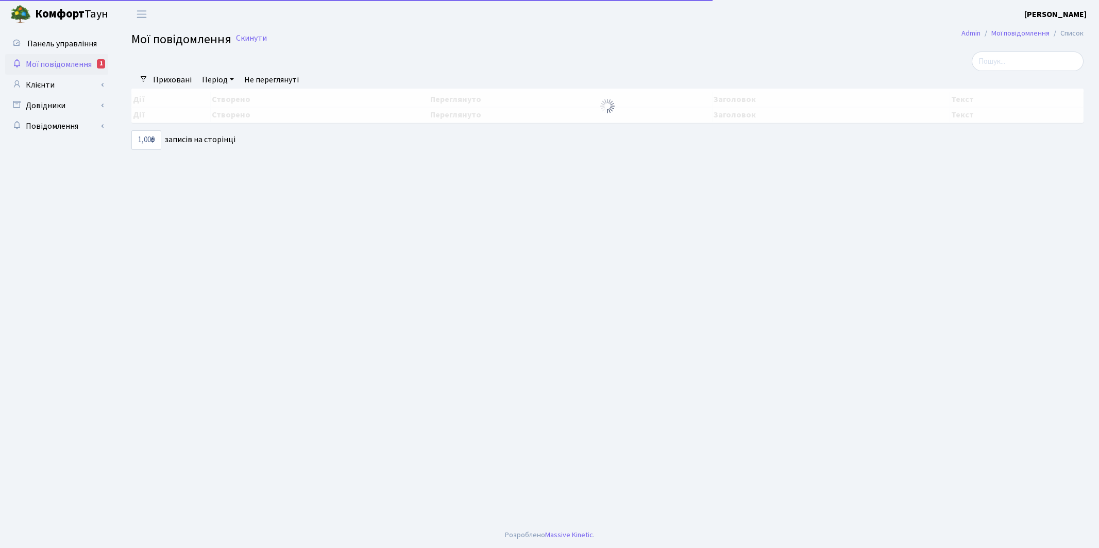
select select "1000"
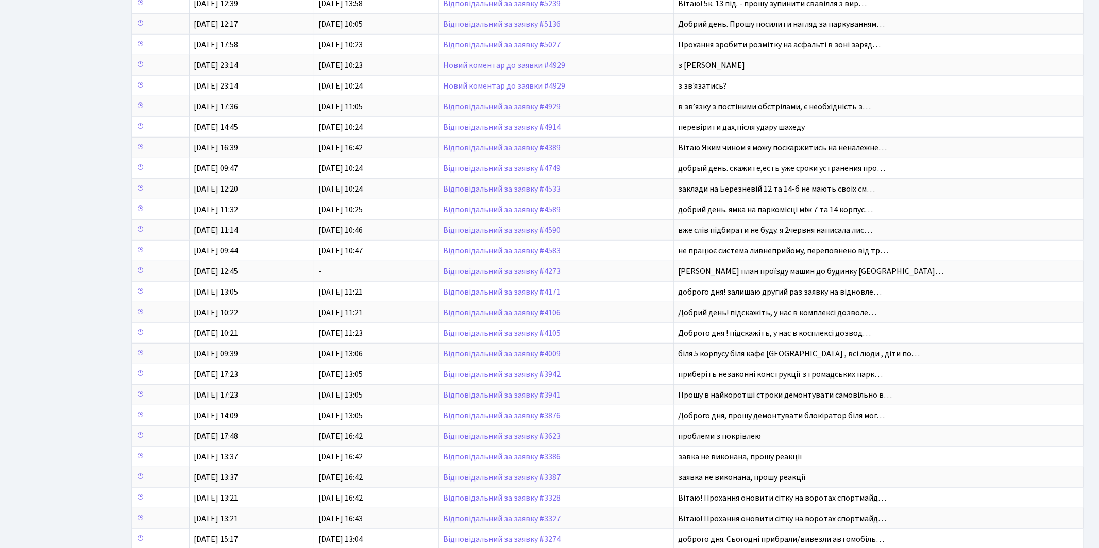
scroll to position [652, 0]
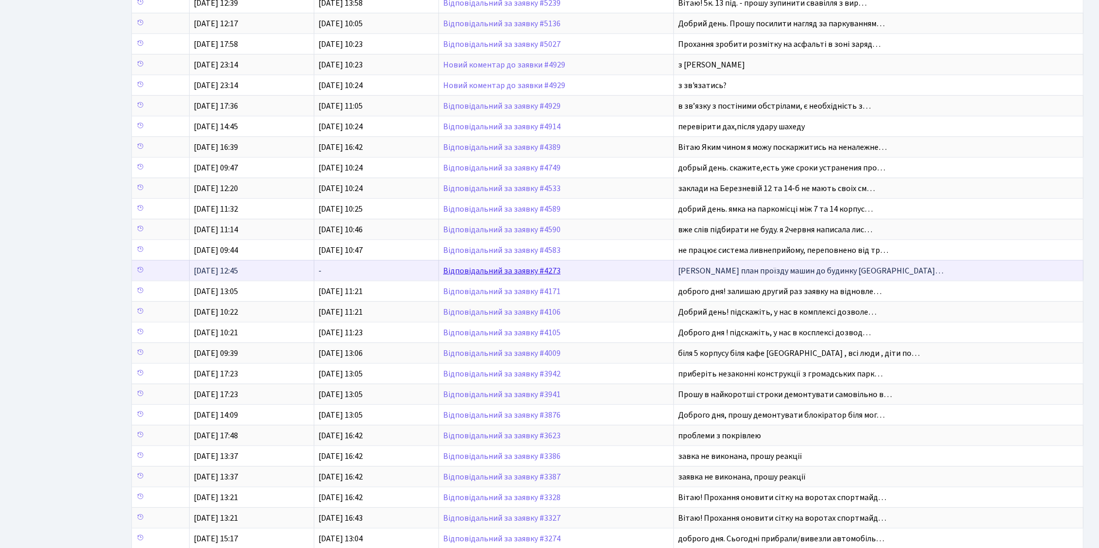
click at [500, 277] on link "Відповідальний за заявку #4273" at bounding box center [501, 270] width 117 height 11
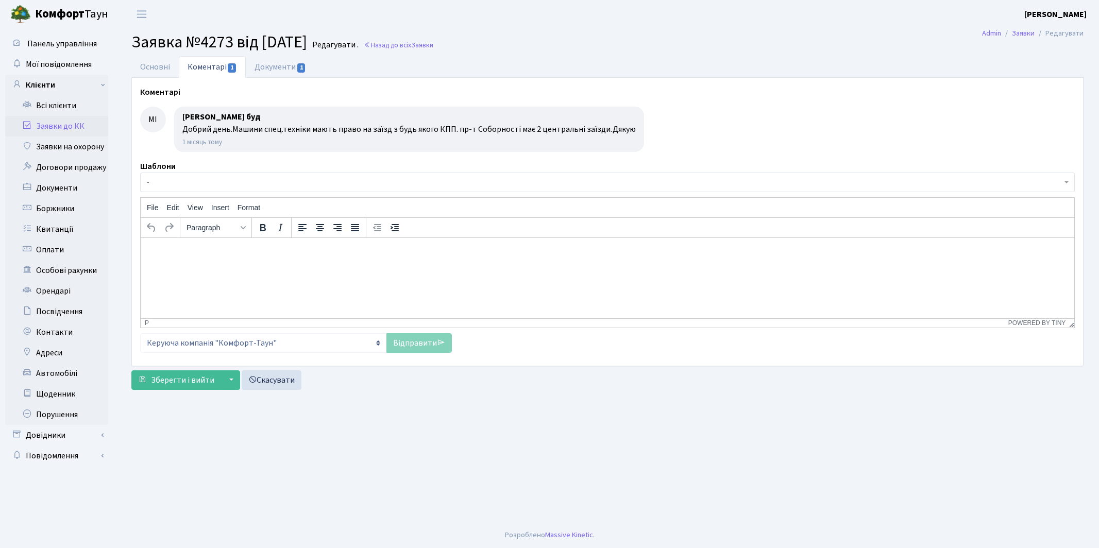
select select "15530"
click at [156, 67] on link "Основні" at bounding box center [154, 66] width 47 height 21
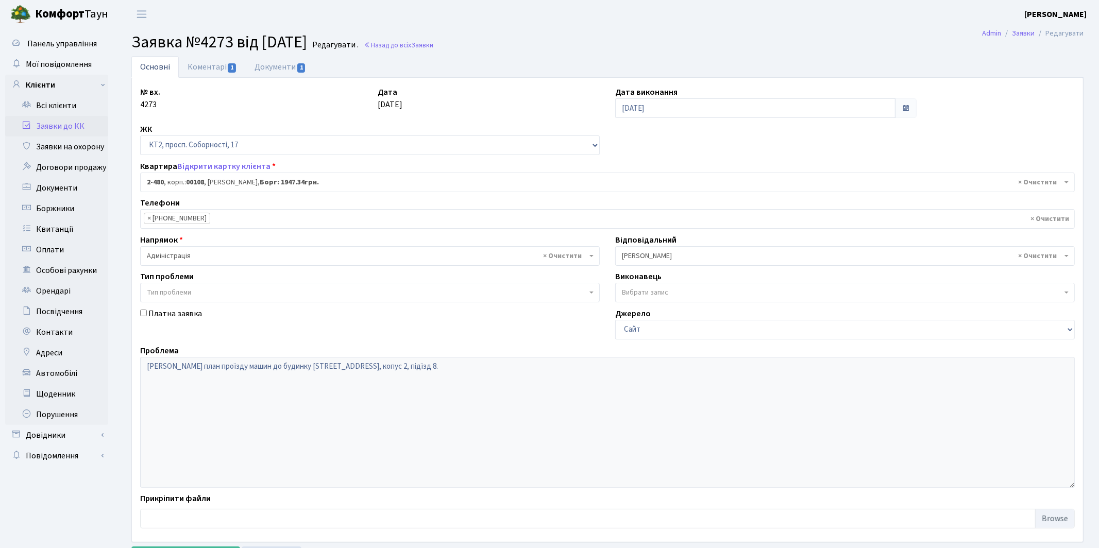
click at [649, 257] on span "× Микитенко І.В." at bounding box center [842, 256] width 440 height 10
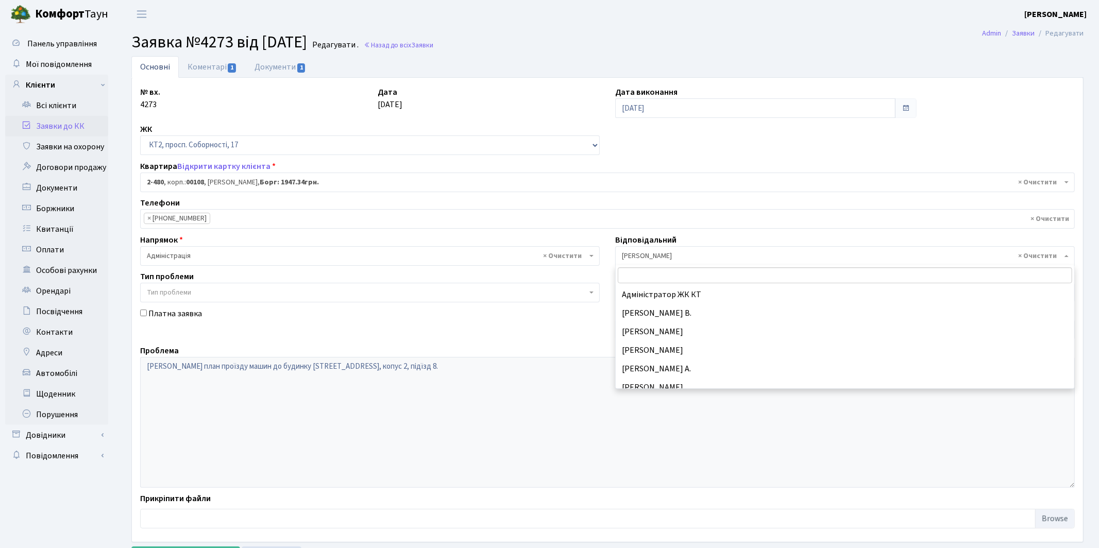
scroll to position [278, 0]
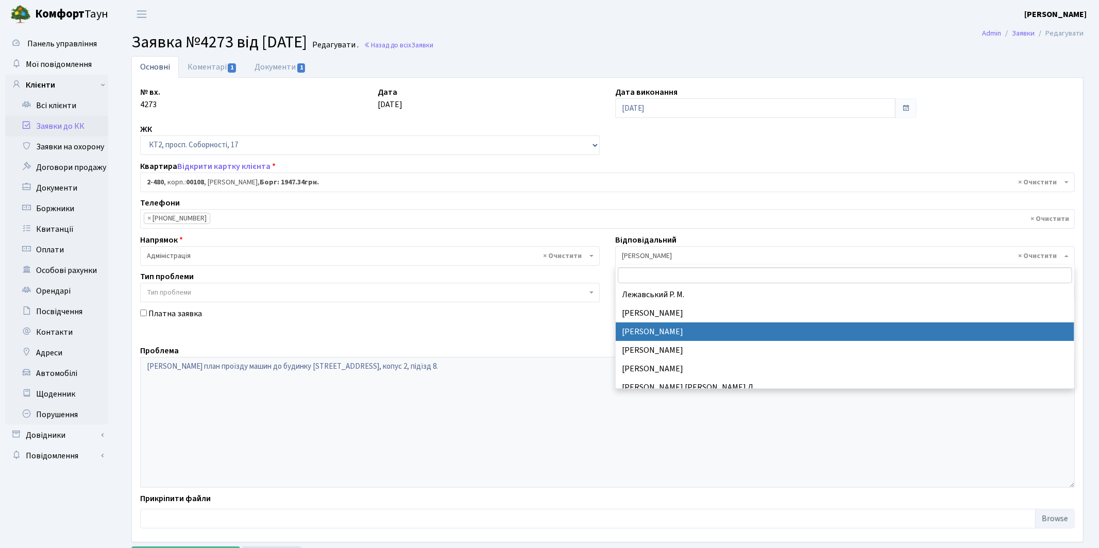
click at [649, 257] on span "× Микитенко І.В." at bounding box center [842, 256] width 440 height 10
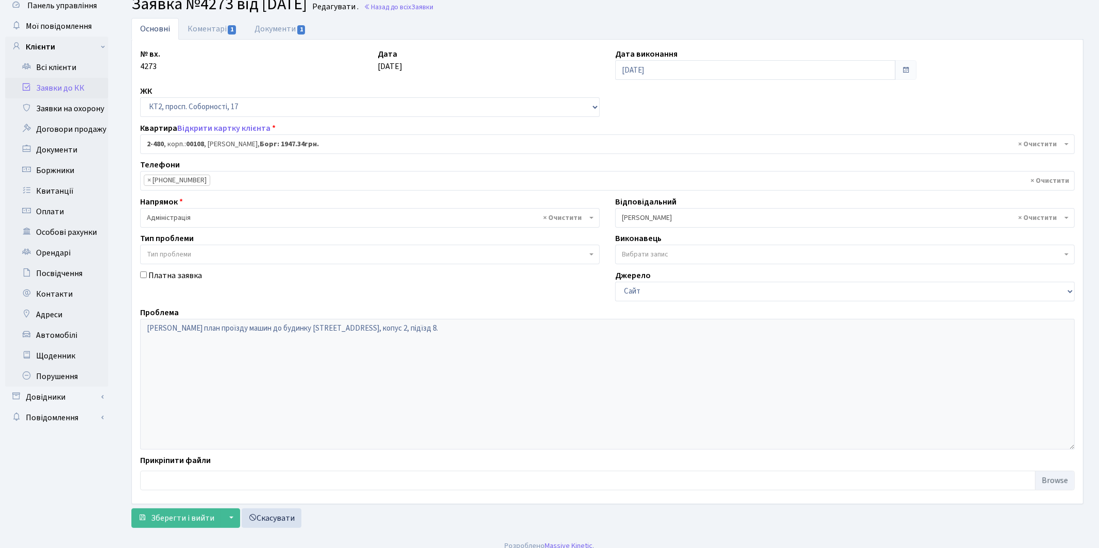
scroll to position [48, 0]
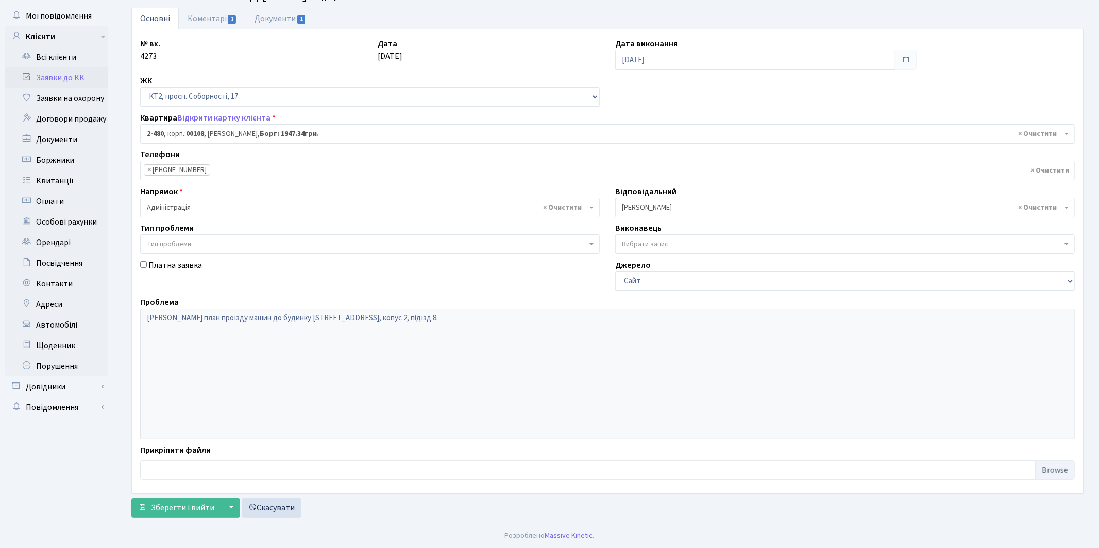
click at [46, 79] on link "Заявки до КК" at bounding box center [56, 77] width 103 height 21
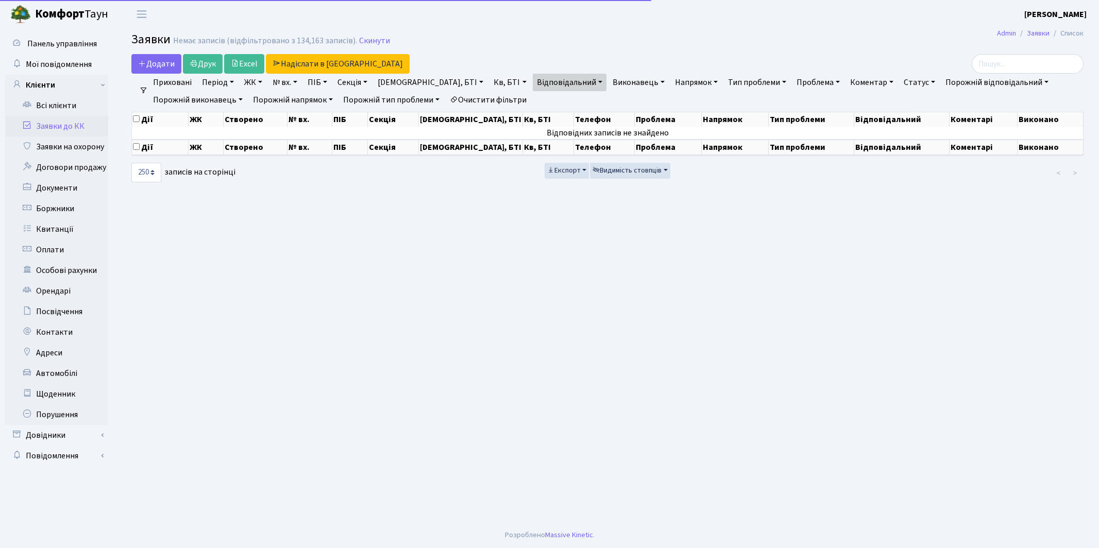
select select "250"
